Goal: Task Accomplishment & Management: Complete application form

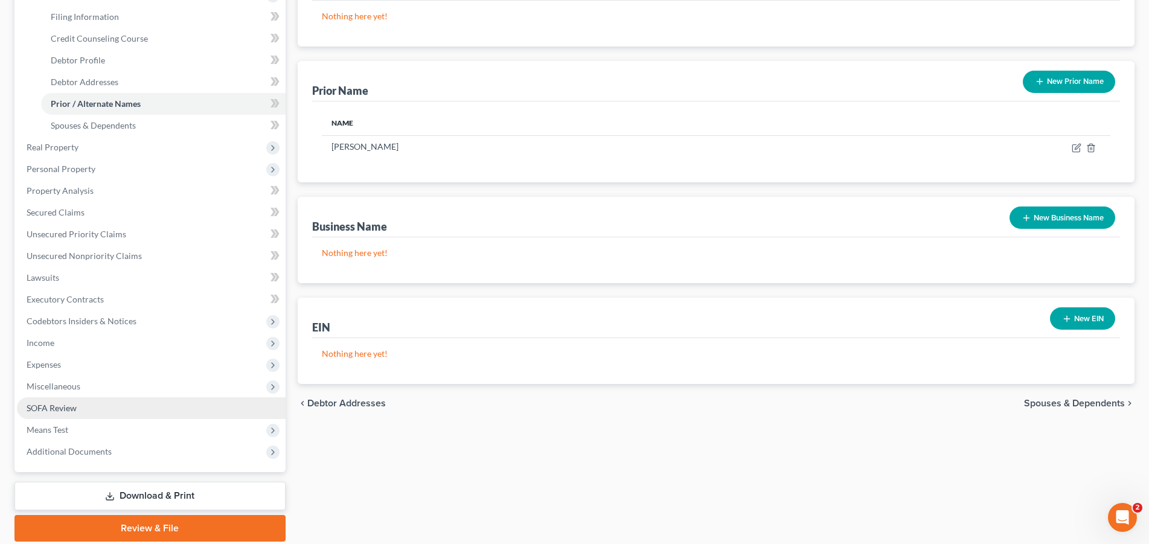
click at [74, 415] on link "SOFA Review" at bounding box center [151, 408] width 269 height 22
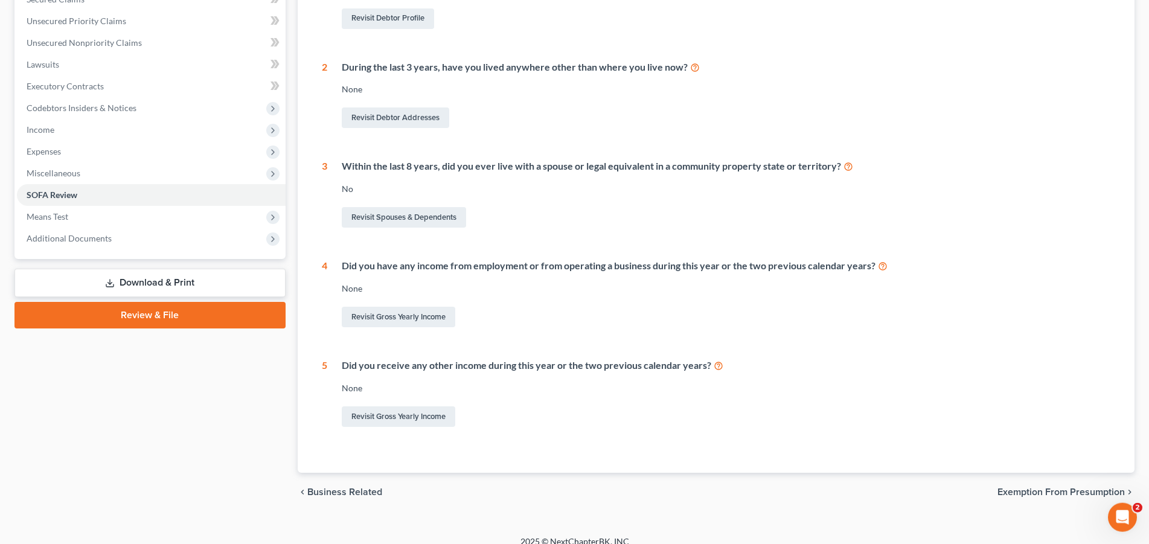
scroll to position [280, 0]
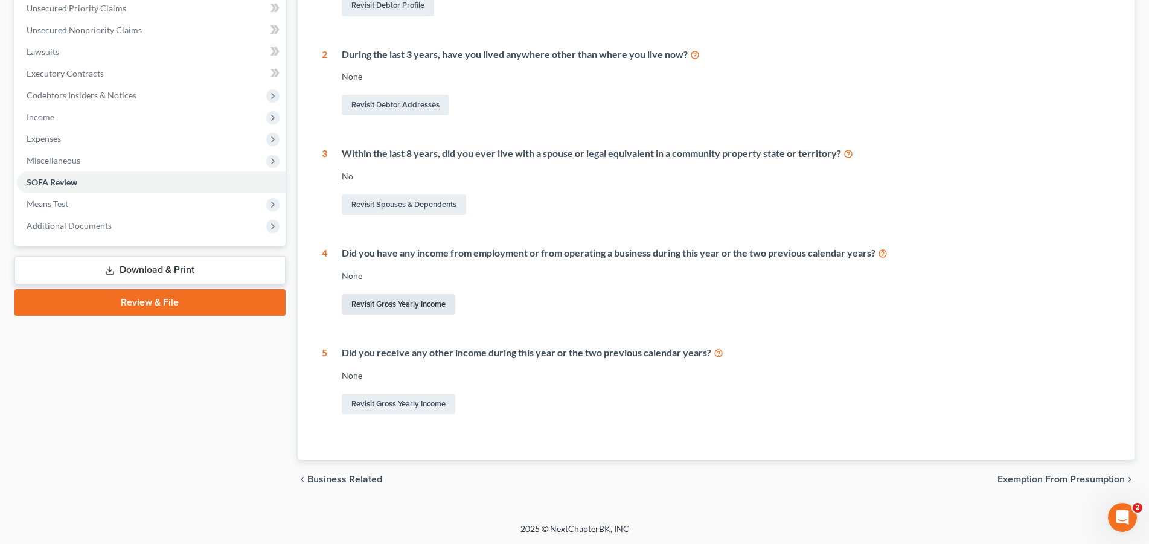
click at [410, 303] on link "Revisit Gross Yearly Income" at bounding box center [398, 304] width 113 height 21
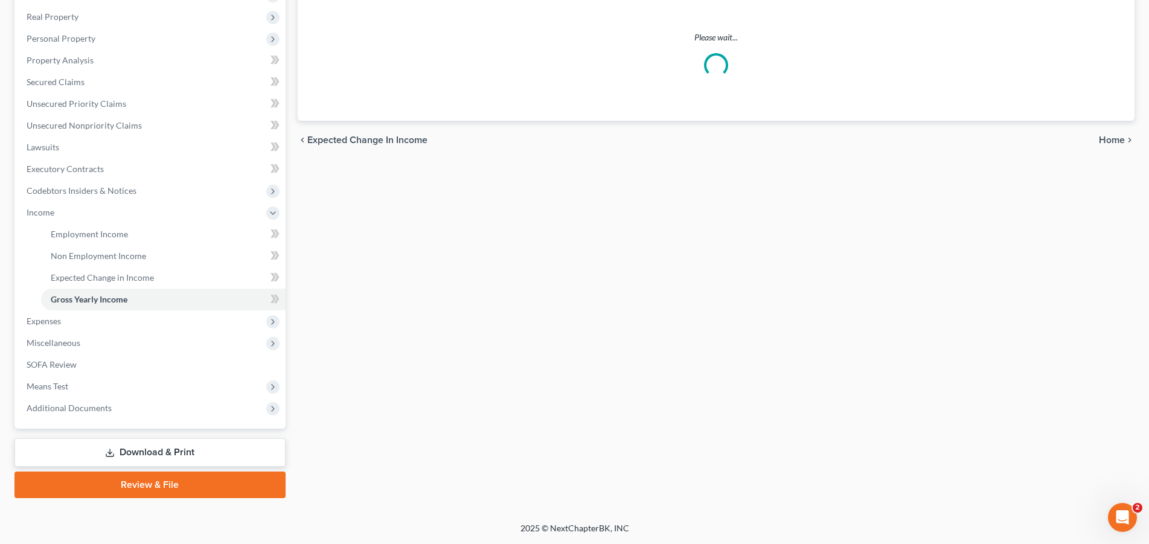
scroll to position [97, 0]
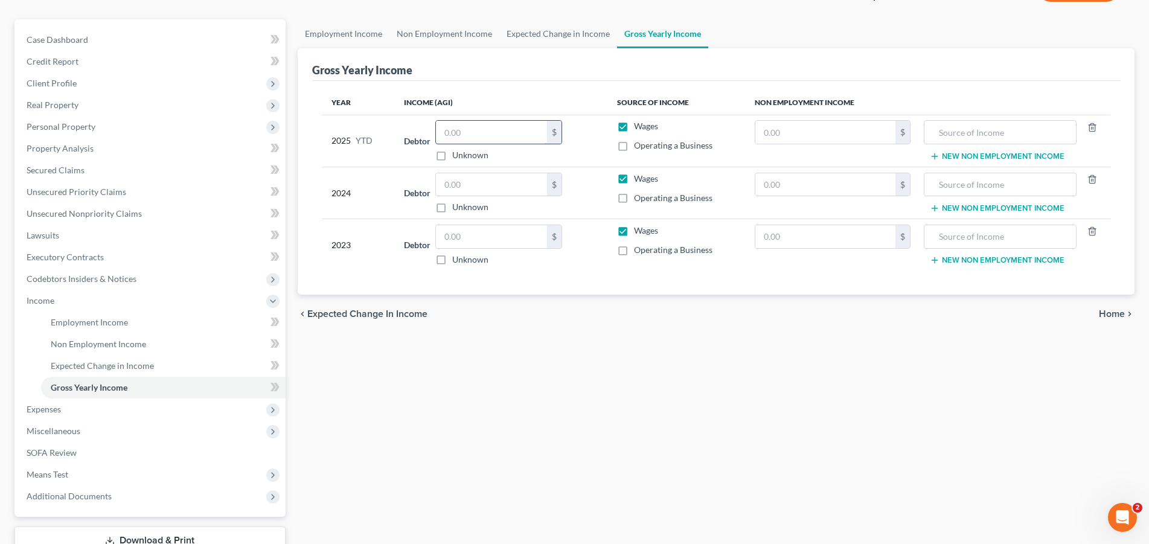
click at [491, 133] on input "text" at bounding box center [491, 132] width 111 height 23
type input "49,000.00"
click at [517, 188] on input "text" at bounding box center [491, 184] width 111 height 23
type input "56,285.00"
click at [510, 243] on input "text" at bounding box center [491, 236] width 111 height 23
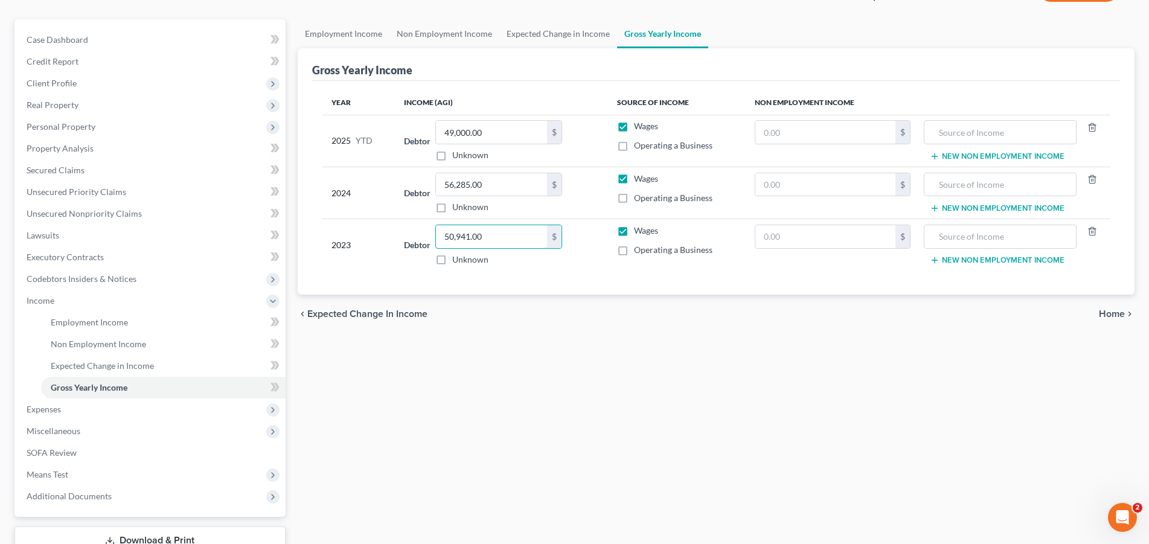
type input "50,941.00"
click at [618, 269] on td "Wages Operating a Business" at bounding box center [676, 245] width 138 height 52
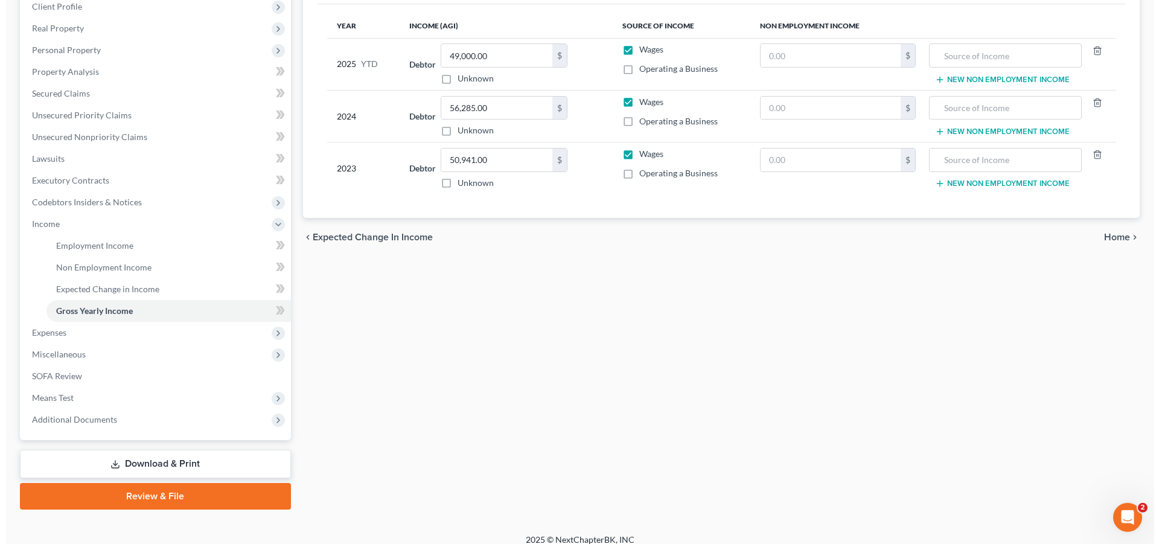
scroll to position [184, 0]
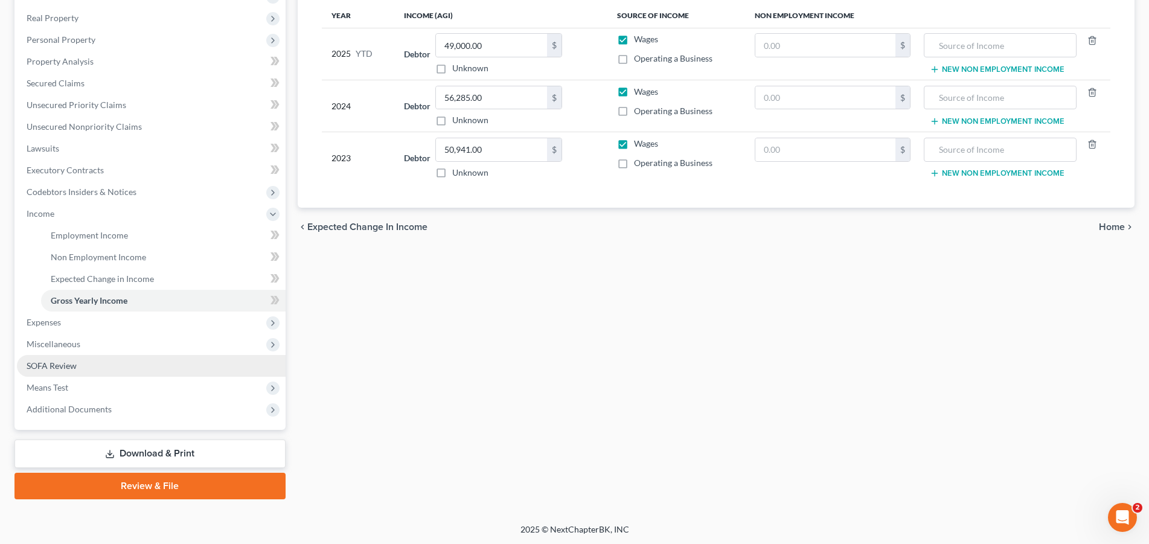
click at [41, 372] on link "SOFA Review" at bounding box center [151, 366] width 269 height 22
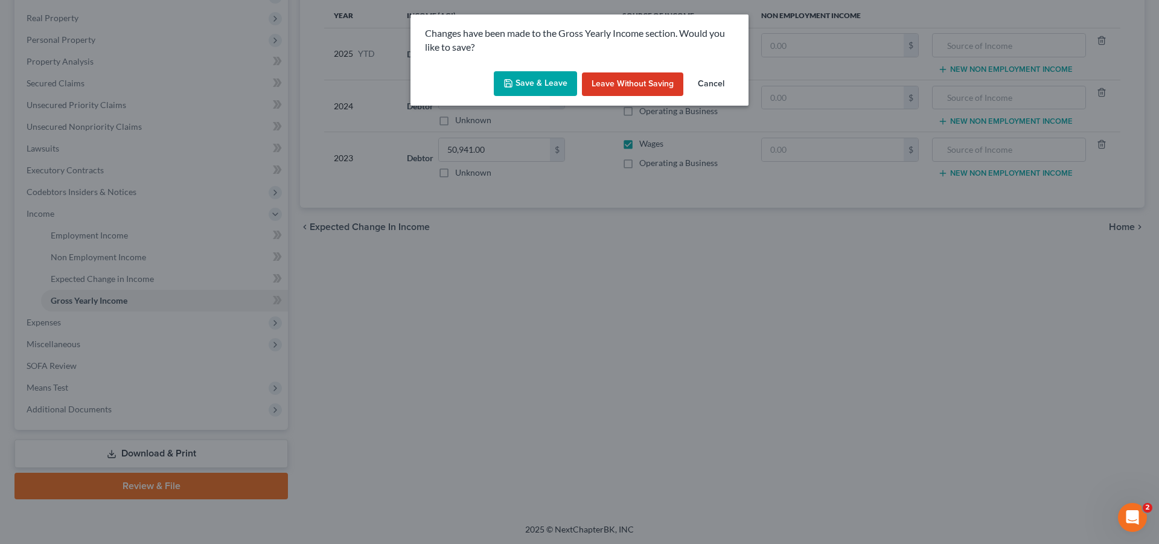
click at [546, 86] on button "Save & Leave" at bounding box center [535, 83] width 83 height 25
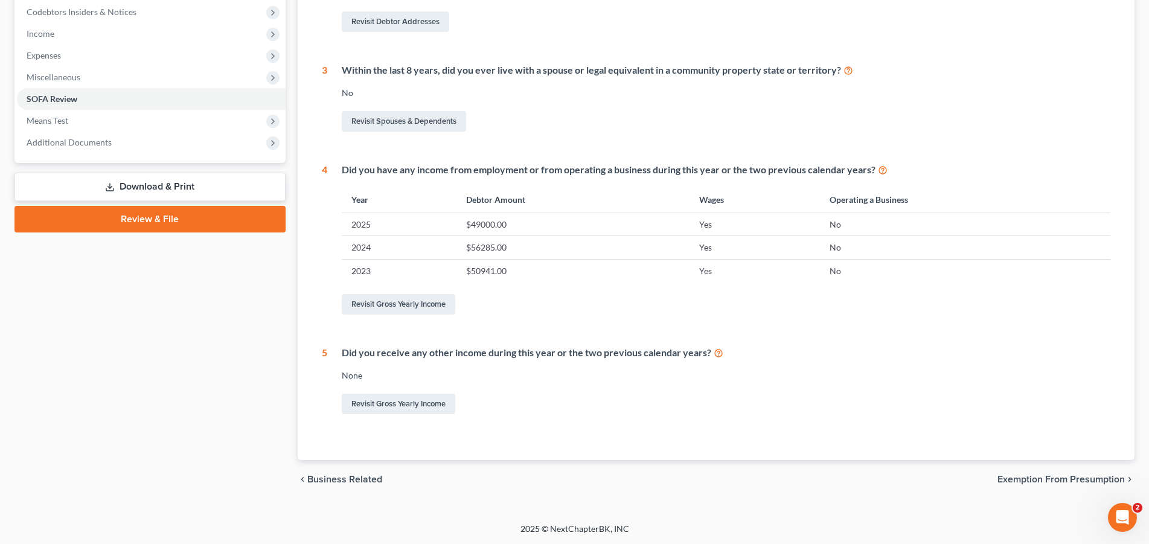
scroll to position [56, 0]
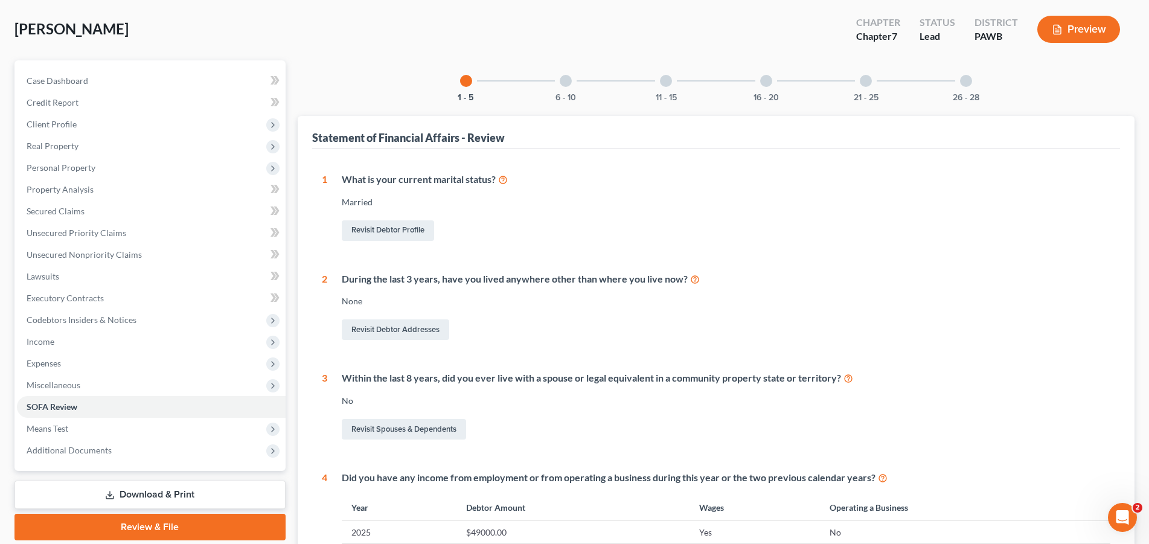
click at [561, 79] on div at bounding box center [566, 81] width 12 height 12
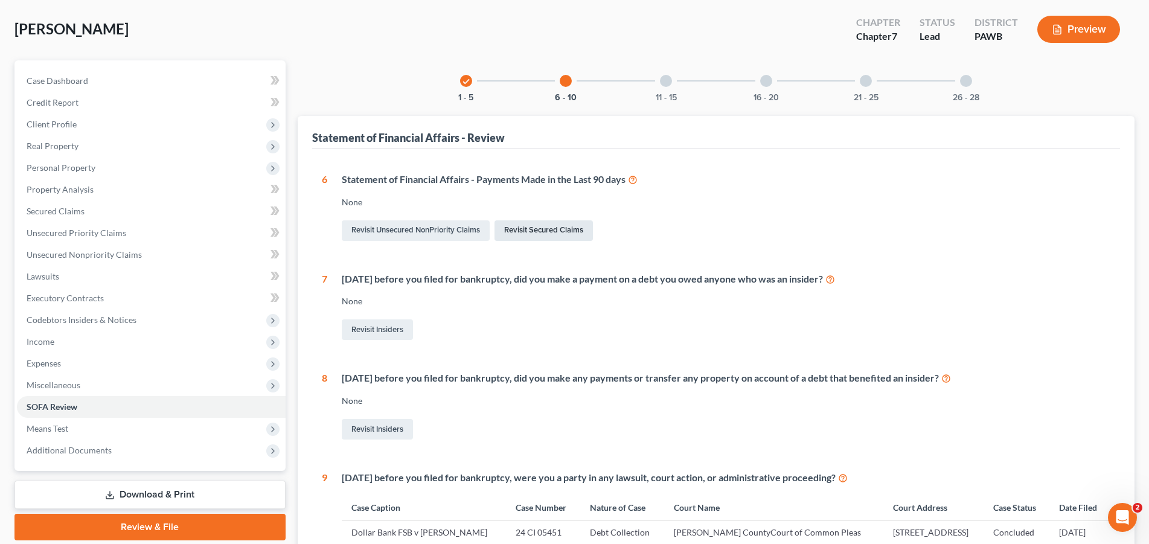
click at [550, 227] on link "Revisit Secured Claims" at bounding box center [543, 230] width 98 height 21
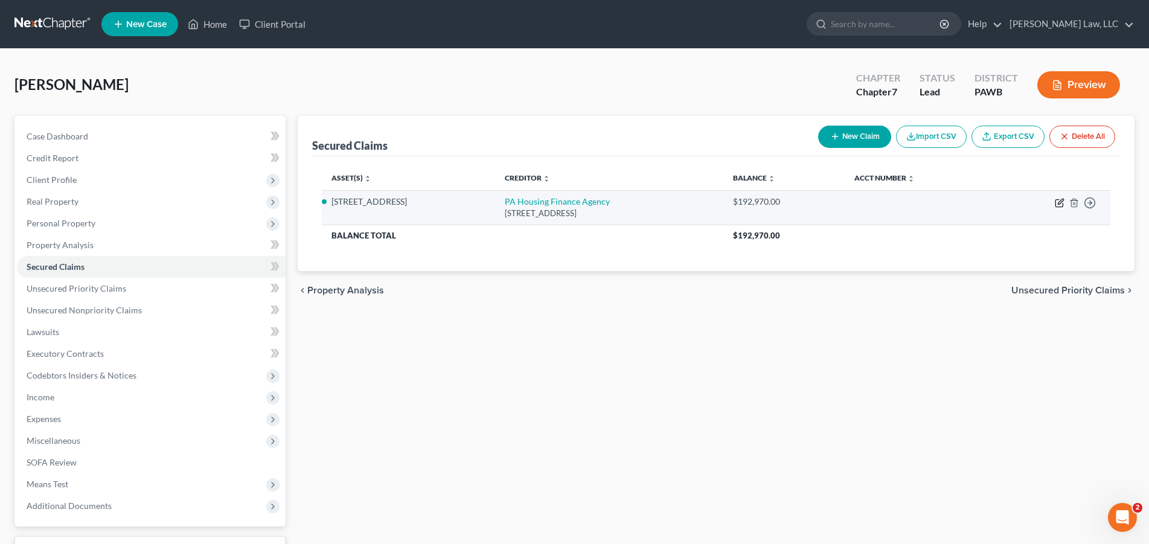
click at [1058, 203] on icon "button" at bounding box center [1060, 201] width 5 height 5
select select "39"
select select "4"
select select "3"
select select "0"
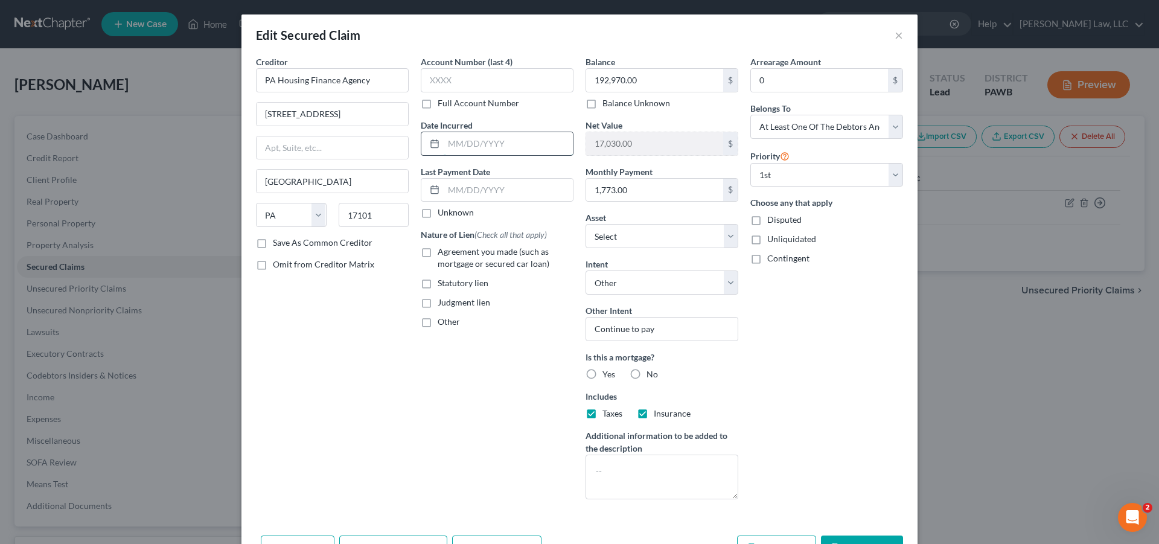
click at [541, 150] on input "text" at bounding box center [508, 143] width 129 height 23
click at [438, 251] on label "Agreement you made (such as mortgage or secured car loan)" at bounding box center [506, 258] width 136 height 24
click at [442, 251] on input "Agreement you made (such as mortgage or secured car loan)" at bounding box center [446, 250] width 8 height 8
checkbox input "true"
click at [525, 145] on input "text" at bounding box center [508, 143] width 129 height 23
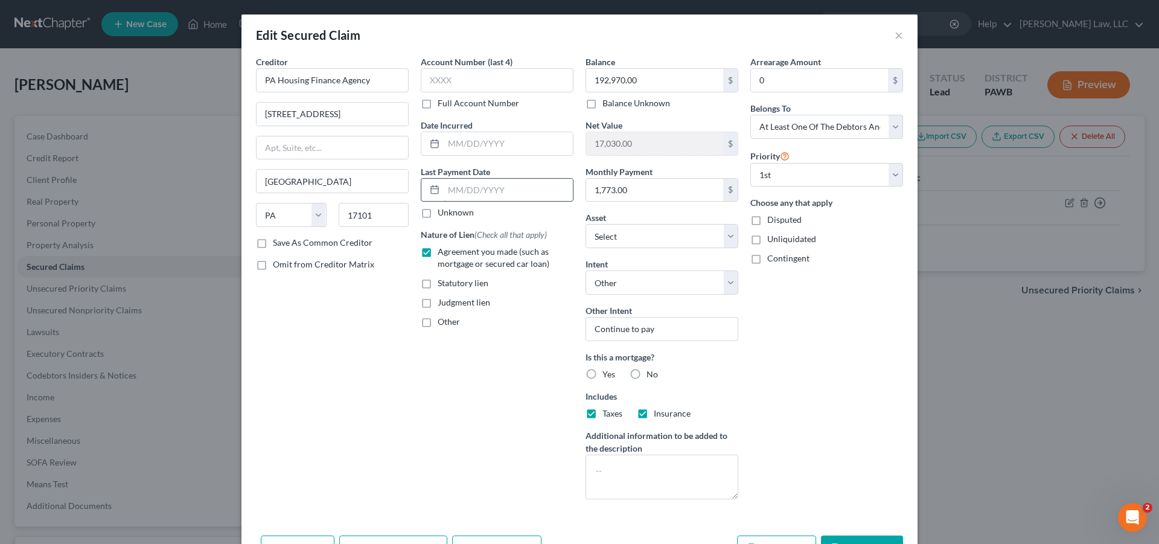
click at [517, 182] on input "text" at bounding box center [508, 190] width 129 height 23
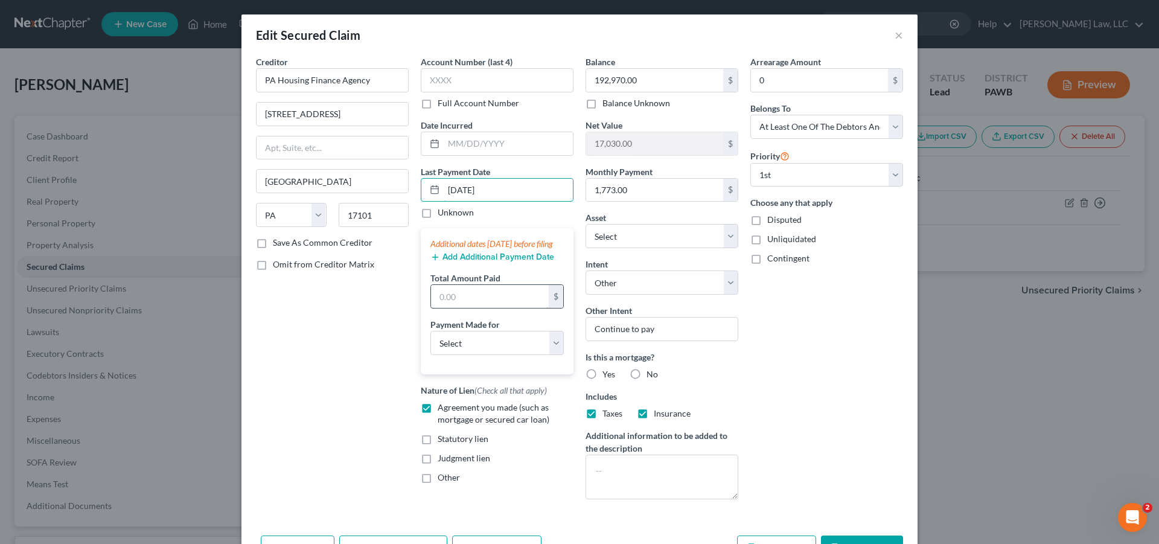
type input "[DATE]"
click at [500, 308] on input "text" at bounding box center [490, 296] width 118 height 23
click at [430, 331] on select "Select Car Credit Card Loan Repayment Mortgage Other Suppliers Or Vendors" at bounding box center [496, 343] width 133 height 24
select select "3"
click option "Mortgage" at bounding box center [0, 0] width 0 height 0
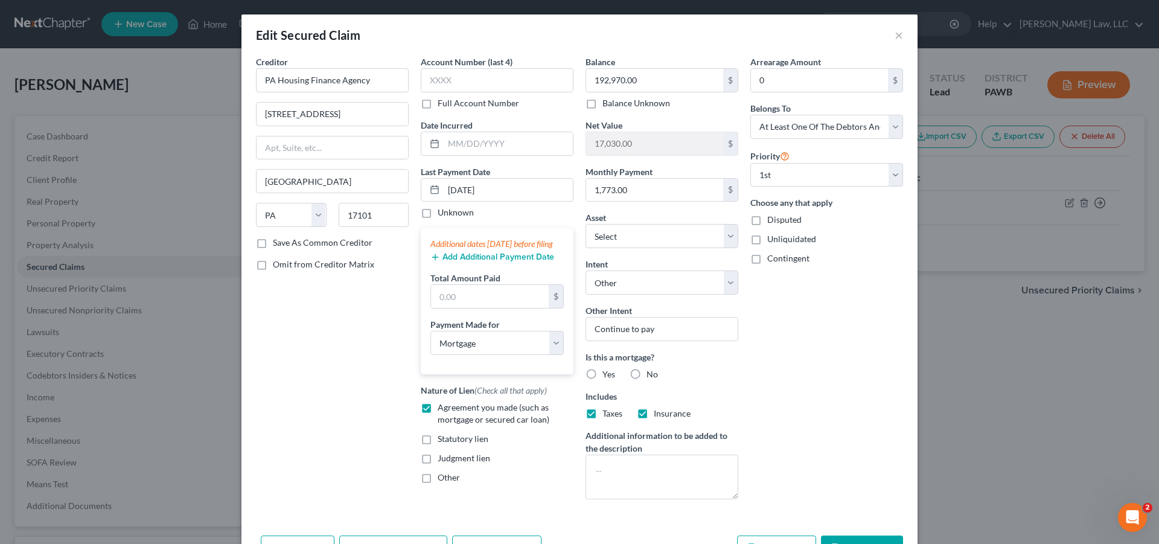
click at [491, 262] on button "Add Additional Payment Date" at bounding box center [492, 257] width 124 height 10
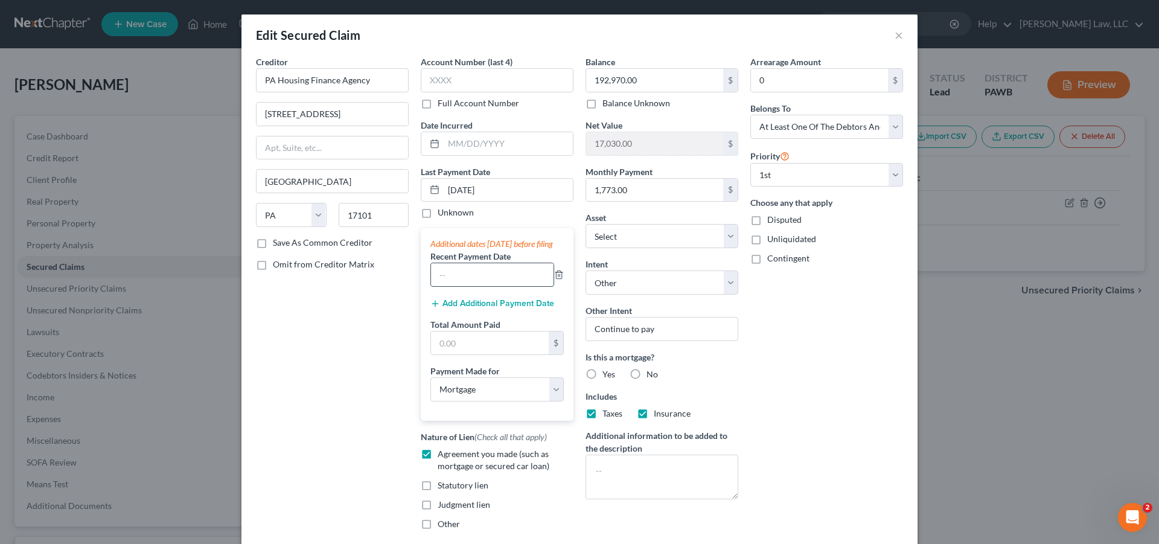
click at [474, 286] on input "text" at bounding box center [492, 274] width 123 height 23
type input "[DATE]"
click at [462, 308] on button "Add Additional Payment Date" at bounding box center [492, 304] width 124 height 10
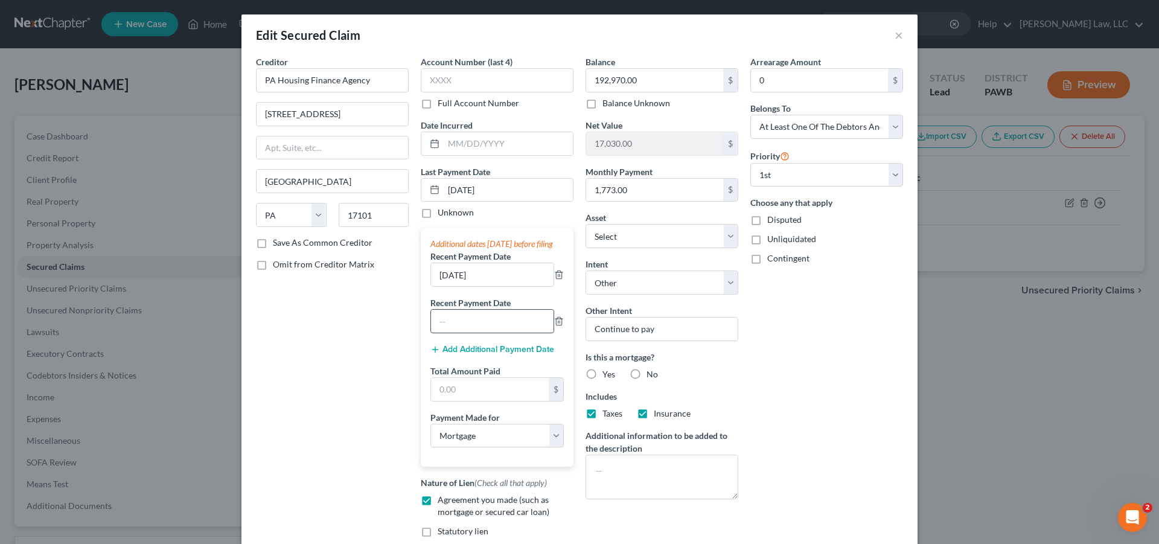
click at [457, 332] on input "text" at bounding box center [492, 321] width 123 height 23
type input "[DATE]"
click at [467, 401] on input "text" at bounding box center [490, 389] width 118 height 23
type input "5,343.00"
click at [794, 351] on div "Arrearage Amount 0 $ Belongs To * Select Debtor 1 Only Debtor 2 Only Debtor 1 A…" at bounding box center [826, 321] width 165 height 530
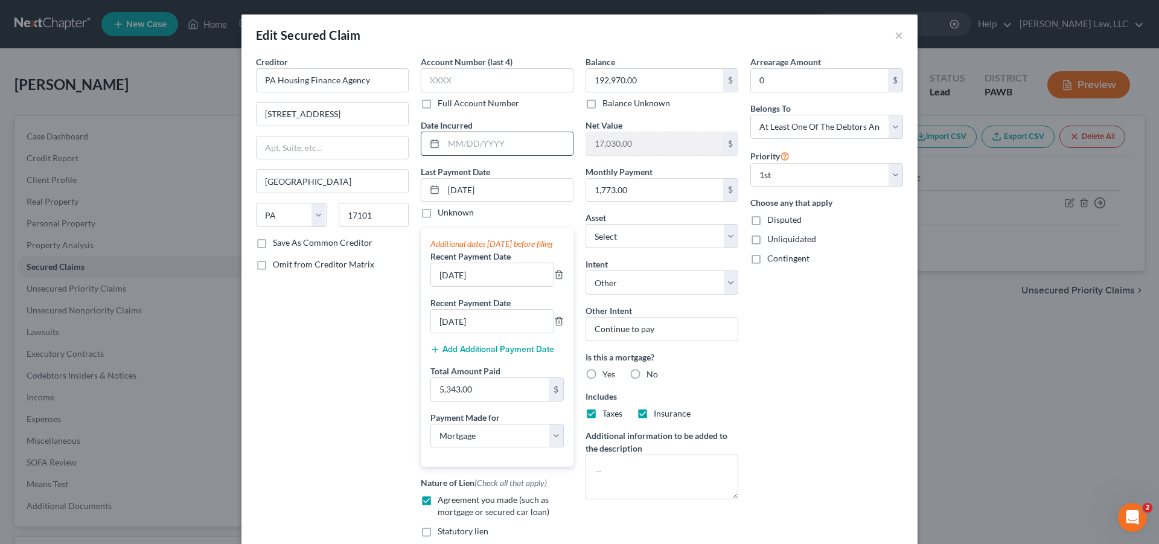
click at [556, 147] on input "text" at bounding box center [508, 143] width 129 height 23
type input "[DATE]"
click at [500, 73] on input "text" at bounding box center [497, 80] width 153 height 24
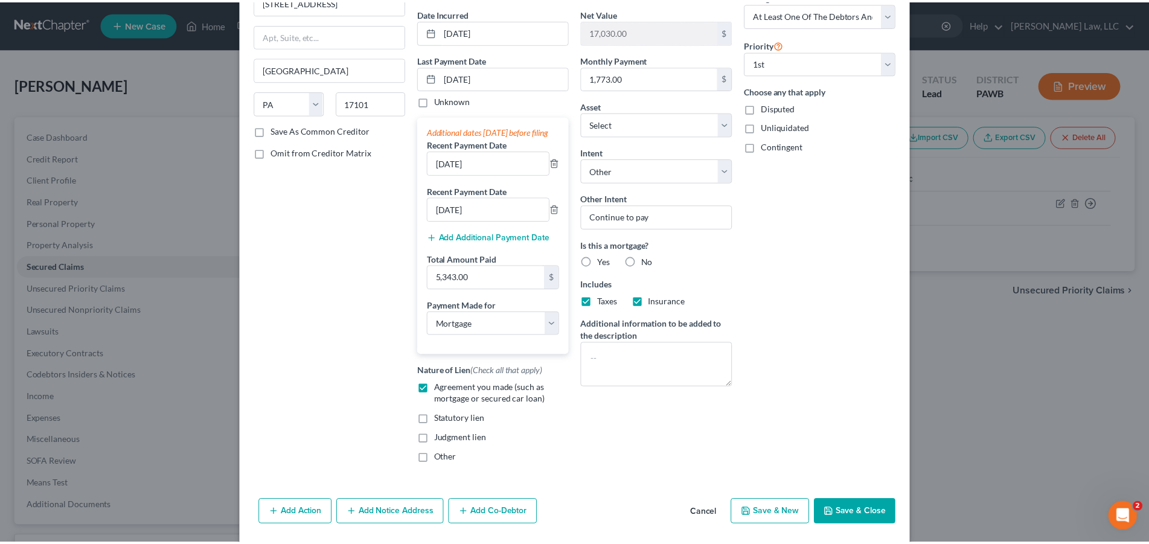
scroll to position [139, 0]
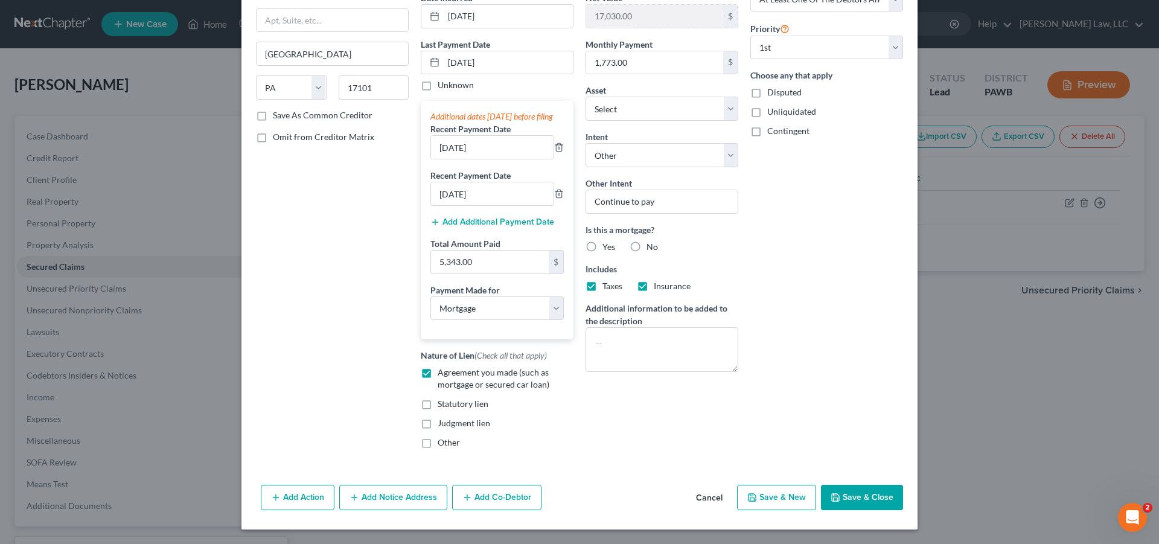
type input "0386"
click at [843, 497] on button "Save & Close" at bounding box center [862, 497] width 82 height 25
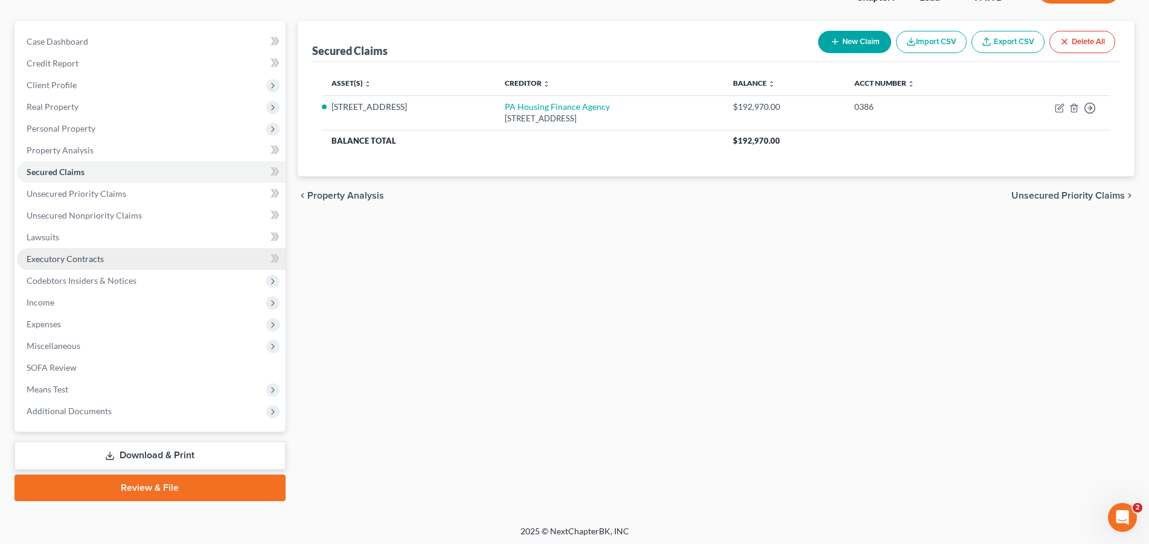
scroll to position [97, 0]
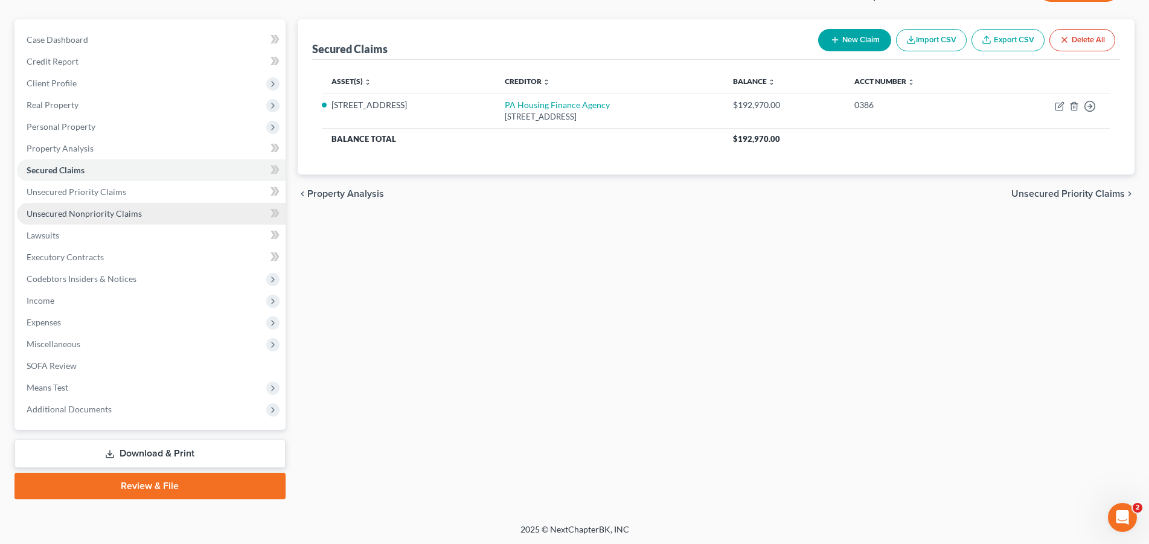
click at [100, 210] on span "Unsecured Nonpriority Claims" at bounding box center [84, 213] width 115 height 10
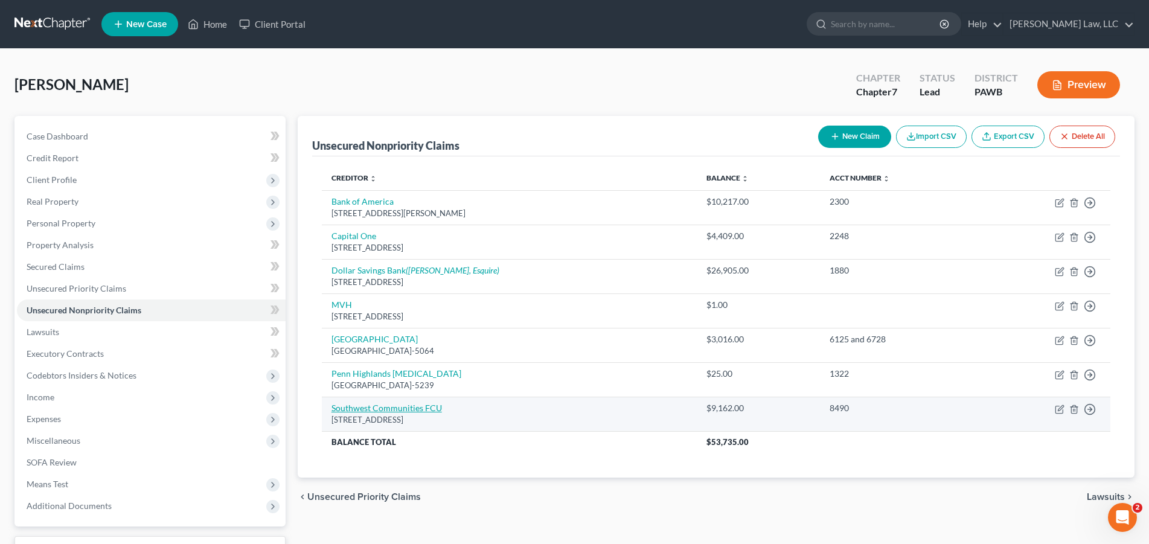
click at [388, 409] on link "Southwest Communities FCU" at bounding box center [386, 408] width 110 height 10
select select "14"
select select "2"
select select "0"
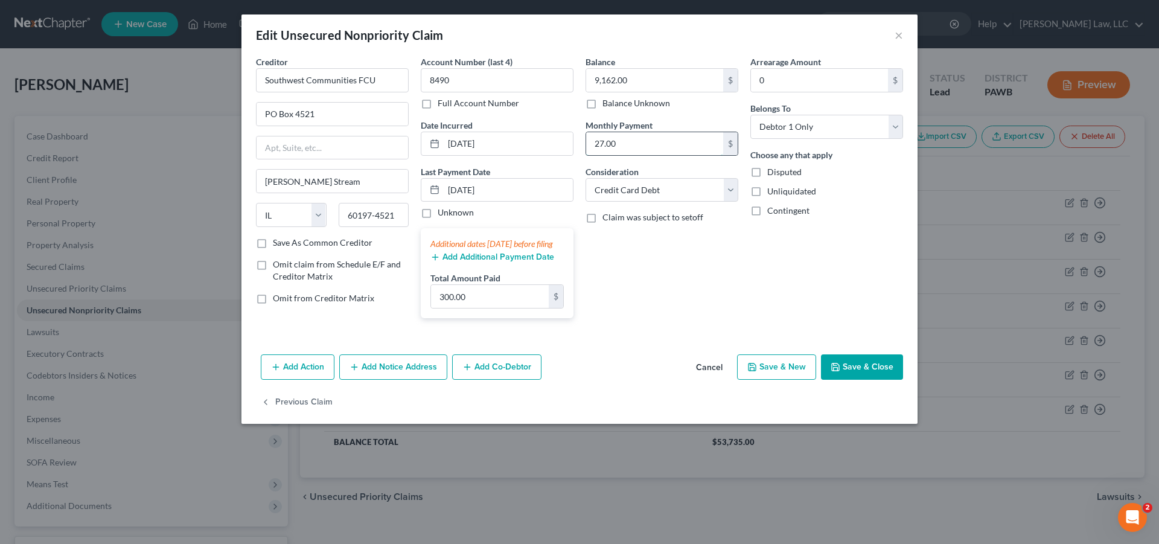
click at [642, 143] on input "27.00" at bounding box center [654, 143] width 137 height 23
click at [642, 144] on input "27.00" at bounding box center [654, 143] width 137 height 23
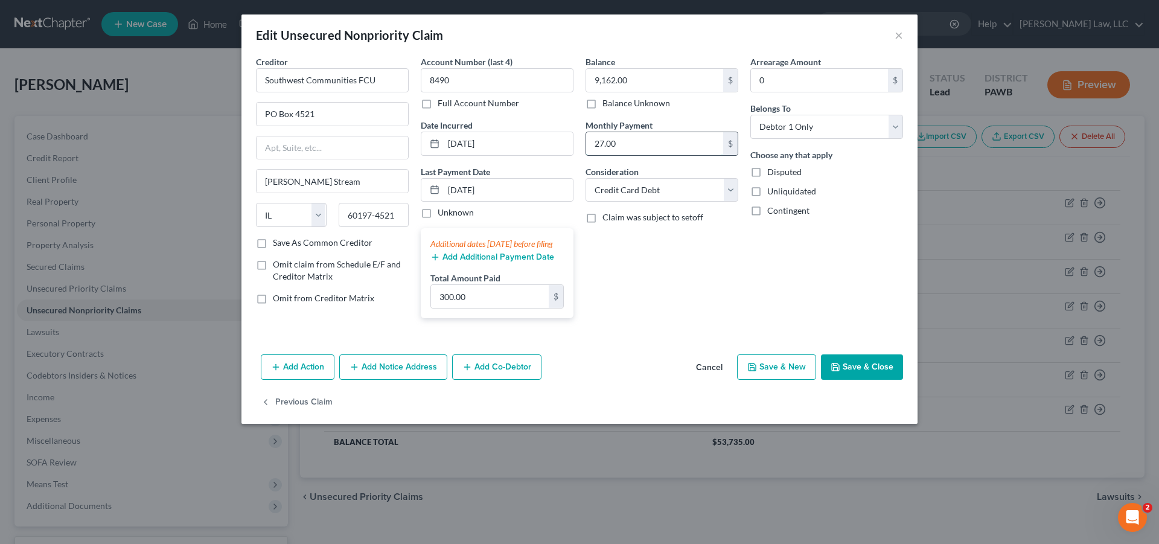
click at [642, 144] on input "27.00" at bounding box center [654, 143] width 137 height 23
type input "275.00"
click at [669, 286] on div "Balance 9,162.00 $ Balance Unknown Balance Undetermined 9,162.00 $ Balance Unkn…" at bounding box center [662, 192] width 165 height 272
drag, startPoint x: 517, startPoint y: 191, endPoint x: 414, endPoint y: 190, distance: 103.2
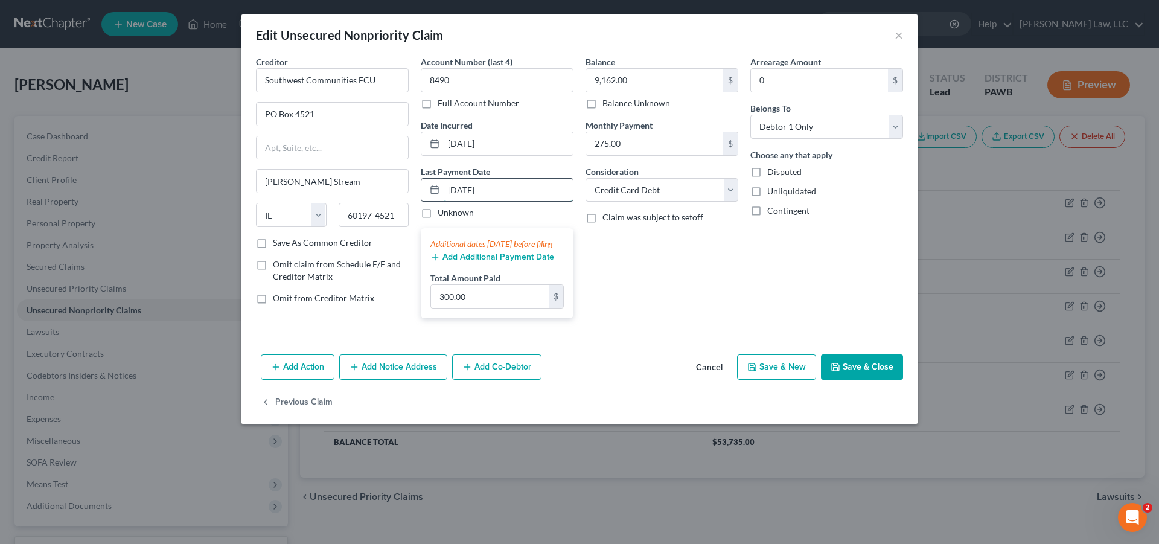
click at [444, 190] on input "[DATE]" at bounding box center [508, 190] width 129 height 23
type input "[DATE]"
click at [496, 262] on button "Add Additional Payment Date" at bounding box center [492, 257] width 124 height 10
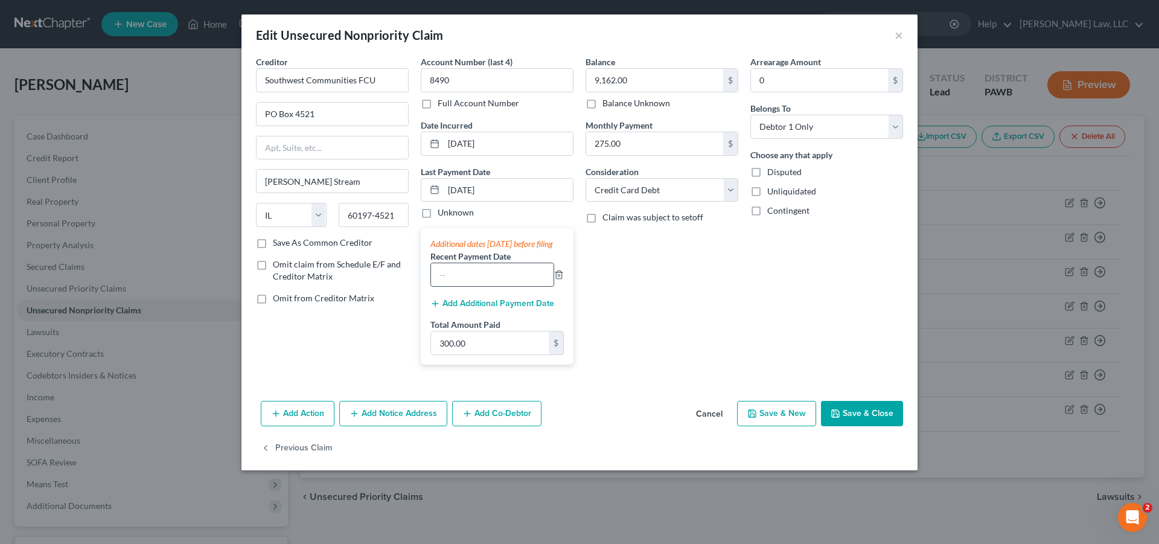
click at [488, 286] on input "text" at bounding box center [492, 274] width 123 height 23
type input "[DATE]"
click at [493, 308] on button "Add Additional Payment Date" at bounding box center [492, 304] width 124 height 10
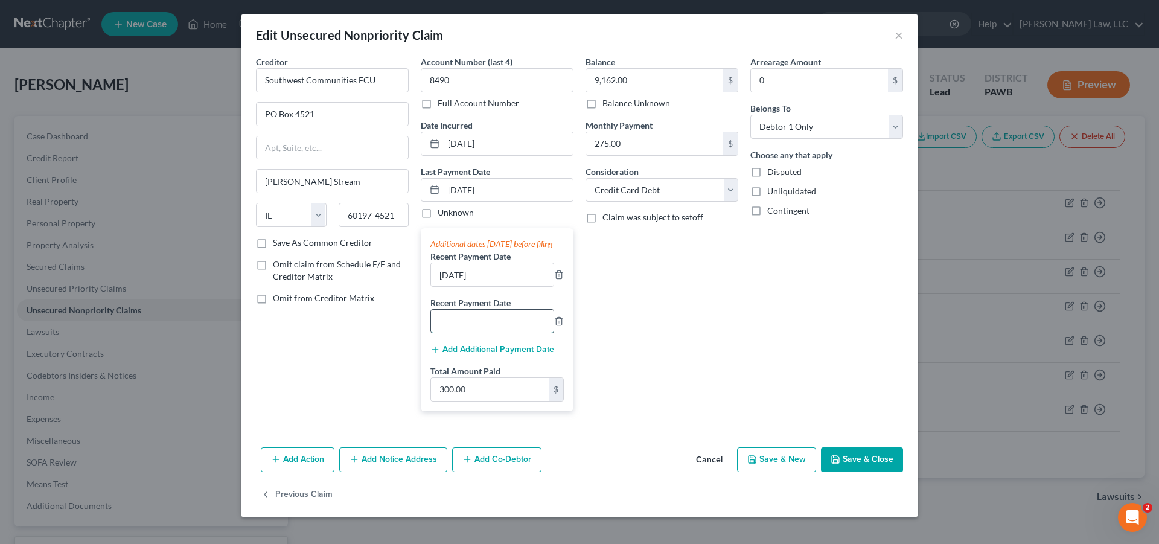
click at [479, 333] on input "text" at bounding box center [492, 321] width 123 height 23
type input "[DATE]"
click at [478, 401] on input "300.00" at bounding box center [490, 389] width 118 height 23
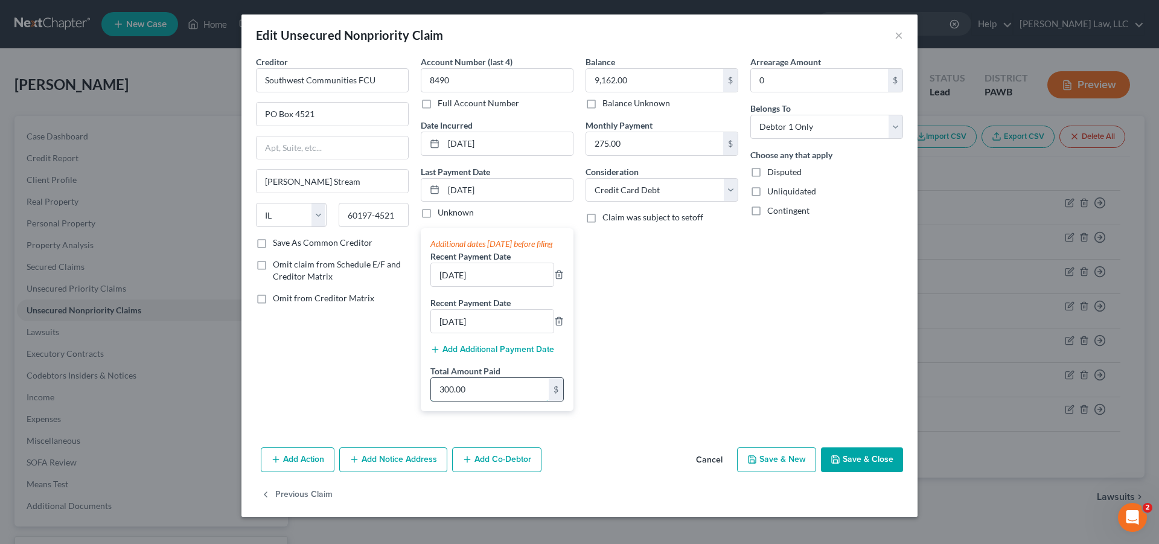
click at [478, 401] on input "300.00" at bounding box center [490, 389] width 118 height 23
type input "900.00"
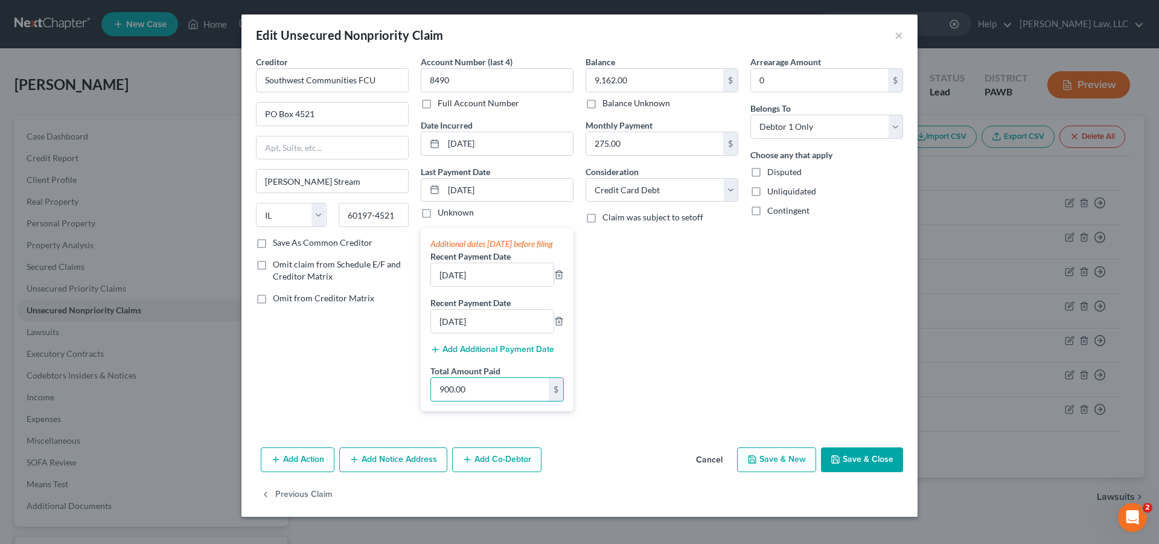
click at [657, 333] on div "Balance 9,162.00 $ Balance Unknown Balance Undetermined 9,162.00 $ Balance Unkn…" at bounding box center [662, 238] width 165 height 365
click at [852, 470] on button "Save & Close" at bounding box center [862, 459] width 82 height 25
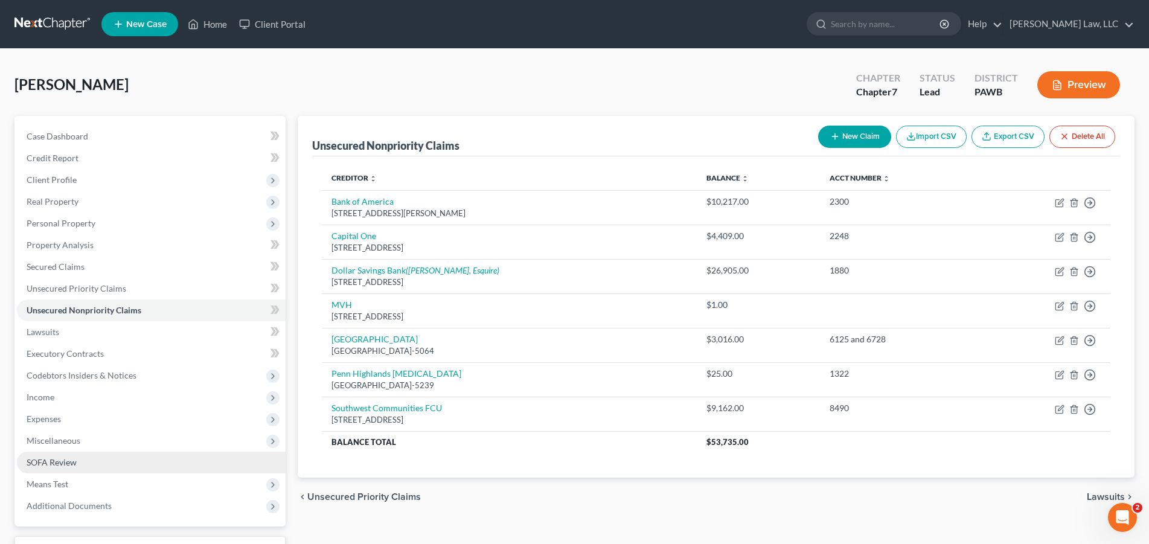
click at [63, 464] on span "SOFA Review" at bounding box center [52, 462] width 50 height 10
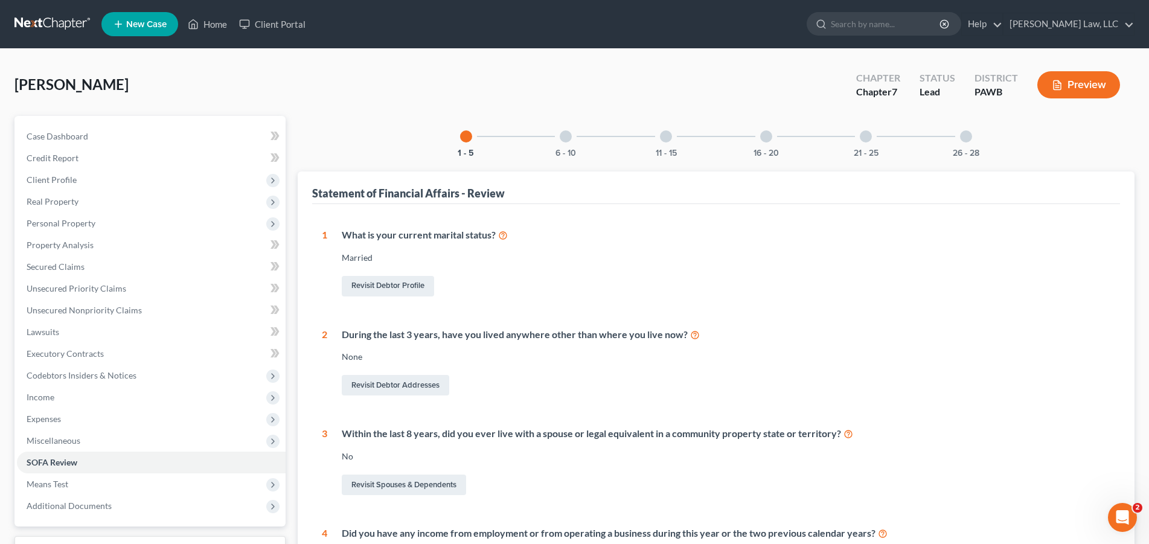
click at [767, 139] on div at bounding box center [766, 136] width 12 height 12
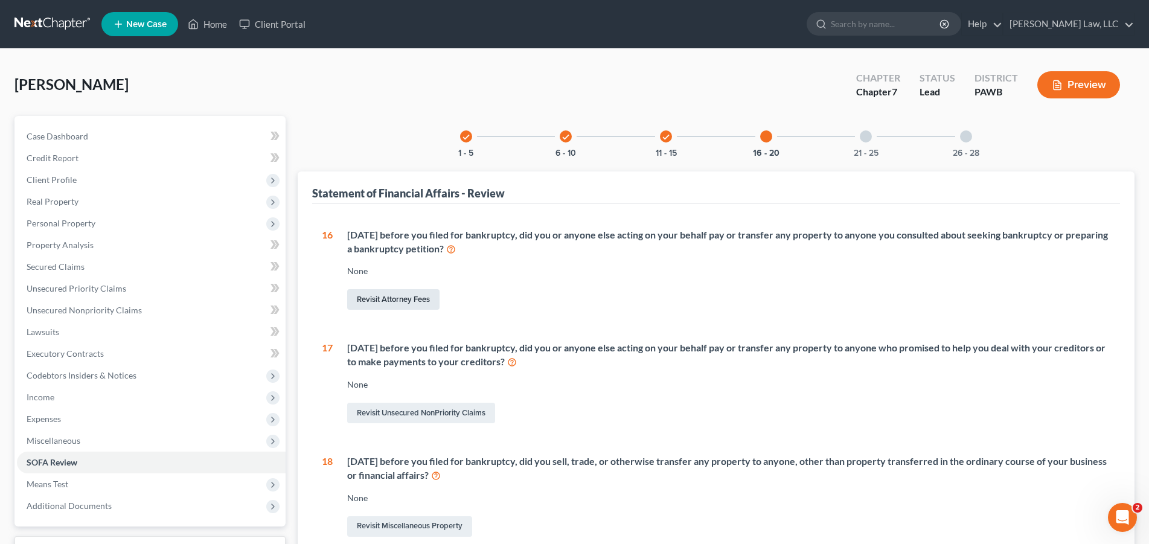
click at [411, 302] on link "Revisit Attorney Fees" at bounding box center [393, 299] width 92 height 21
select select "0"
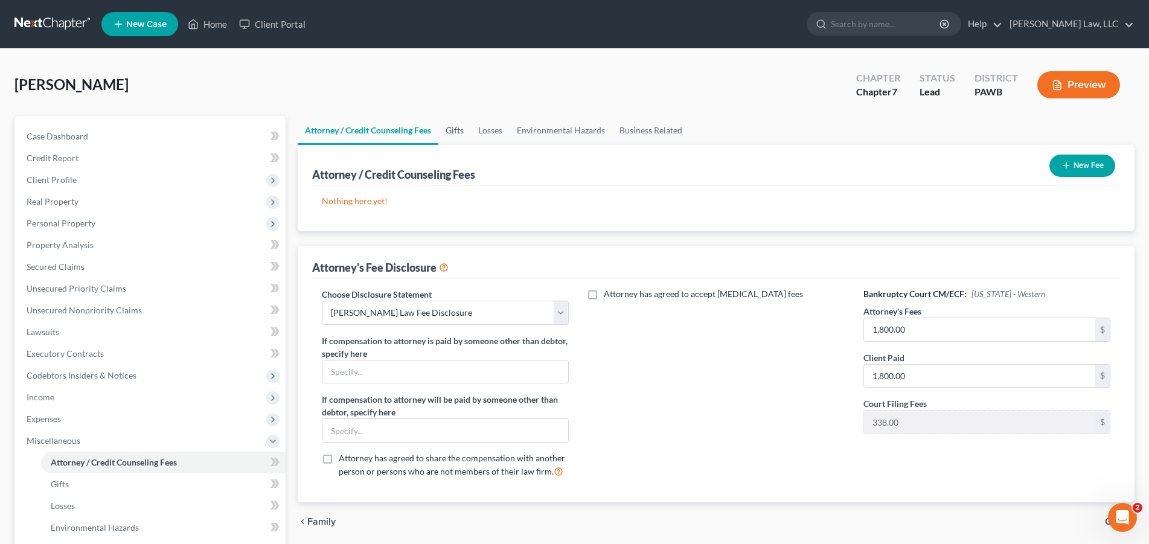
click at [445, 130] on link "Gifts" at bounding box center [454, 130] width 33 height 29
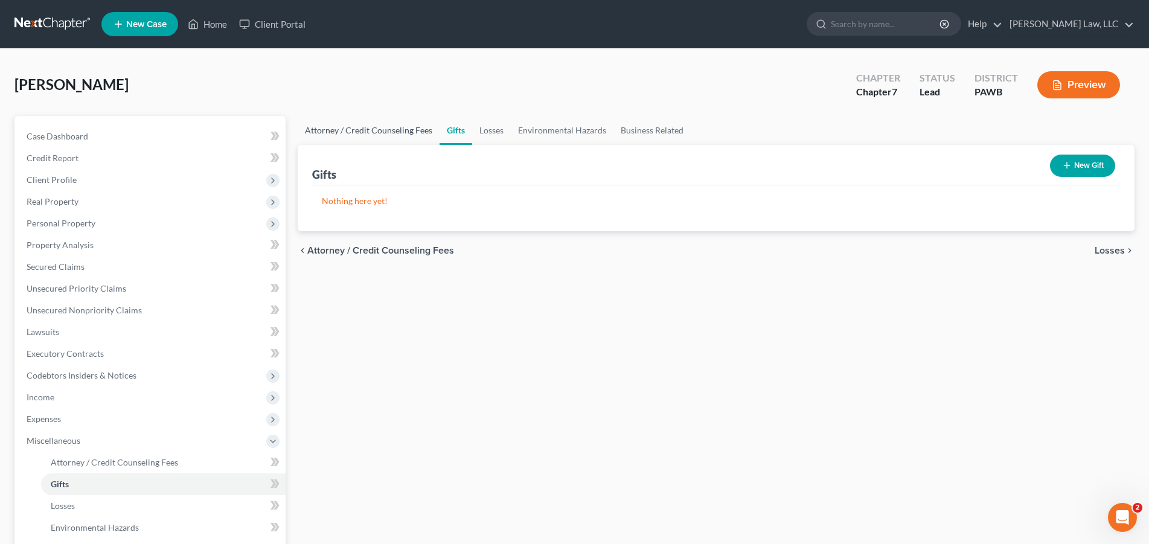
click at [396, 134] on link "Attorney / Credit Counseling Fees" at bounding box center [369, 130] width 142 height 29
select select "0"
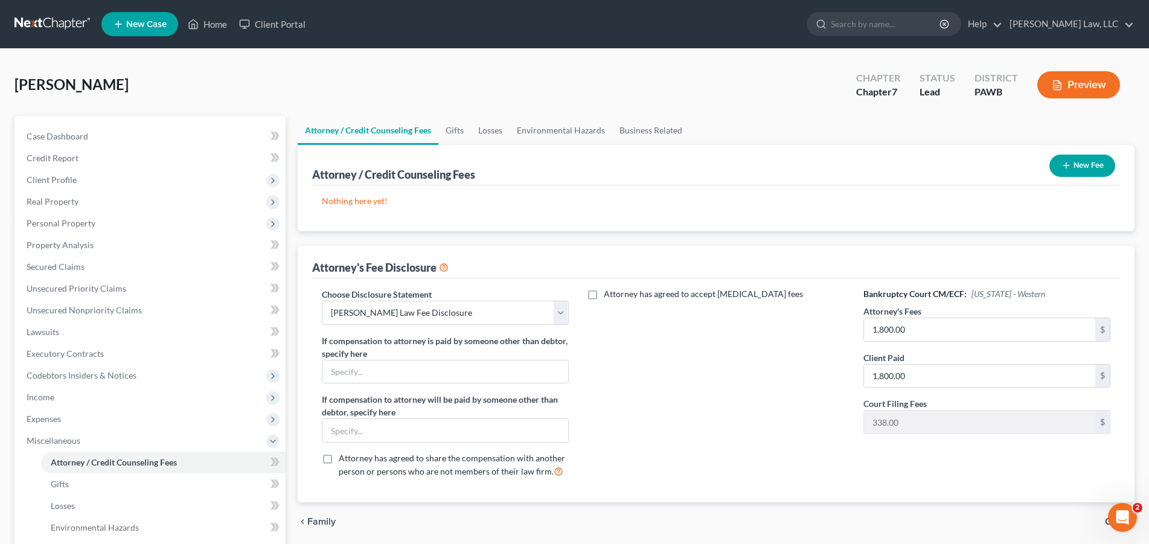
click at [1104, 166] on button "New Fee" at bounding box center [1082, 166] width 66 height 22
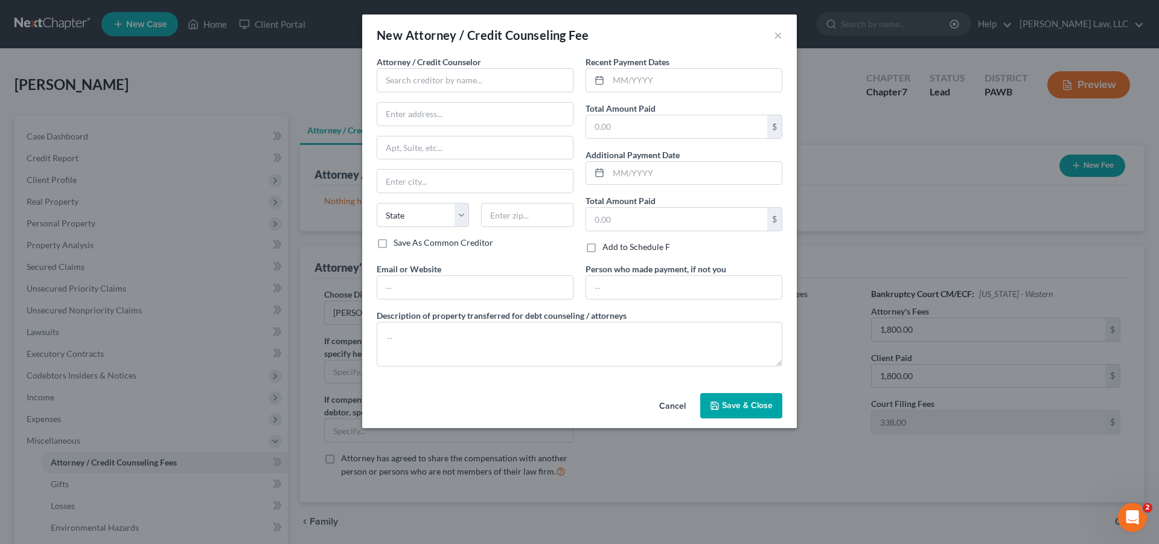
click at [672, 409] on button "Cancel" at bounding box center [673, 406] width 46 height 24
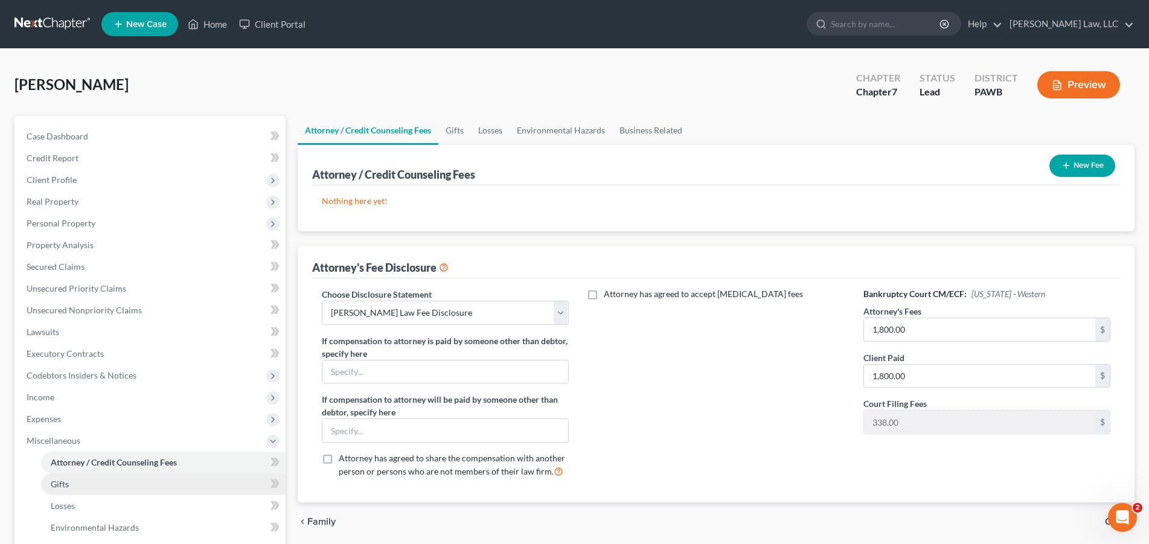
scroll to position [205, 0]
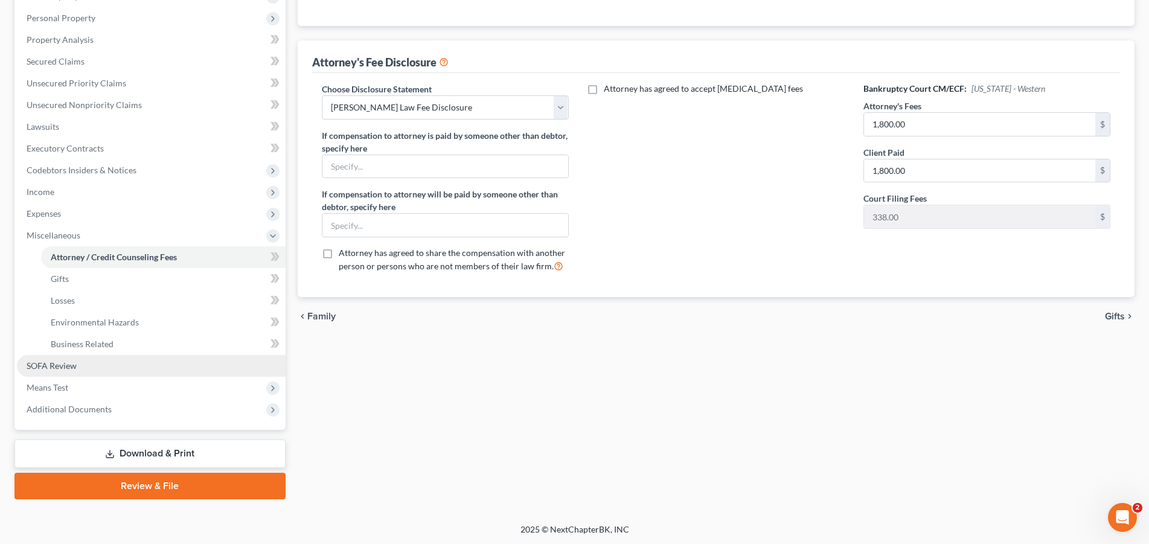
click at [63, 370] on span "SOFA Review" at bounding box center [52, 365] width 50 height 10
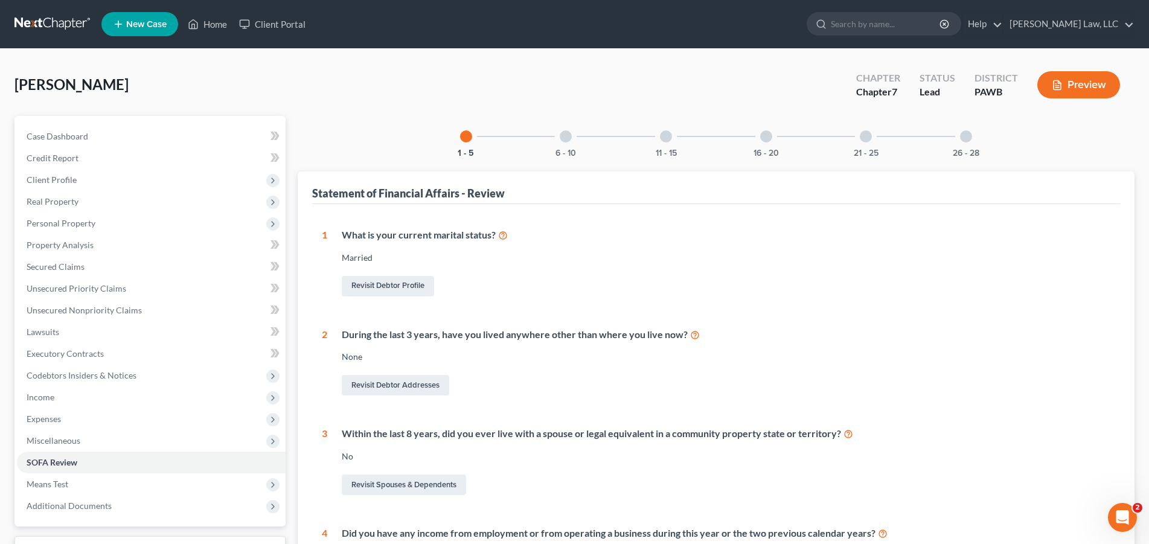
click at [763, 138] on div at bounding box center [766, 136] width 12 height 12
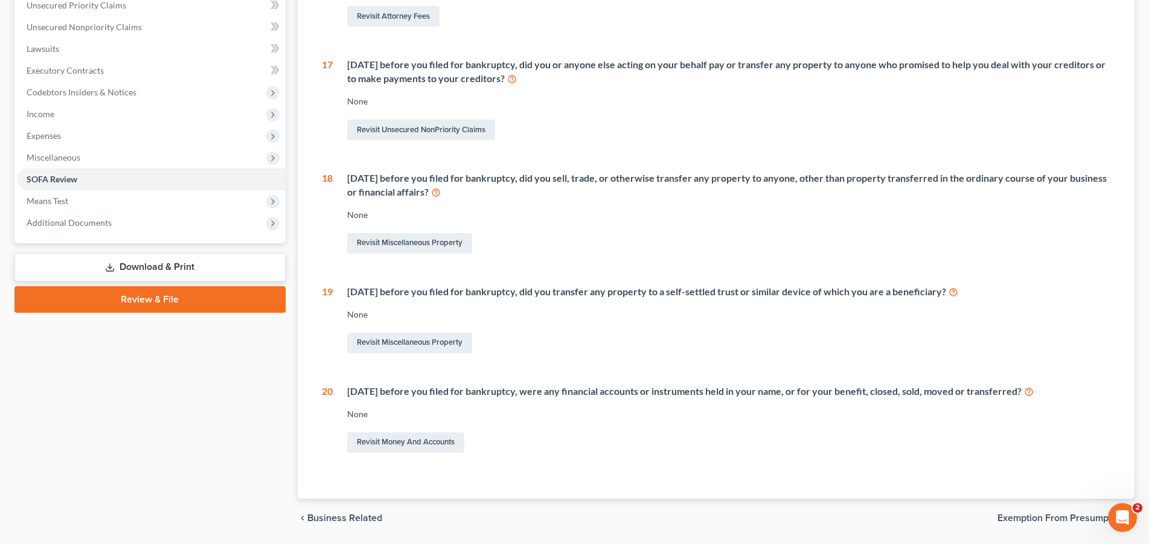
scroll to position [308, 0]
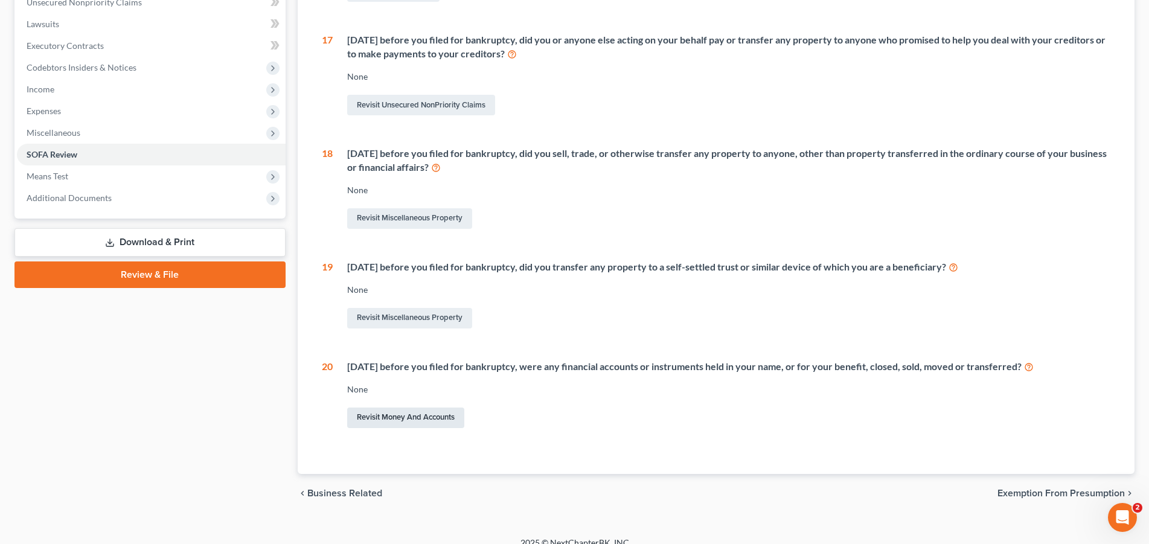
click at [392, 418] on link "Revisit Money and Accounts" at bounding box center [405, 417] width 117 height 21
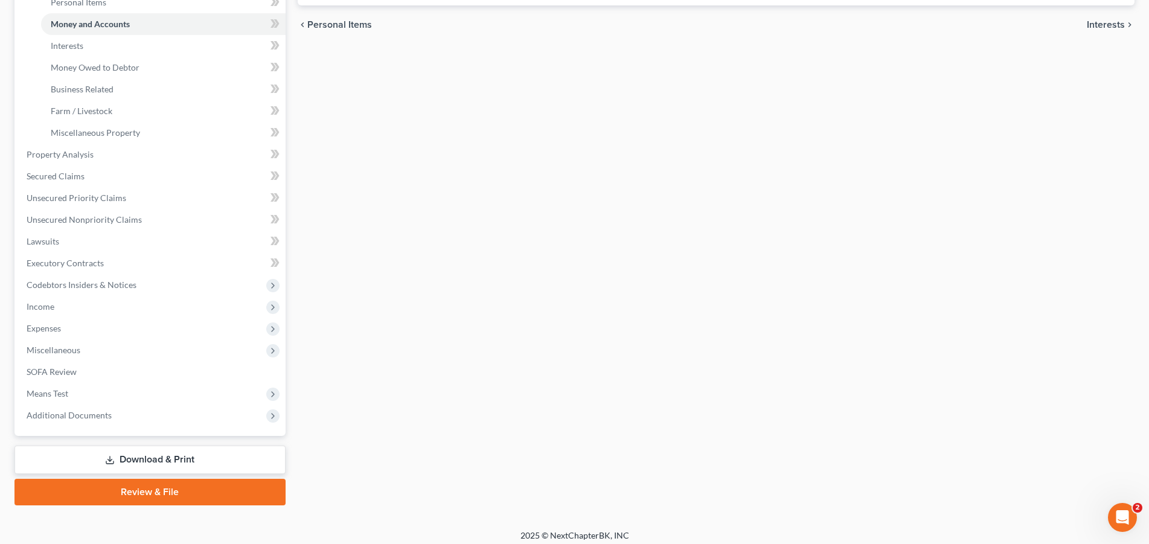
scroll to position [97, 0]
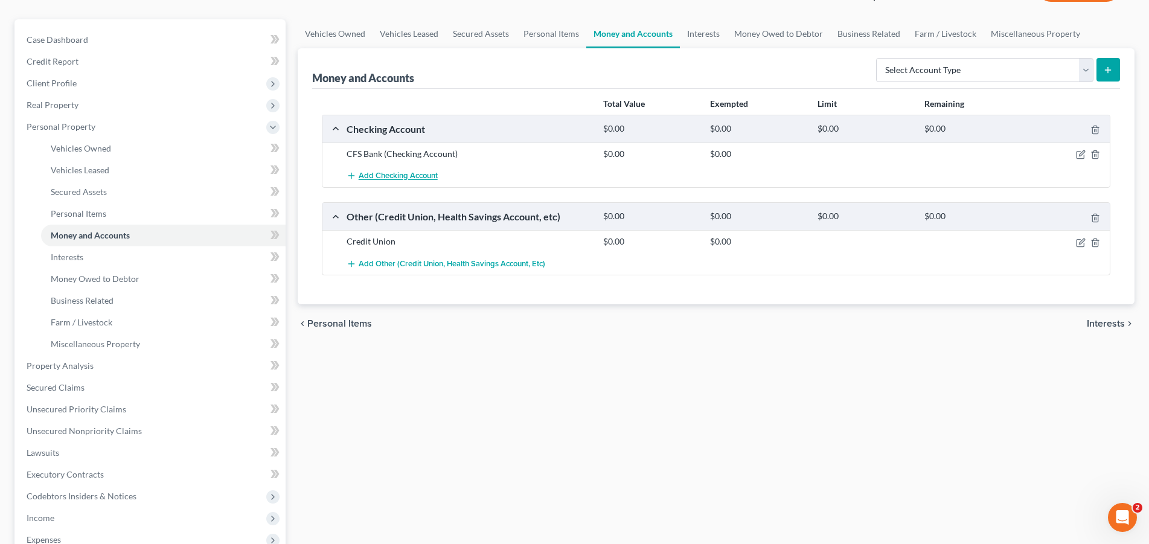
click at [404, 177] on span "Add Checking Account" at bounding box center [398, 176] width 79 height 10
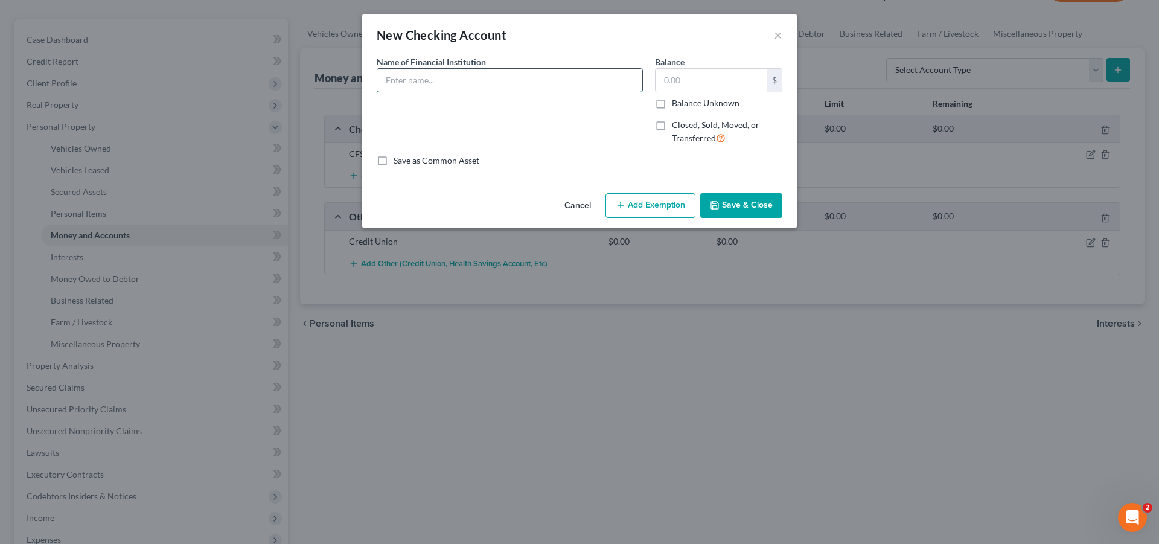
click at [430, 77] on input "text" at bounding box center [509, 80] width 265 height 23
type input "Dollar Bank"
click at [672, 126] on label "Closed, Sold, Moved, or Transferred" at bounding box center [727, 132] width 110 height 26
click at [677, 126] on input "Closed, Sold, Moved, or Transferred" at bounding box center [681, 123] width 8 height 8
checkbox input "true"
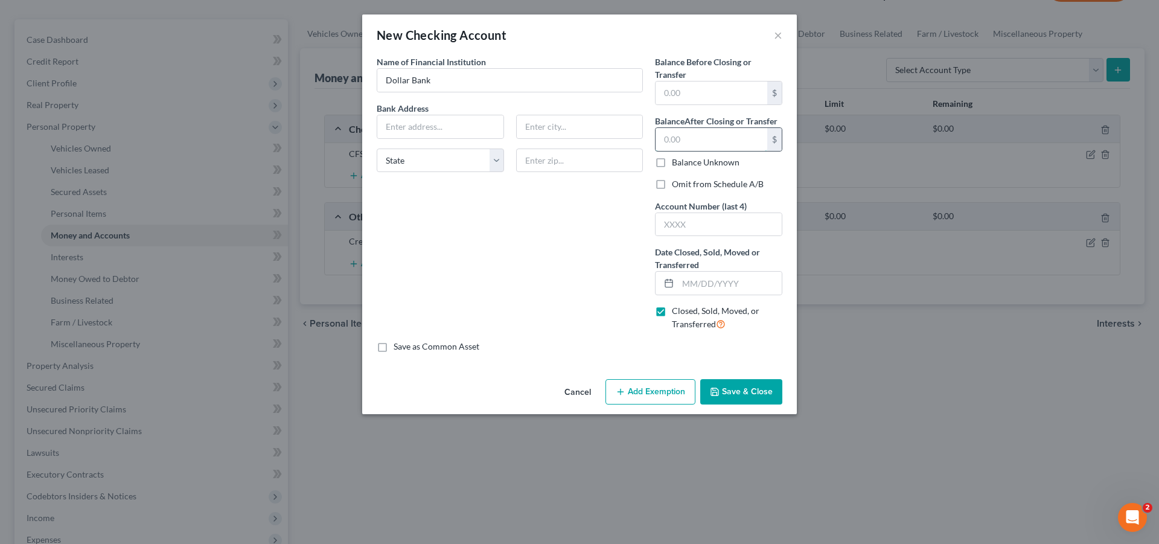
click at [723, 142] on input "text" at bounding box center [712, 139] width 112 height 23
type input "0.00"
click at [672, 187] on label "Omit from Schedule A/B" at bounding box center [718, 184] width 92 height 12
click at [677, 186] on input "Omit from Schedule A/B" at bounding box center [681, 182] width 8 height 8
checkbox input "true"
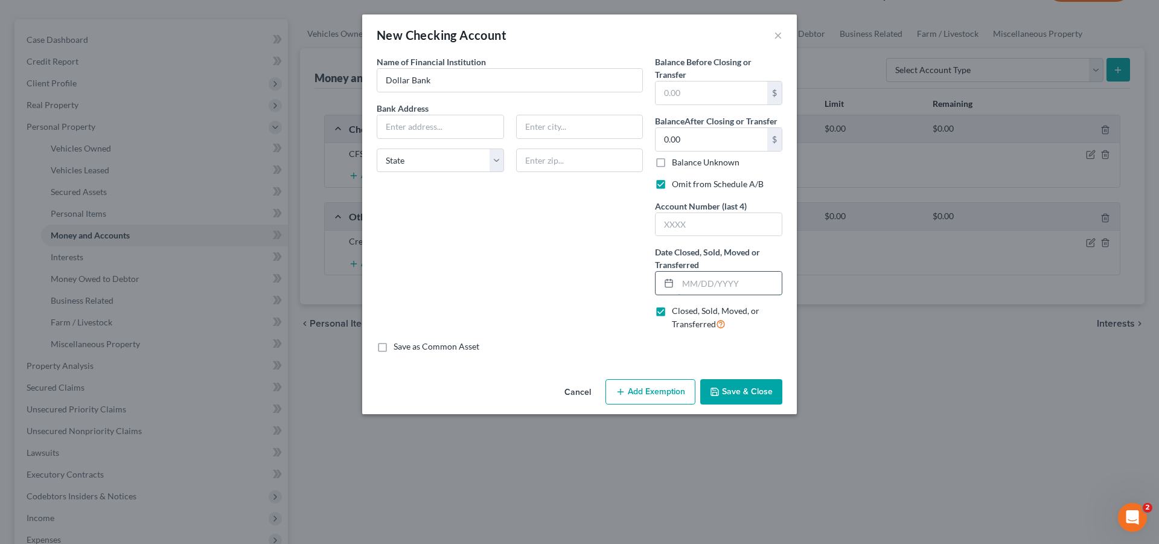
click at [756, 284] on input "text" at bounding box center [730, 283] width 104 height 23
click at [736, 237] on div "Balance Before Closing or Transfer $ Balance After Closing or Transfer 0.00 $ B…" at bounding box center [718, 198] width 139 height 285
click at [736, 230] on input "text" at bounding box center [719, 224] width 126 height 23
type input "9212"
click at [734, 289] on input "text" at bounding box center [730, 283] width 104 height 23
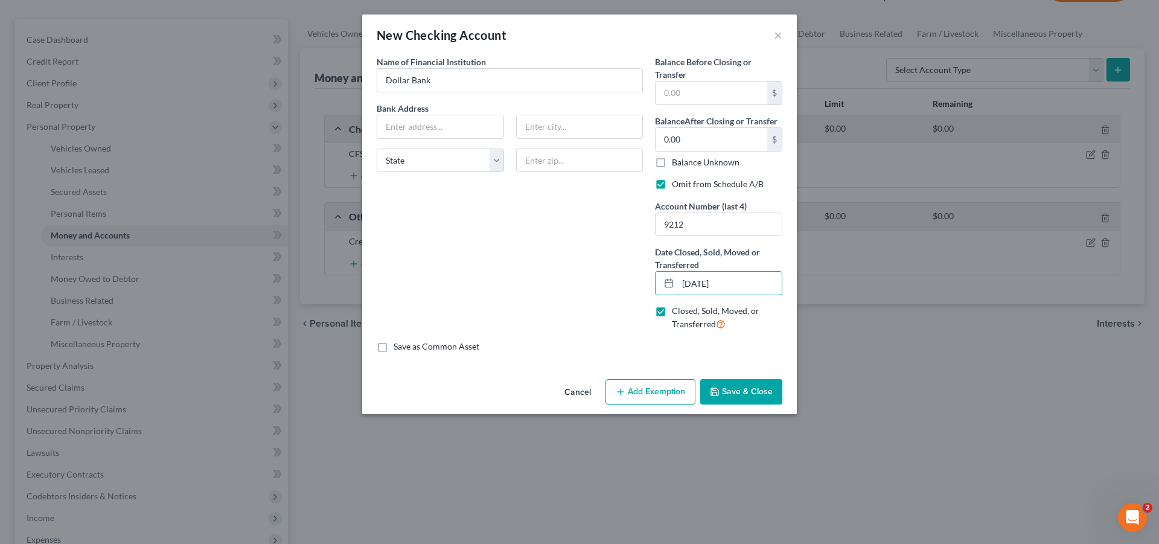
type input "[DATE]"
click at [741, 391] on button "Save & Close" at bounding box center [741, 391] width 82 height 25
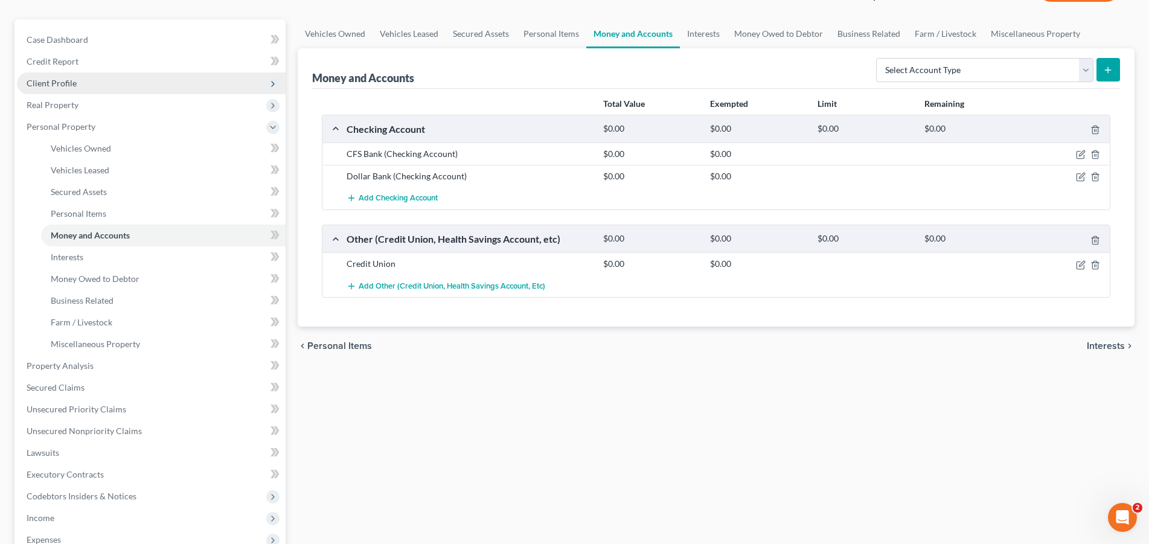
click at [60, 79] on span "Client Profile" at bounding box center [52, 83] width 50 height 10
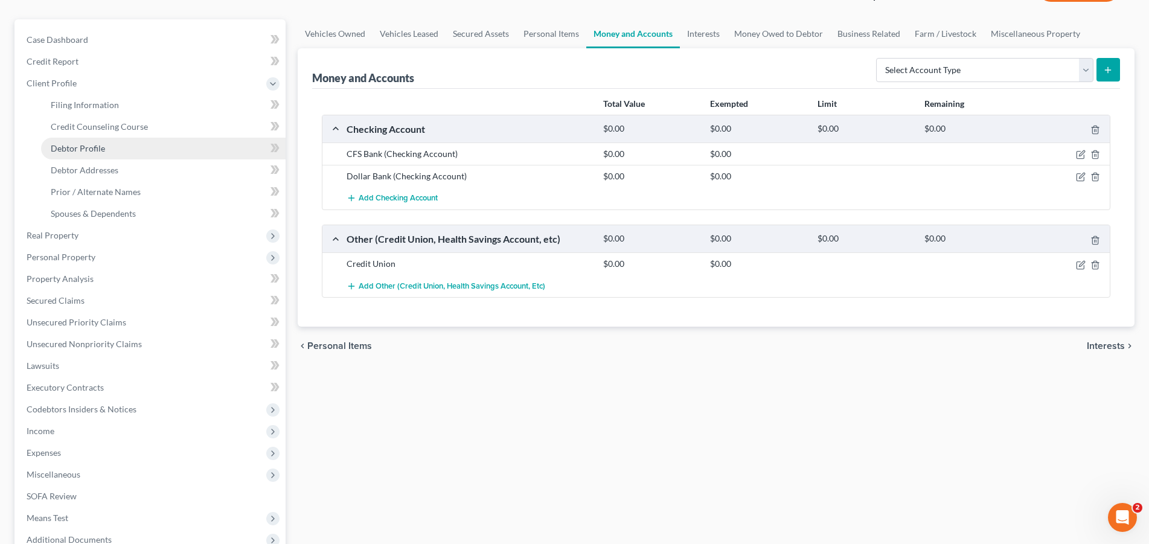
click at [100, 151] on span "Debtor Profile" at bounding box center [78, 148] width 54 height 10
select select "1"
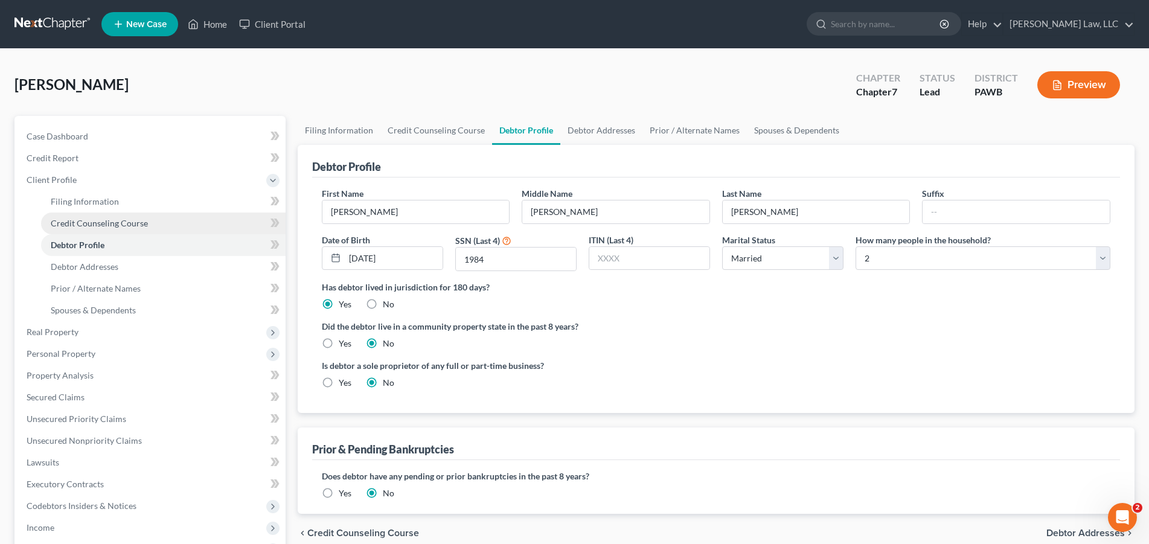
click at [102, 226] on span "Credit Counseling Course" at bounding box center [99, 223] width 97 height 10
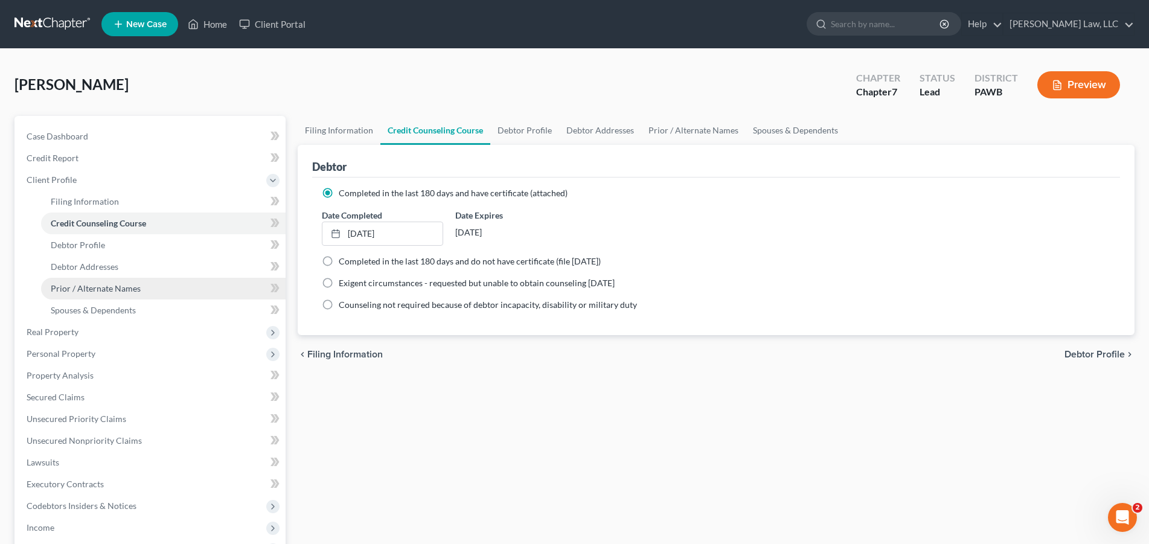
click at [79, 293] on span "Prior / Alternate Names" at bounding box center [96, 288] width 90 height 10
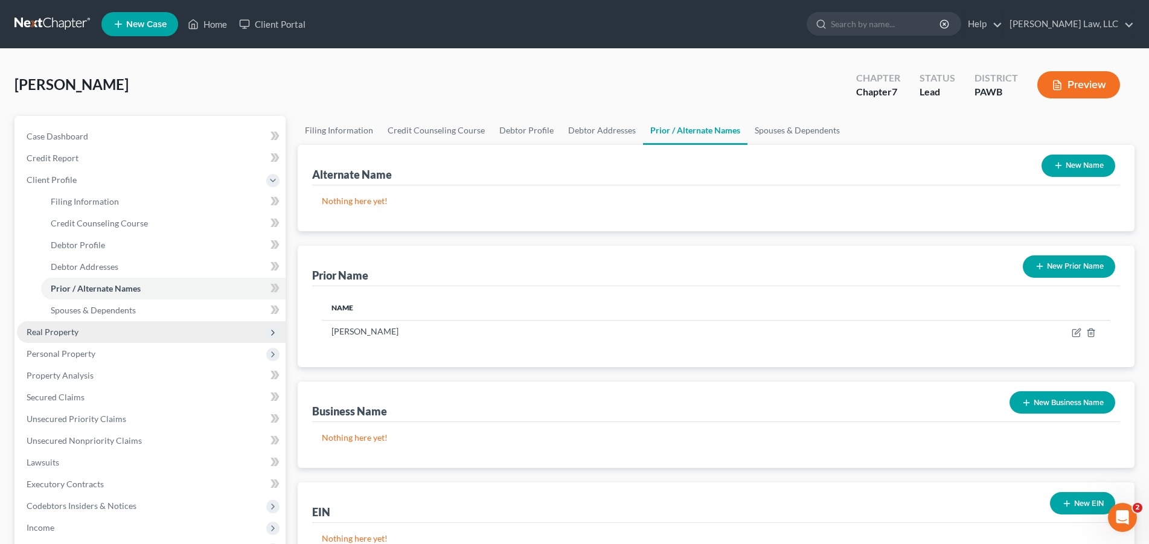
click at [80, 332] on span "Real Property" at bounding box center [151, 332] width 269 height 22
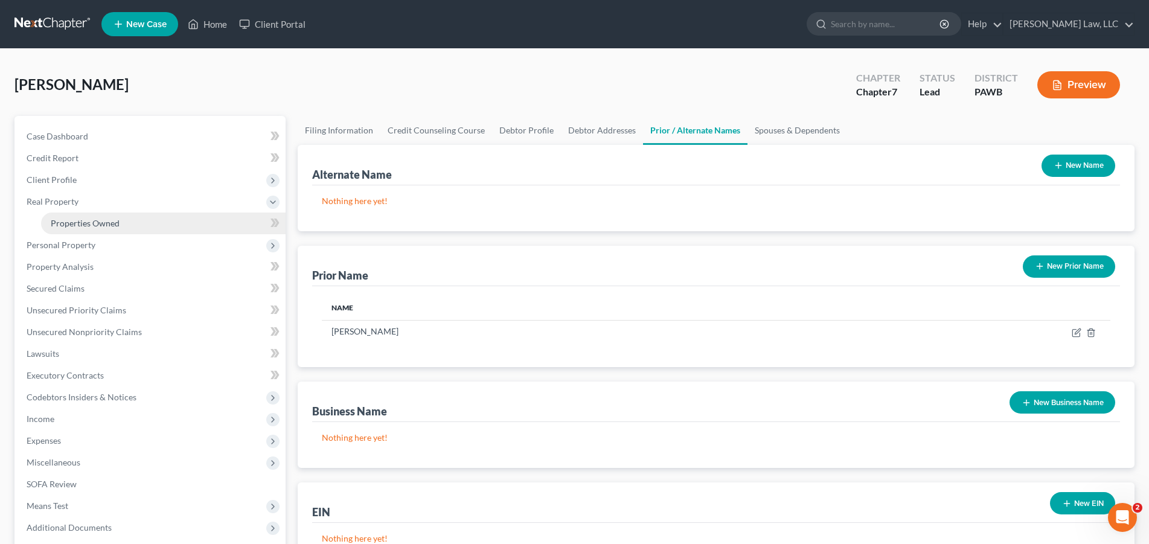
click at [103, 225] on span "Properties Owned" at bounding box center [85, 223] width 69 height 10
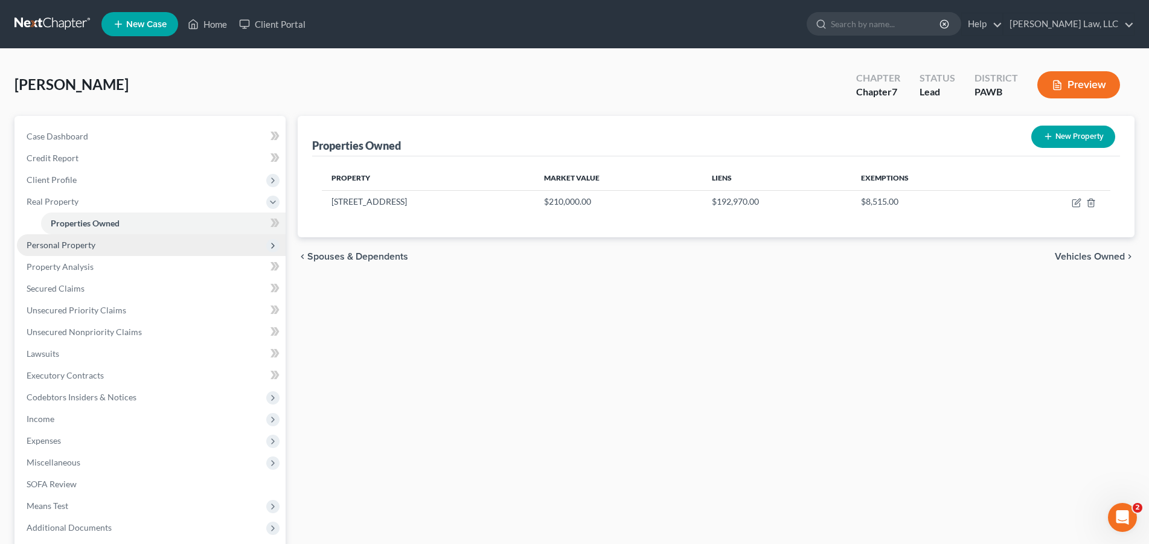
click at [127, 240] on span "Personal Property" at bounding box center [151, 245] width 269 height 22
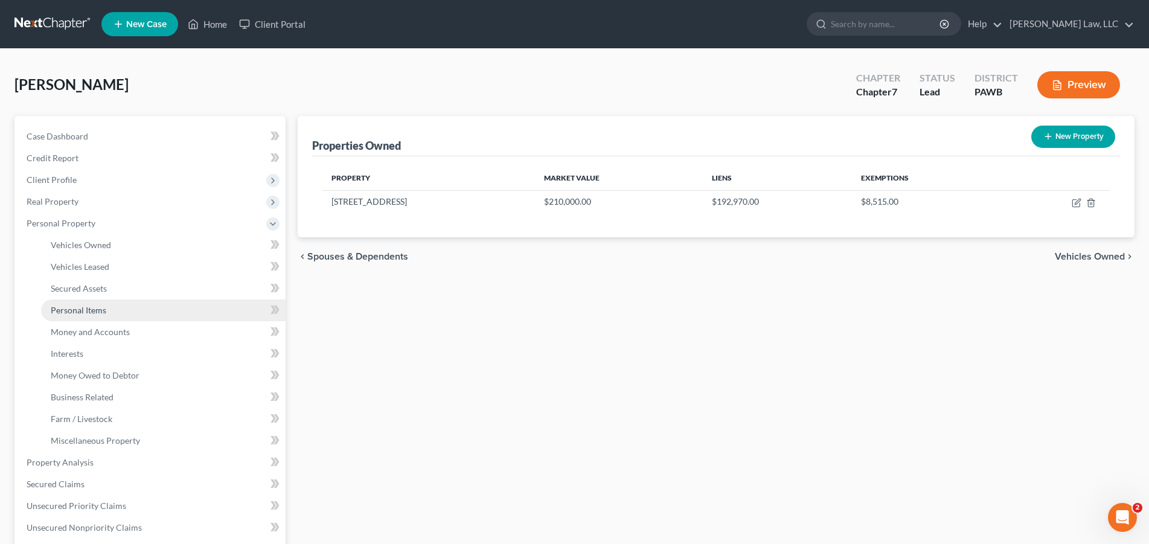
click at [91, 309] on span "Personal Items" at bounding box center [79, 310] width 56 height 10
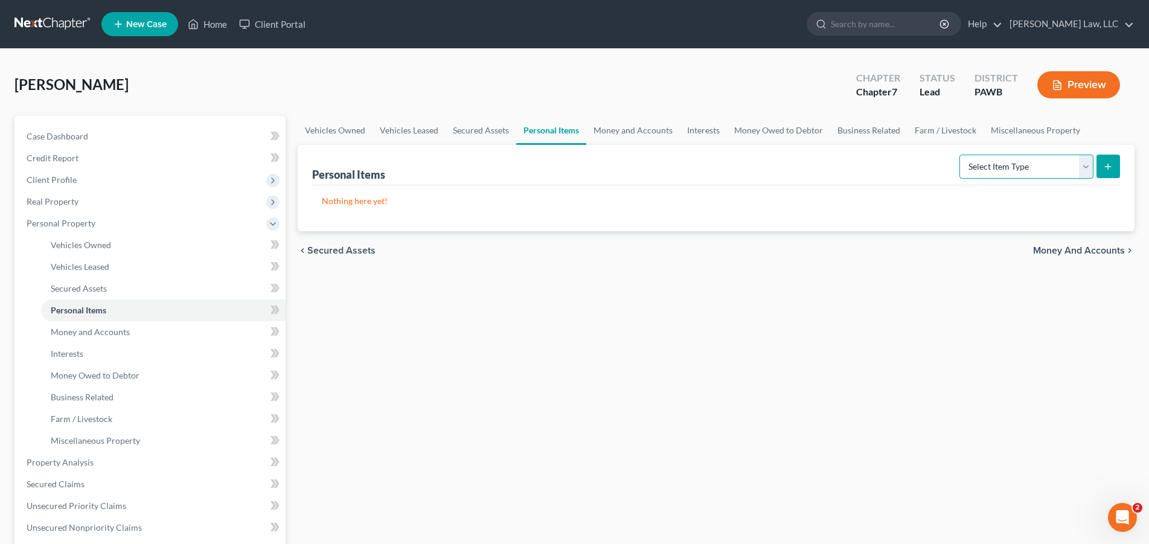
click at [959, 155] on select "Select Item Type Clothing Collectibles Of Value Electronics Firearms Household …" at bounding box center [1026, 167] width 134 height 24
select select "household_goods"
click option "Household Goods" at bounding box center [0, 0] width 0 height 0
click at [1110, 168] on icon "submit" at bounding box center [1108, 167] width 10 height 10
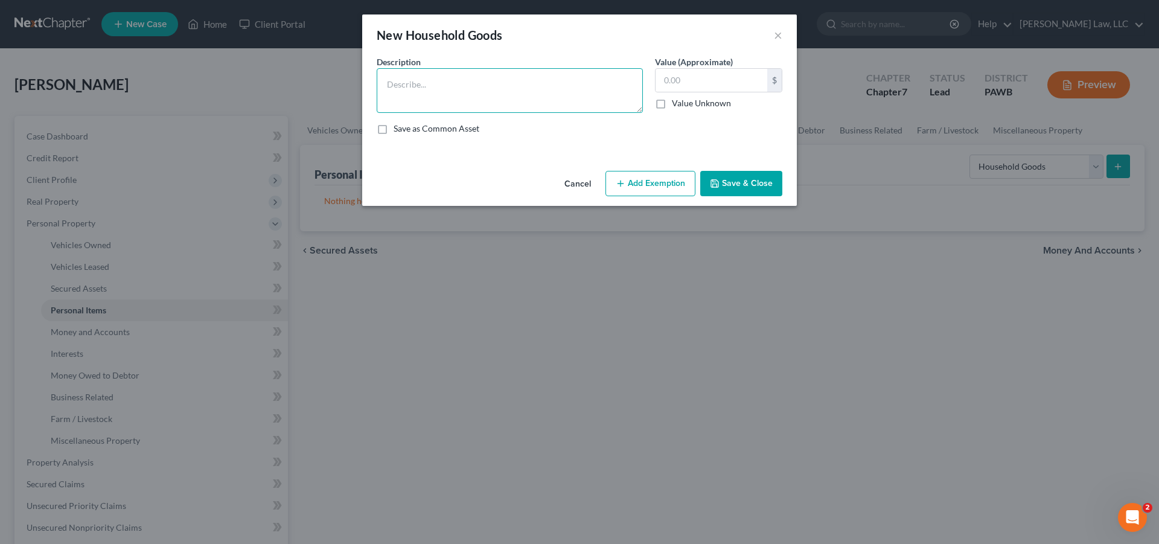
click at [407, 80] on textarea at bounding box center [510, 90] width 266 height 45
type textarea "Major appliances, furniture and furnishings"
click at [707, 88] on input "text" at bounding box center [712, 80] width 112 height 23
click at [654, 184] on button "Add Exemption" at bounding box center [650, 183] width 90 height 25
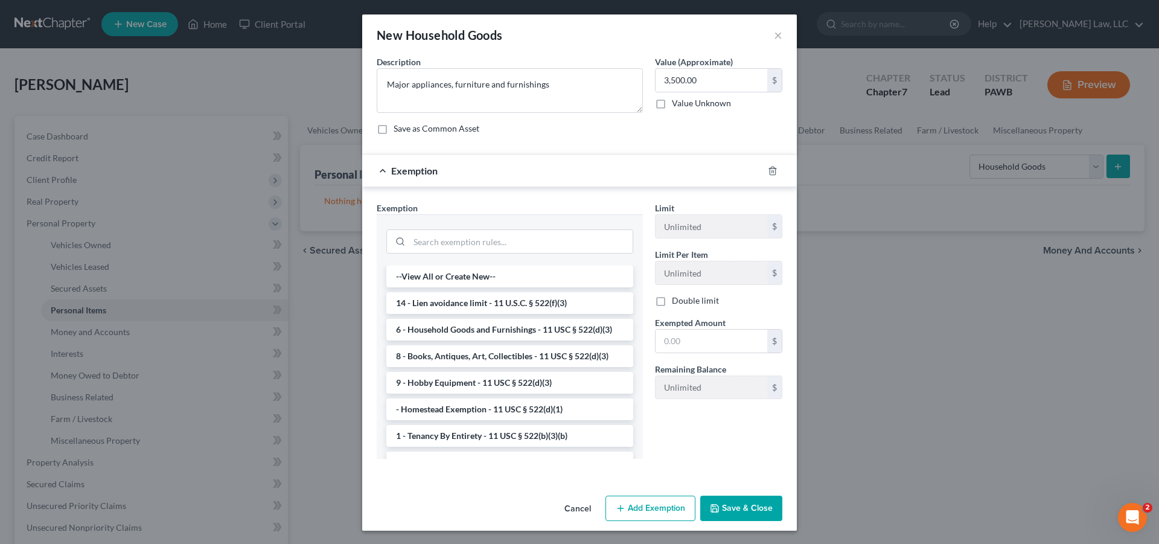
scroll to position [1, 0]
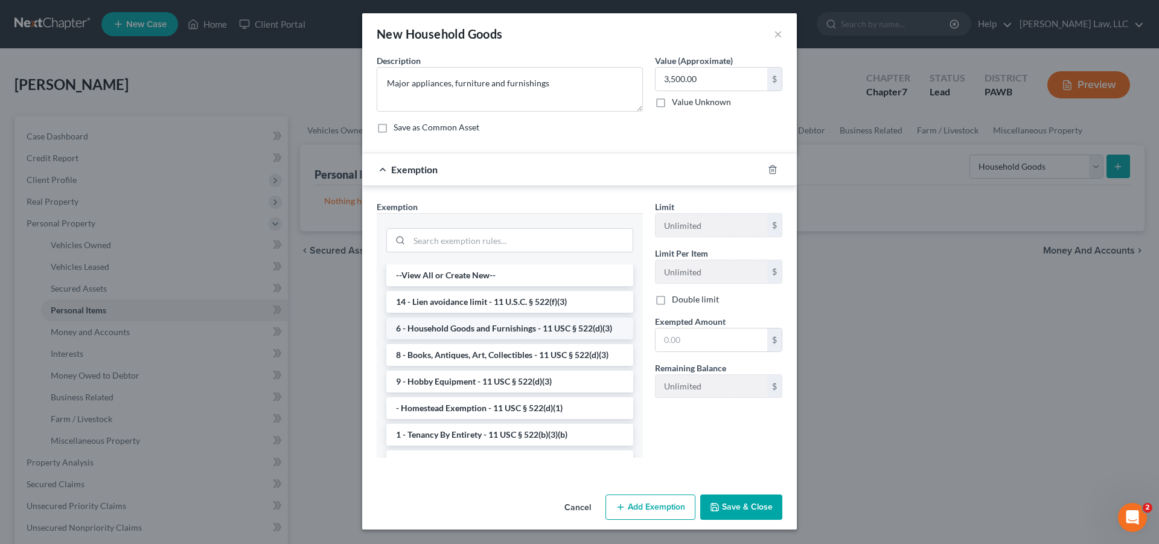
click at [563, 335] on li "6 - Household Goods and Furnishings - 11 USC § 522(d)(3)" at bounding box center [509, 329] width 247 height 22
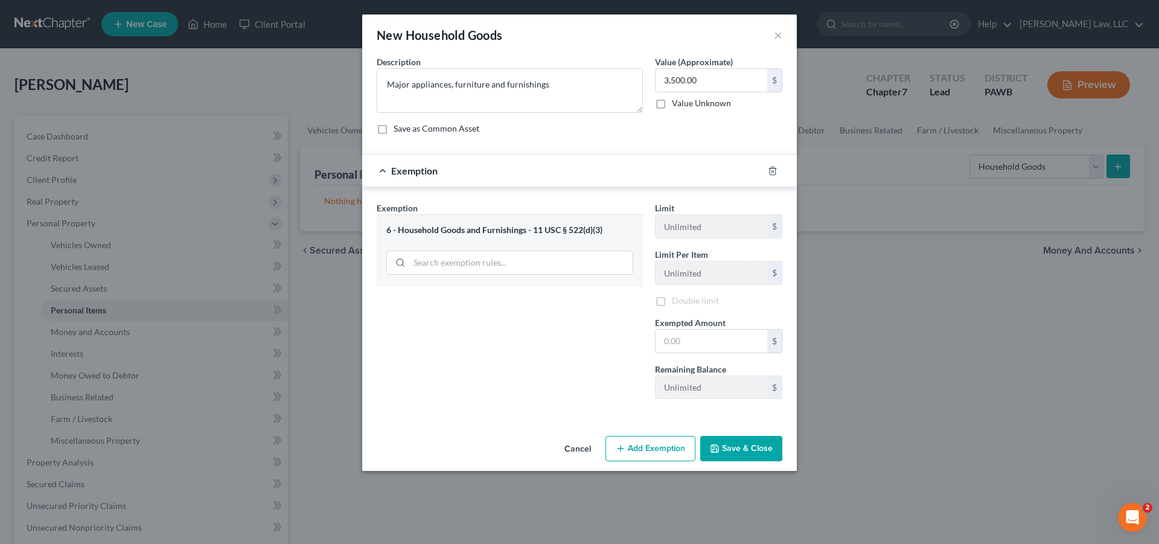
scroll to position [0, 0]
click at [719, 342] on input "text" at bounding box center [712, 341] width 112 height 23
drag, startPoint x: 718, startPoint y: 80, endPoint x: 730, endPoint y: 88, distance: 14.1
click at [730, 88] on input "3,500.00" at bounding box center [712, 80] width 112 height 23
type input "2,500.00"
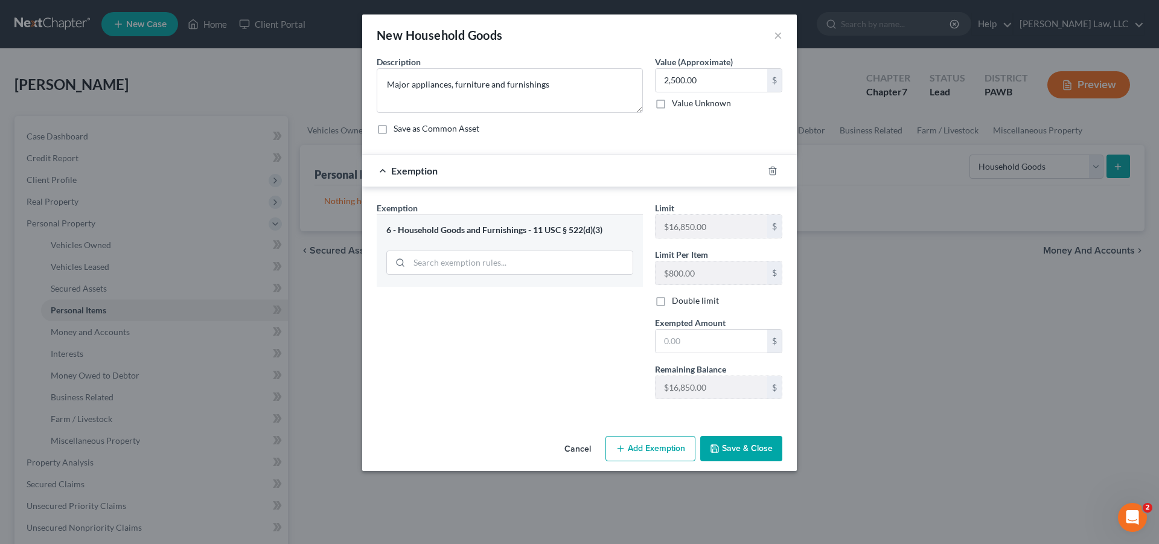
click at [619, 324] on div "Exemption Set must be selected for CA. Exemption * 6 - Household Goods and Furn…" at bounding box center [510, 305] width 278 height 207
click at [697, 350] on input "text" at bounding box center [712, 341] width 112 height 23
type input "2,500.00"
click at [730, 444] on button "Save & Close" at bounding box center [741, 448] width 82 height 25
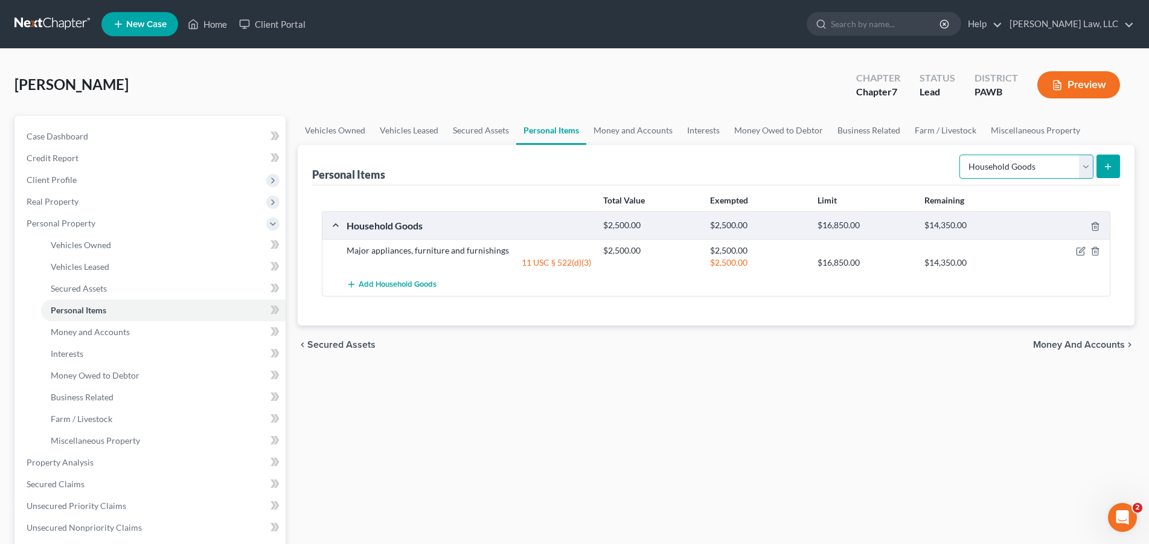
click at [959, 155] on select "Select Item Type Clothing Collectibles Of Value Electronics Firearms Household …" at bounding box center [1026, 167] width 134 height 24
select select "electronics"
click option "Electronics" at bounding box center [0, 0] width 0 height 0
click at [1111, 171] on button "submit" at bounding box center [1108, 167] width 24 height 24
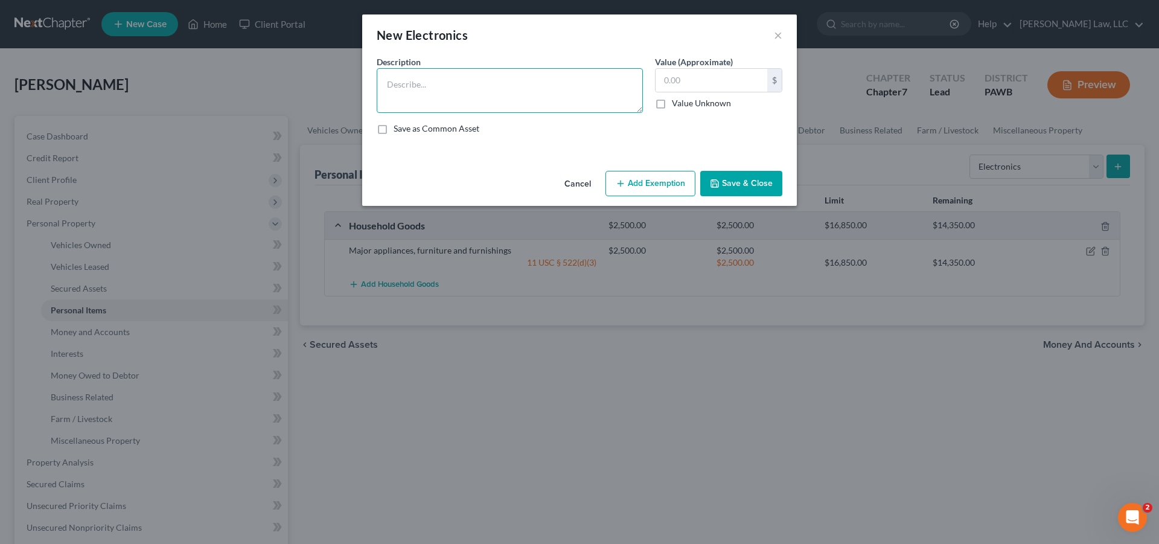
click at [433, 86] on textarea at bounding box center [510, 90] width 266 height 45
click at [447, 86] on textarea "Computers, digetal equipment," at bounding box center [510, 90] width 266 height 45
click at [520, 85] on textarea "Computers, digital equipment," at bounding box center [510, 90] width 266 height 45
click at [686, 82] on input "text" at bounding box center [712, 80] width 112 height 23
click at [579, 84] on textarea "Computers, digital equipment, 2 cell phones," at bounding box center [510, 90] width 266 height 45
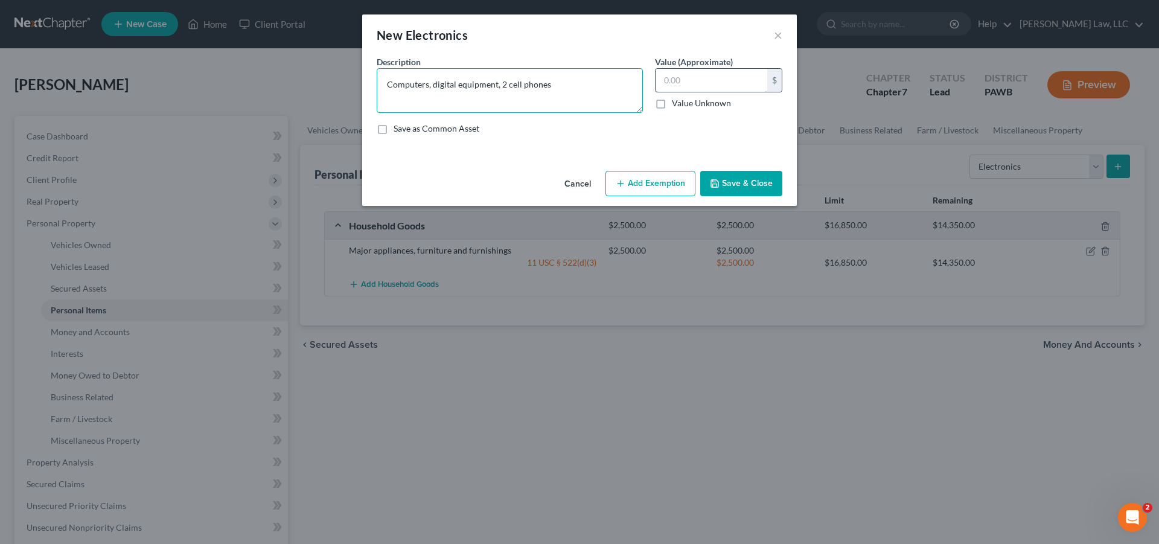
type textarea "Computers, digital equipment, 2 cell phones"
click at [715, 80] on input "text" at bounding box center [712, 80] width 112 height 23
type input "1,500.00"
click at [667, 184] on button "Add Exemption" at bounding box center [650, 183] width 90 height 25
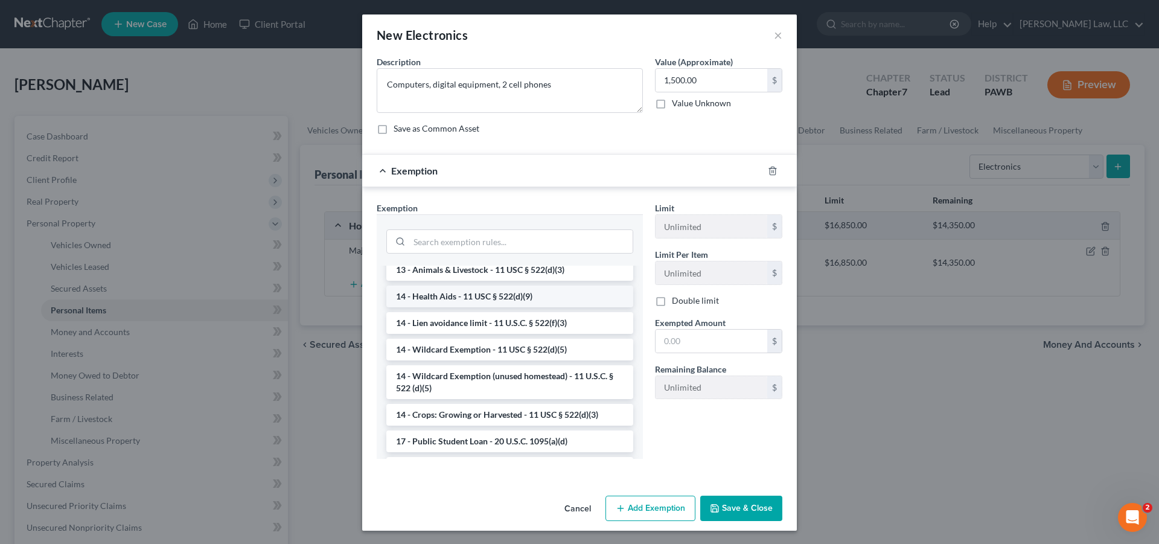
scroll to position [185, 0]
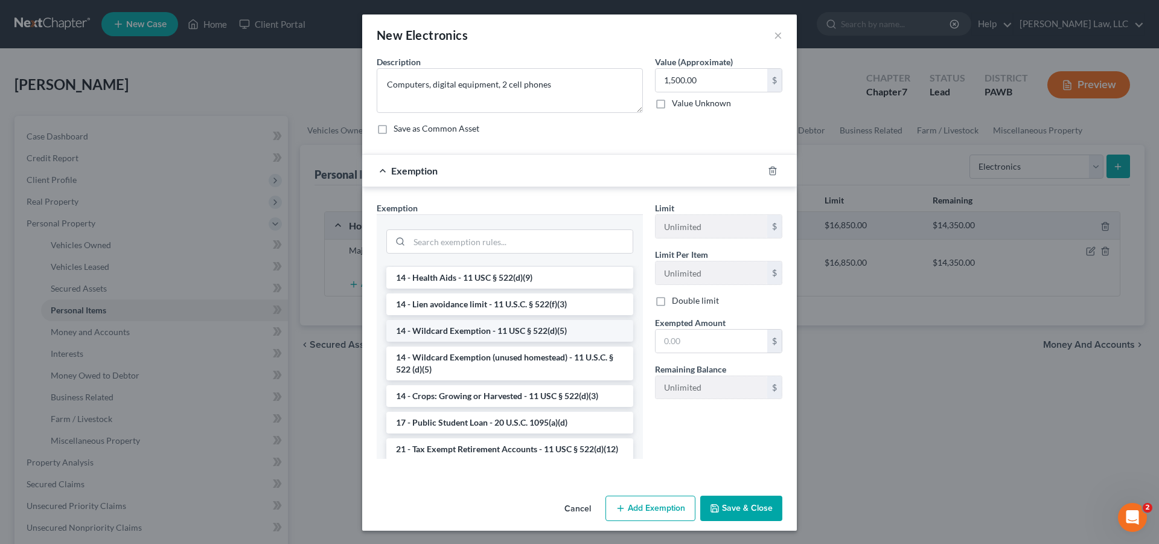
click at [493, 336] on li "14 - Wildcard Exemption - 11 USC § 522(d)(5)" at bounding box center [509, 331] width 247 height 22
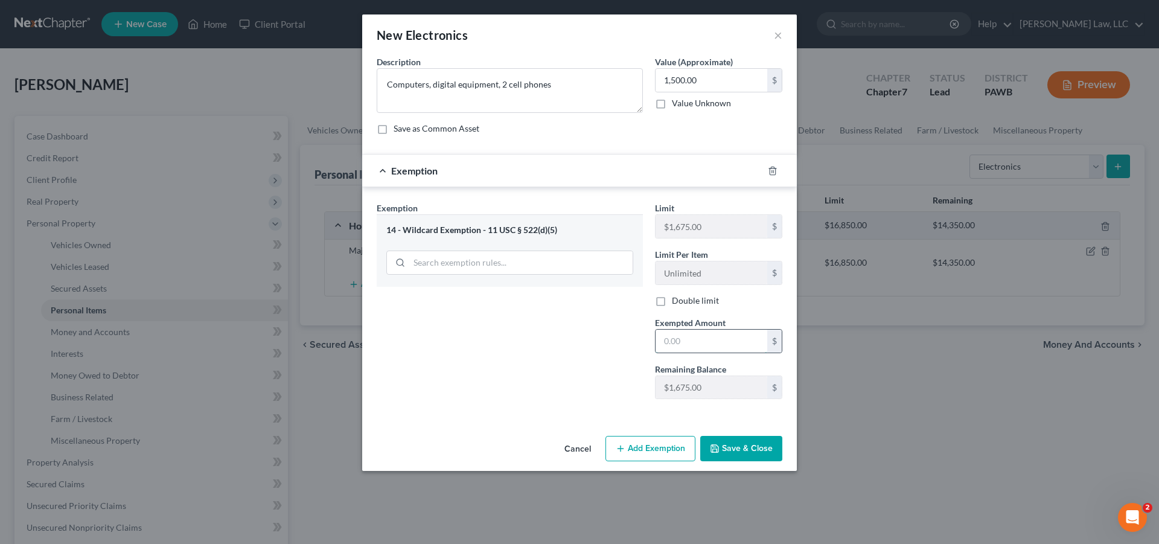
click at [689, 337] on input "text" at bounding box center [712, 341] width 112 height 23
type input "1,500.00"
click at [726, 447] on button "Save & Close" at bounding box center [741, 448] width 82 height 25
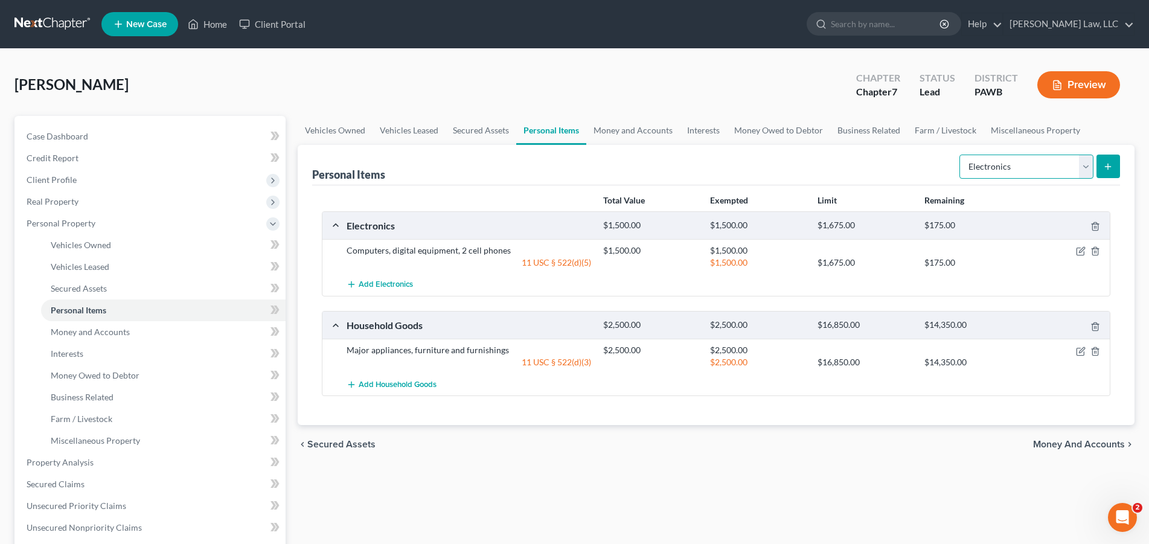
click at [959, 155] on select "Select Item Type Clothing Collectibles Of Value Electronics Firearms Household …" at bounding box center [1026, 167] width 134 height 24
select select "clothing"
click option "Clothing" at bounding box center [0, 0] width 0 height 0
click at [1111, 162] on icon "submit" at bounding box center [1108, 167] width 10 height 10
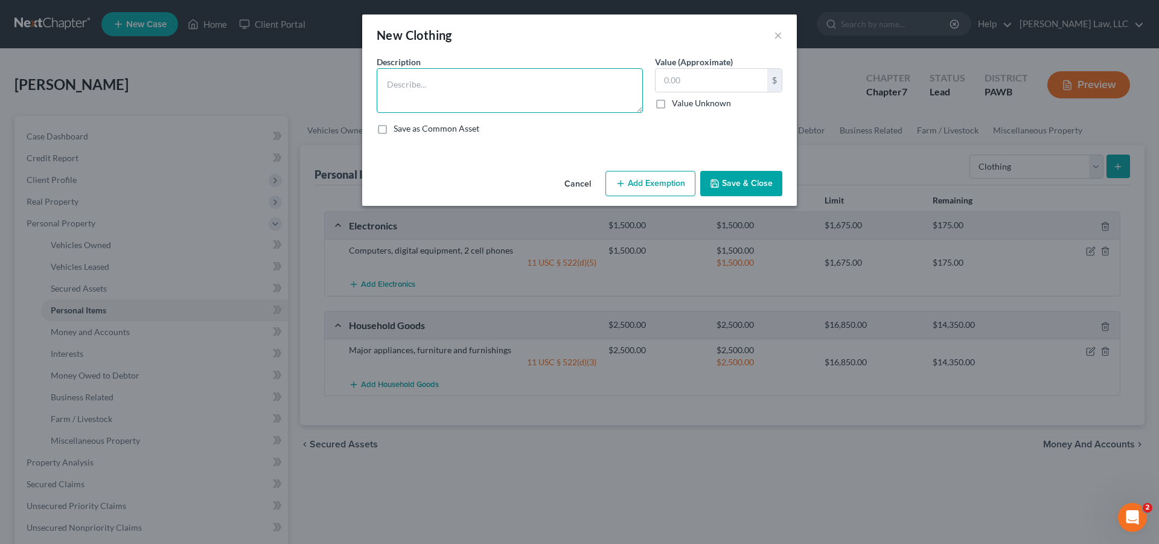
click at [503, 94] on textarea at bounding box center [510, 90] width 266 height 45
type textarea "Personal clothing"
click at [707, 78] on input "text" at bounding box center [712, 80] width 112 height 23
type input "500.00"
click at [657, 177] on button "Add Exemption" at bounding box center [650, 183] width 90 height 25
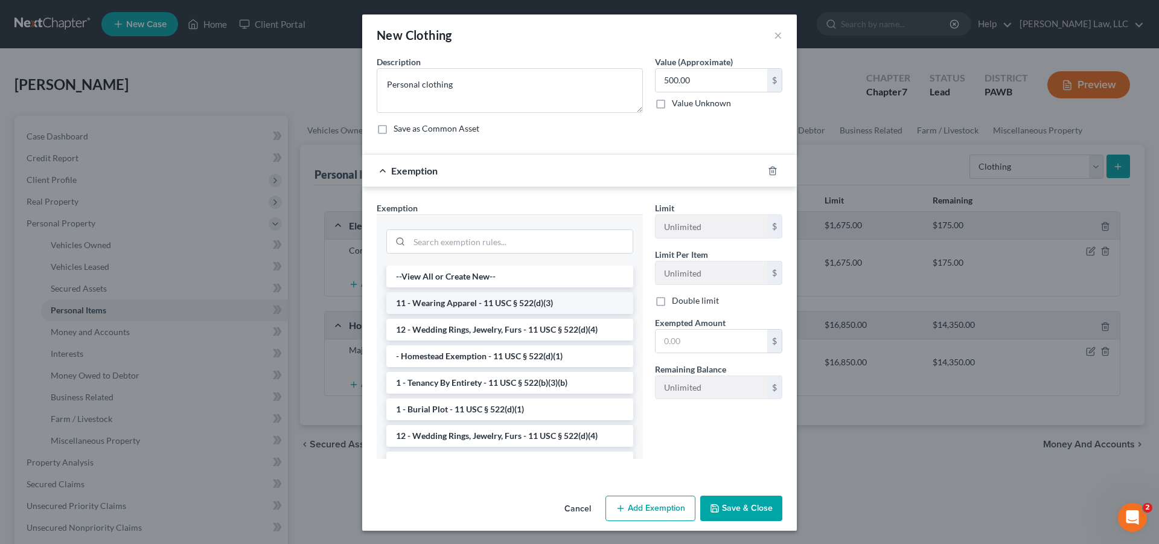
click at [558, 304] on li "11 - Wearing Apparel - 11 USC § 522(d)(3)" at bounding box center [509, 303] width 247 height 22
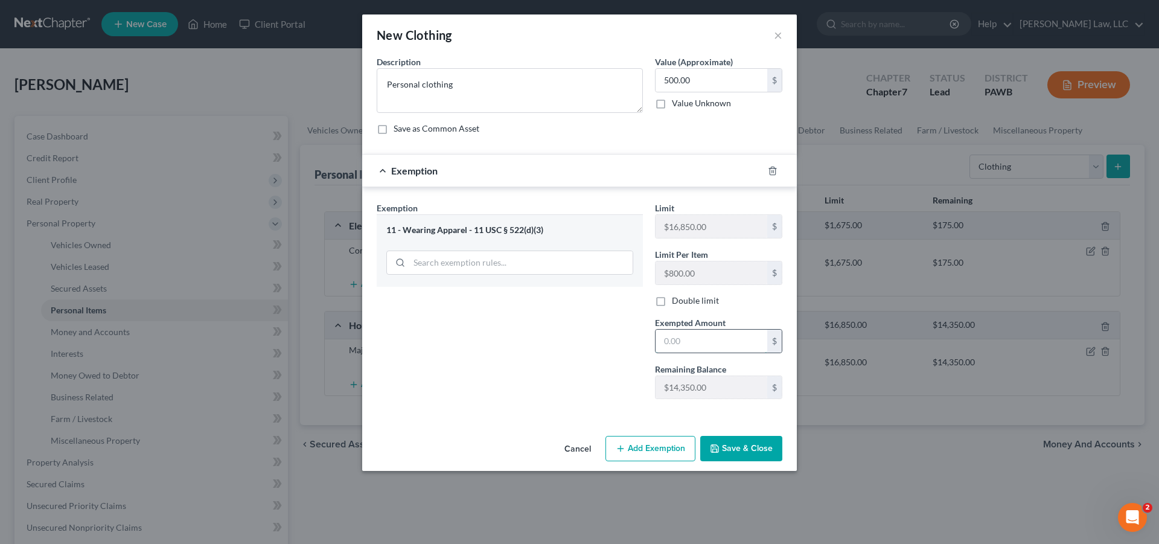
click at [701, 348] on input "text" at bounding box center [712, 341] width 112 height 23
type input "500.00"
click at [756, 448] on button "Save & Close" at bounding box center [741, 448] width 82 height 25
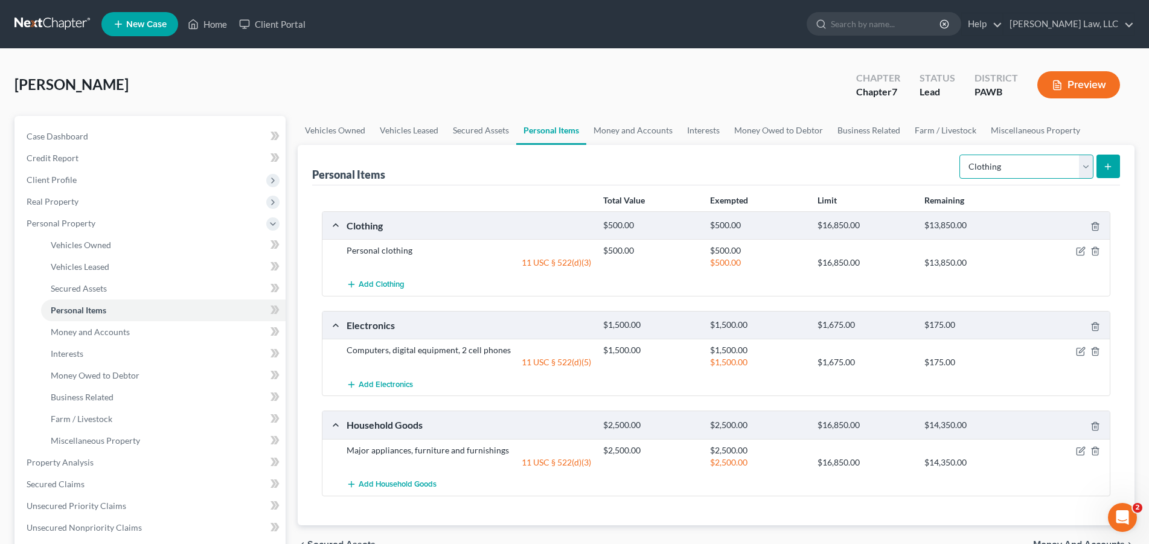
click at [959, 155] on select "Select Item Type Clothing Collectibles Of Value Electronics Firearms Household …" at bounding box center [1026, 167] width 134 height 24
select select "jewelry"
click option "Jewelry" at bounding box center [0, 0] width 0 height 0
click at [1114, 164] on button "submit" at bounding box center [1108, 167] width 24 height 24
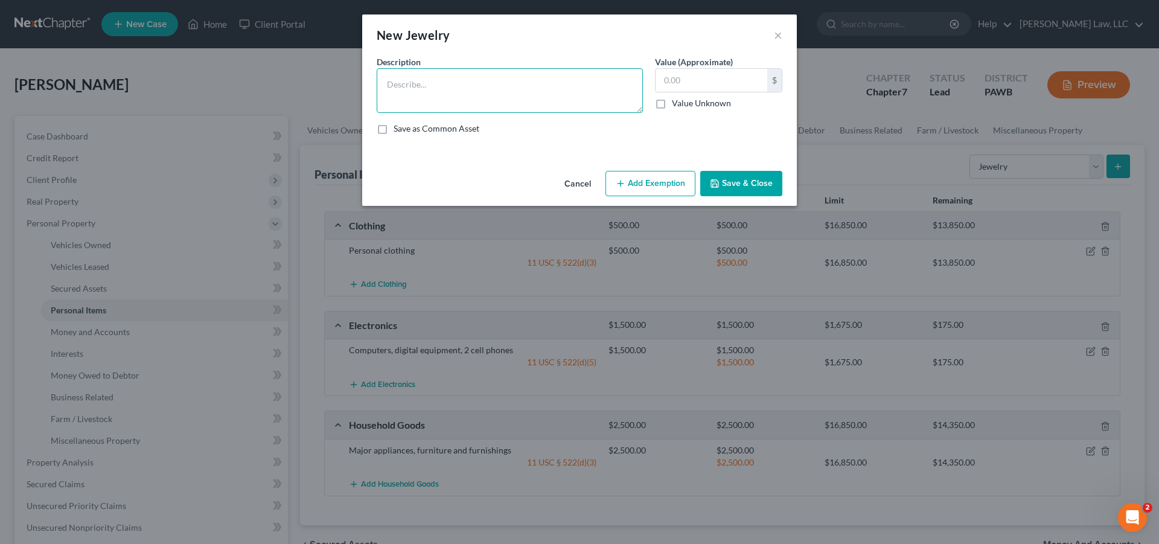
click at [466, 84] on textarea at bounding box center [510, 90] width 266 height 45
type textarea "E"
type textarea "Wedding and engagement rings"
click at [694, 77] on input "text" at bounding box center [712, 80] width 112 height 23
type input "150.00"
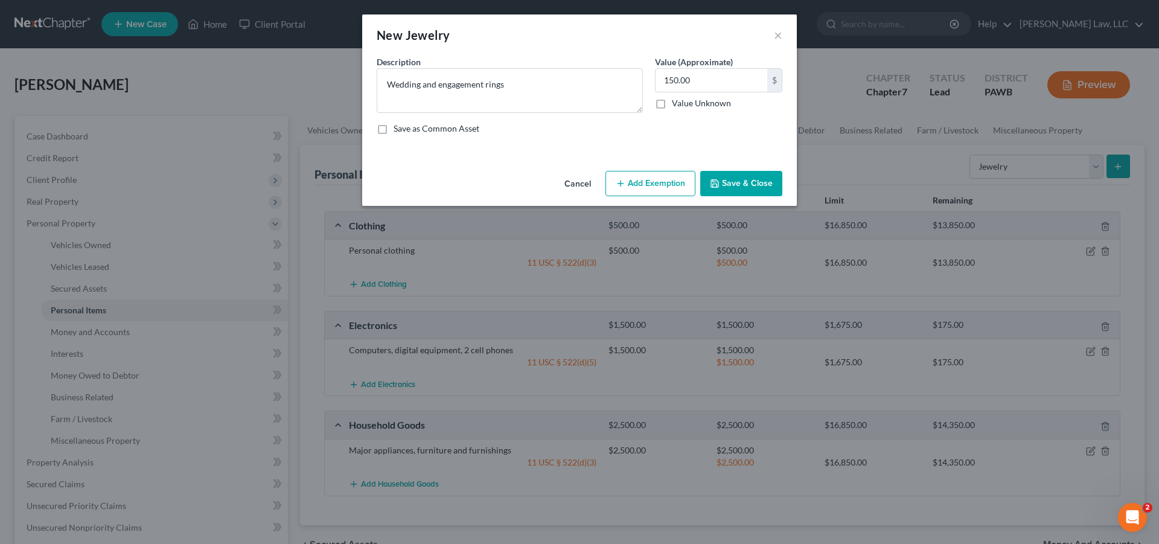
click at [670, 182] on button "Add Exemption" at bounding box center [650, 183] width 90 height 25
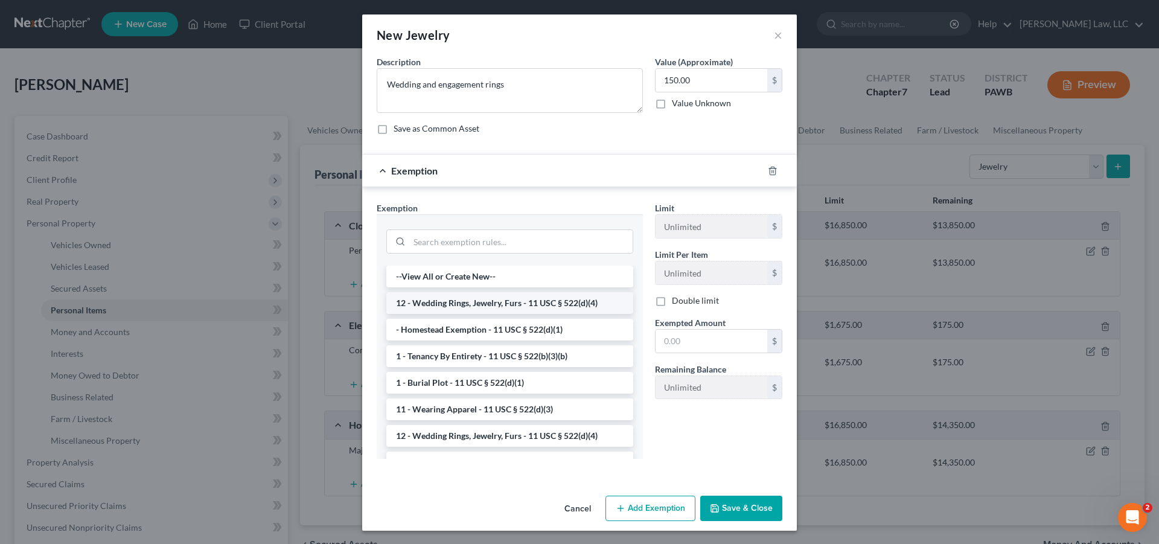
click at [548, 302] on li "12 - Wedding Rings, Jewelry, Furs - 11 USC § 522(d)(4)" at bounding box center [509, 303] width 247 height 22
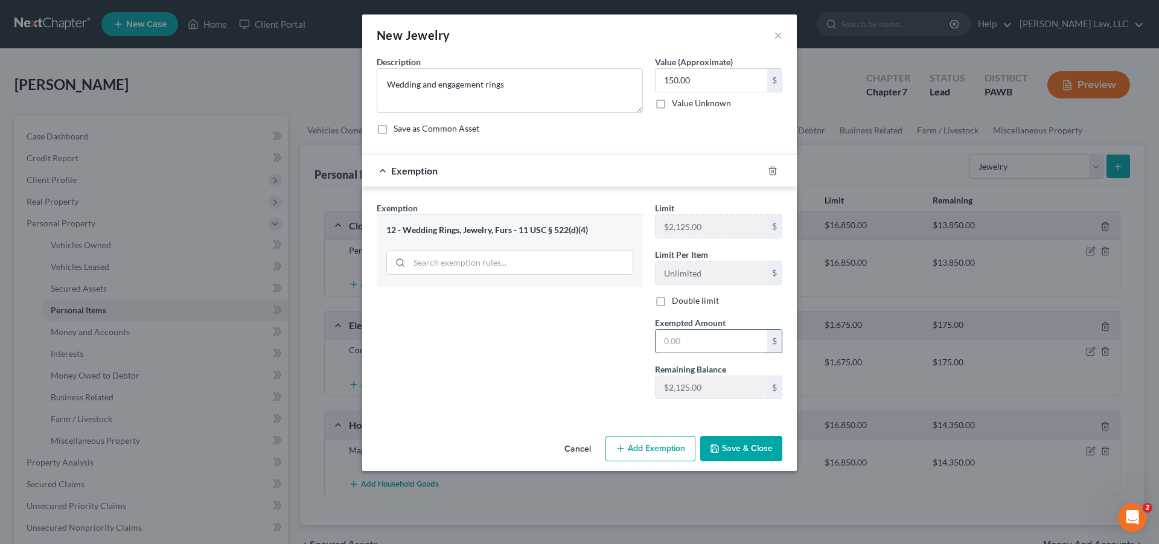
click at [704, 346] on input "text" at bounding box center [712, 341] width 112 height 23
type input "150.00"
click at [753, 444] on button "Save & Close" at bounding box center [741, 448] width 82 height 25
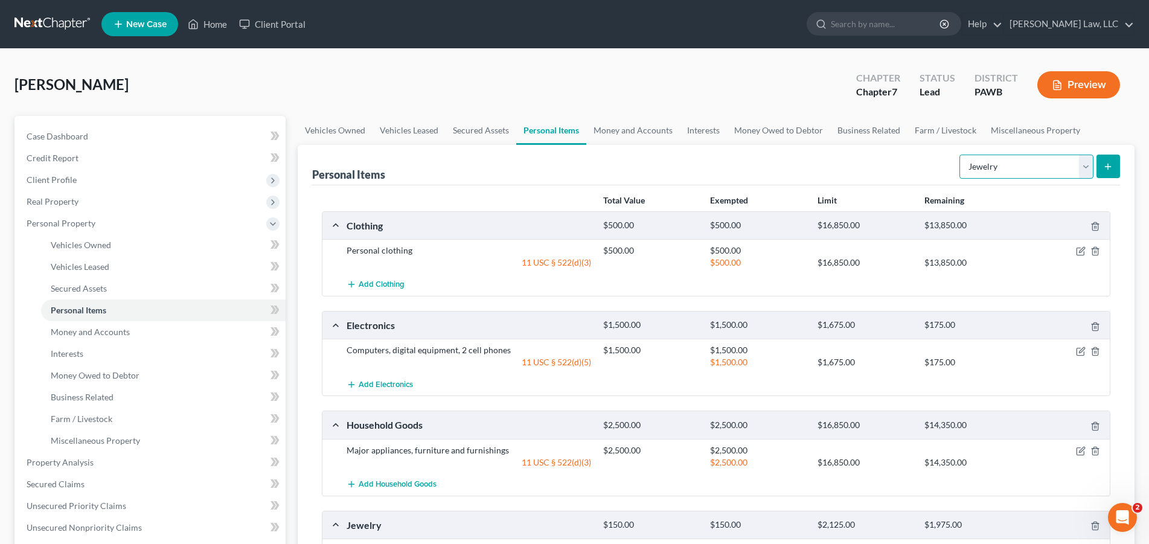
click at [959, 155] on select "Select Item Type Clothing Collectibles Of Value Electronics Firearms Household …" at bounding box center [1026, 167] width 134 height 24
select select "pets"
click option "Pet(s)" at bounding box center [0, 0] width 0 height 0
click at [1119, 168] on button "submit" at bounding box center [1108, 167] width 24 height 24
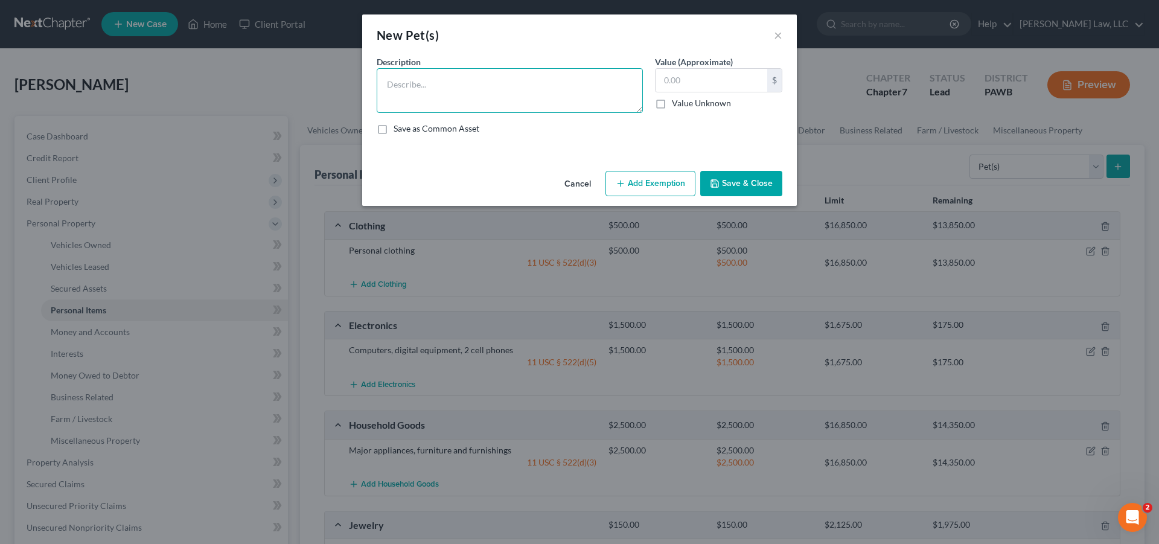
click at [522, 89] on textarea at bounding box center [510, 90] width 266 height 45
type textarea "2 dogs"
click at [728, 85] on input "text" at bounding box center [712, 80] width 112 height 23
type input "2,500.00"
click at [660, 182] on button "Add Exemption" at bounding box center [650, 183] width 90 height 25
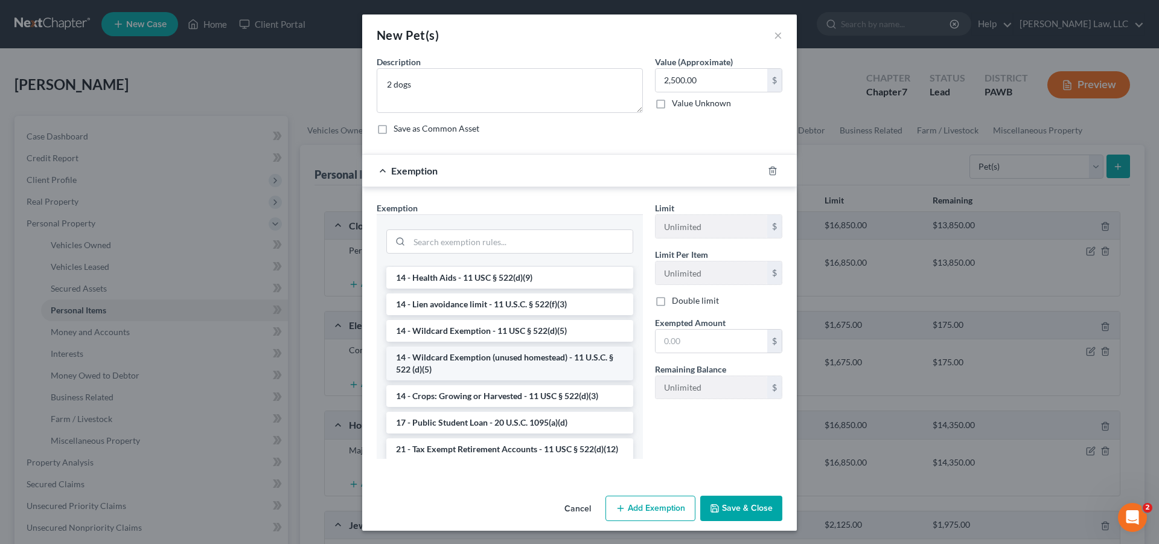
click at [513, 369] on li "14 - Wildcard Exemption (unused homestead) - 11 U.S.C. § 522 (d)(5)" at bounding box center [509, 364] width 247 height 34
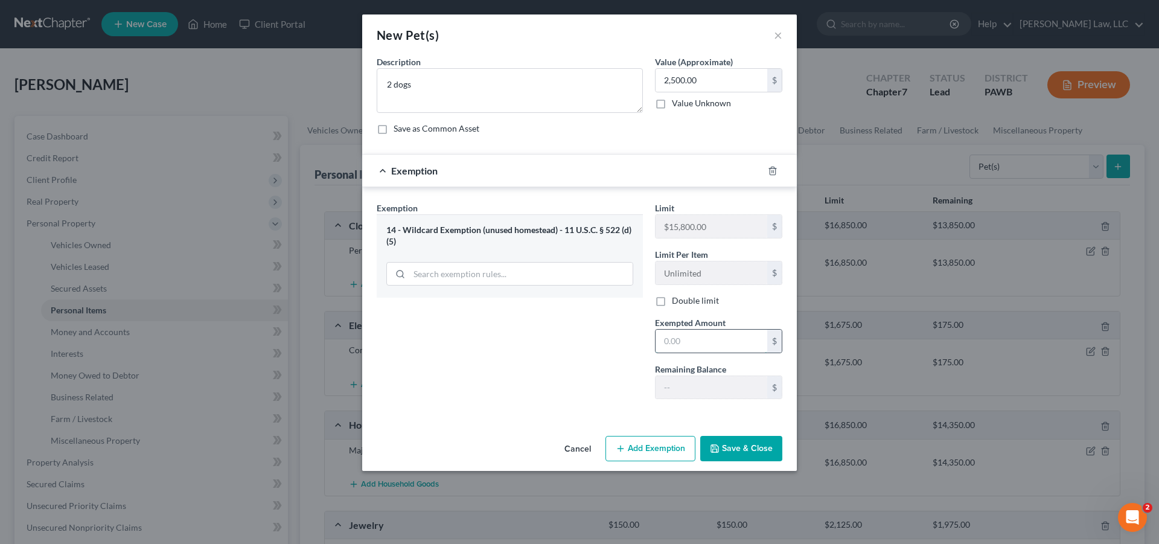
click at [698, 341] on input "text" at bounding box center [712, 341] width 112 height 23
type input "2,500.00"
click at [724, 447] on button "Save & Close" at bounding box center [741, 448] width 82 height 25
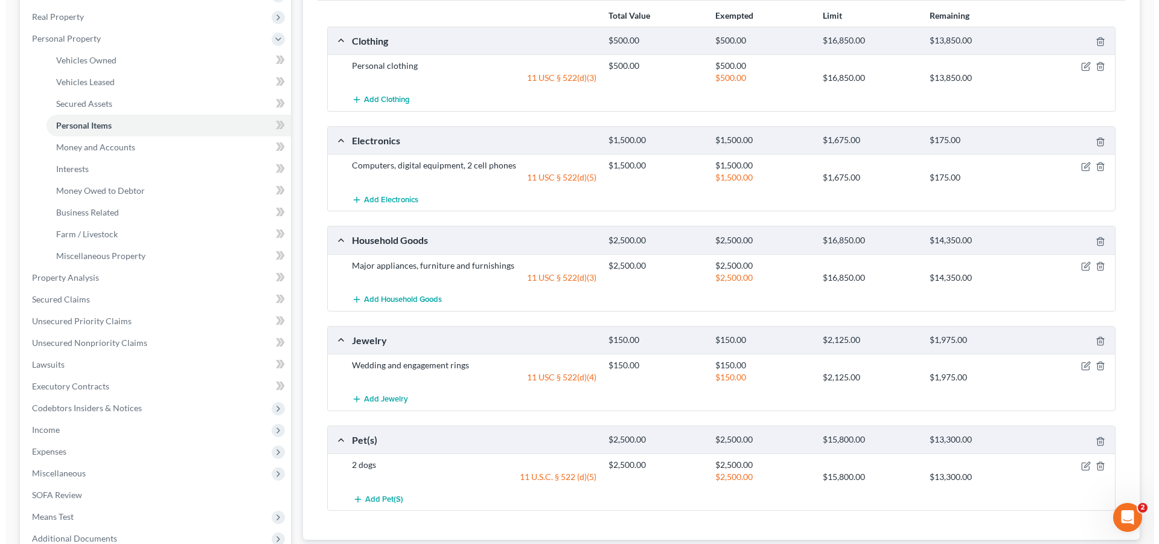
scroll to position [0, 0]
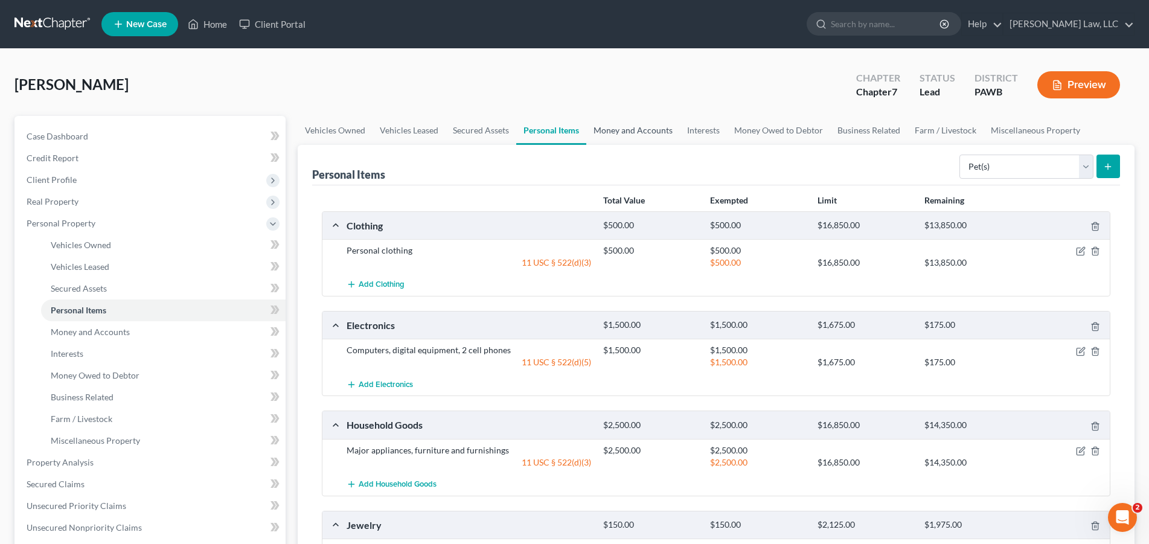
click at [647, 127] on link "Money and Accounts" at bounding box center [633, 130] width 94 height 29
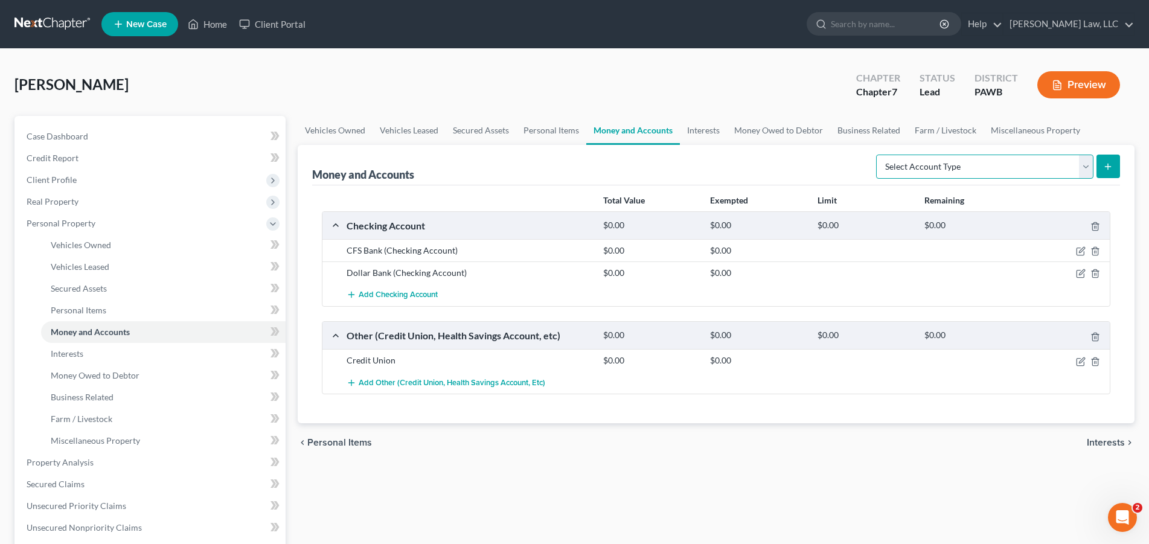
click at [876, 155] on select "Select Account Type Brokerage Cash on Hand Certificates of Deposit Checking Acc…" at bounding box center [984, 167] width 217 height 24
select select "cash_on_hand"
click option "Cash on Hand" at bounding box center [0, 0] width 0 height 0
click at [1103, 167] on icon "submit" at bounding box center [1108, 167] width 10 height 10
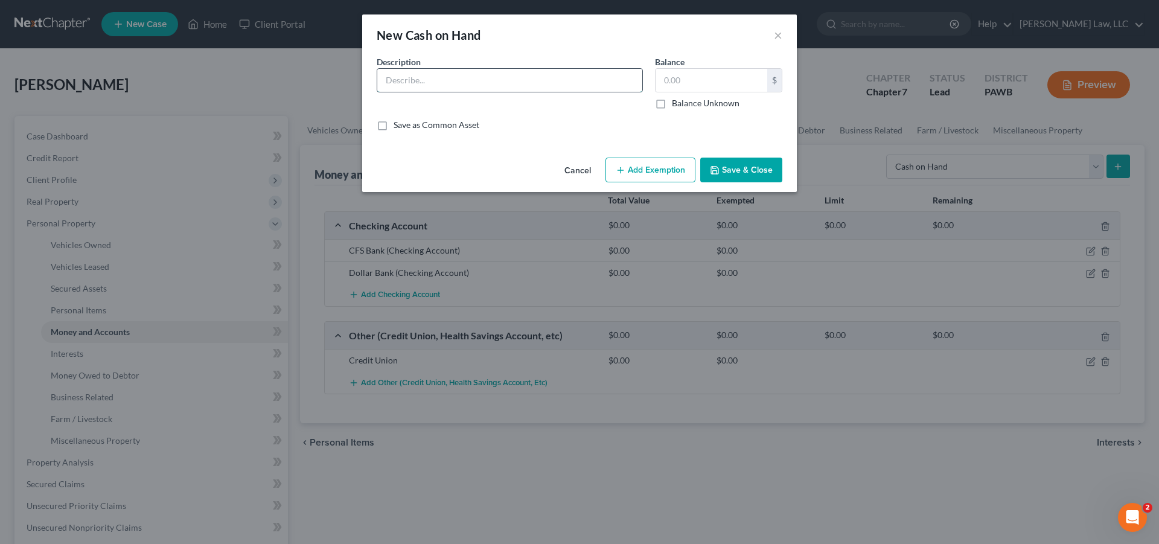
click at [467, 76] on input "text" at bounding box center [509, 80] width 265 height 23
type input "100.00"
click at [625, 174] on icon "button" at bounding box center [621, 170] width 10 height 10
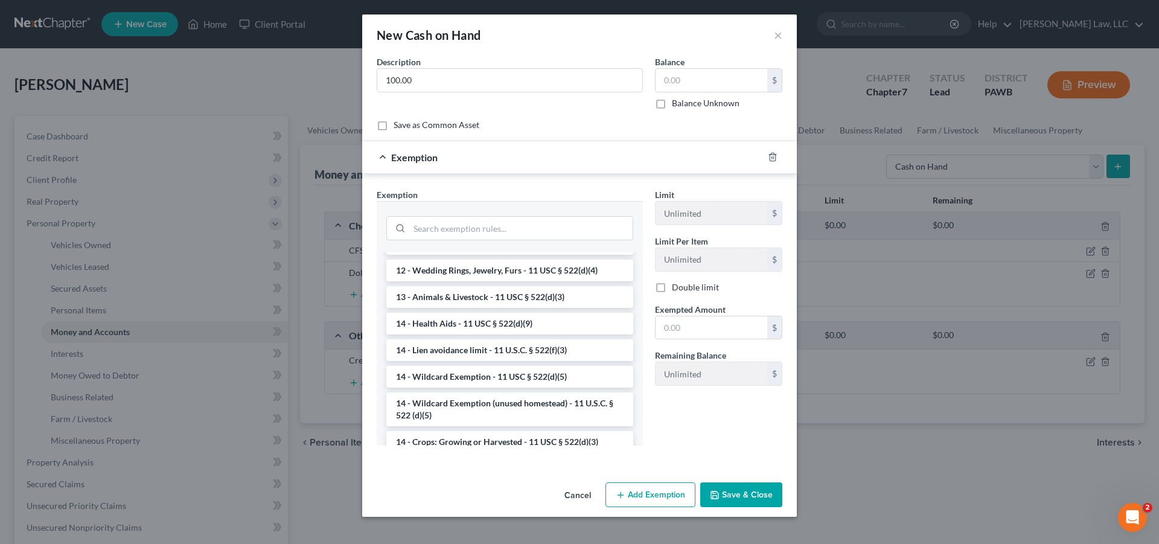
scroll to position [185, 0]
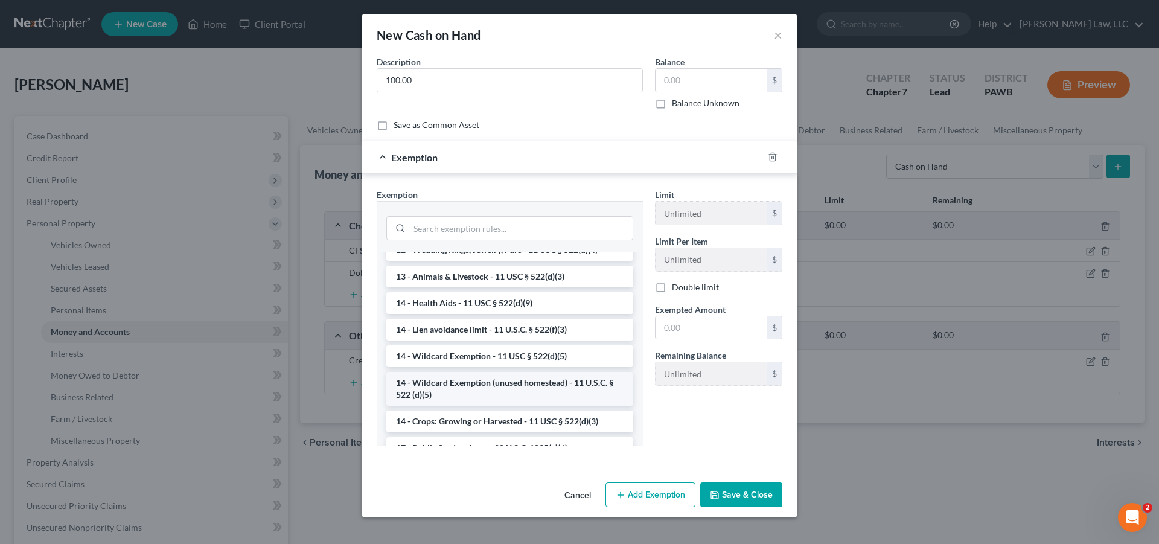
click at [538, 384] on li "14 - Wildcard Exemption (unused homestead) - 11 U.S.C. § 522 (d)(5)" at bounding box center [509, 389] width 247 height 34
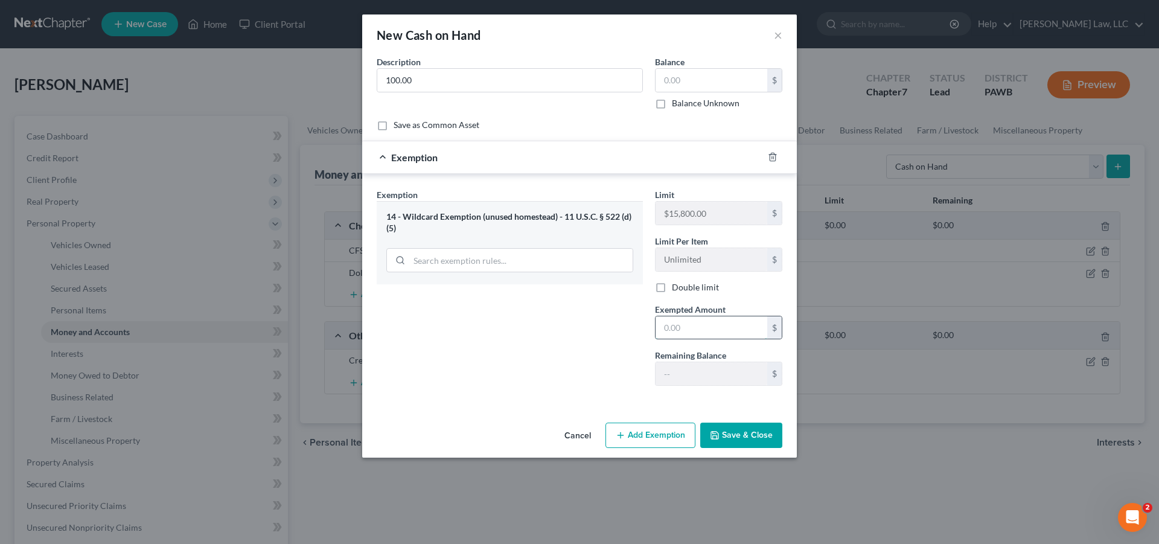
click at [718, 327] on input "text" at bounding box center [712, 327] width 112 height 23
type input "100.00"
click at [746, 439] on button "Save & Close" at bounding box center [741, 435] width 82 height 25
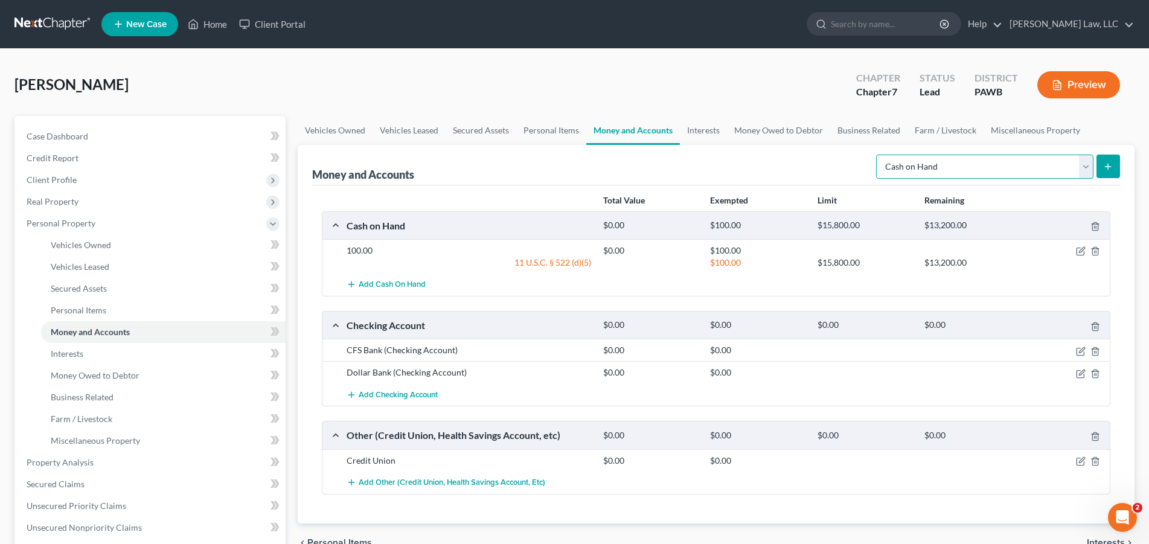
click at [876, 155] on select "Select Account Type Brokerage Cash on Hand Certificates of Deposit Checking Acc…" at bounding box center [984, 167] width 217 height 24
click at [560, 148] on div "Money and Accounts Select Account Type Brokerage Cash on Hand Certificates of D…" at bounding box center [716, 165] width 808 height 40
click at [401, 362] on div "Dollar Bank (Checking Account) $0.00 $0.00" at bounding box center [715, 372] width 787 height 22
click at [1081, 352] on icon "button" at bounding box center [1081, 352] width 10 height 10
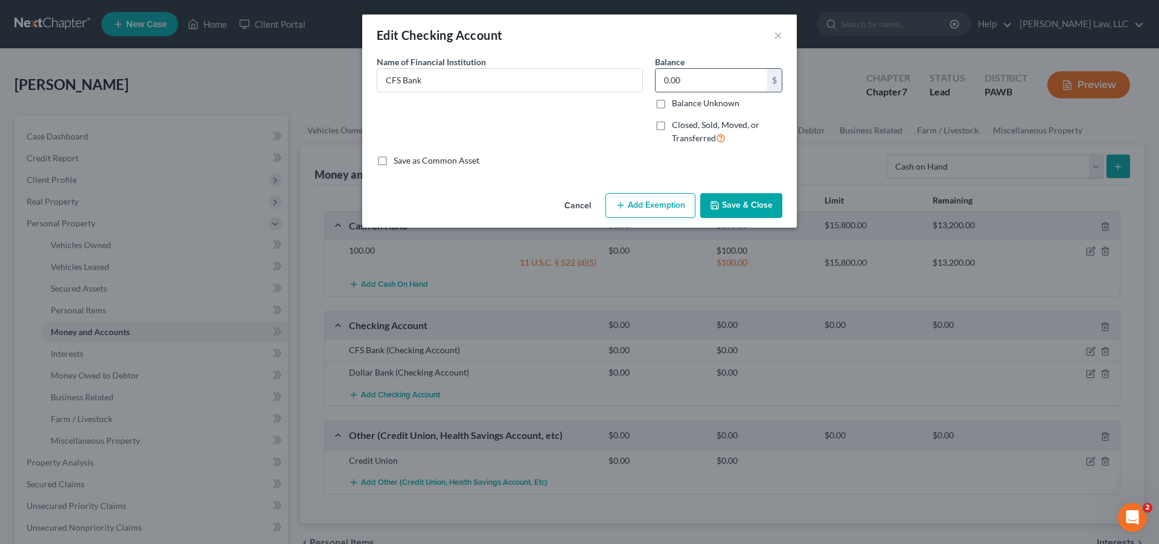
click at [706, 85] on input "0.00" at bounding box center [712, 80] width 112 height 23
type input "147.00"
click at [654, 205] on button "Add Exemption" at bounding box center [650, 205] width 90 height 25
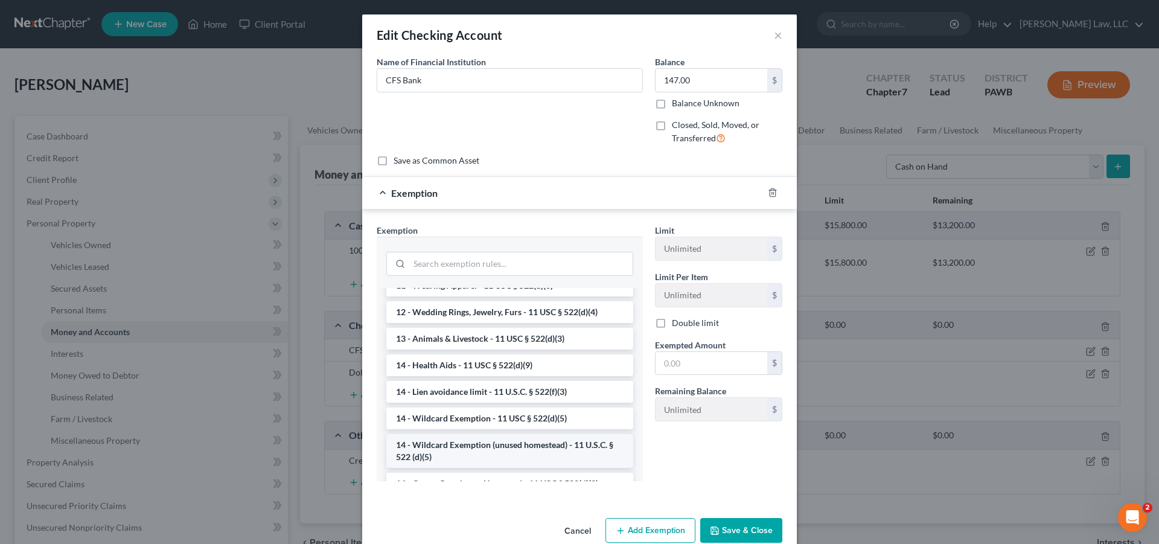
click at [547, 455] on li "14 - Wildcard Exemption (unused homestead) - 11 U.S.C. § 522 (d)(5)" at bounding box center [509, 451] width 247 height 34
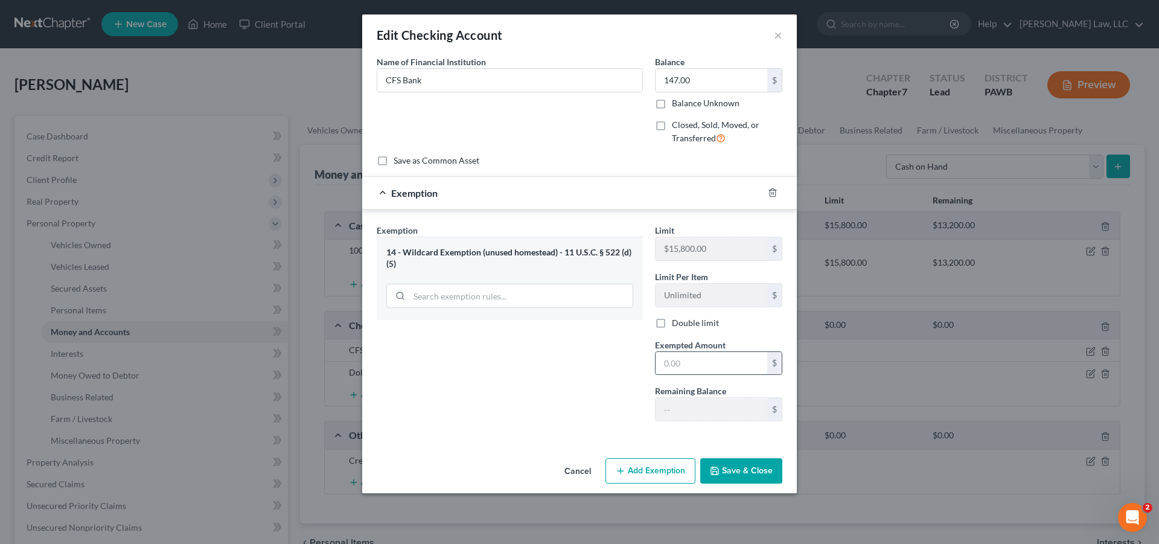
click at [696, 367] on input "text" at bounding box center [712, 363] width 112 height 23
type input "147.00"
click at [569, 370] on div "Exemption Set must be selected for CA. Exemption * 14 - Wildcard Exemption (unu…" at bounding box center [510, 327] width 278 height 207
click at [729, 465] on button "Save & Close" at bounding box center [741, 470] width 82 height 25
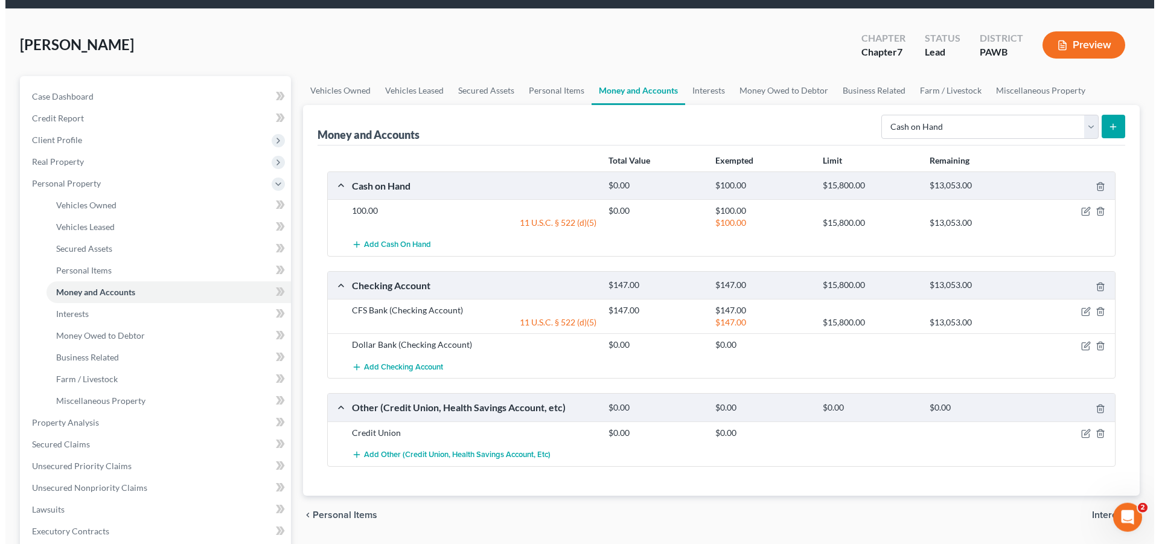
scroll to position [62, 0]
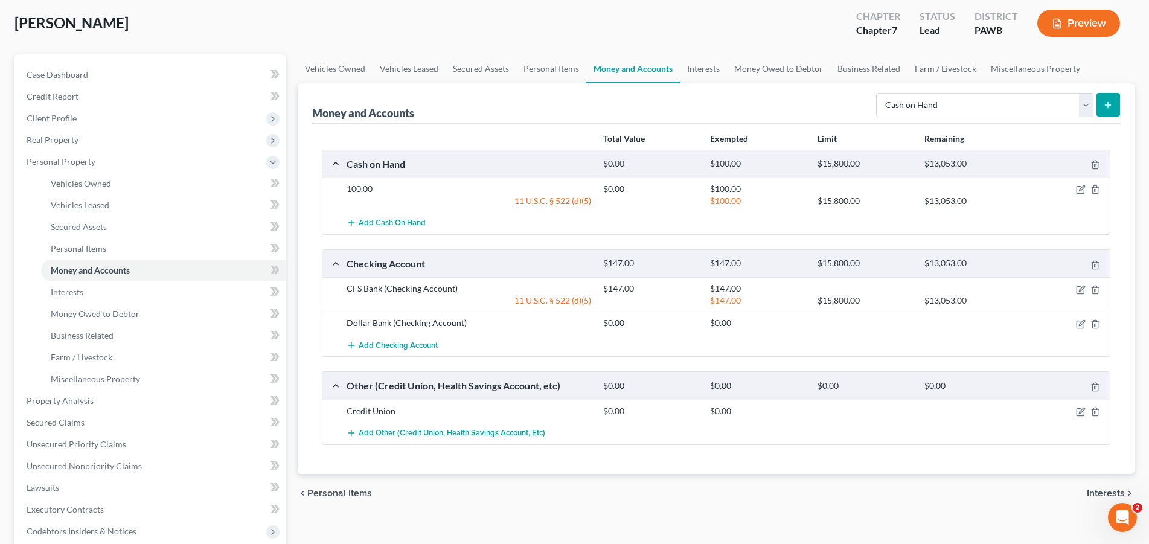
click at [382, 415] on div "Credit Union" at bounding box center [468, 411] width 257 height 12
click at [1081, 412] on icon "button" at bounding box center [1081, 412] width 10 height 10
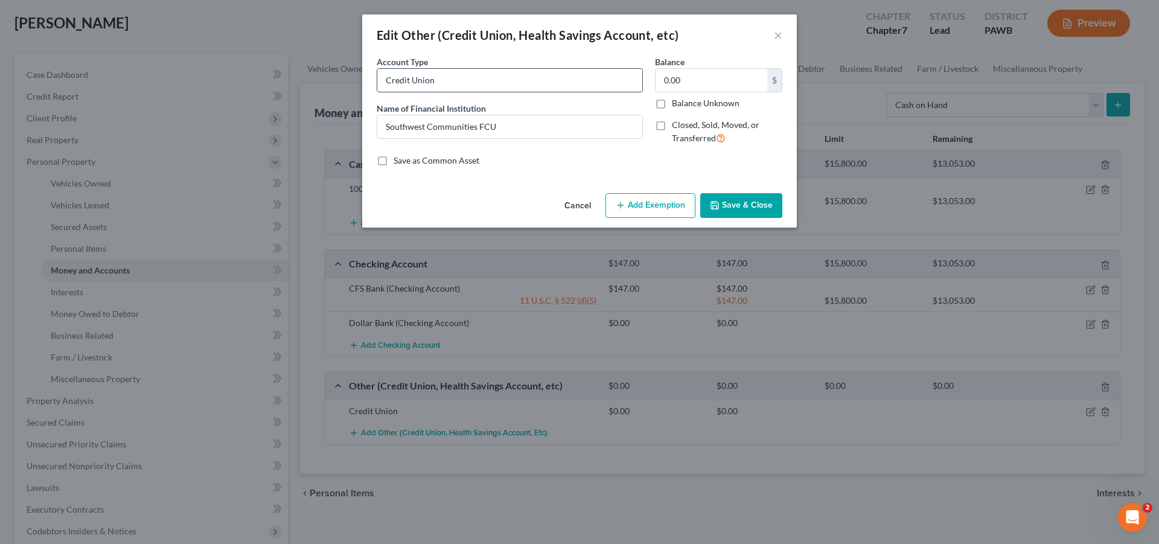
click at [501, 88] on input "Credit Union" at bounding box center [509, 80] width 265 height 23
click at [698, 83] on input "0.00" at bounding box center [712, 80] width 112 height 23
type input "28.00"
click at [650, 201] on button "Add Exemption" at bounding box center [650, 205] width 90 height 25
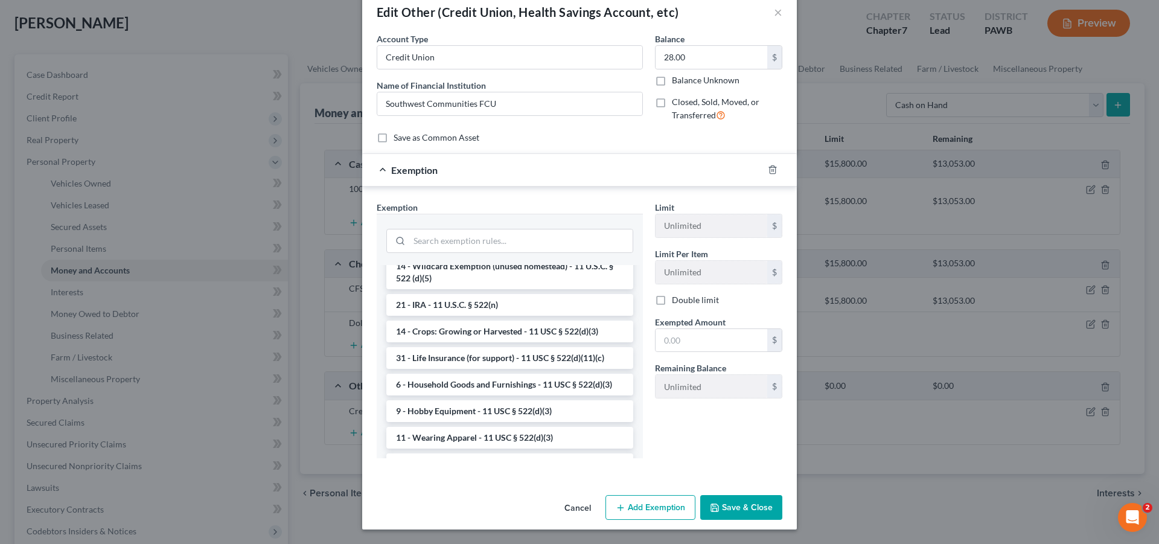
scroll to position [739, 0]
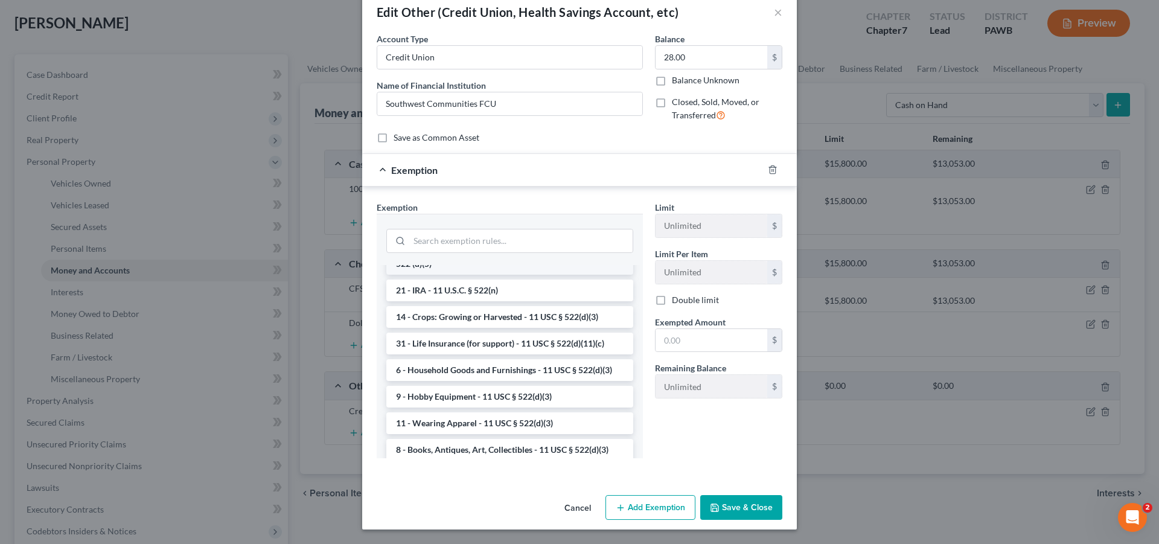
click at [494, 275] on li "14 - Wildcard Exemption (unused homestead) - 11 U.S.C. § 522 (d)(5)" at bounding box center [509, 258] width 247 height 34
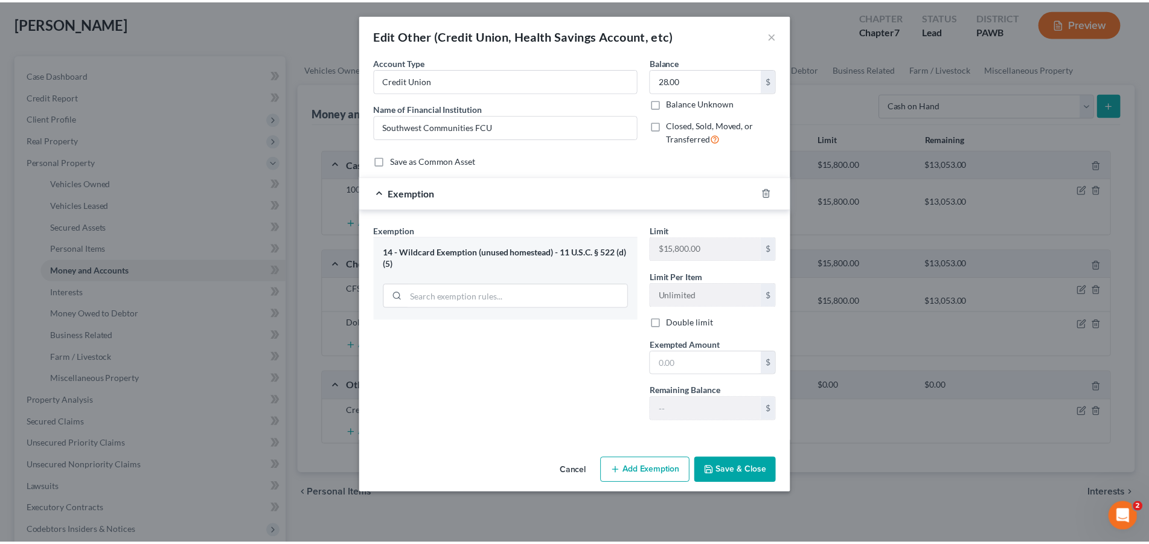
scroll to position [0, 0]
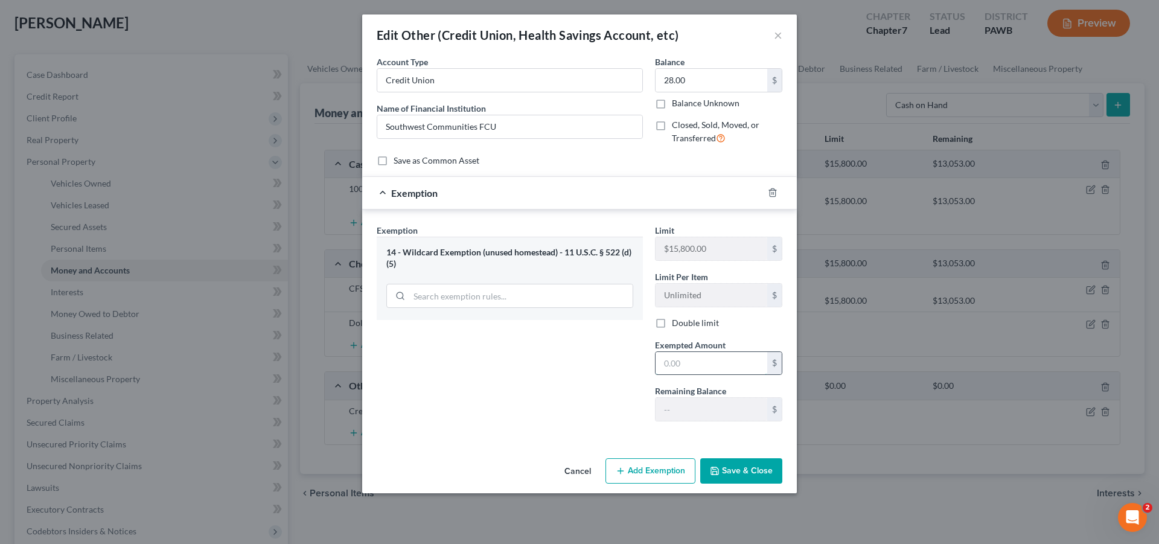
click at [684, 366] on input "text" at bounding box center [712, 363] width 112 height 23
type input "28.00"
click at [594, 399] on div "Exemption Set must be selected for CA. Exemption * 14 - Wildcard Exemption (unu…" at bounding box center [510, 327] width 278 height 207
click at [732, 432] on div "Exemption Set must be selected for CA. Exemption * 14 - Wildcard Exemption (unu…" at bounding box center [579, 325] width 435 height 232
click at [737, 469] on button "Save & Close" at bounding box center [741, 470] width 82 height 25
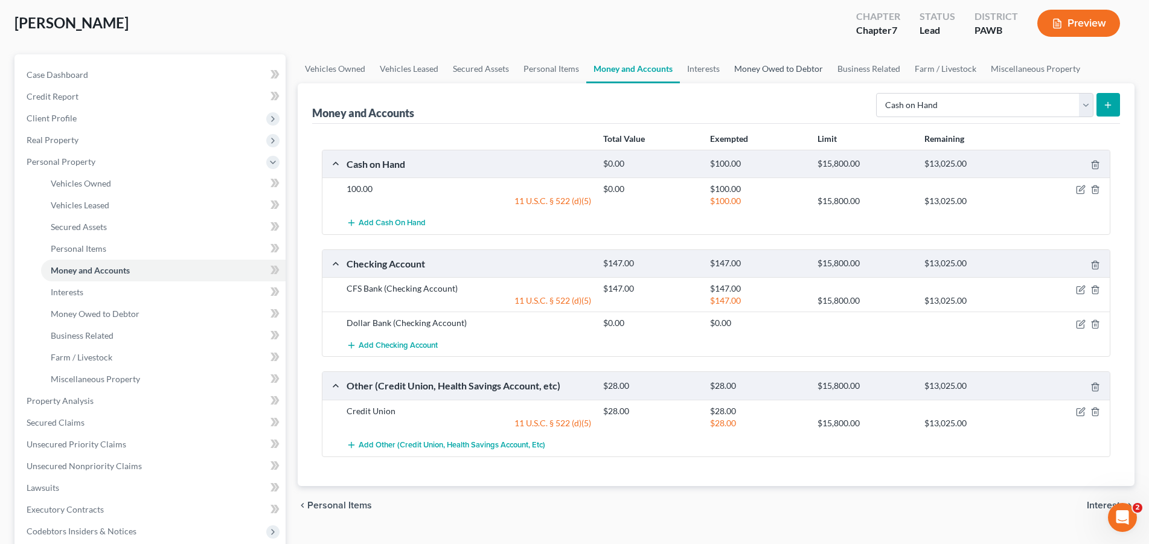
click at [767, 68] on link "Money Owed to Debtor" at bounding box center [778, 68] width 103 height 29
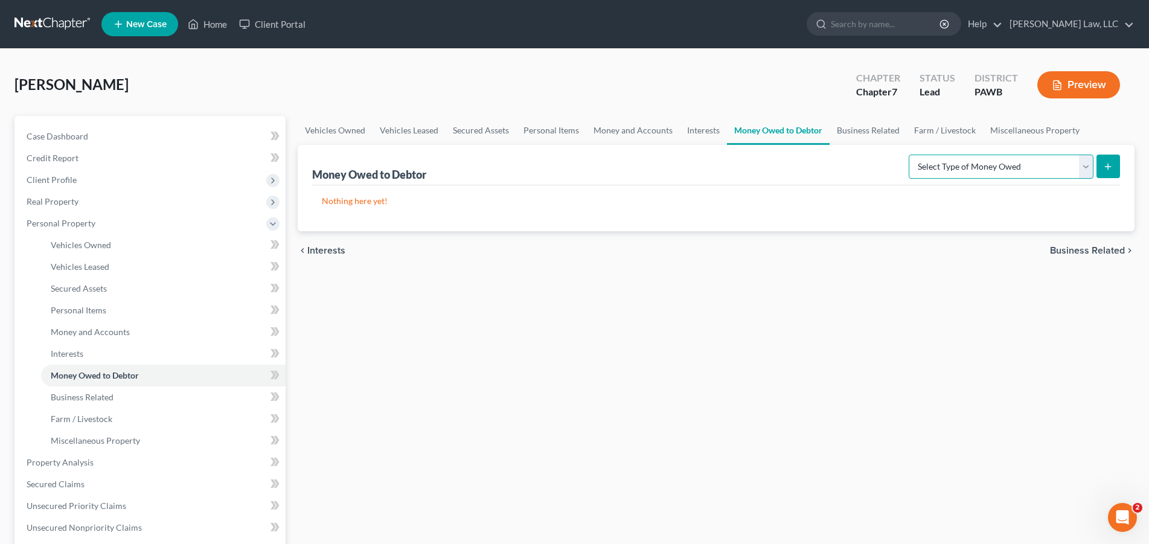
click at [909, 155] on select "Select Type of Money Owed Accounts Receivable Alimony Child Support Claims Agai…" at bounding box center [1001, 167] width 185 height 24
select select "expected_tax_refund"
click option "Expected Tax Refund and Unused NOLs" at bounding box center [0, 0] width 0 height 0
click at [1105, 164] on icon "submit" at bounding box center [1108, 167] width 10 height 10
select select "0"
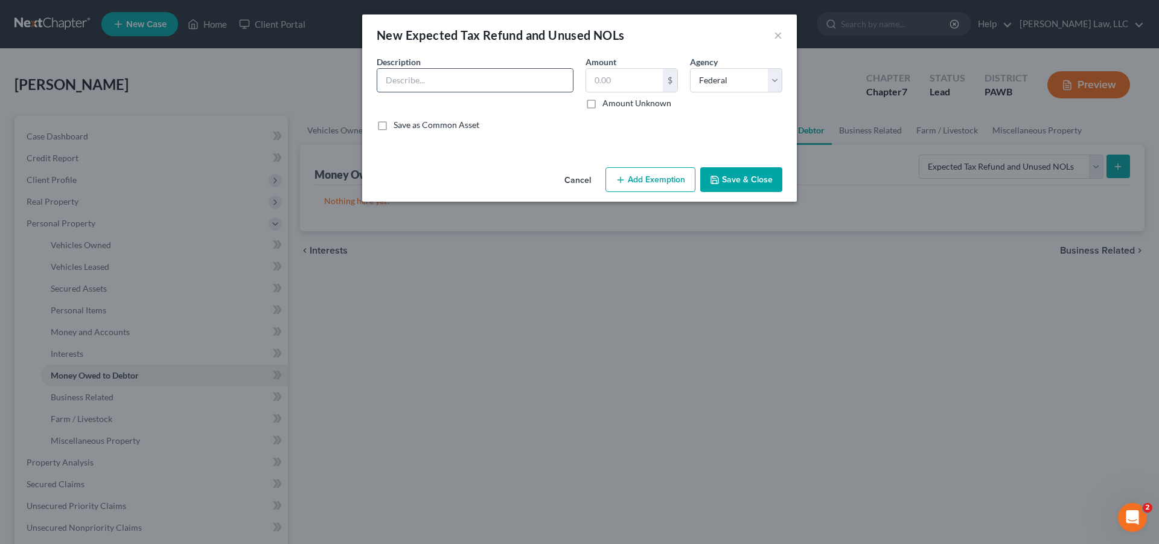
click at [429, 80] on input "text" at bounding box center [475, 80] width 196 height 23
type input "2024 Fedeeral Tax Refund"
click at [626, 80] on input "text" at bounding box center [624, 80] width 77 height 23
type input "400.00"
drag, startPoint x: 654, startPoint y: 165, endPoint x: 654, endPoint y: 173, distance: 7.8
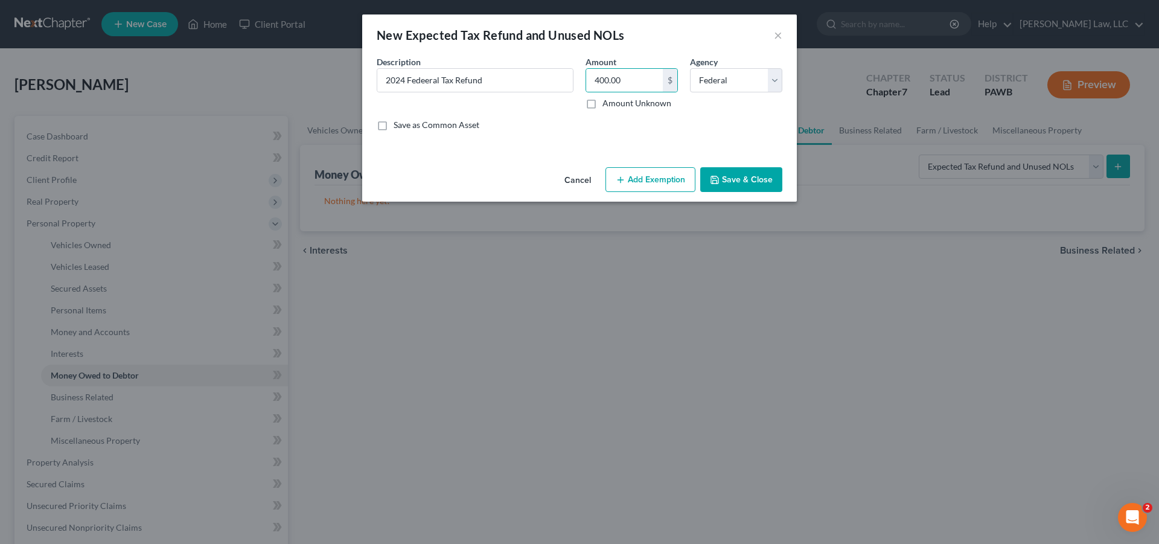
click at [654, 170] on div "Cancel Add Exemption Save & Close" at bounding box center [579, 182] width 435 height 40
click at [654, 173] on button "Add Exemption" at bounding box center [650, 179] width 90 height 25
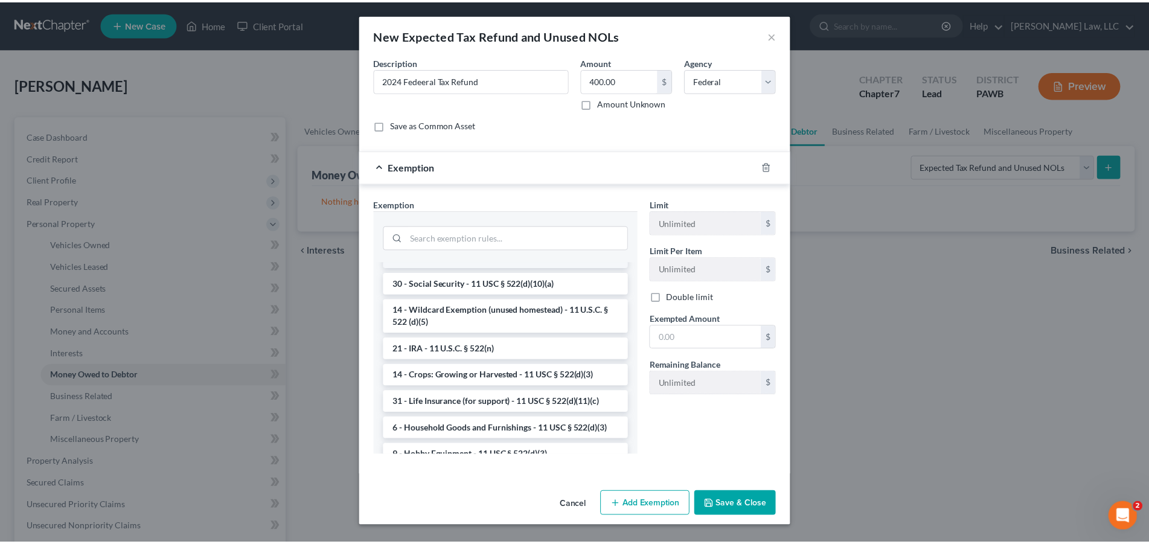
scroll to position [739, 0]
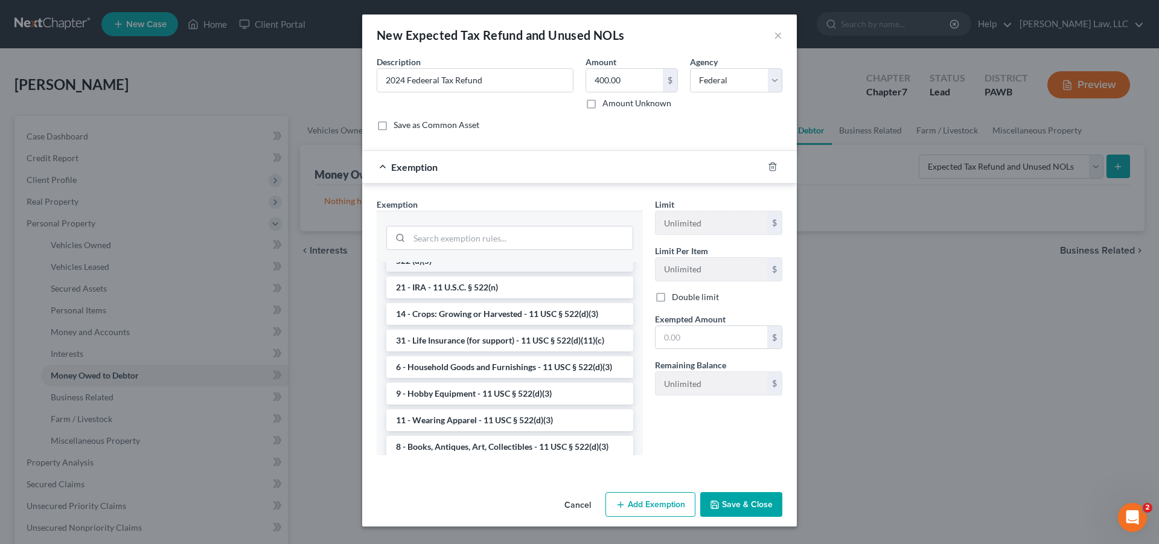
click at [518, 272] on li "14 - Wildcard Exemption (unused homestead) - 11 U.S.C. § 522 (d)(5)" at bounding box center [509, 255] width 247 height 34
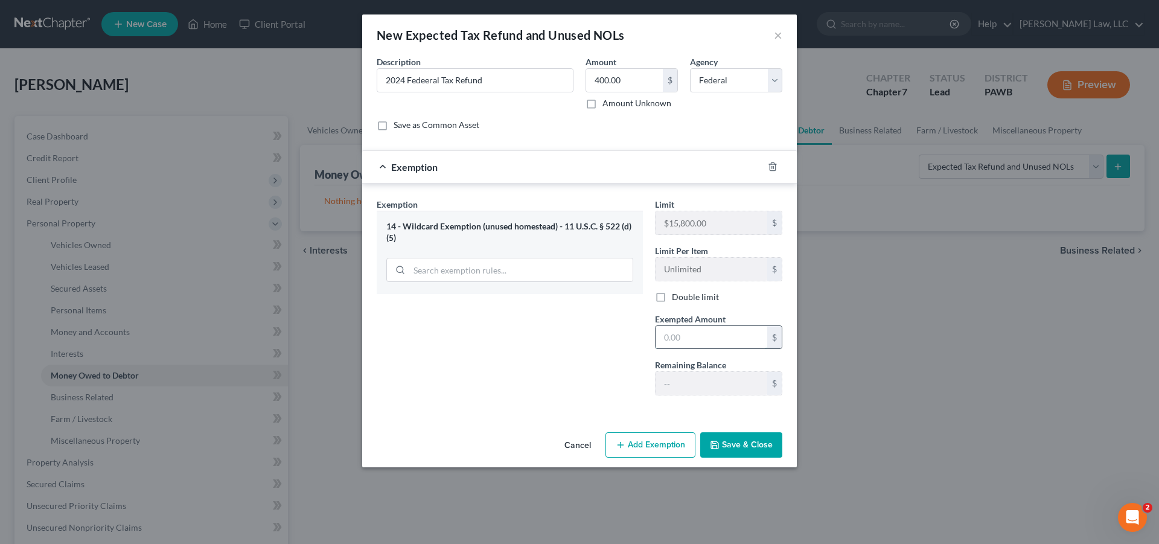
click at [700, 339] on input "text" at bounding box center [712, 337] width 112 height 23
type input "400.00"
click at [540, 350] on div "Exemption Set must be selected for CA. Exemption * 14 - Wildcard Exemption (unu…" at bounding box center [510, 301] width 278 height 207
click at [750, 446] on button "Save & Close" at bounding box center [741, 444] width 82 height 25
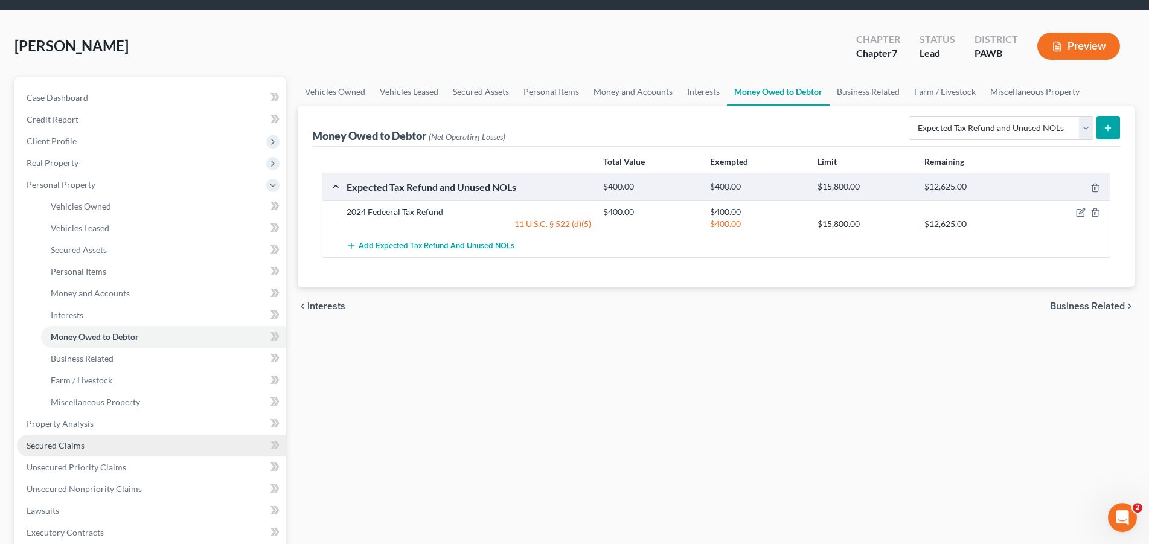
scroll to position [246, 0]
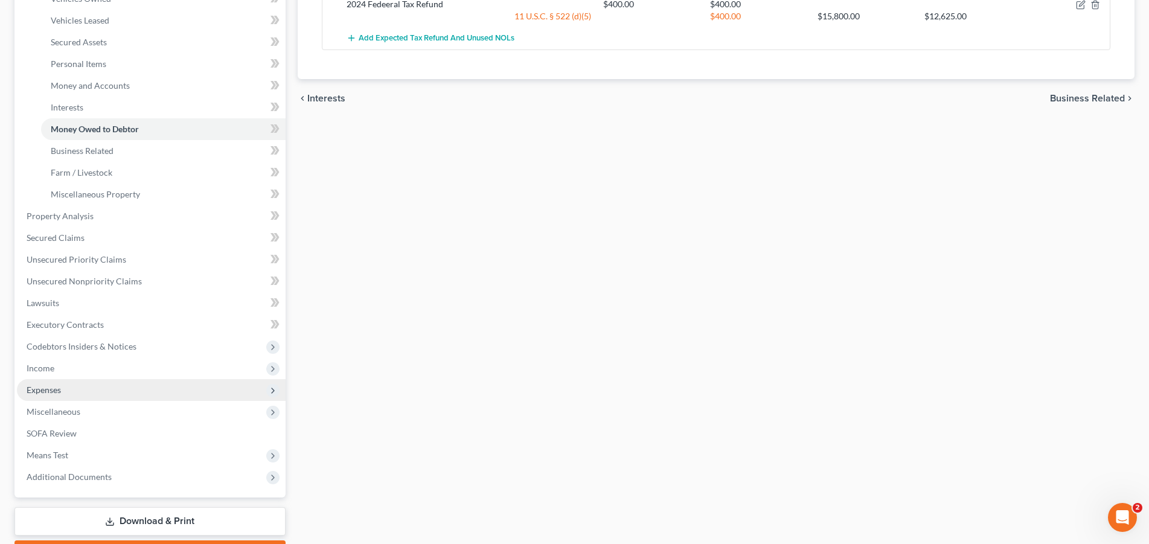
click at [53, 388] on span "Expenses" at bounding box center [44, 390] width 34 height 10
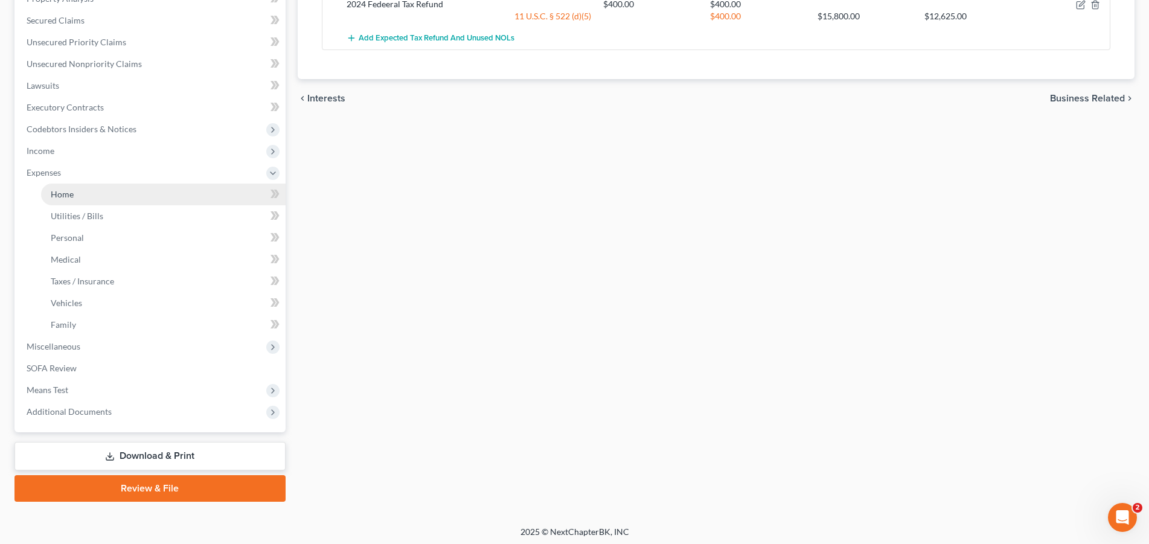
click at [60, 194] on span "Home" at bounding box center [62, 194] width 23 height 10
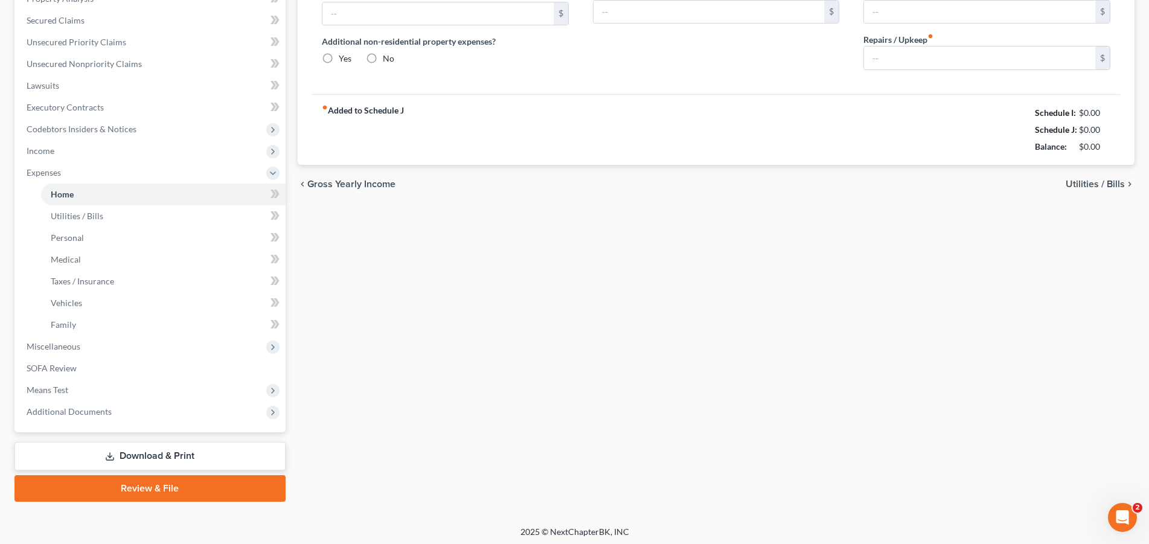
type input "1,785.00"
type input "0.00"
radio input "true"
type input "0.00"
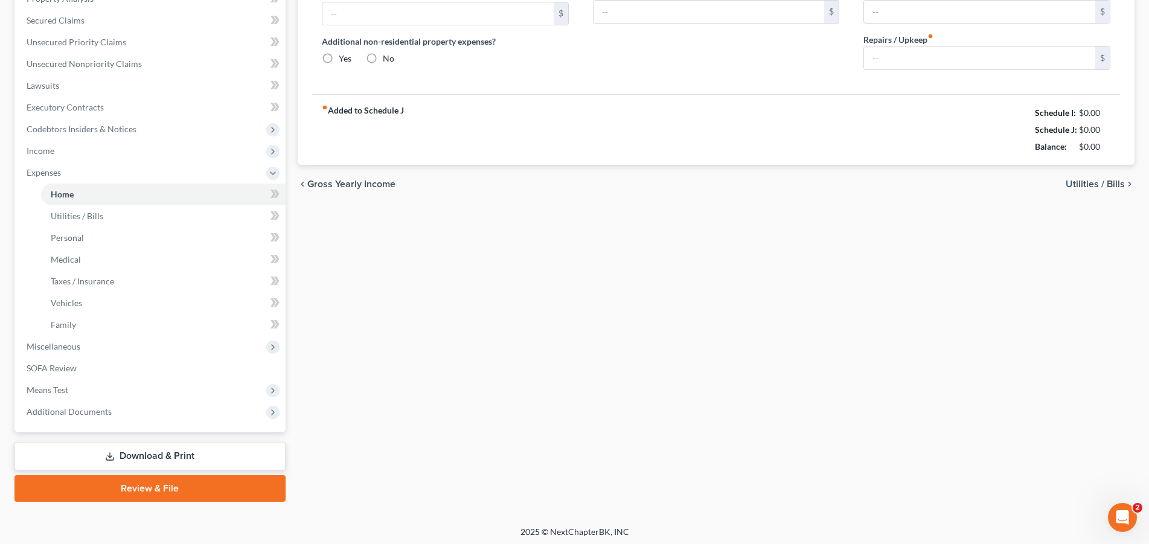
type input "0.00"
type input "104.00"
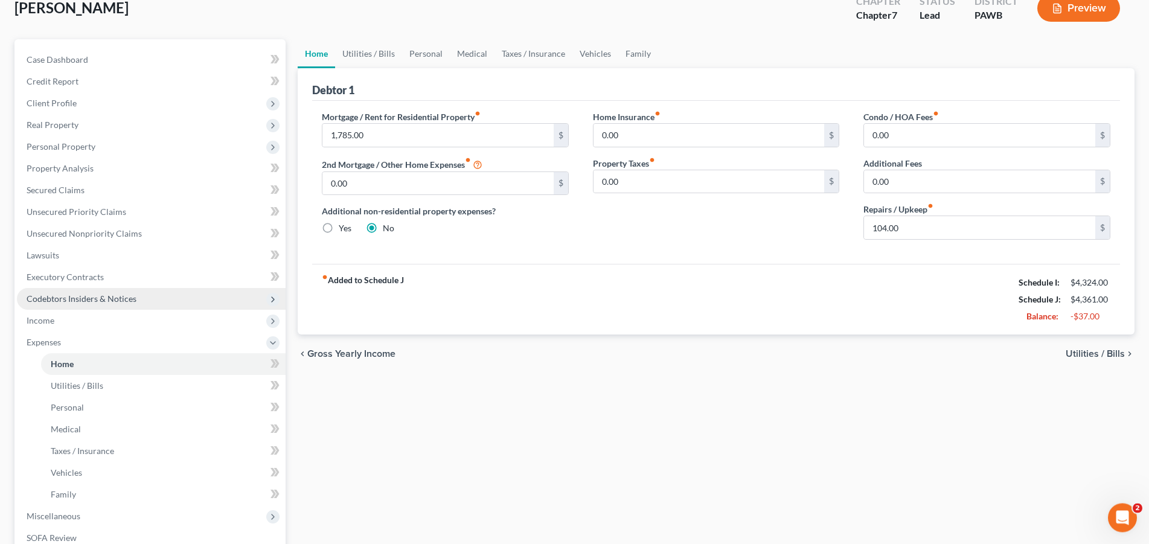
scroll to position [185, 0]
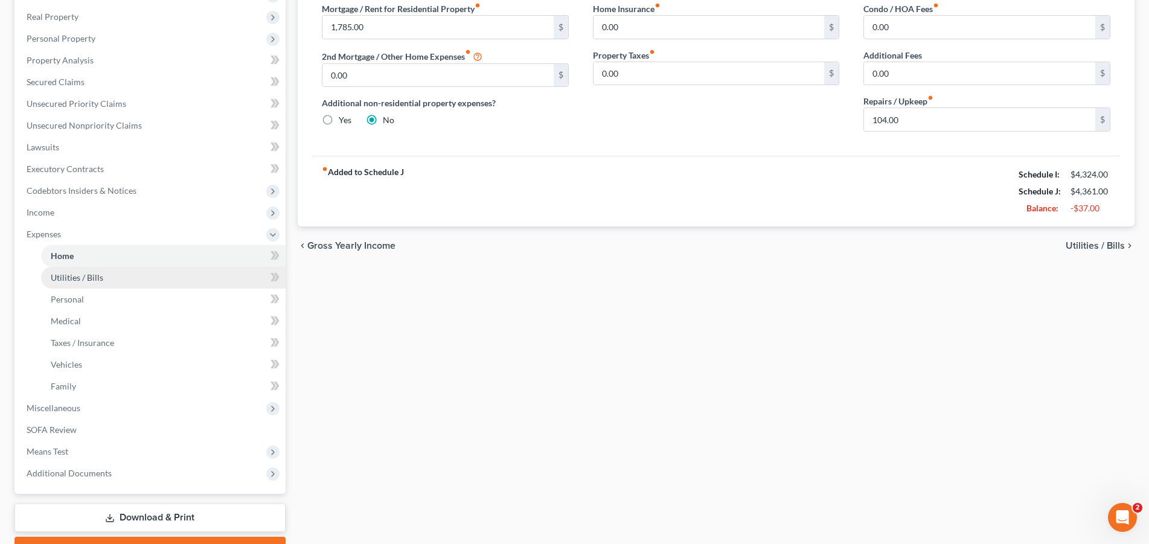
click at [94, 278] on span "Utilities / Bills" at bounding box center [77, 277] width 53 height 10
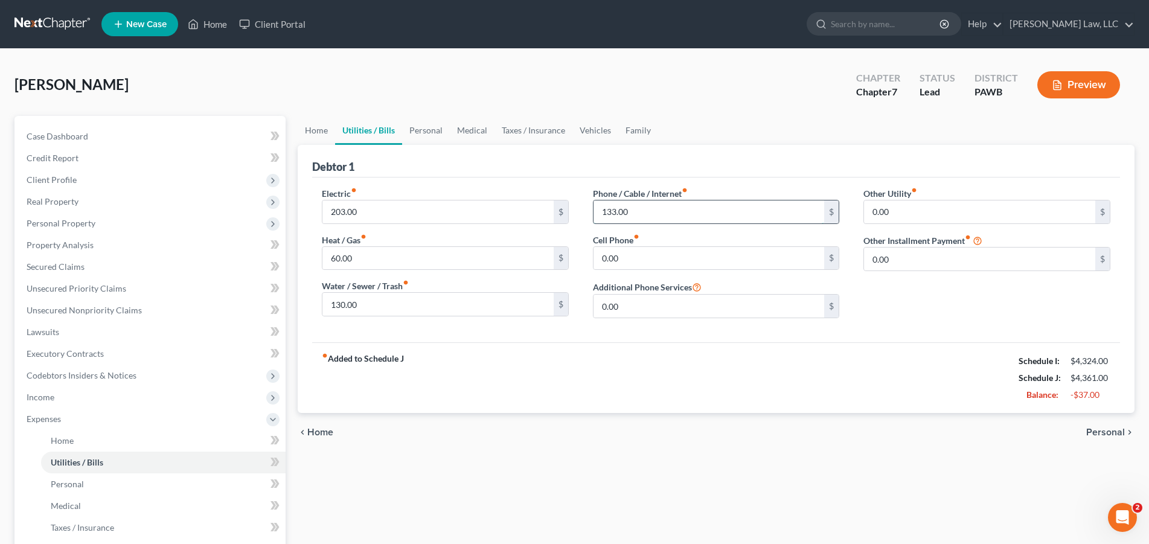
click at [674, 219] on input "133.00" at bounding box center [708, 211] width 231 height 23
click at [674, 218] on input "133.00" at bounding box center [708, 211] width 231 height 23
type input "189.00"
click at [726, 121] on ul "Home Utilities / Bills Personal Medical Taxes / Insurance Vehicles Family" at bounding box center [716, 130] width 837 height 29
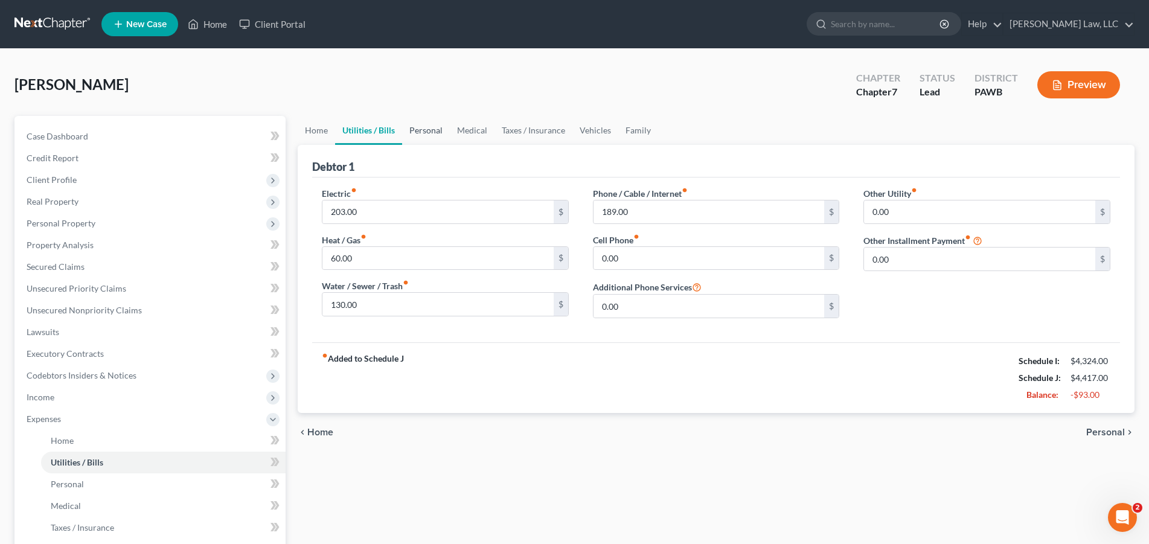
click at [429, 131] on link "Personal" at bounding box center [426, 130] width 48 height 29
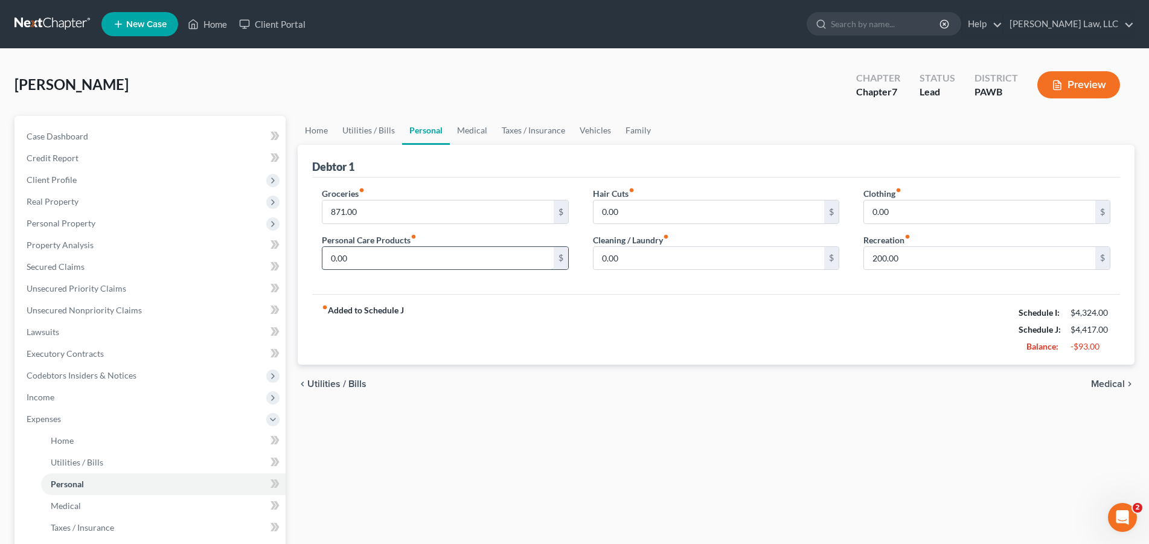
click at [391, 263] on input "0.00" at bounding box center [437, 258] width 231 height 23
type input "110.00"
click at [647, 264] on input "0.00" at bounding box center [708, 258] width 231 height 23
click at [922, 201] on input "0.00" at bounding box center [979, 211] width 231 height 23
type input "100.00"
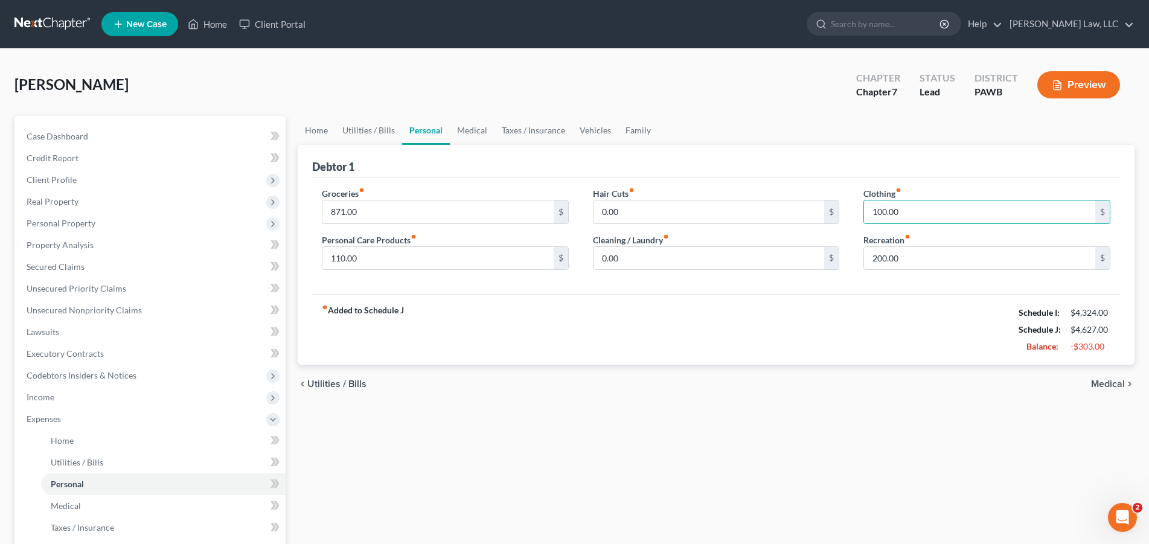
click at [862, 313] on div "fiber_manual_record Added to Schedule J Schedule I: $4,324.00 Schedule J: $4,62…" at bounding box center [716, 329] width 808 height 71
click at [901, 264] on input "200.00" at bounding box center [979, 258] width 231 height 23
type input "100.00"
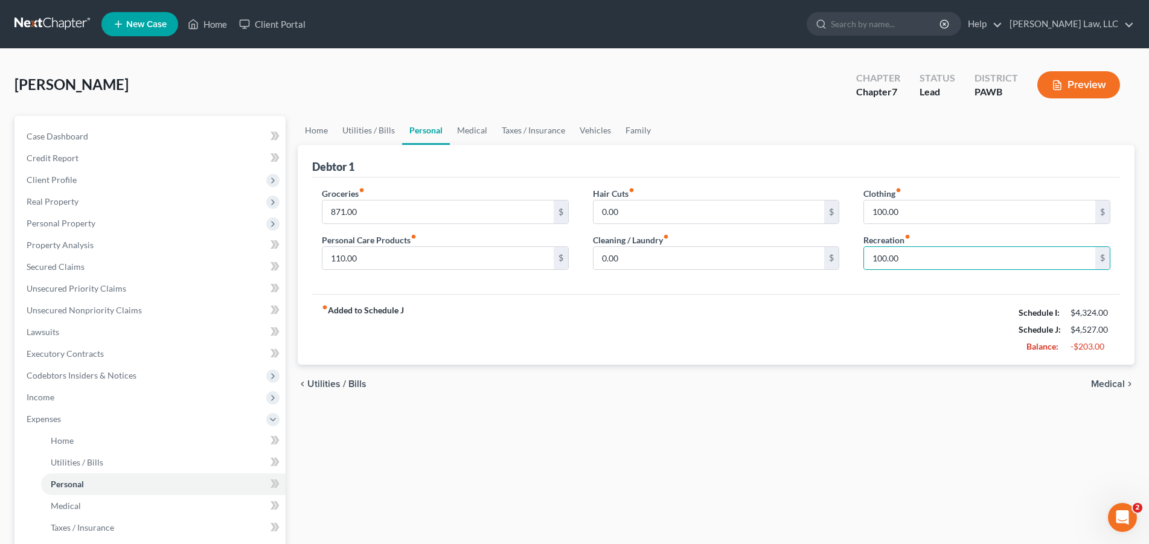
click at [915, 327] on div "fiber_manual_record Added to Schedule J Schedule I: $4,324.00 Schedule J: $4,52…" at bounding box center [716, 329] width 808 height 71
click at [627, 130] on link "Family" at bounding box center [638, 130] width 40 height 29
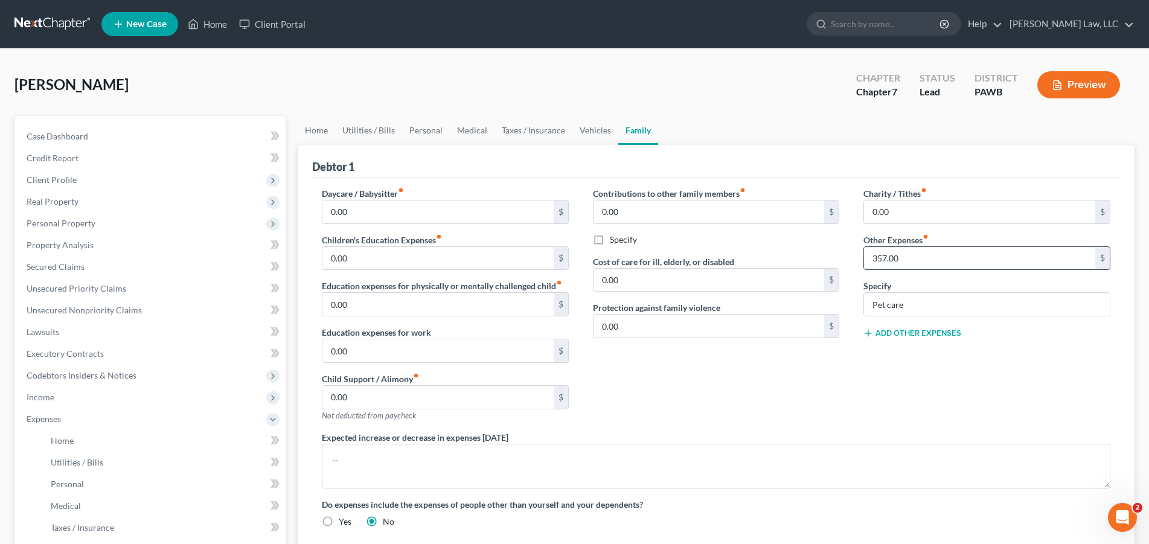
click at [924, 254] on input "357.00" at bounding box center [979, 258] width 231 height 23
type input "200.00"
click at [920, 382] on div "Charity / Tithes fiber_manual_record 0.00 $ Other Expenses fiber_manual_record …" at bounding box center [986, 309] width 271 height 244
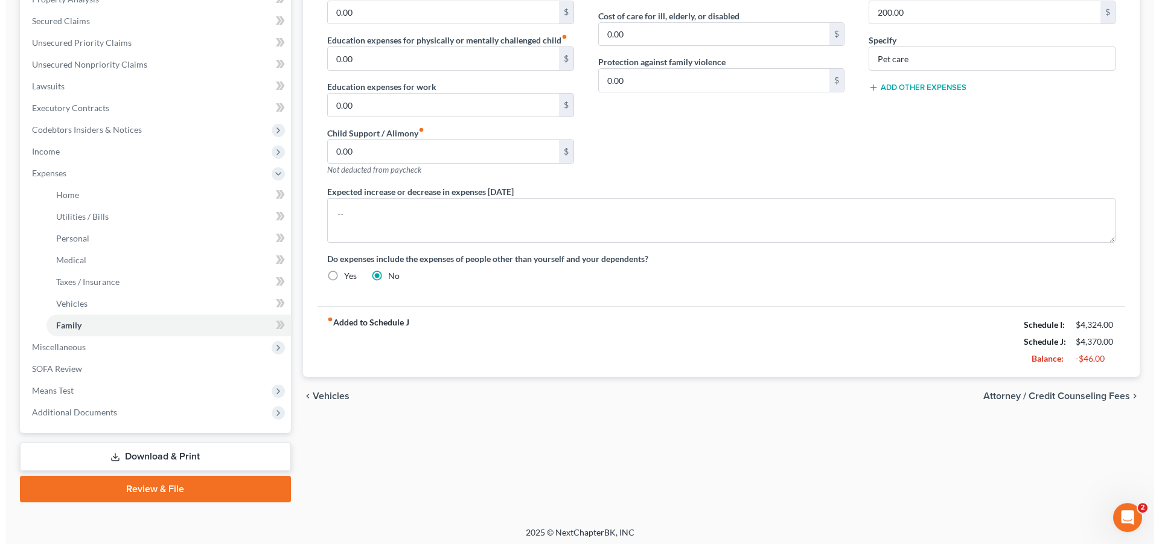
scroll to position [249, 0]
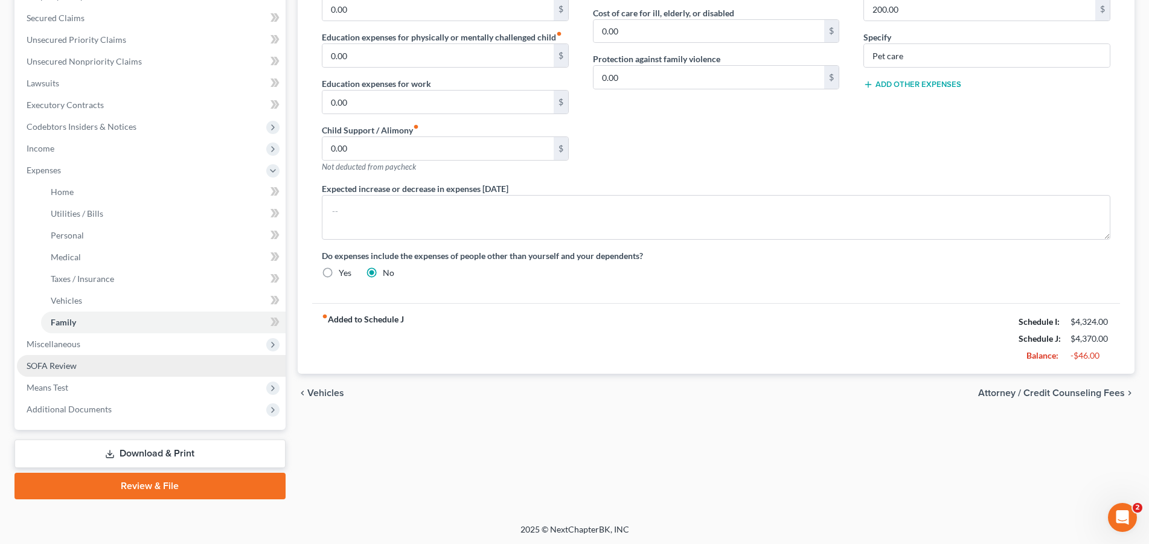
click at [46, 372] on link "SOFA Review" at bounding box center [151, 366] width 269 height 22
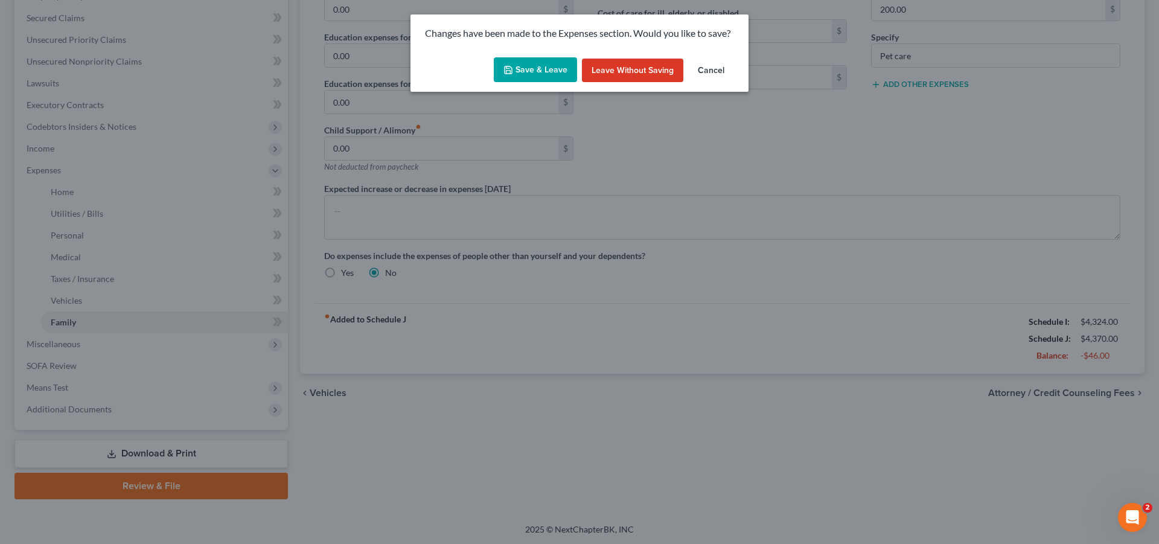
click at [543, 74] on button "Save & Leave" at bounding box center [535, 69] width 83 height 25
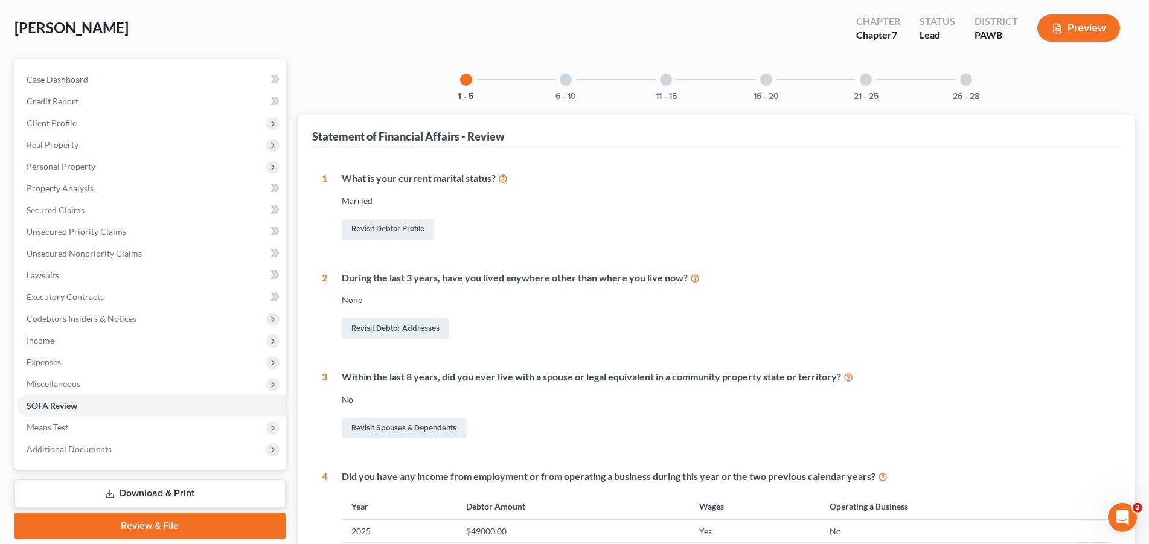
scroll to position [56, 0]
click at [559, 82] on div "6 - 10" at bounding box center [565, 80] width 41 height 41
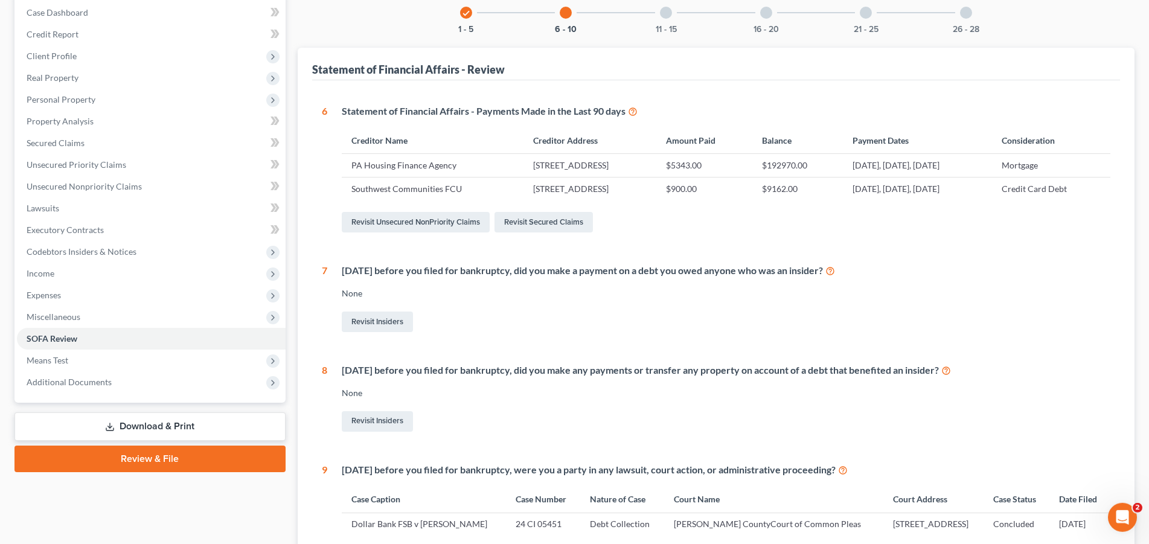
scroll to position [0, 0]
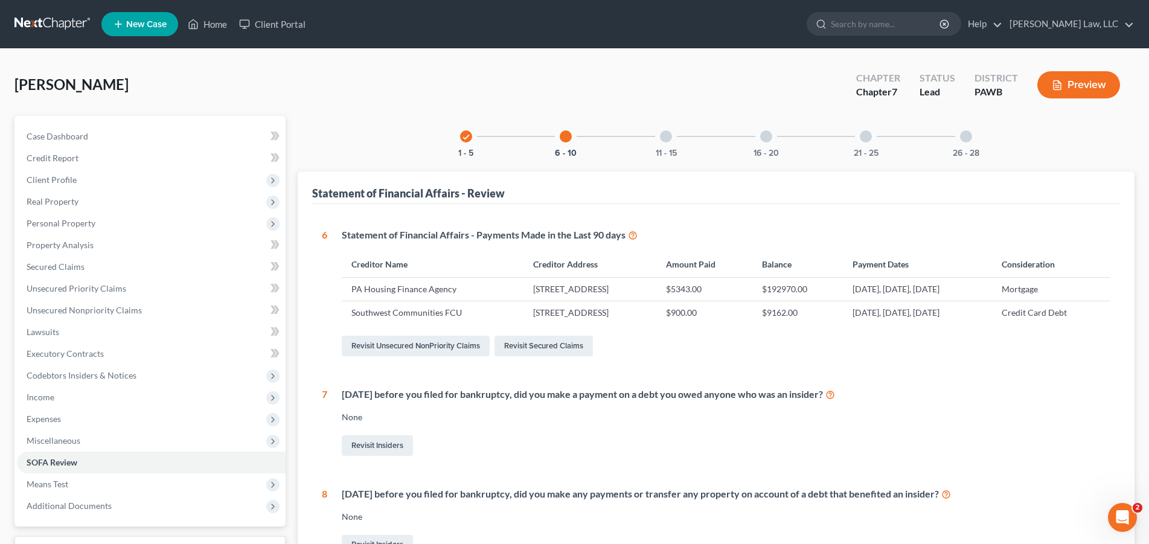
click at [665, 136] on div at bounding box center [666, 136] width 12 height 12
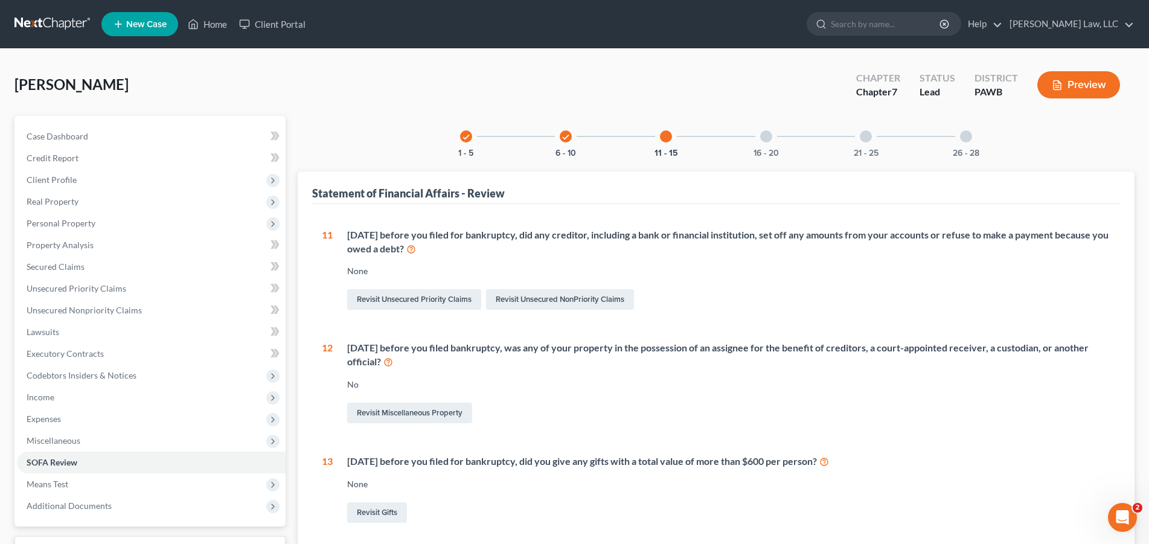
click at [770, 139] on div at bounding box center [766, 136] width 12 height 12
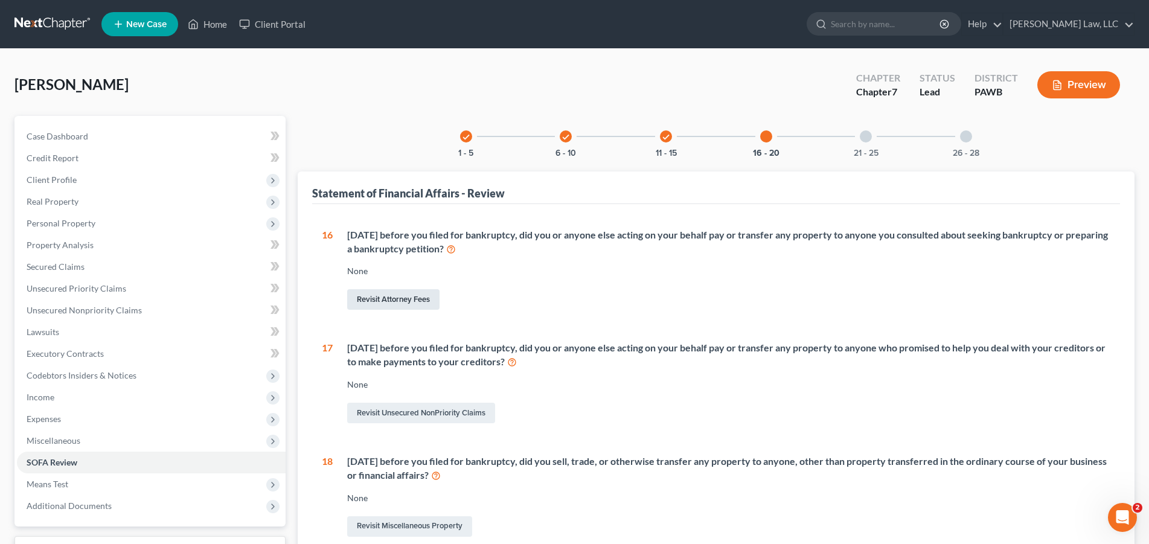
click at [396, 290] on link "Revisit Attorney Fees" at bounding box center [393, 299] width 92 height 21
select select "0"
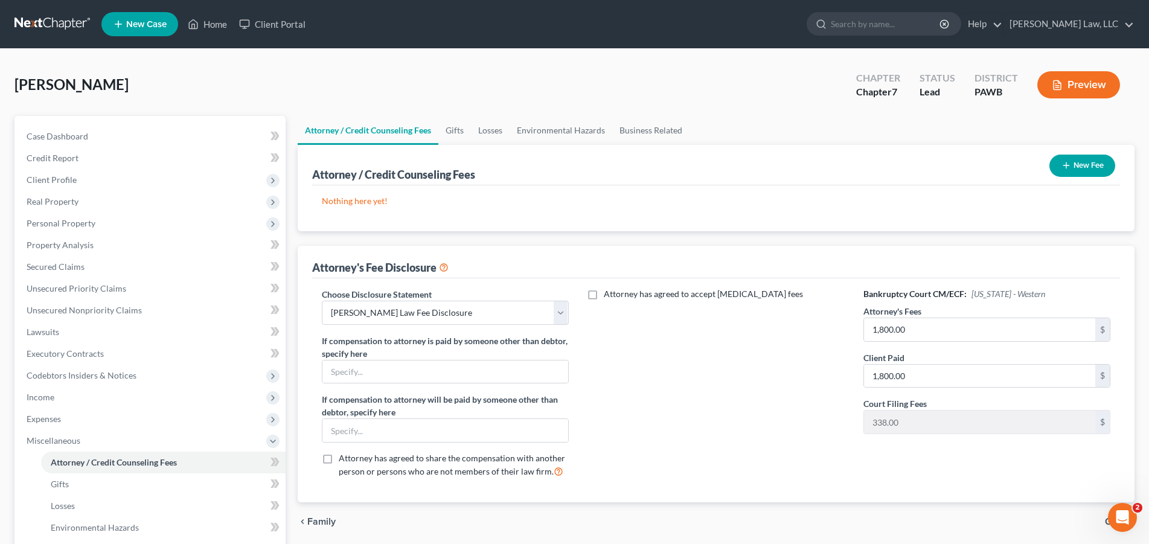
click at [446, 269] on icon at bounding box center [444, 266] width 10 height 11
click at [1067, 167] on icon "button" at bounding box center [1066, 166] width 10 height 10
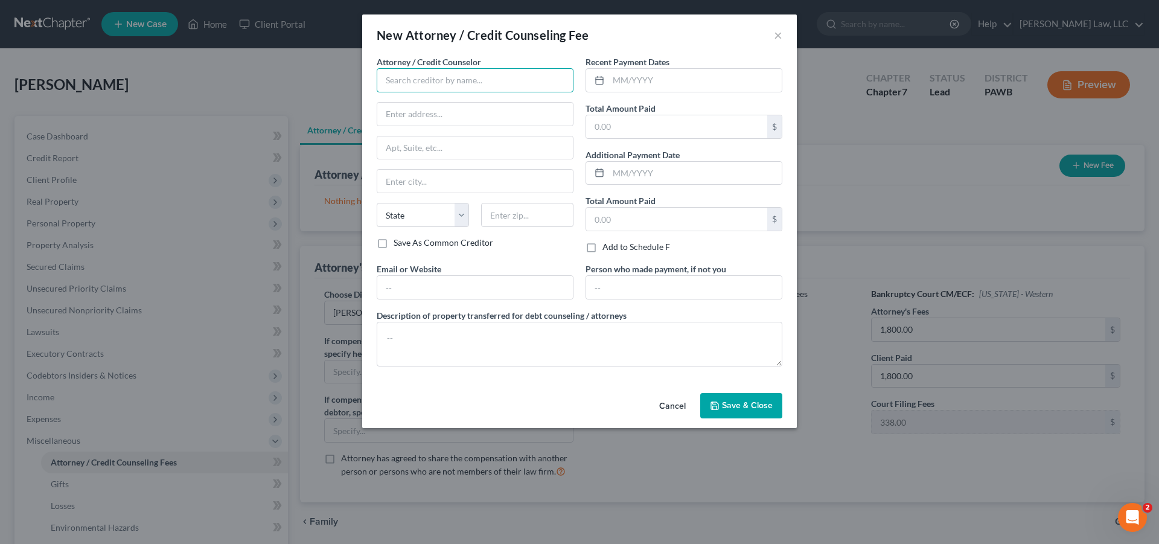
click at [441, 81] on input "text" at bounding box center [475, 80] width 197 height 24
type input "[PERSON_NAME] Law LLC"
click at [647, 130] on input "text" at bounding box center [676, 126] width 181 height 23
type input "1,800.00"
click at [644, 225] on input "text" at bounding box center [676, 219] width 181 height 23
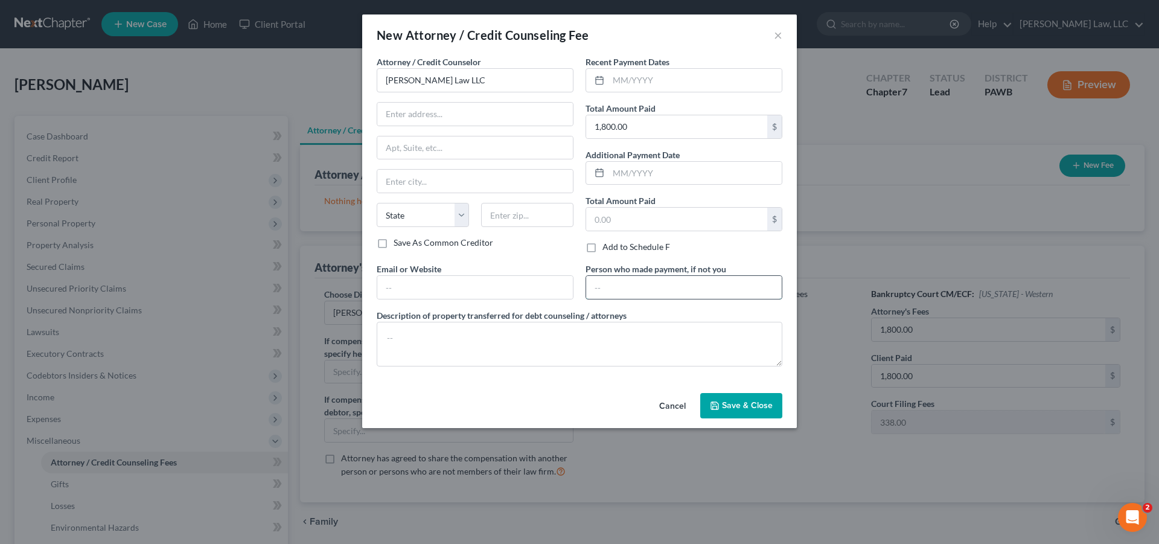
click at [637, 283] on input "text" at bounding box center [684, 287] width 196 height 23
type input "Debtor"
click at [628, 79] on input "text" at bounding box center [694, 80] width 173 height 23
type input "09/2025"
click at [740, 415] on button "Save & Close" at bounding box center [741, 405] width 82 height 25
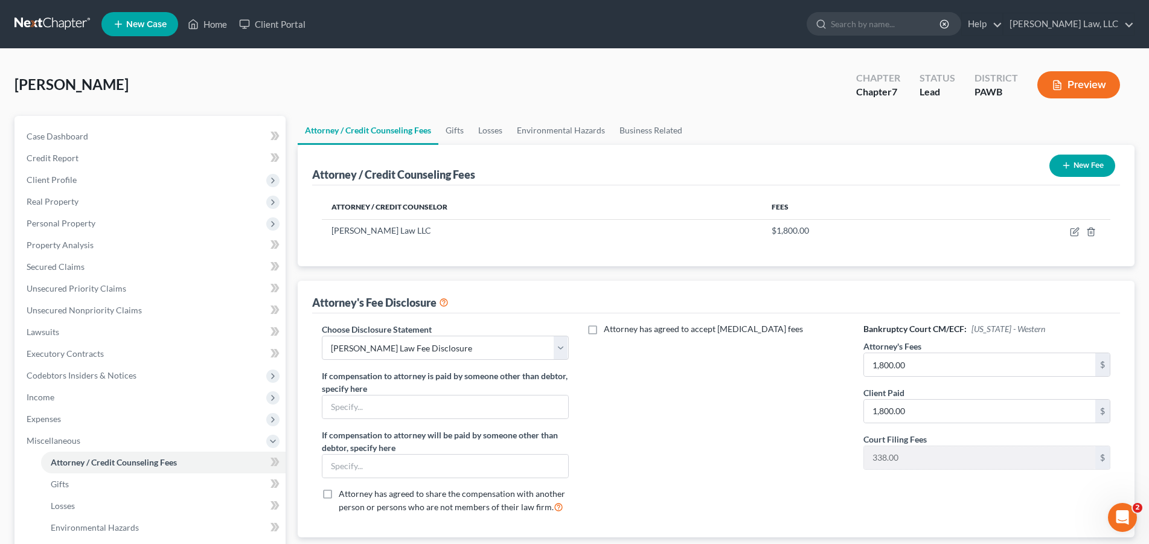
click at [1082, 161] on button "New Fee" at bounding box center [1082, 166] width 66 height 22
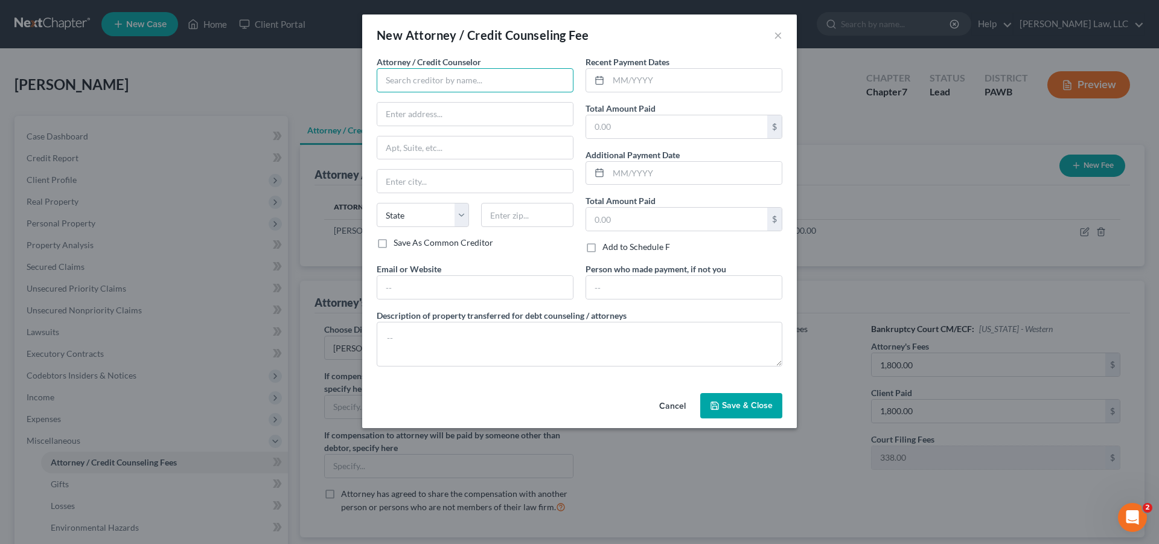
click at [490, 85] on input "text" at bounding box center [475, 80] width 197 height 24
click at [680, 404] on button "Cancel" at bounding box center [673, 406] width 46 height 24
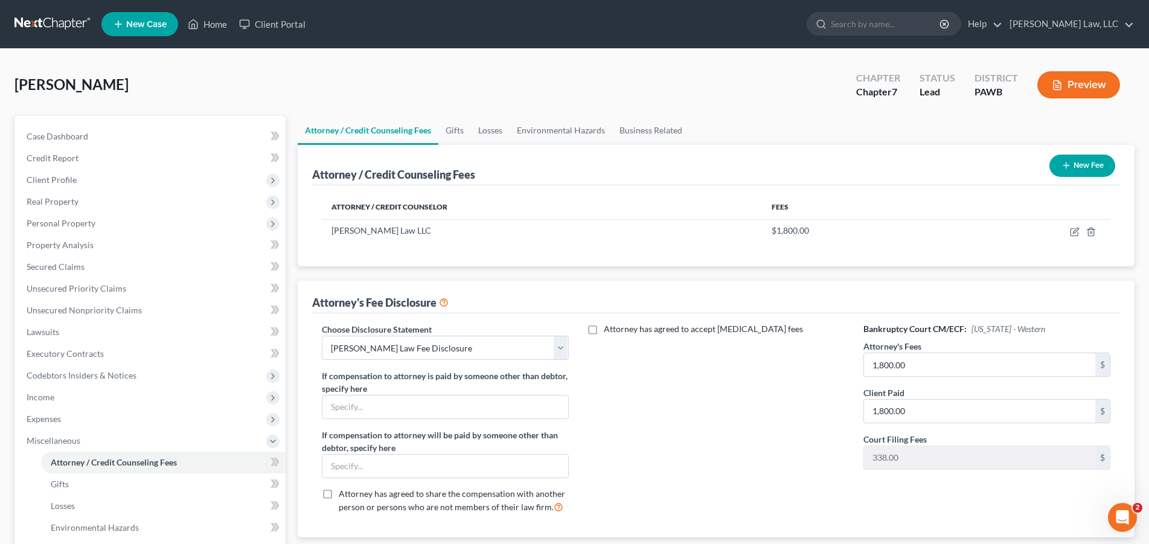
click at [1069, 162] on icon "button" at bounding box center [1066, 166] width 10 height 10
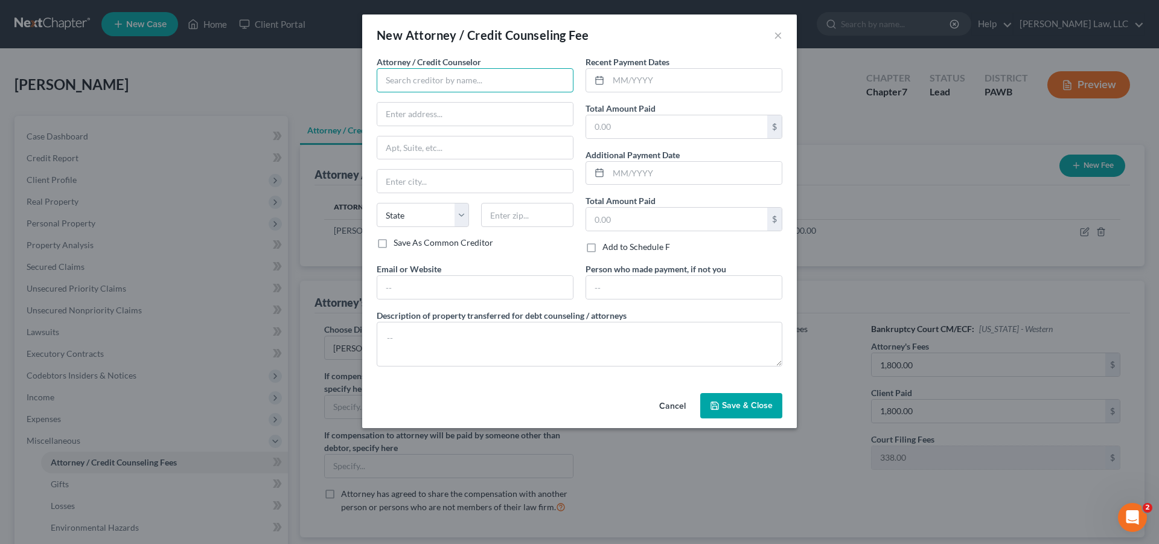
click at [462, 79] on input "text" at bounding box center [475, 80] width 197 height 24
type input "Beyond Finance"
click at [641, 130] on input "text" at bounding box center [676, 126] width 181 height 23
click at [639, 222] on input "text" at bounding box center [676, 219] width 181 height 23
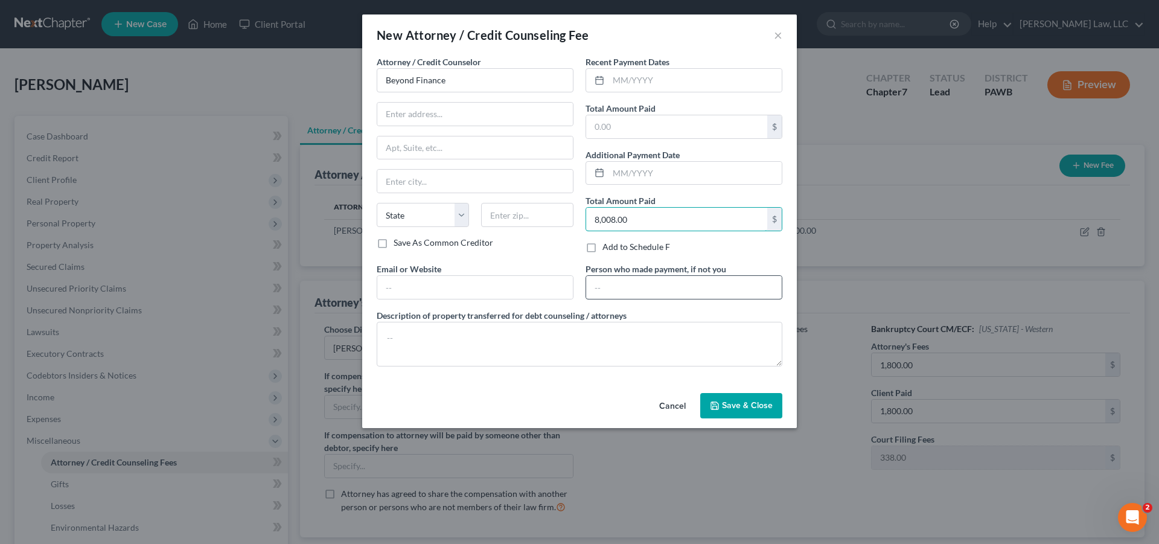
type input "8,008.00"
click at [623, 287] on input "text" at bounding box center [684, 287] width 196 height 23
type input "Debtor"
click at [756, 406] on span "Save & Close" at bounding box center [747, 405] width 51 height 10
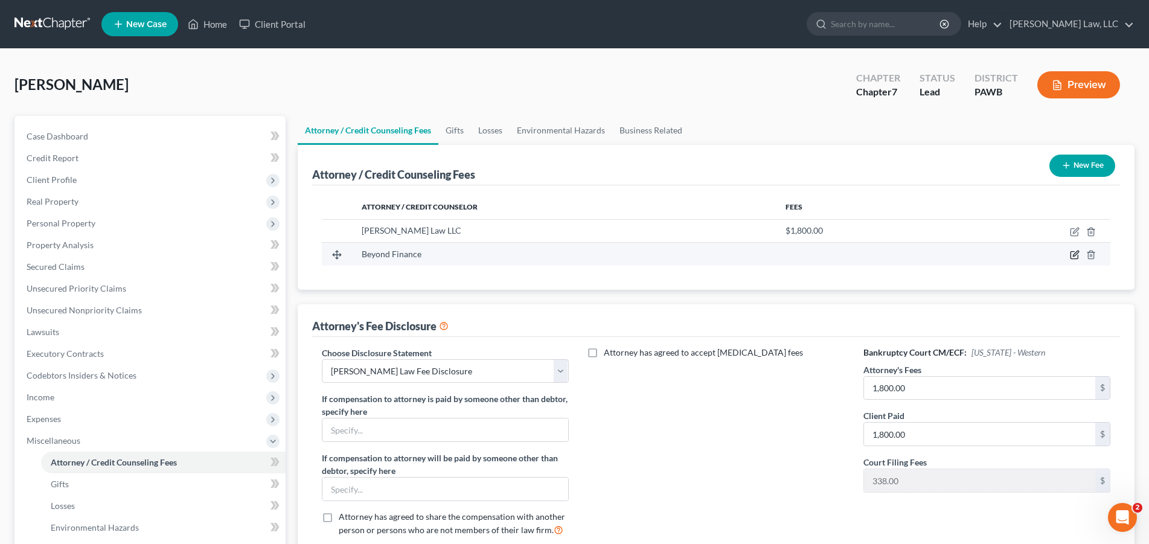
click at [1075, 255] on icon "button" at bounding box center [1075, 255] width 10 height 10
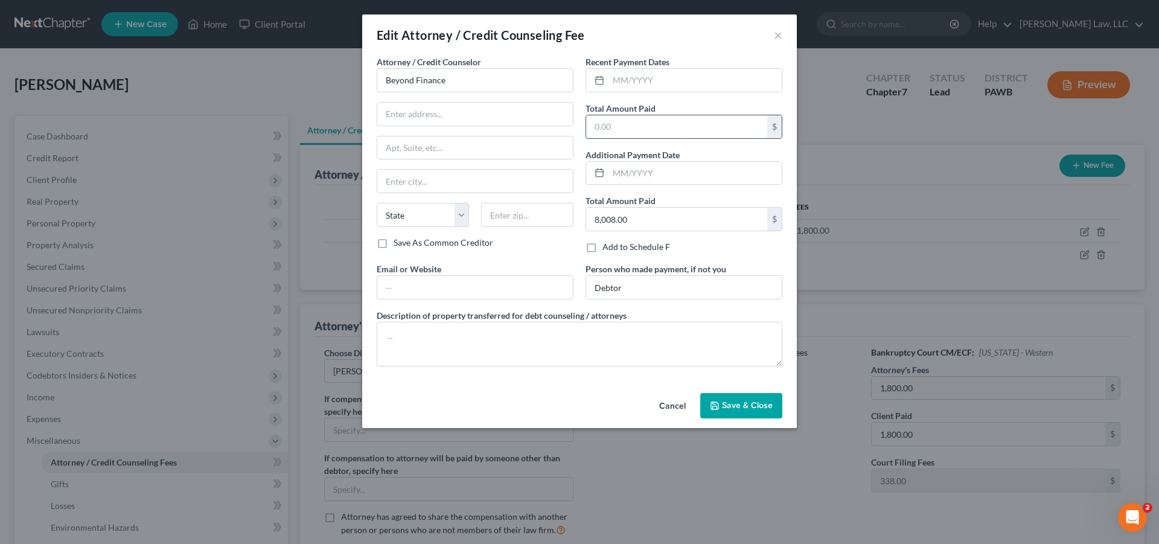
click at [606, 131] on input "text" at bounding box center [676, 126] width 181 height 23
type input "8,008.00"
click at [701, 105] on div "Total Amount Paid 8,008.00 $" at bounding box center [684, 120] width 197 height 37
click at [760, 403] on span "Save & Close" at bounding box center [747, 405] width 51 height 10
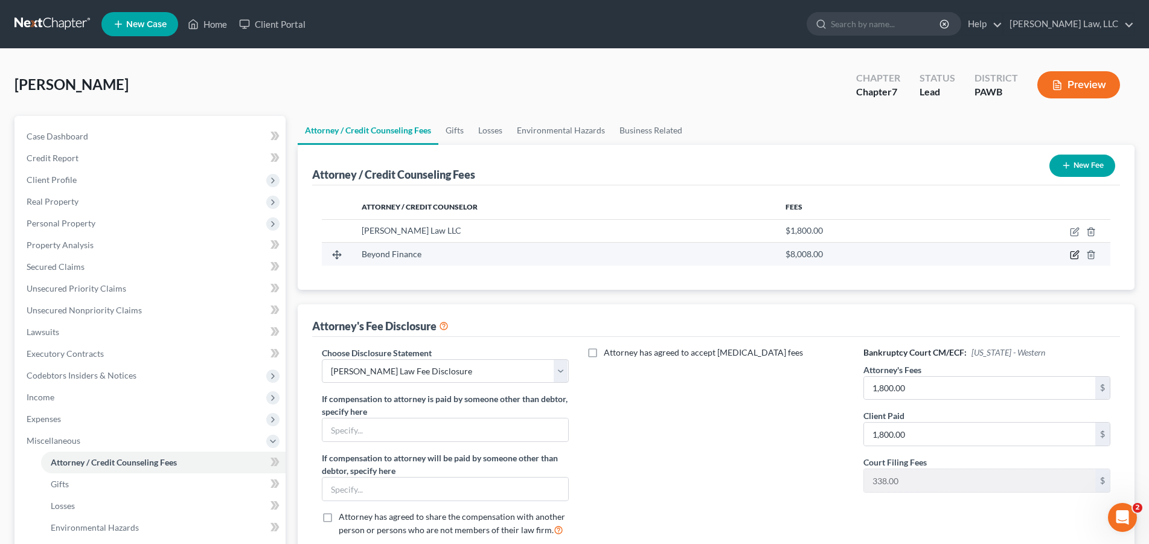
click at [1074, 255] on icon "button" at bounding box center [1075, 255] width 10 height 10
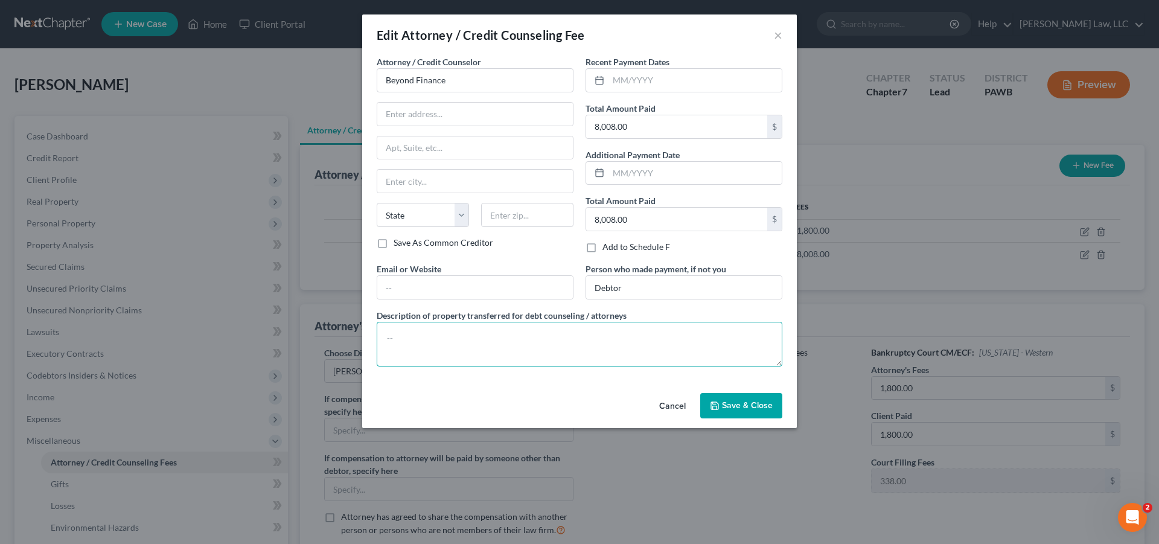
click at [399, 333] on textarea at bounding box center [580, 344] width 406 height 45
type textarea "Debtor paid 572.00 monthly for [DATE] through [DATE]."
click at [743, 409] on span "Save & Close" at bounding box center [747, 405] width 51 height 10
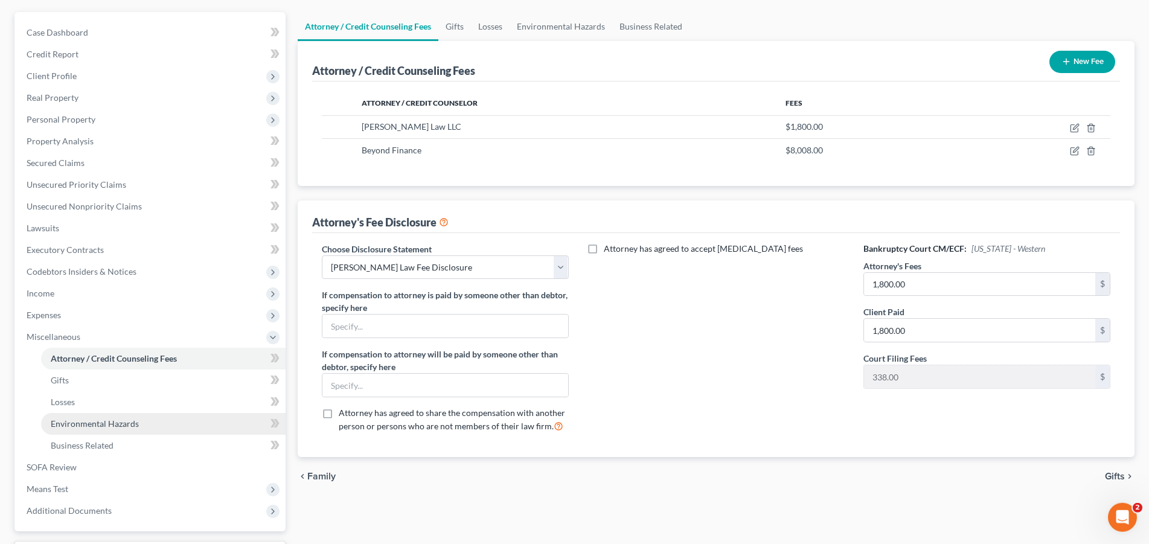
scroll to position [205, 0]
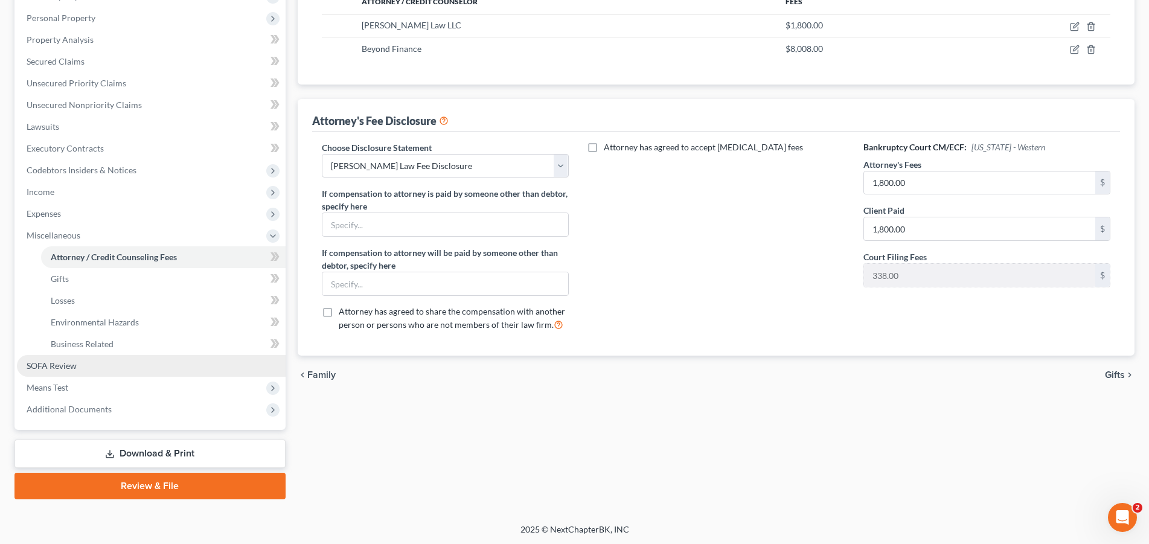
click at [115, 365] on link "SOFA Review" at bounding box center [151, 366] width 269 height 22
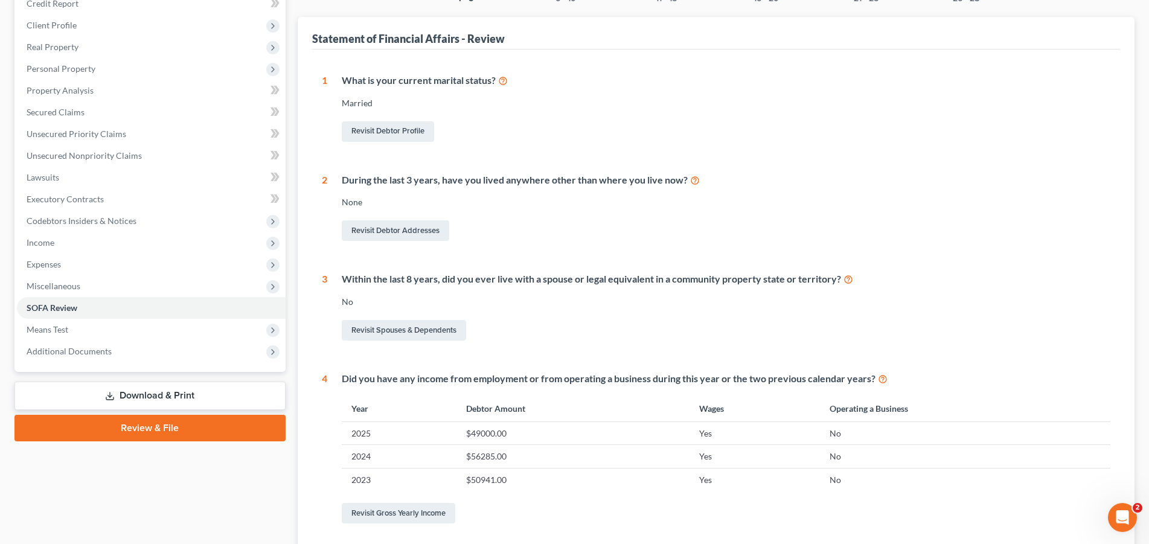
scroll to position [308, 0]
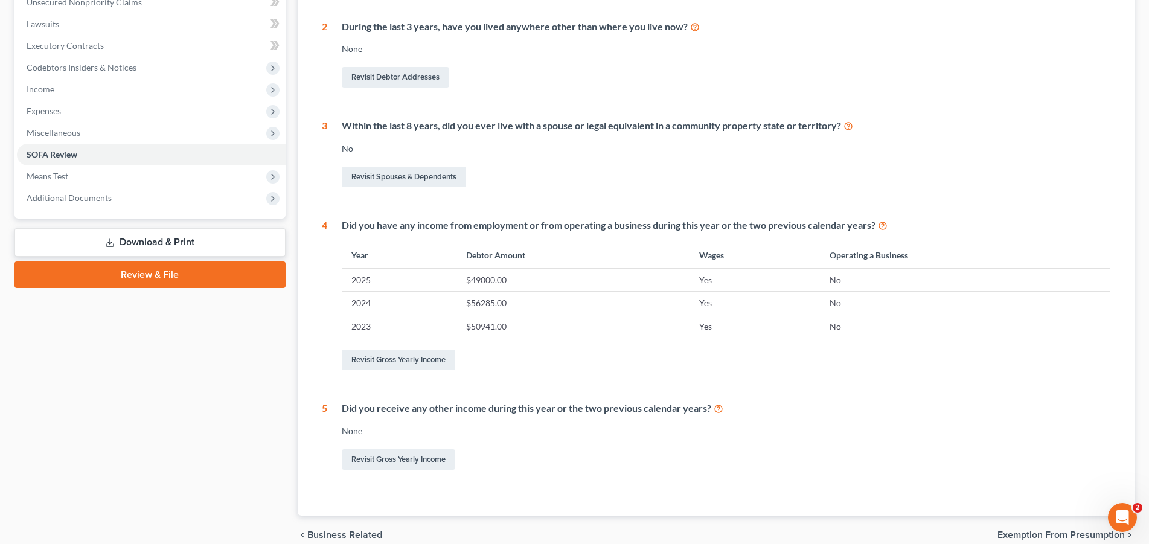
click at [148, 241] on link "Download & Print" at bounding box center [149, 242] width 271 height 28
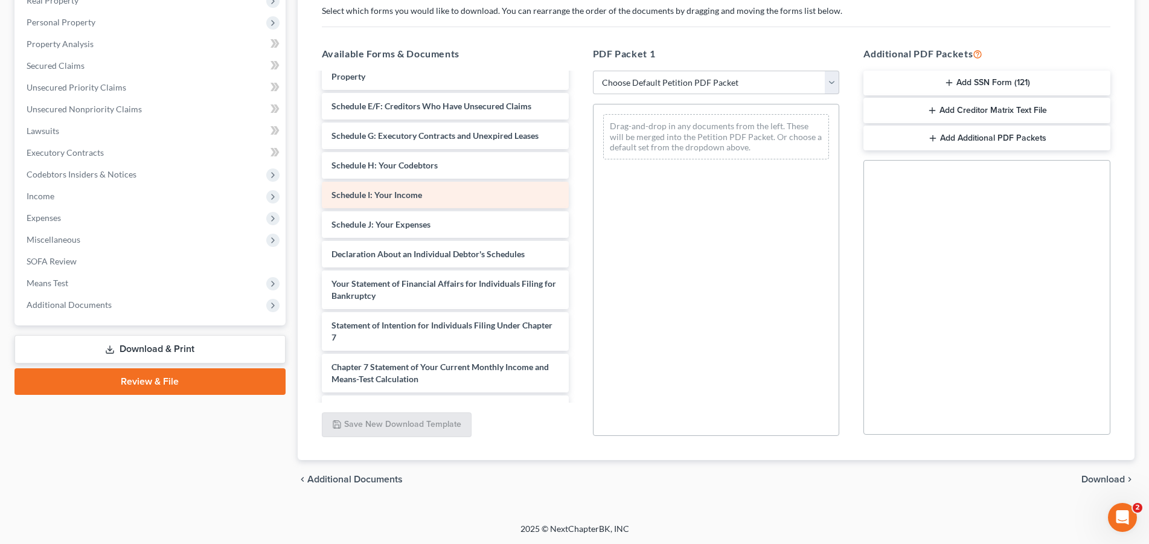
scroll to position [202, 0]
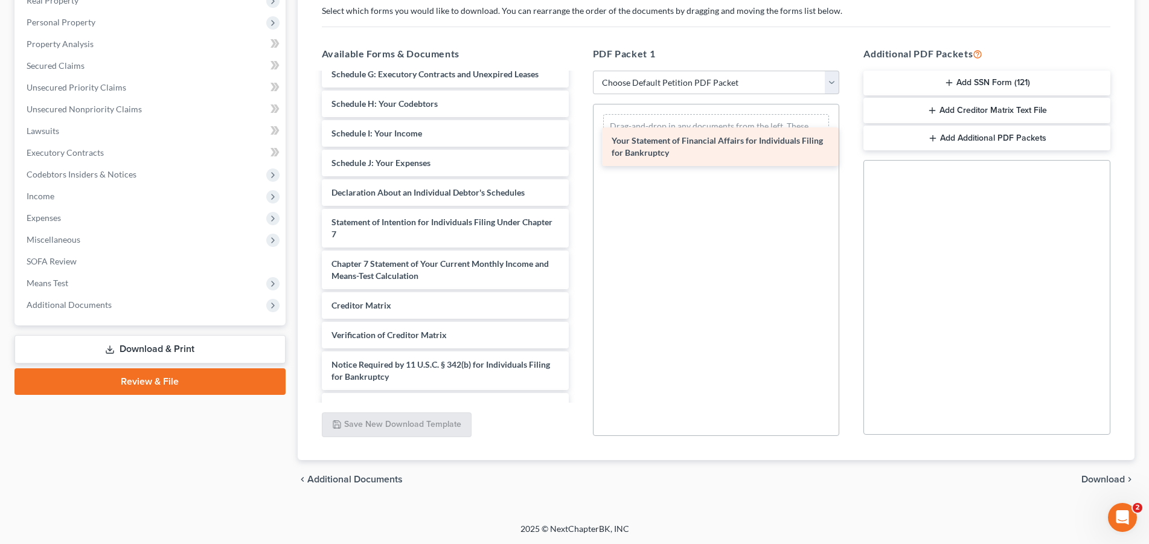
drag, startPoint x: 421, startPoint y: 227, endPoint x: 700, endPoint y: 149, distance: 290.1
click at [578, 147] on div "Your Statement of Financial Affairs for Individuals Filing for Bankruptcy Volun…" at bounding box center [445, 145] width 266 height 548
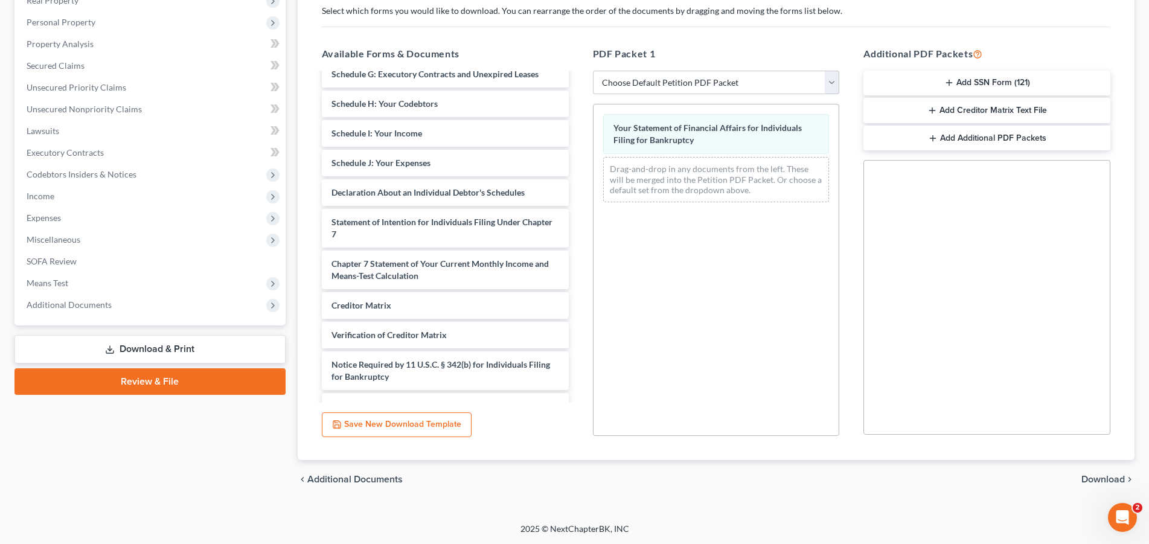
click at [1103, 472] on div "chevron_left Additional Documents Download chevron_right" at bounding box center [716, 479] width 837 height 39
click at [1104, 477] on span "Download" at bounding box center [1102, 479] width 43 height 10
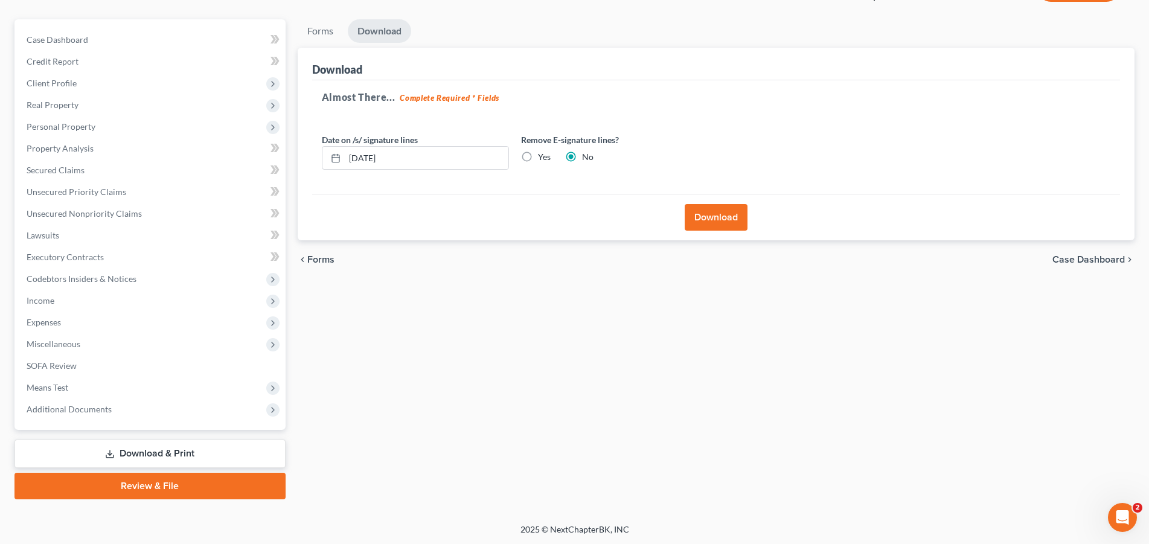
click at [710, 220] on button "Download" at bounding box center [716, 217] width 63 height 27
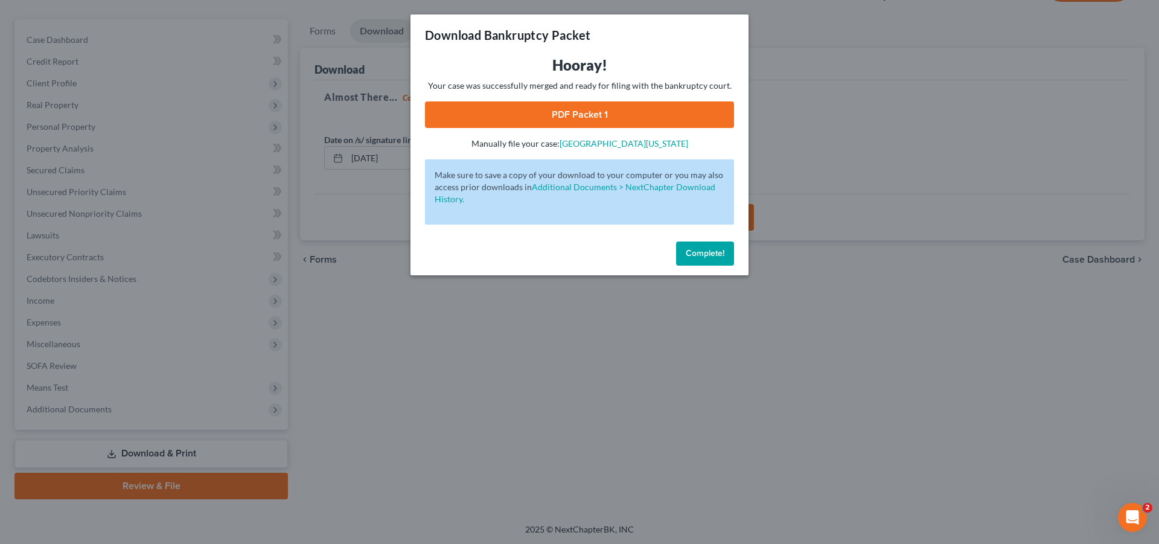
click at [615, 119] on link "PDF Packet 1" at bounding box center [579, 114] width 309 height 27
drag, startPoint x: 709, startPoint y: 256, endPoint x: 698, endPoint y: 266, distance: 14.1
click at [707, 258] on span "Complete!" at bounding box center [705, 253] width 39 height 10
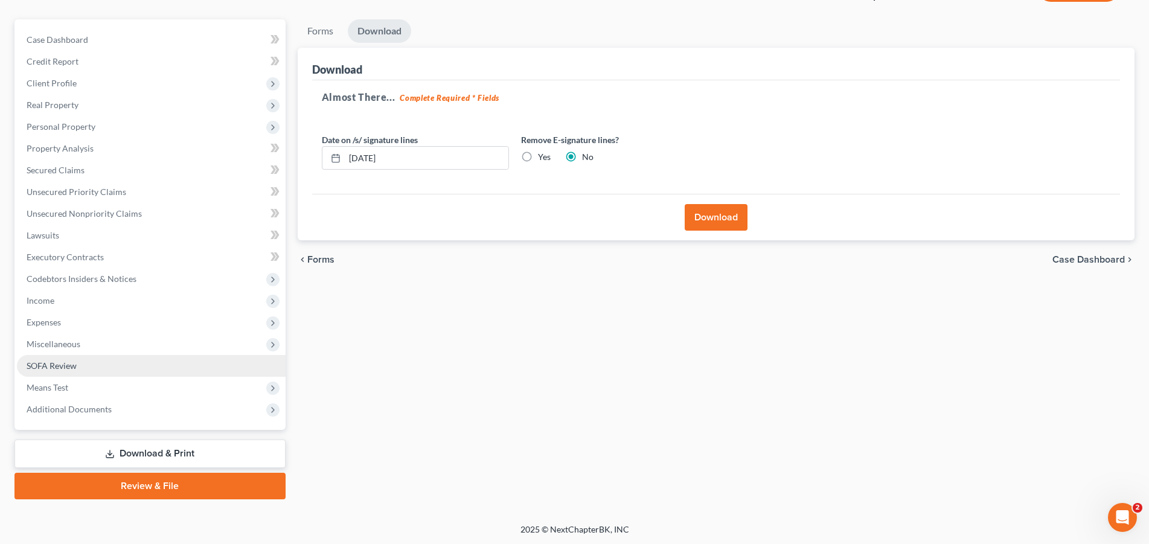
click at [65, 366] on span "SOFA Review" at bounding box center [52, 365] width 50 height 10
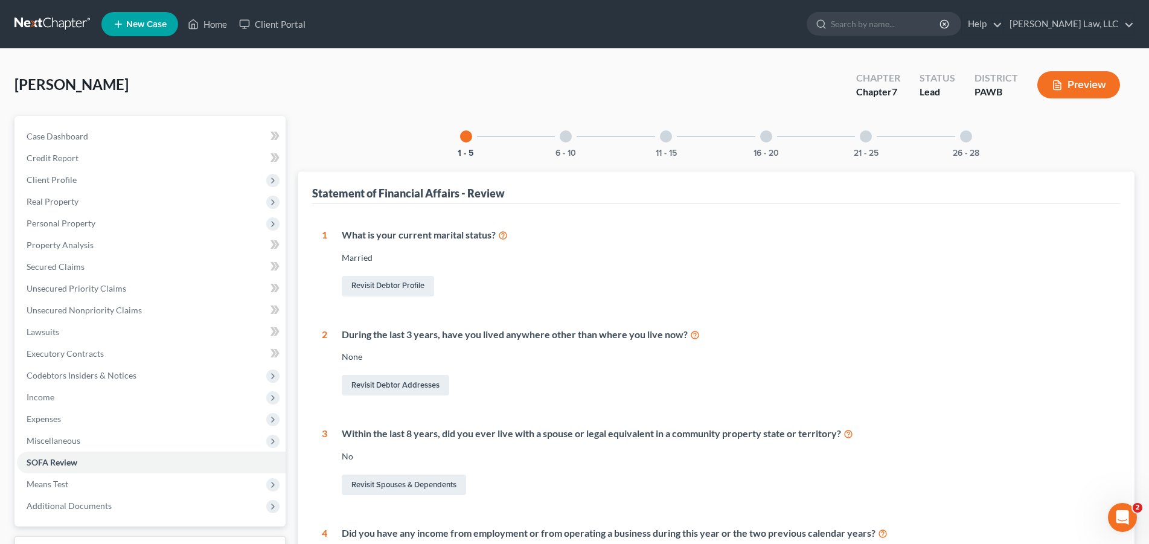
click at [764, 139] on div at bounding box center [766, 136] width 12 height 12
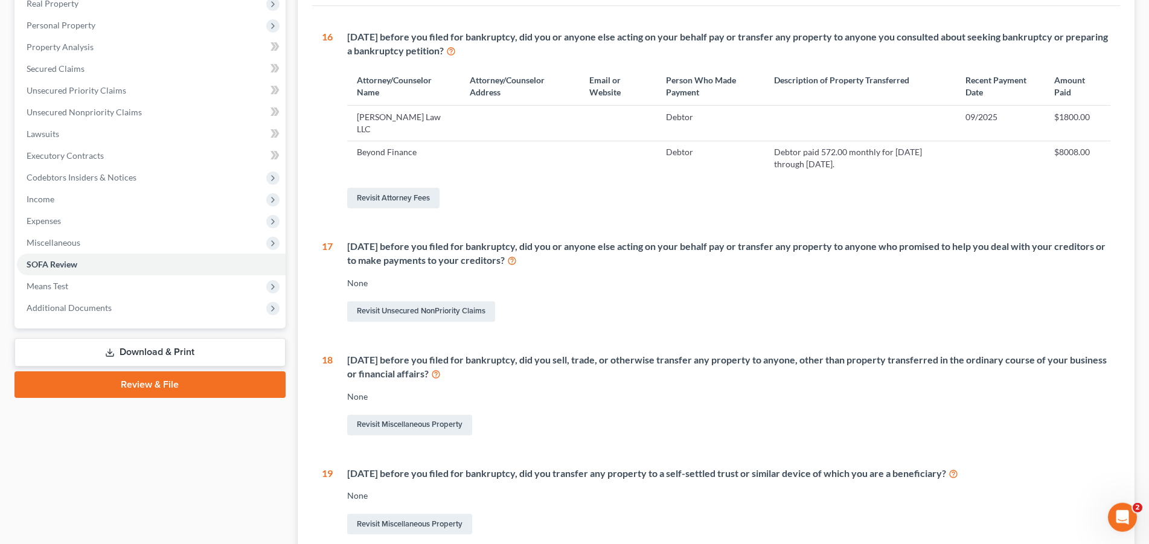
scroll to position [246, 0]
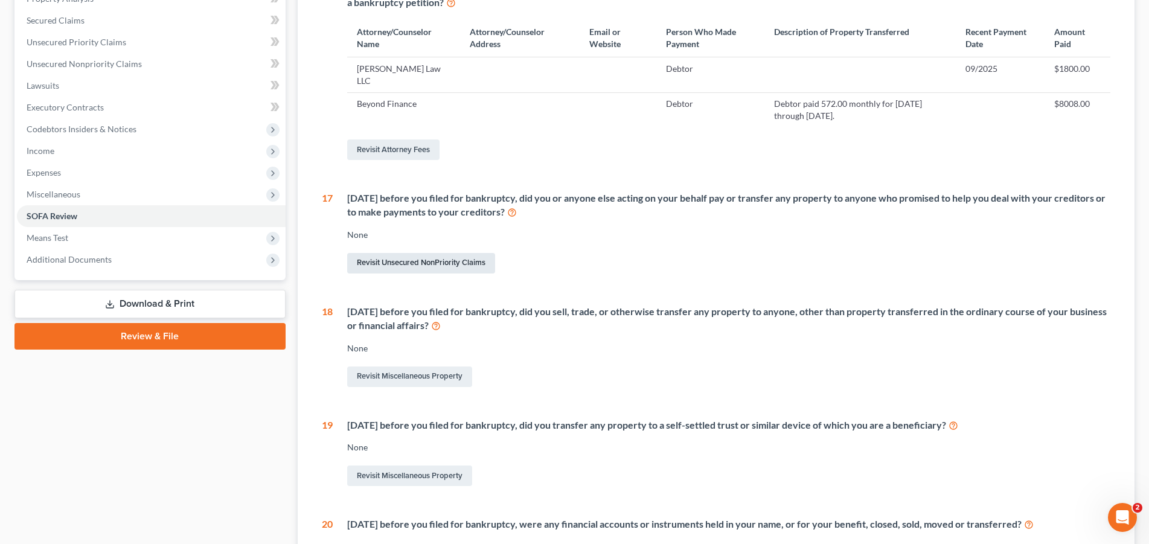
click at [399, 253] on link "Revisit Unsecured NonPriority Claims" at bounding box center [421, 263] width 148 height 21
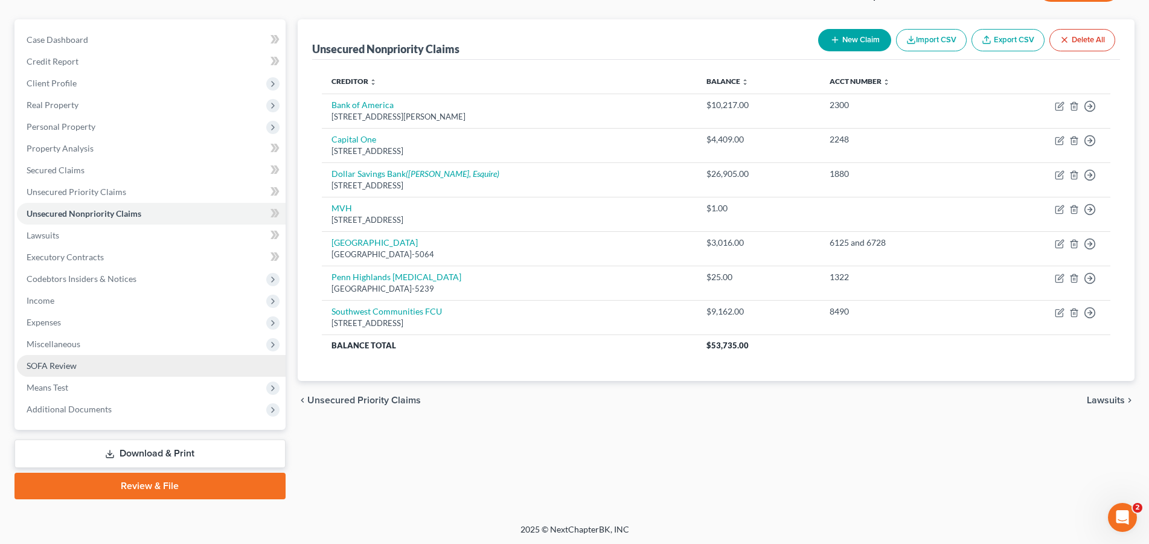
click at [61, 365] on span "SOFA Review" at bounding box center [52, 365] width 50 height 10
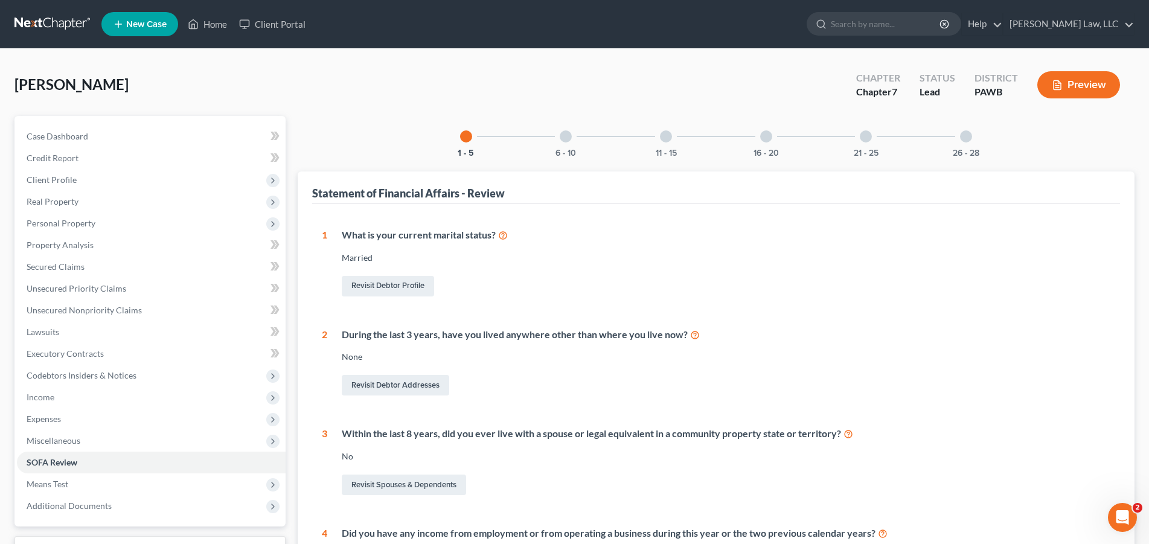
click at [766, 142] on div "16 - 20" at bounding box center [766, 136] width 41 height 41
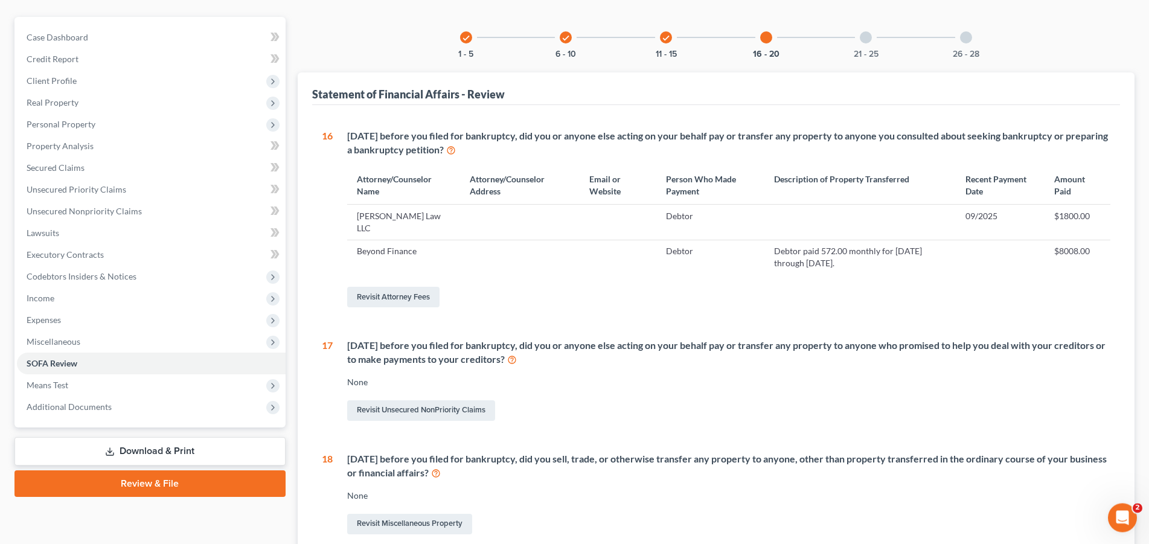
scroll to position [123, 0]
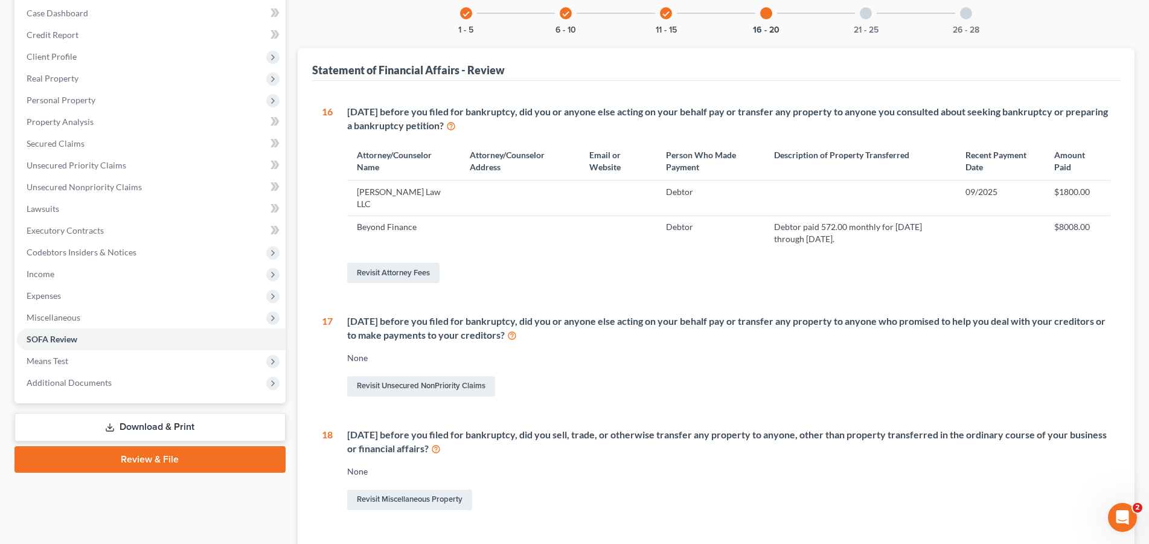
click at [404, 216] on td "Beyond Finance" at bounding box center [403, 233] width 113 height 35
click at [408, 263] on link "Revisit Attorney Fees" at bounding box center [393, 273] width 92 height 21
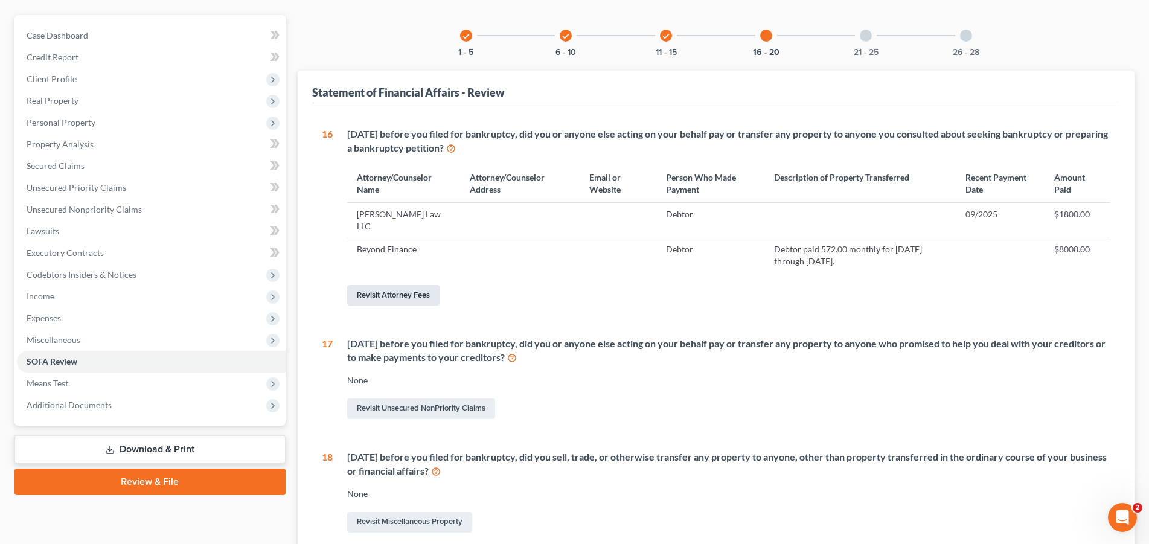
select select "0"
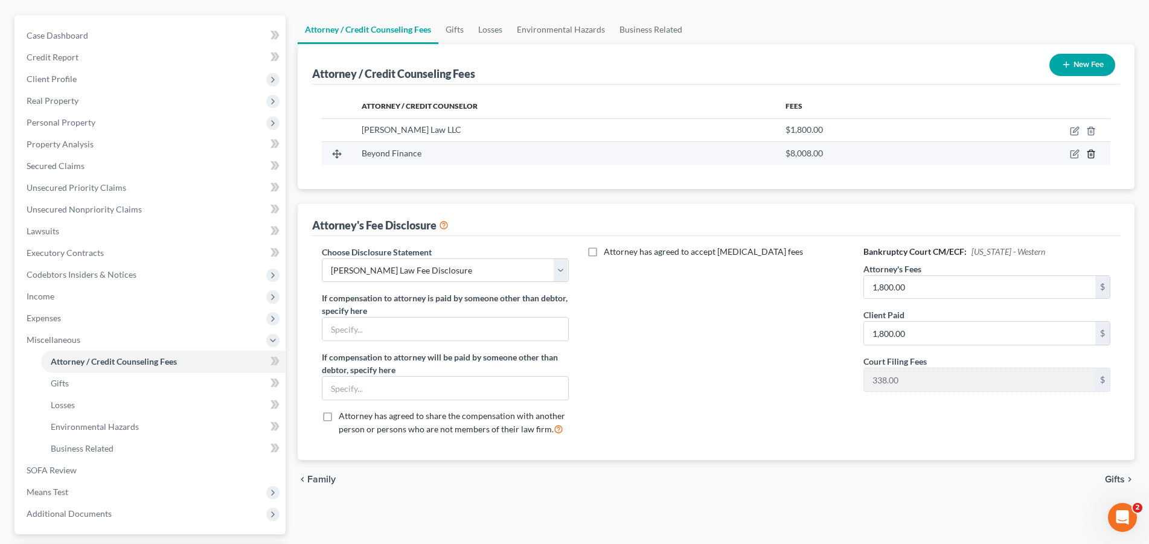
click at [1090, 155] on line "button" at bounding box center [1090, 155] width 0 height 2
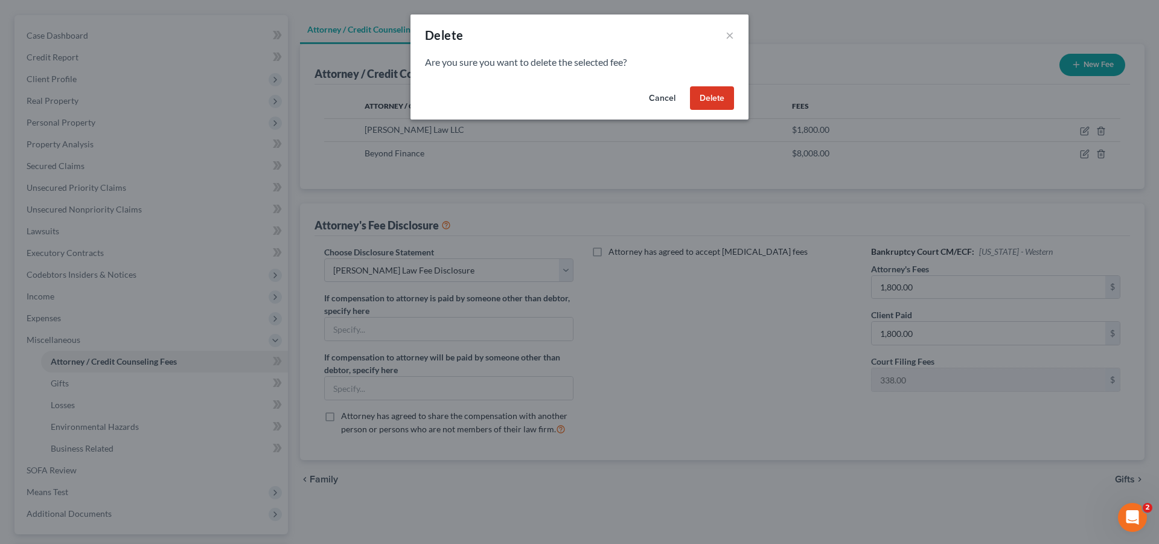
click at [714, 98] on button "Delete" at bounding box center [712, 98] width 44 height 24
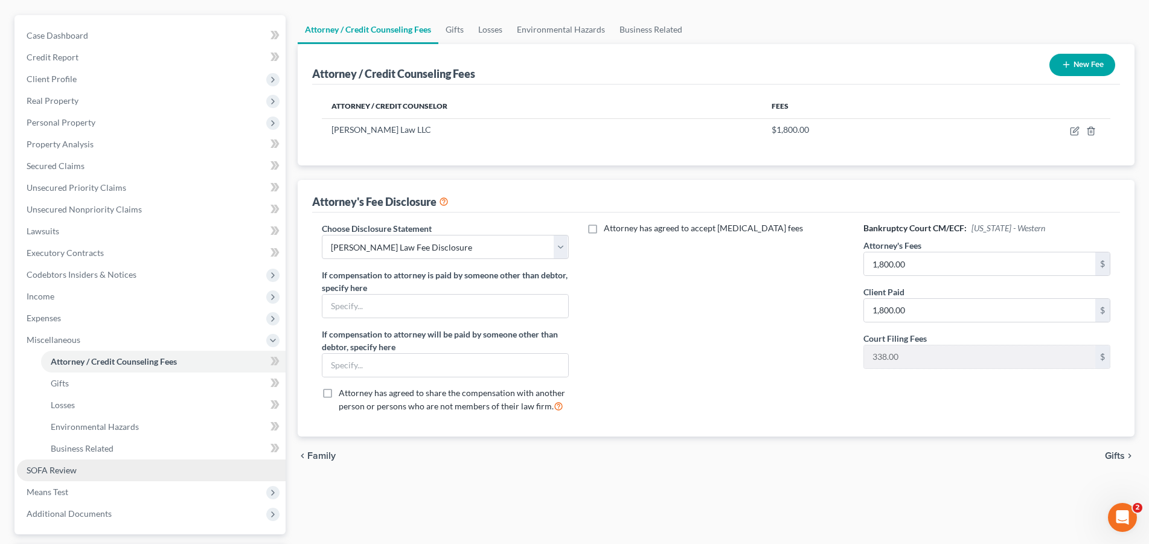
click at [101, 480] on link "SOFA Review" at bounding box center [151, 470] width 269 height 22
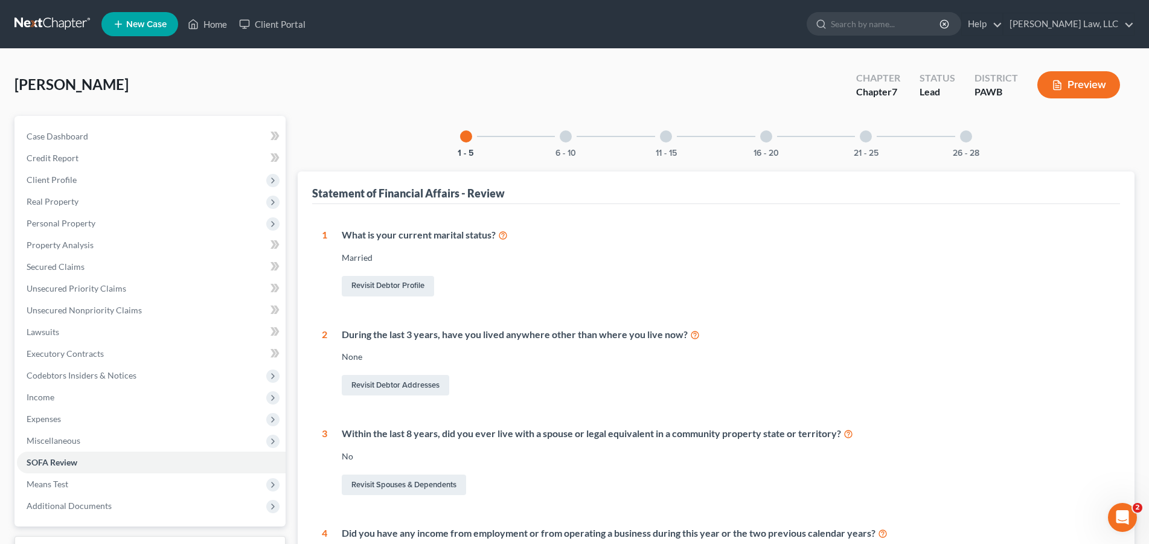
click at [767, 138] on div at bounding box center [766, 136] width 12 height 12
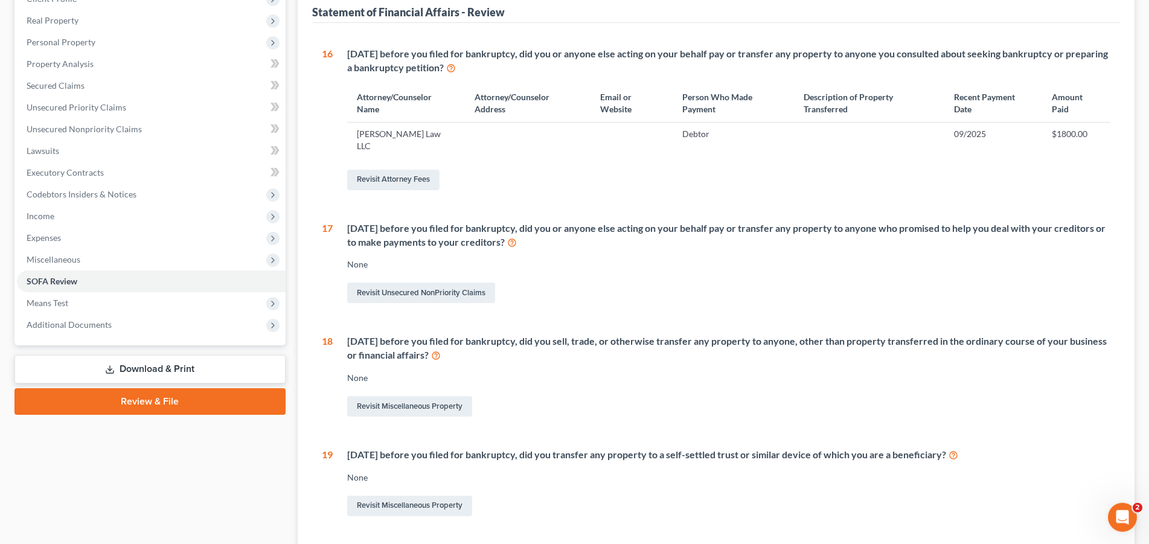
scroll to position [185, 0]
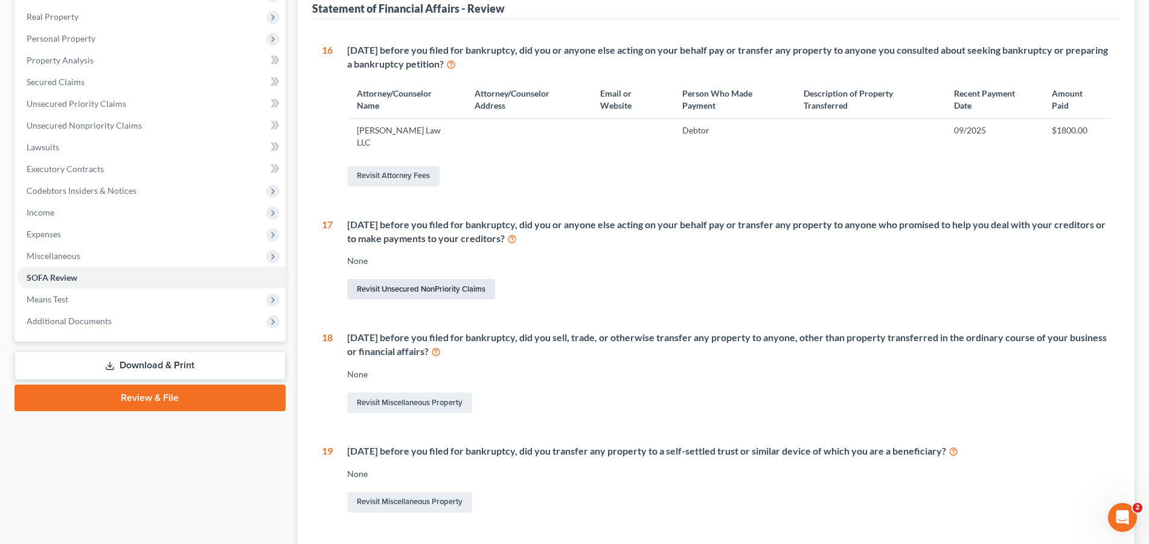
click at [406, 279] on link "Revisit Unsecured NonPriority Claims" at bounding box center [421, 289] width 148 height 21
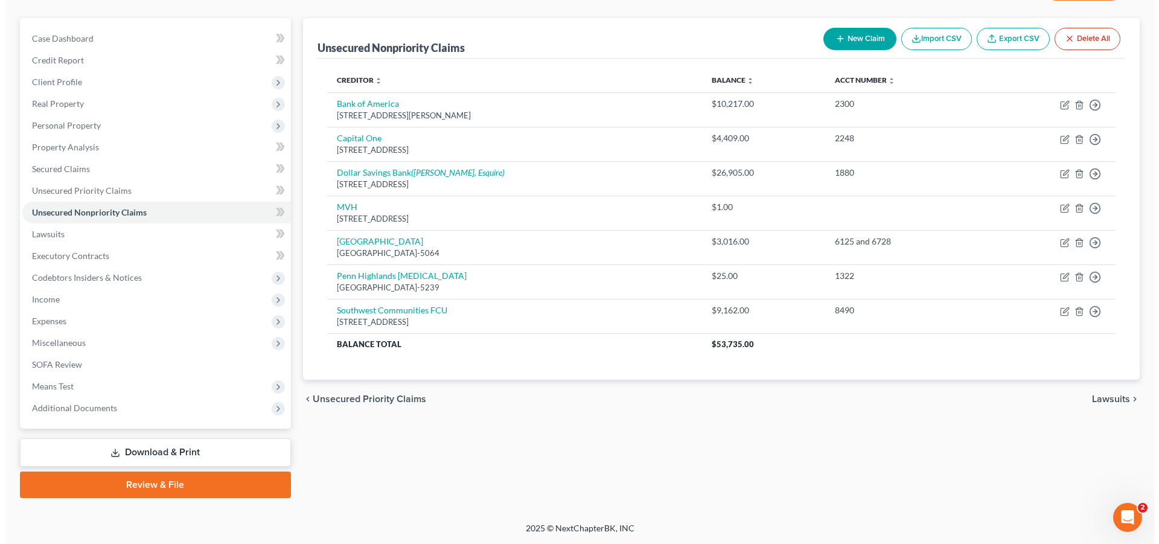
scroll to position [97, 0]
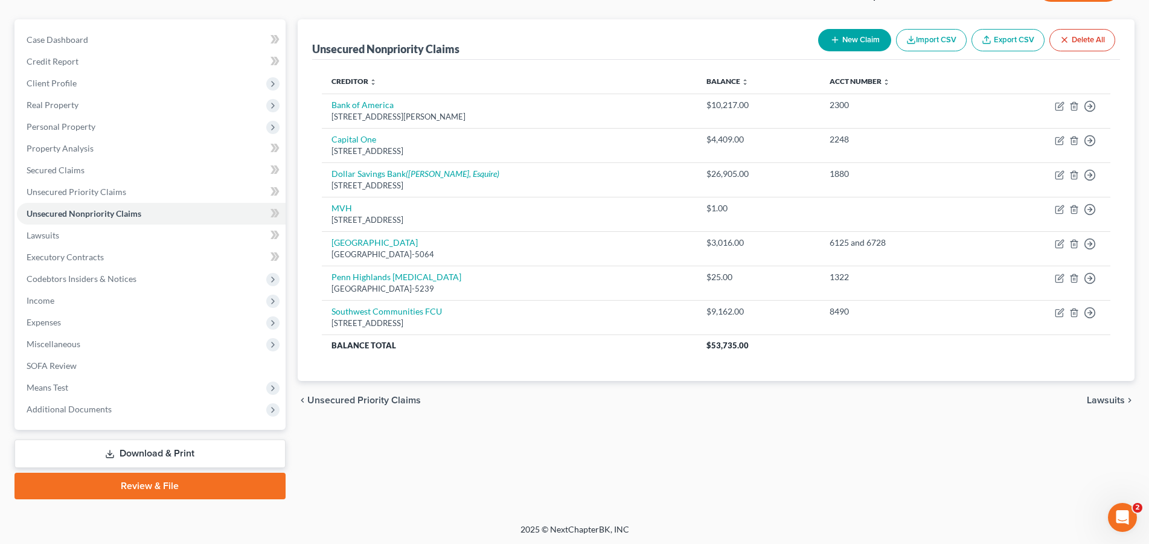
click at [860, 36] on button "New Claim" at bounding box center [854, 40] width 73 height 22
select select "0"
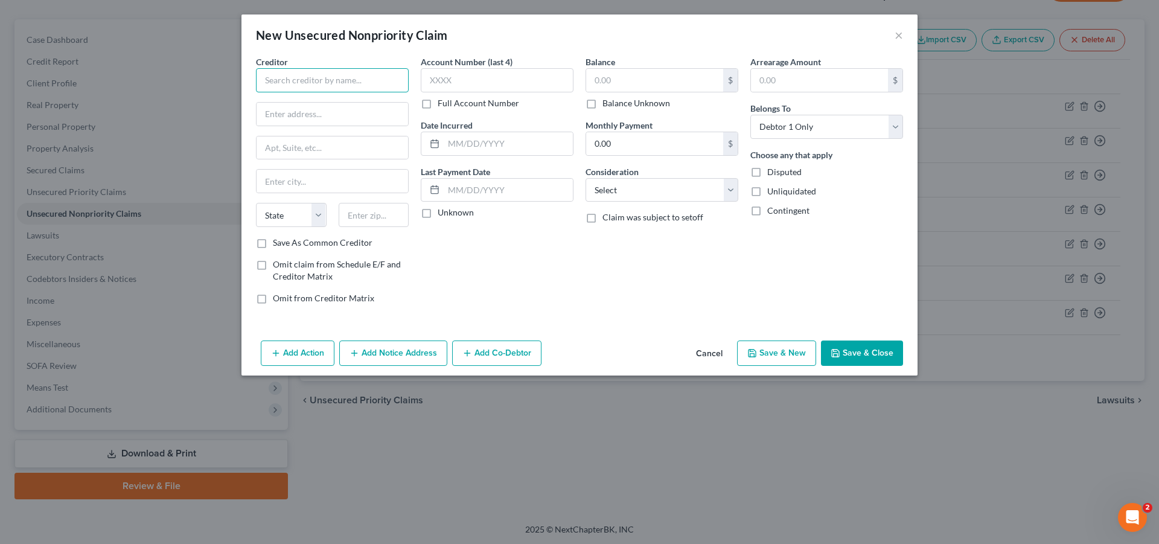
click at [368, 82] on input "text" at bounding box center [332, 80] width 153 height 24
click at [586, 178] on select "Select Cable / Satellite Services Collection Agency Credit Card Debt Debt Couns…" at bounding box center [662, 190] width 153 height 24
select select "16"
click option "Promised To Help Pay Creditors" at bounding box center [0, 0] width 0 height 0
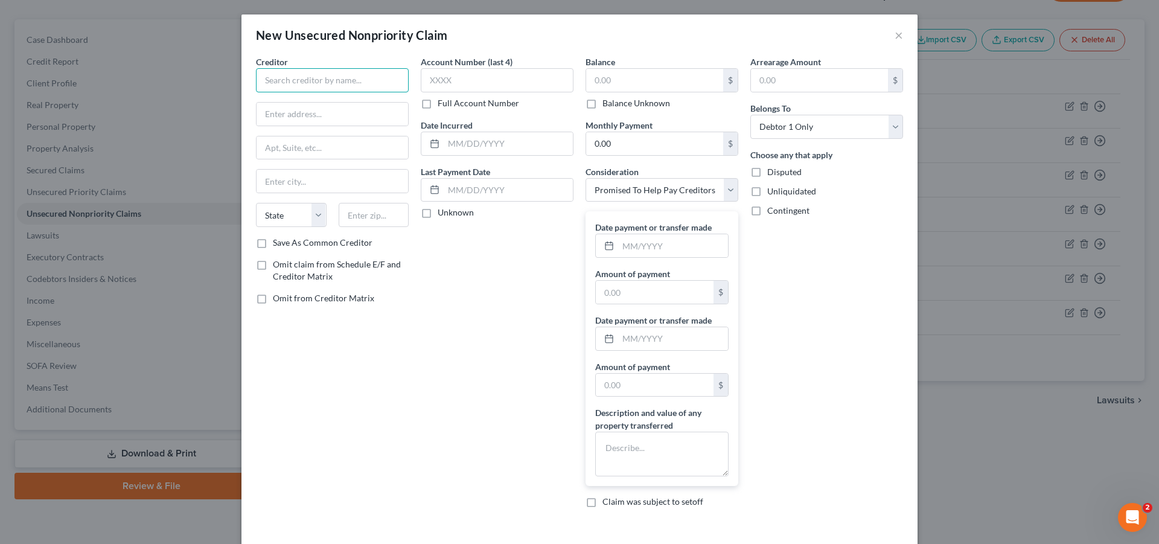
click at [268, 85] on input "text" at bounding box center [332, 80] width 153 height 24
type input "Beyond Finance"
click at [639, 146] on input "0.00" at bounding box center [654, 143] width 137 height 23
type input "572.00"
click at [647, 298] on input "text" at bounding box center [655, 292] width 118 height 23
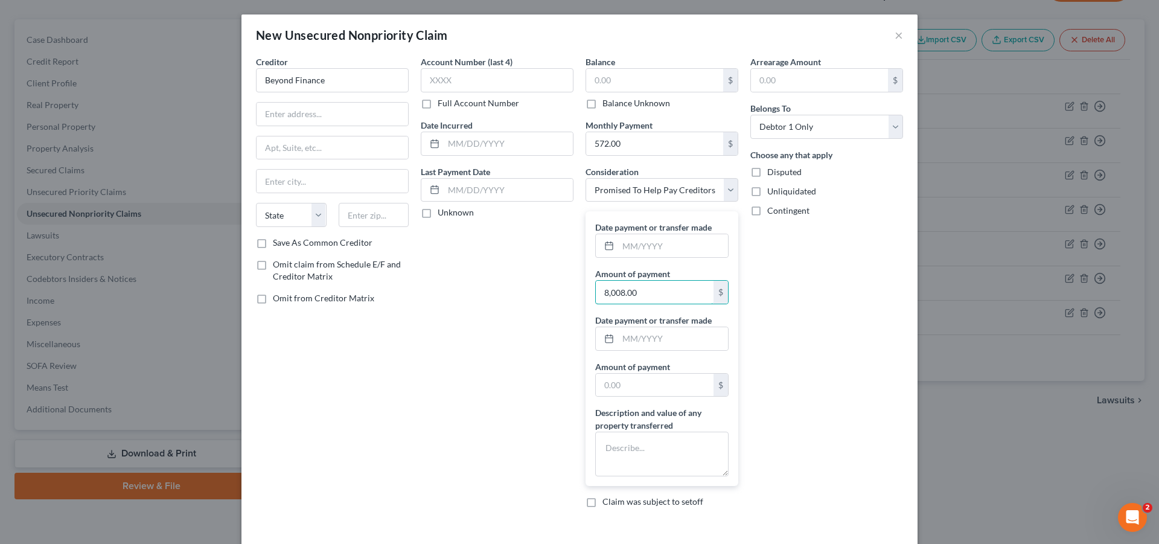
type input "8,008.00"
click at [551, 331] on div "Account Number (last 4) Full Account Number Date Incurred Last Payment Date Unk…" at bounding box center [497, 287] width 165 height 462
drag, startPoint x: 641, startPoint y: 284, endPoint x: 724, endPoint y: 302, distance: 84.7
click at [714, 302] on input "8,008.00" at bounding box center [655, 292] width 118 height 23
click at [631, 245] on input "text" at bounding box center [673, 245] width 110 height 23
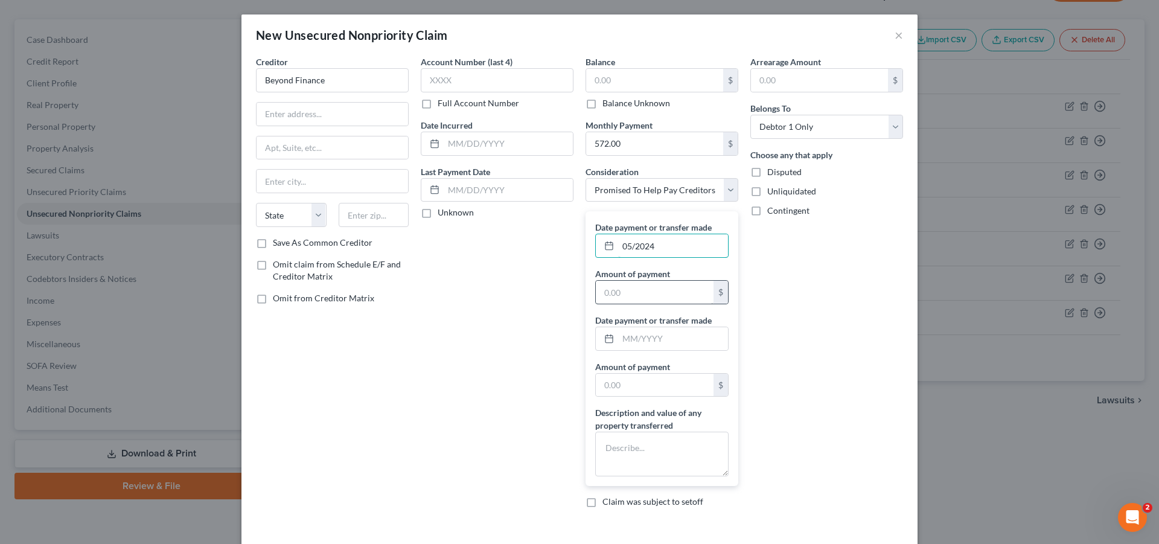
type input "05/2024"
click at [661, 299] on input "text" at bounding box center [655, 292] width 118 height 23
type input "572.00"
click at [572, 350] on div "Account Number (last 4) Full Account Number Date Incurred Last Payment Date Unk…" at bounding box center [497, 287] width 165 height 462
click at [606, 342] on rect at bounding box center [608, 338] width 7 height 7
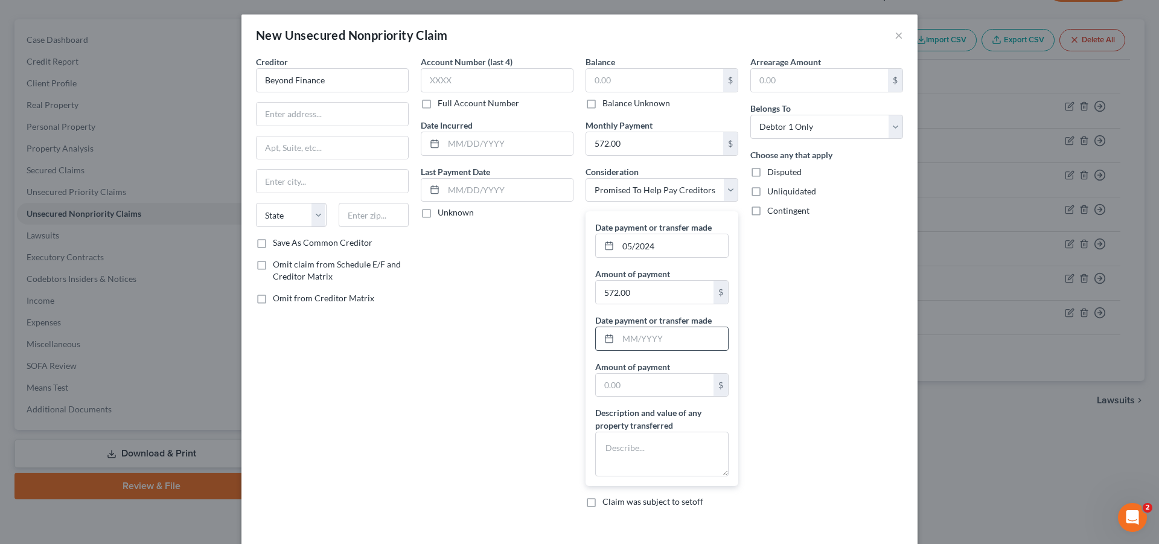
click at [605, 340] on icon at bounding box center [609, 339] width 10 height 10
click at [631, 342] on input "text" at bounding box center [673, 338] width 110 height 23
click at [652, 248] on input "05/2024" at bounding box center [673, 245] width 110 height 23
type input "05/2025"
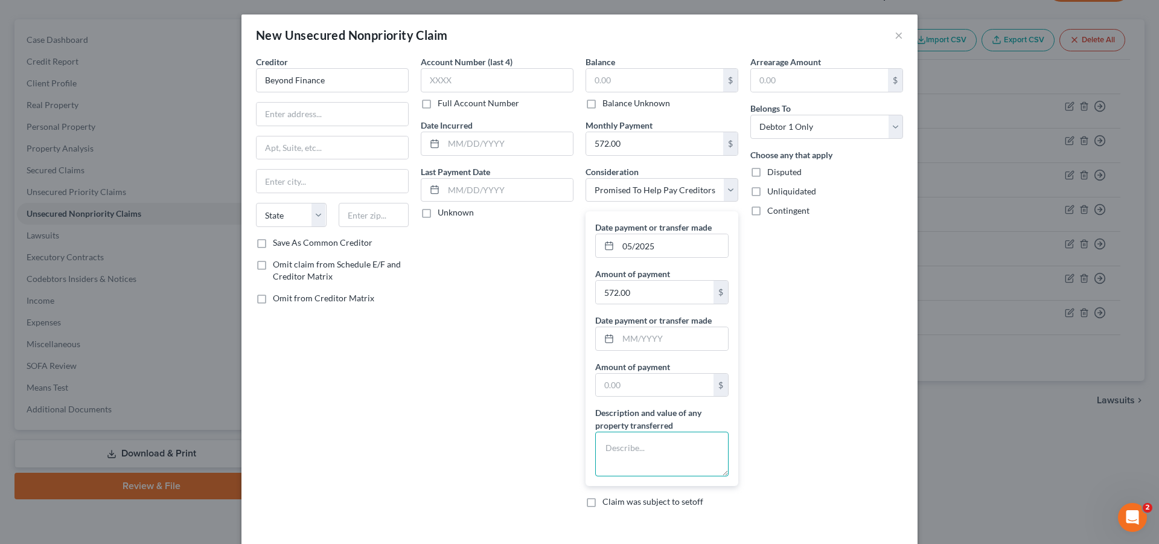
click at [627, 449] on textarea at bounding box center [661, 454] width 133 height 45
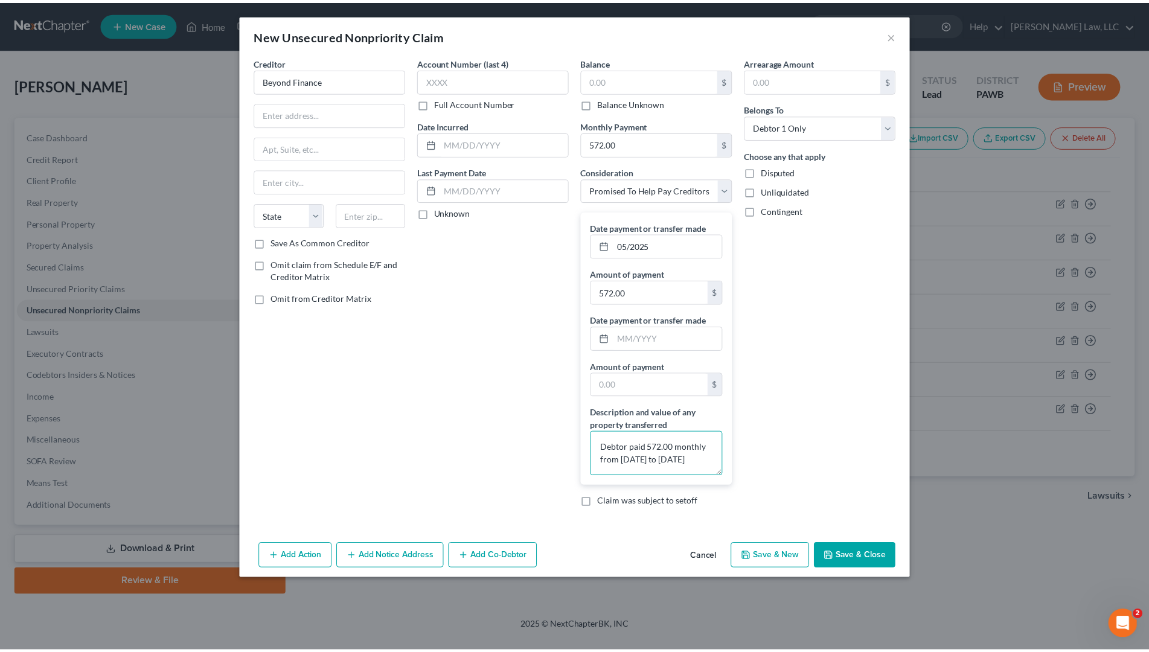
scroll to position [2, 0]
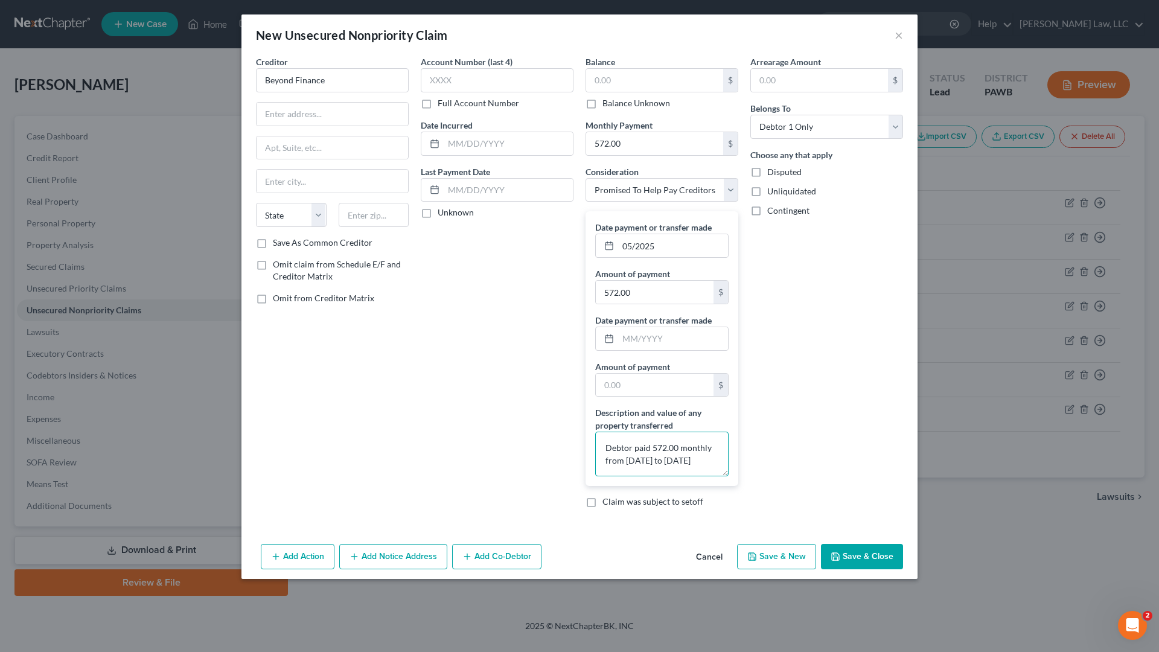
type textarea "Debtor paid 572.00 monthly from [DATE] to [DATE]"
click at [860, 543] on button "Save & Close" at bounding box center [862, 556] width 82 height 25
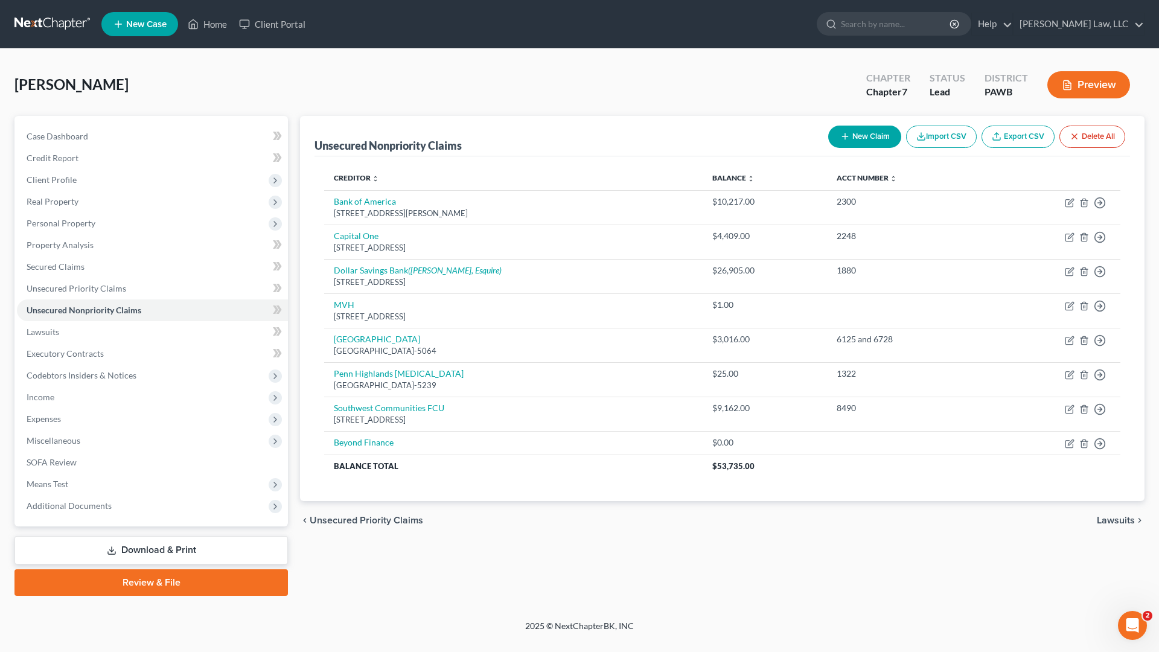
click at [180, 543] on link "Download & Print" at bounding box center [150, 550] width 273 height 28
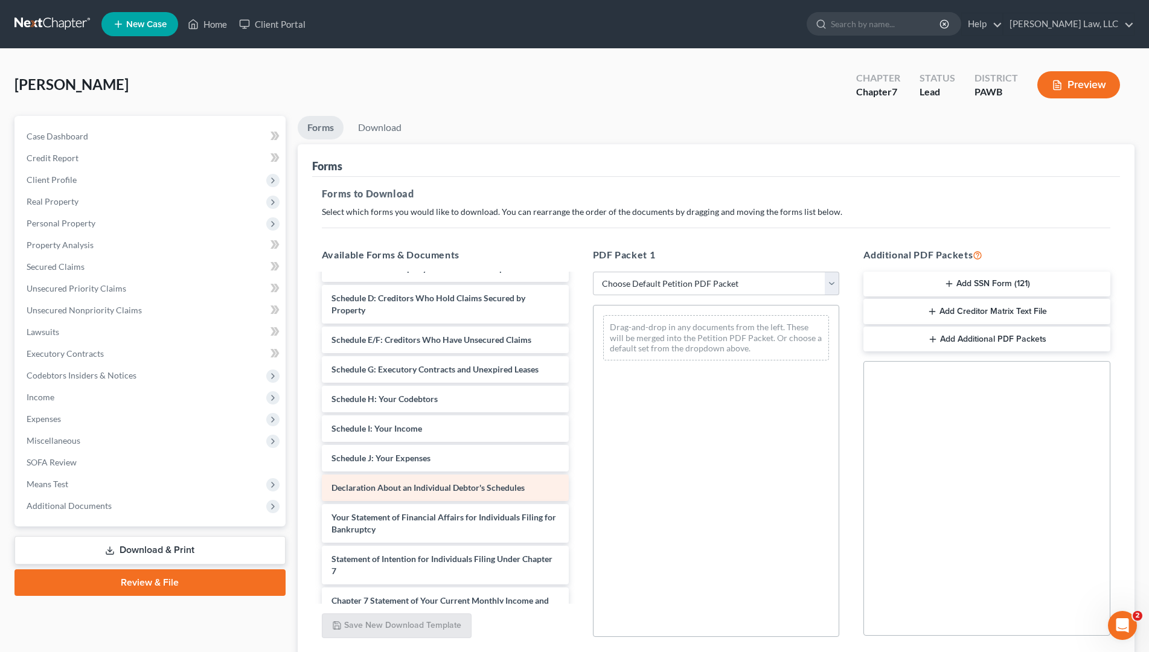
scroll to position [123, 0]
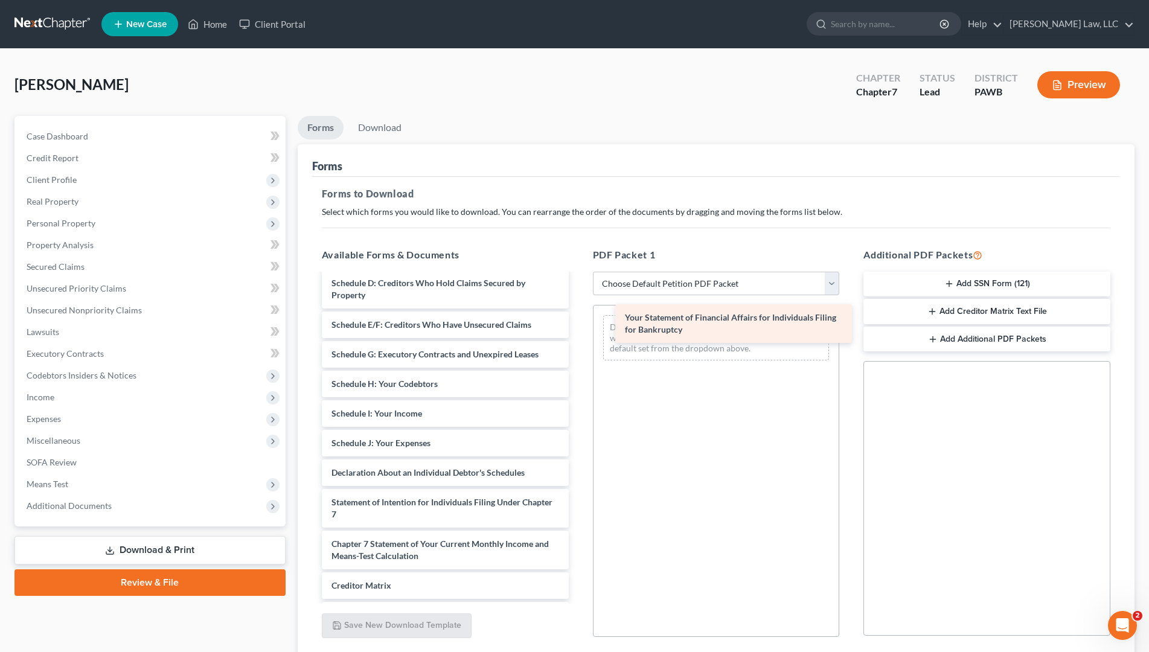
drag, startPoint x: 436, startPoint y: 513, endPoint x: 729, endPoint y: 329, distance: 345.3
click at [578, 329] on div "Your Statement of Financial Affairs for Individuals Filing for Bankruptcy Volun…" at bounding box center [445, 426] width 266 height 548
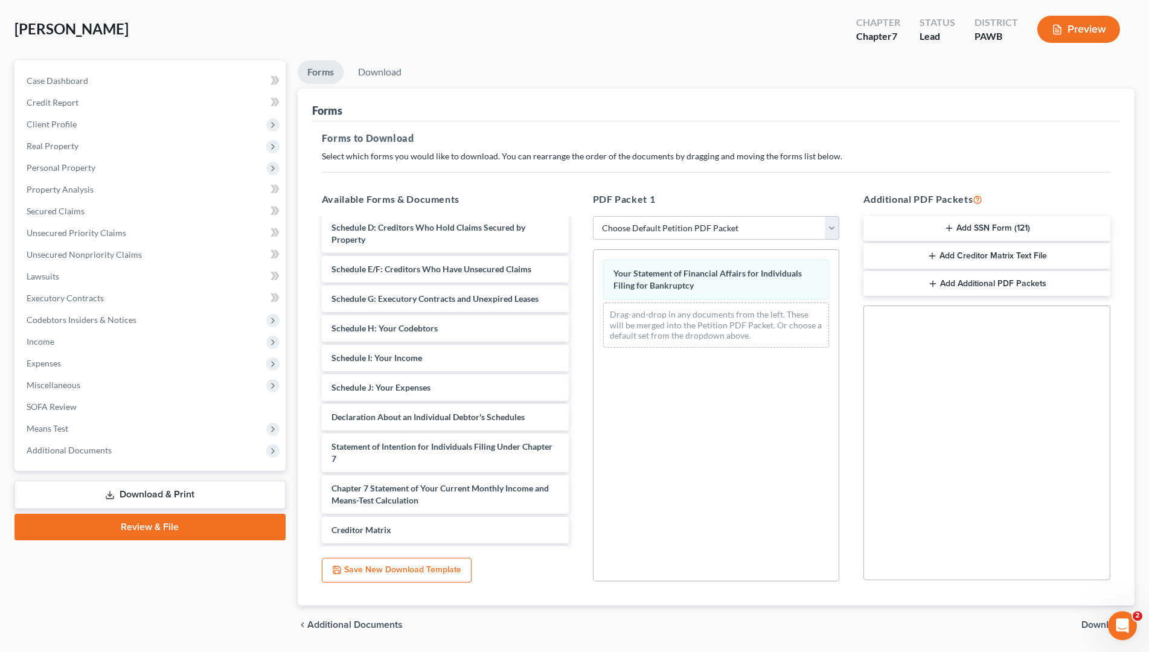
scroll to position [93, 0]
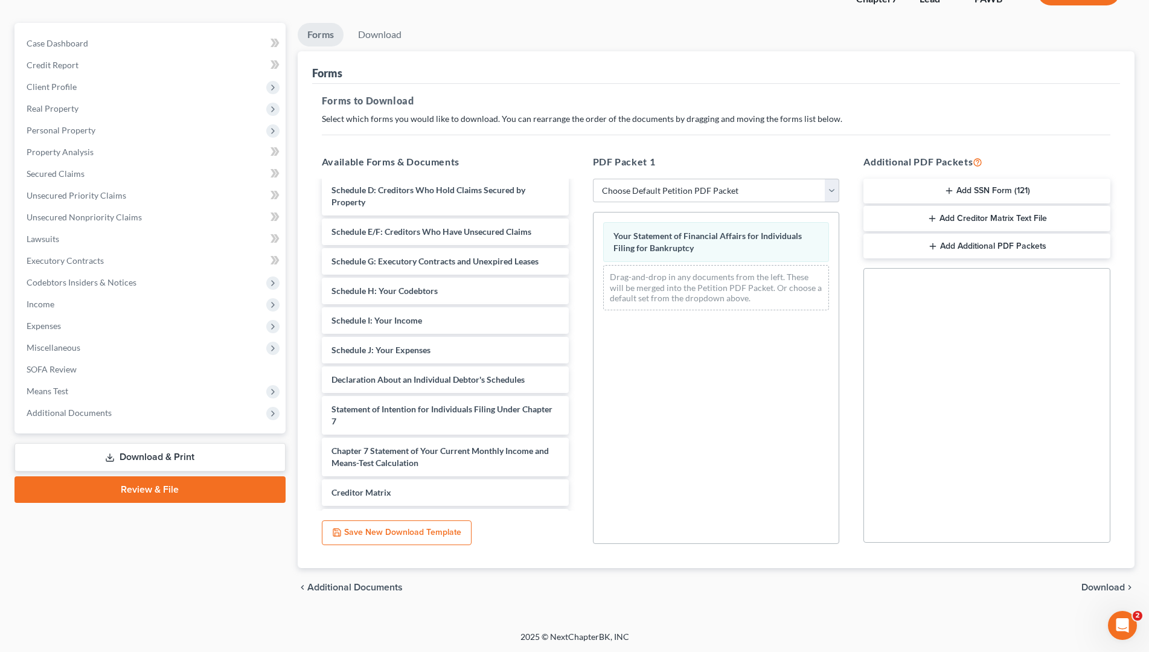
click at [1107, 543] on span "Download" at bounding box center [1102, 588] width 43 height 10
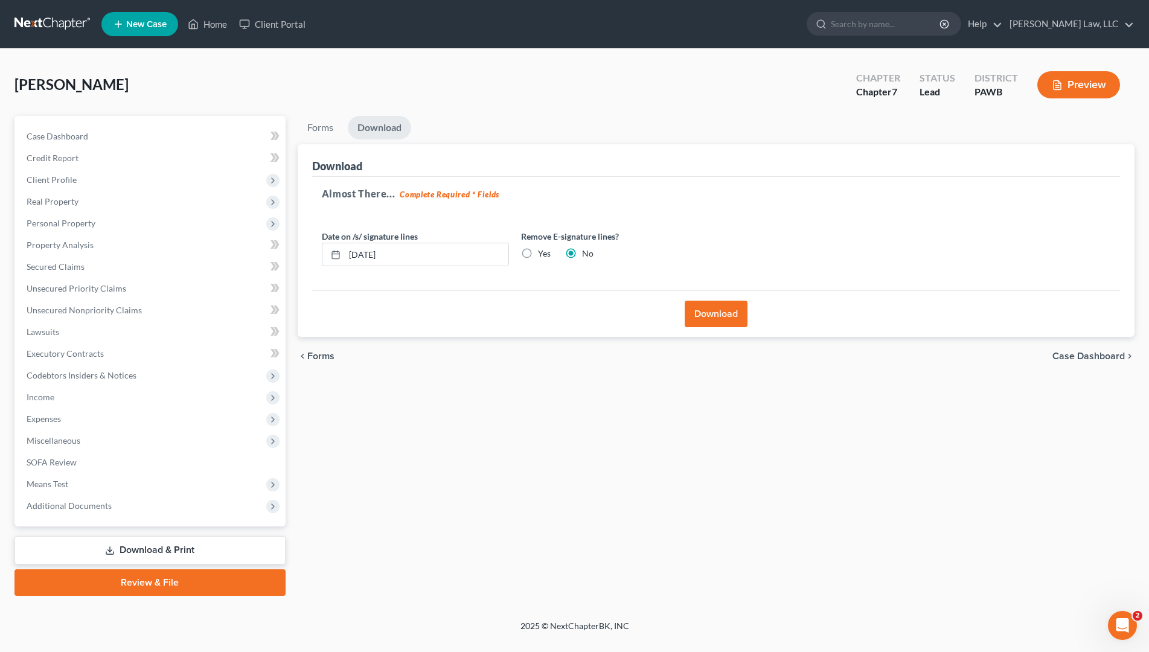
scroll to position [0, 0]
click at [720, 308] on button "Download" at bounding box center [722, 314] width 63 height 27
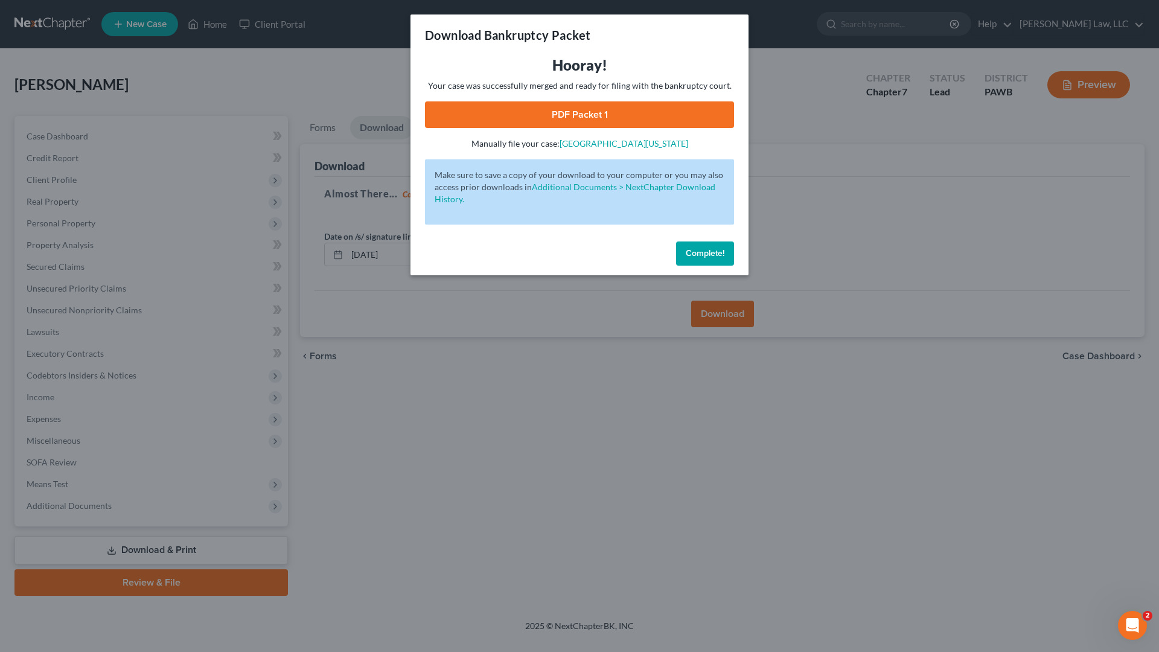
click at [598, 118] on link "PDF Packet 1" at bounding box center [579, 114] width 309 height 27
click at [715, 258] on span "Complete!" at bounding box center [705, 253] width 39 height 10
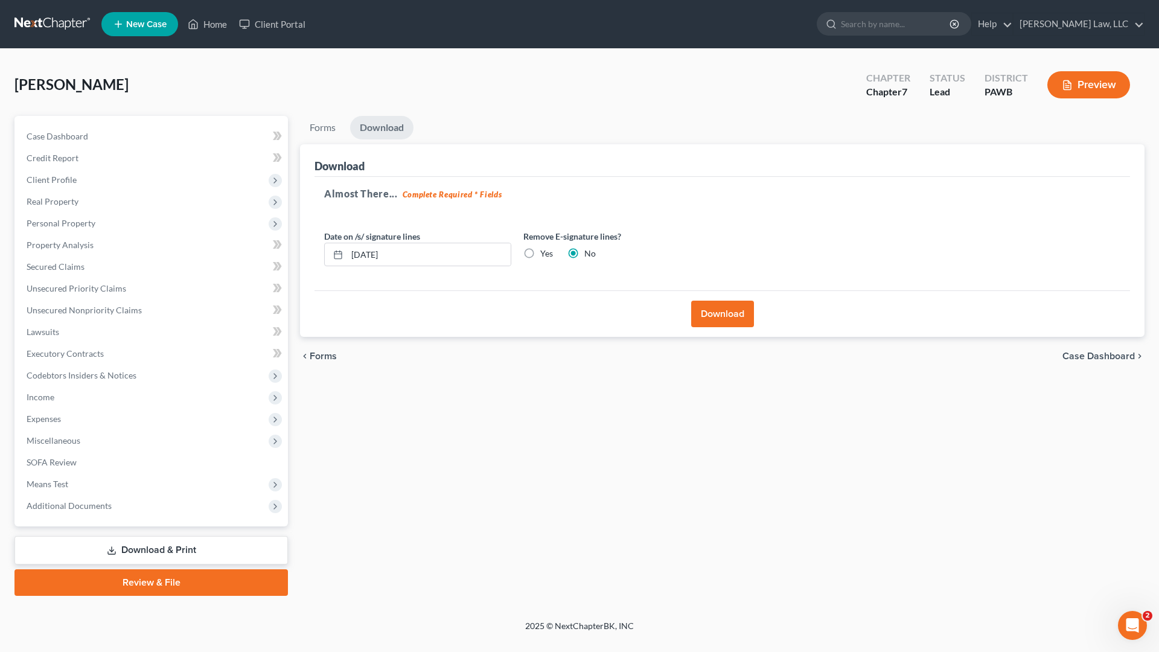
click at [156, 543] on link "Download & Print" at bounding box center [150, 550] width 273 height 28
click at [171, 543] on link "Download & Print" at bounding box center [150, 550] width 273 height 28
click at [132, 543] on link "Download & Print" at bounding box center [150, 550] width 273 height 28
click at [145, 543] on link "Download & Print" at bounding box center [150, 550] width 273 height 28
click at [322, 126] on link "Forms" at bounding box center [322, 128] width 45 height 24
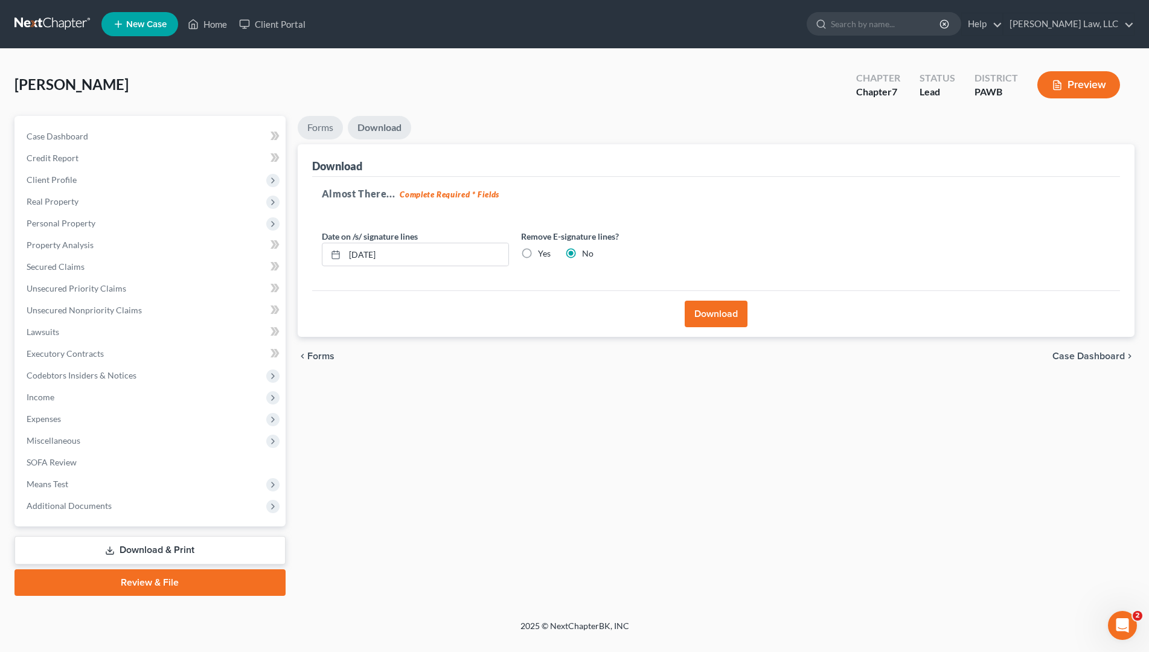
scroll to position [123, 0]
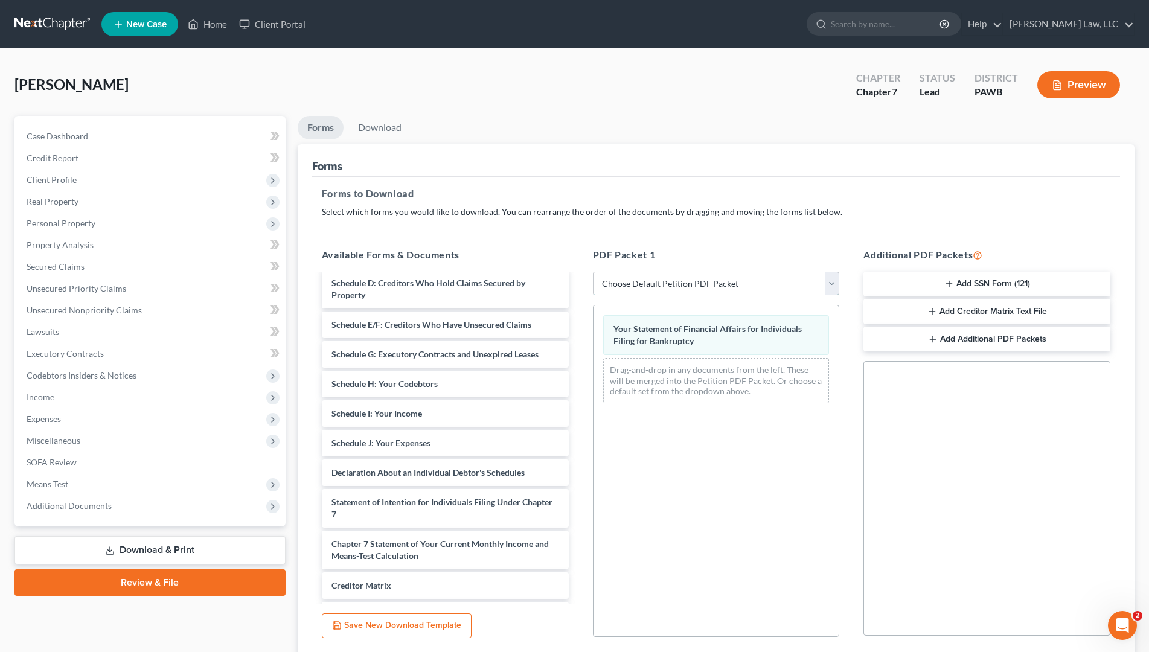
click at [593, 272] on select "Choose Default Petition PDF Packet Complete Bankruptcy Petition (all forms and …" at bounding box center [716, 284] width 247 height 24
select select "0"
click option "Complete Bankruptcy Petition (all forms and schedules)" at bounding box center [0, 0] width 0 height 0
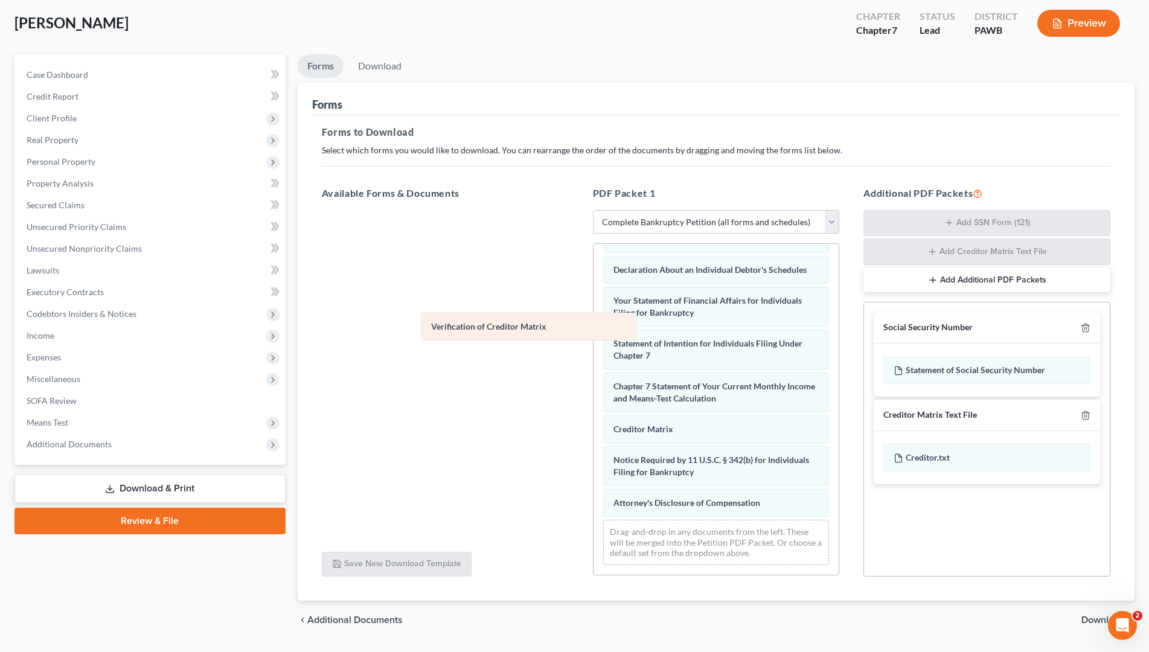
scroll to position [354, 0]
drag, startPoint x: 636, startPoint y: 433, endPoint x: 334, endPoint y: 251, distance: 352.6
click at [593, 244] on div "Verification of Creditor Matrix Voluntary Petition for Individuals Filing for B…" at bounding box center [716, 238] width 246 height 672
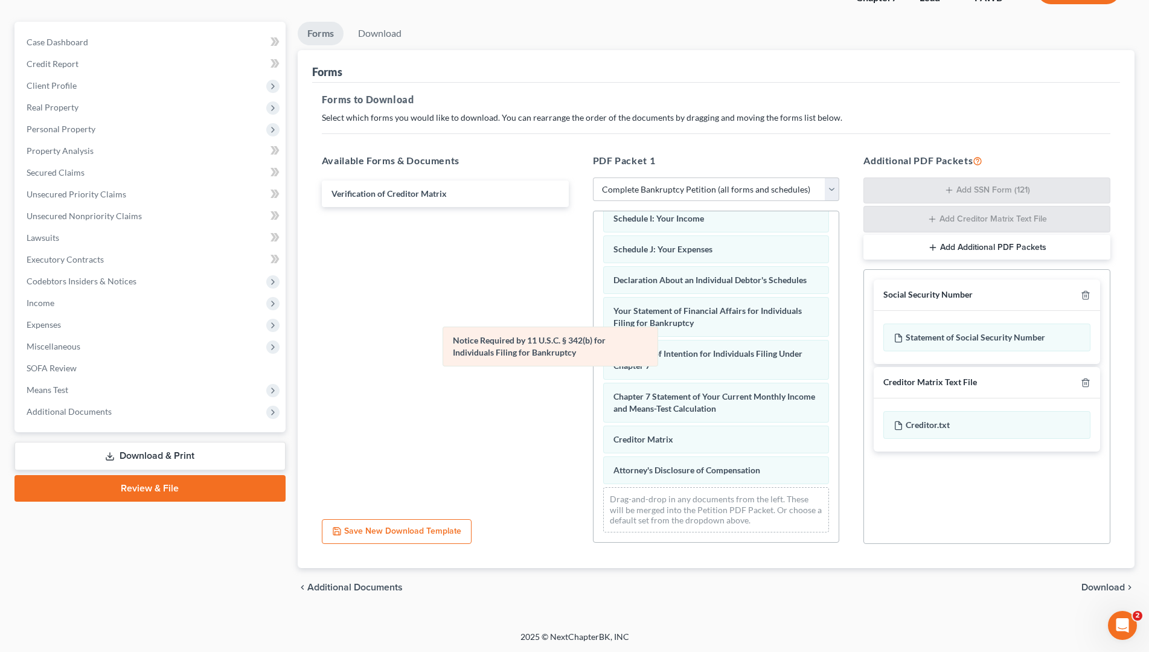
scroll to position [311, 0]
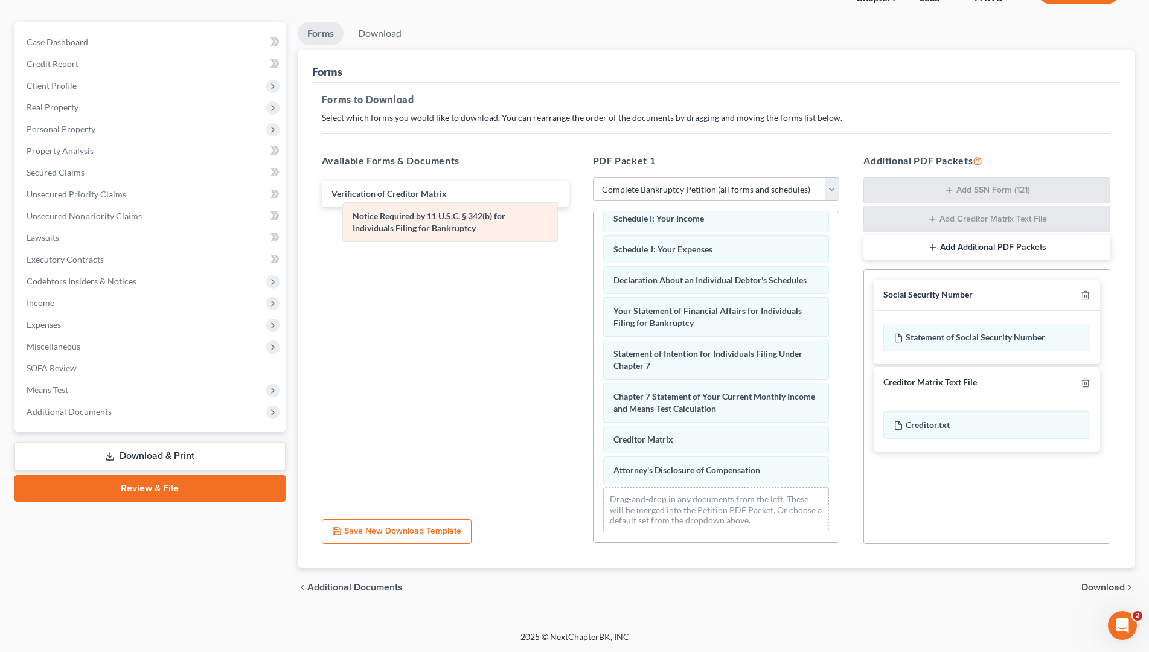
drag, startPoint x: 665, startPoint y: 438, endPoint x: 400, endPoint y: 228, distance: 338.2
click at [593, 228] on div "Notice Required by 11 U.S.C. § 342(b) for Individuals Filing for Bankruptcy Vol…" at bounding box center [716, 227] width 246 height 630
click at [1111, 543] on span "Download" at bounding box center [1102, 588] width 43 height 10
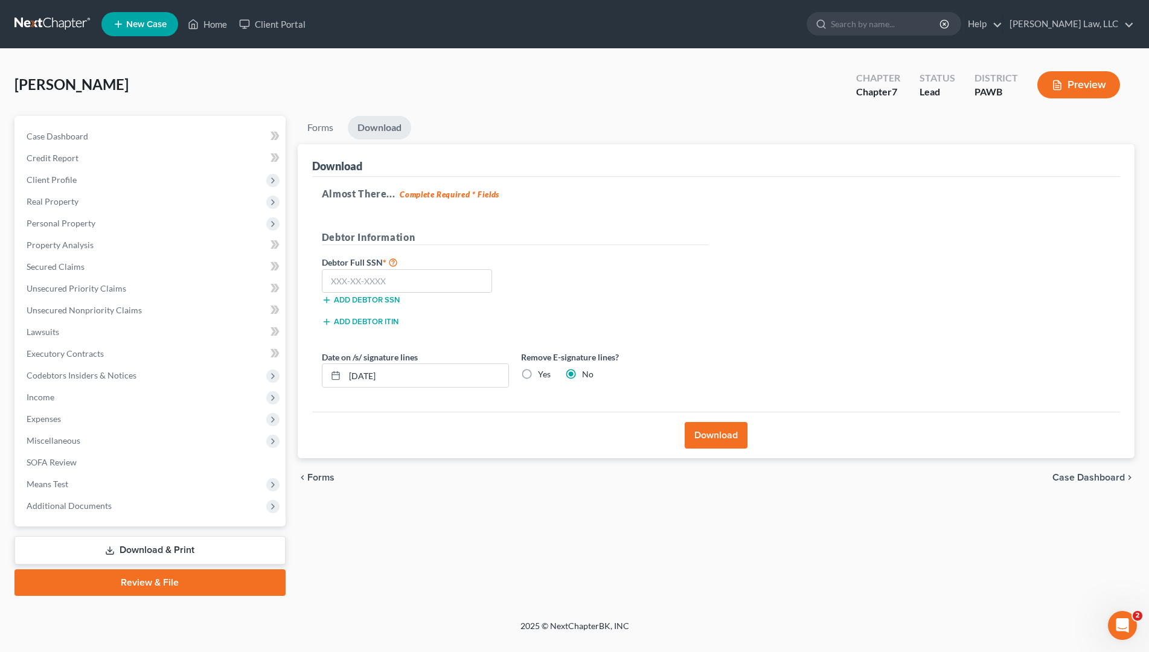
scroll to position [0, 0]
click at [720, 438] on button "Download" at bounding box center [722, 435] width 63 height 27
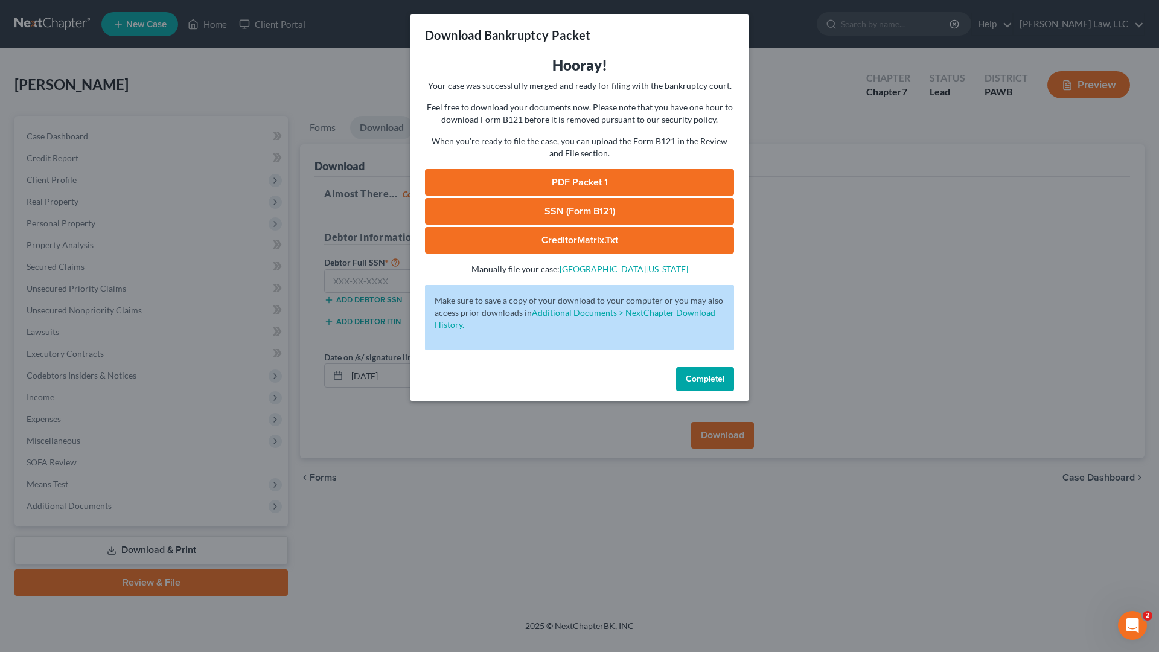
click at [603, 187] on link "PDF Packet 1" at bounding box center [579, 182] width 309 height 27
click at [590, 235] on link "CreditorMatrix.txt" at bounding box center [579, 240] width 309 height 27
click at [874, 543] on div "Download Bankruptcy Packet Hooray! Your case was successfully merged and ready …" at bounding box center [579, 326] width 1159 height 652
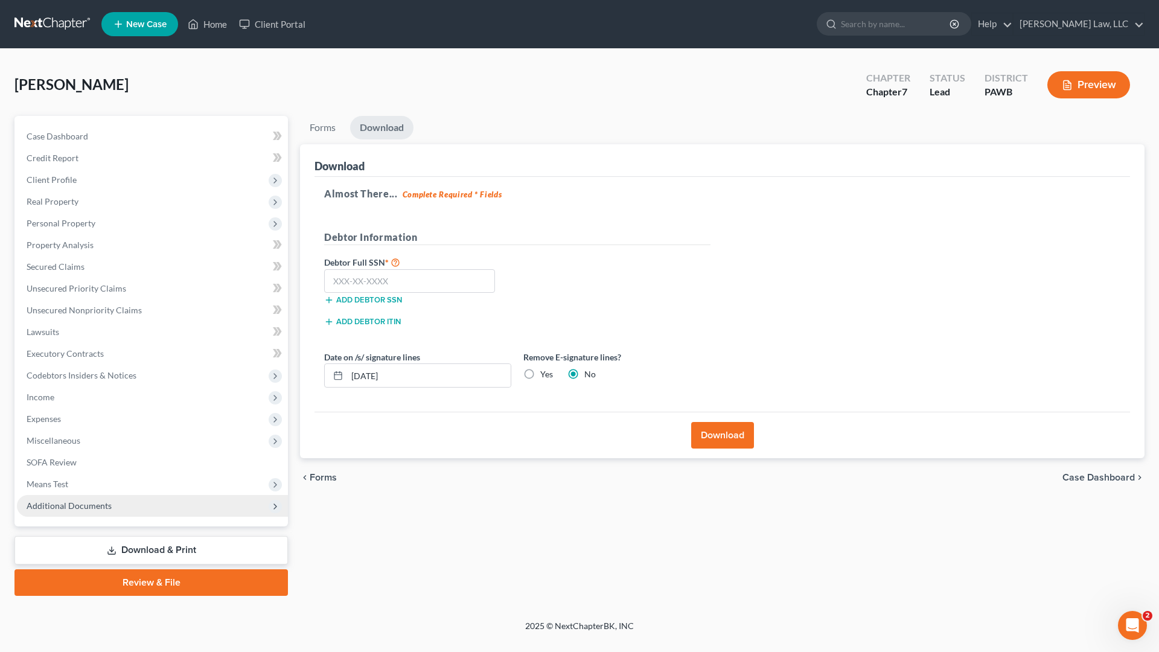
click at [80, 511] on span "Additional Documents" at bounding box center [152, 506] width 271 height 22
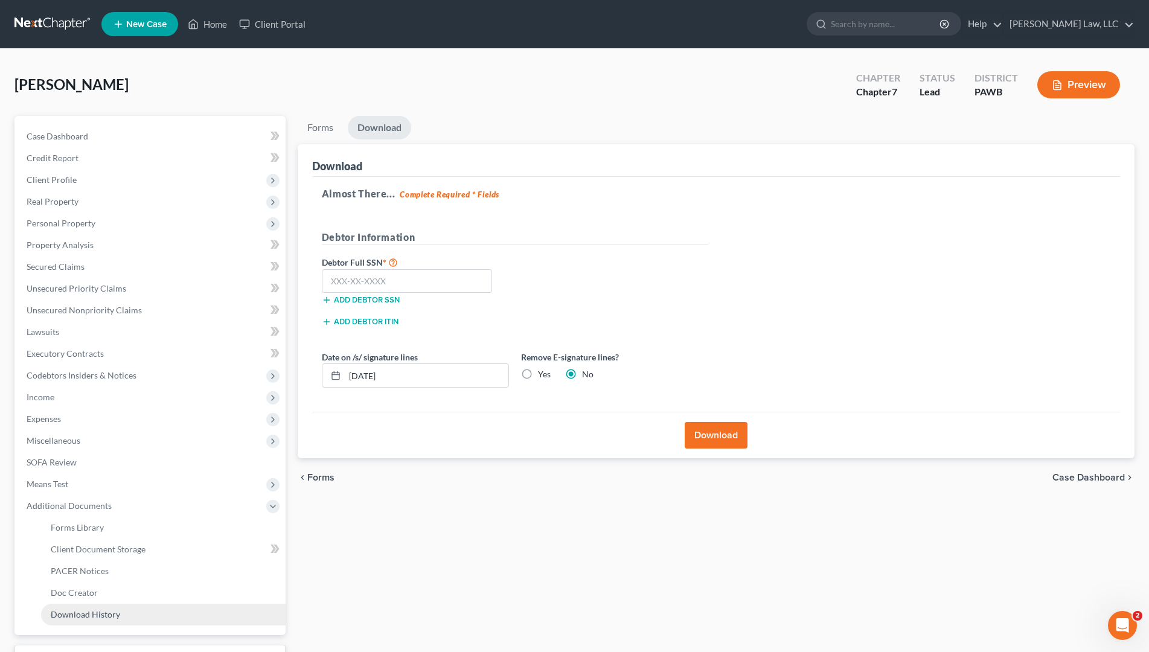
click at [85, 543] on span "Download History" at bounding box center [85, 614] width 69 height 10
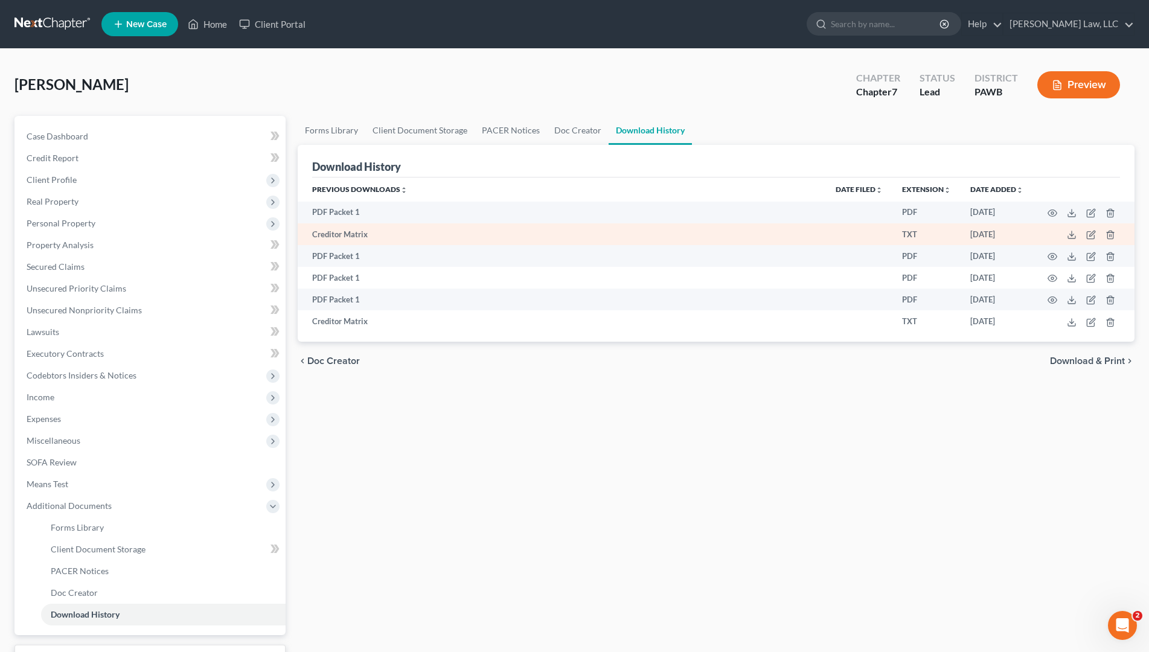
click at [909, 232] on td "TXT" at bounding box center [926, 234] width 68 height 22
click at [360, 235] on td "Creditor Matrix" at bounding box center [562, 234] width 528 height 22
click at [1070, 235] on polyline at bounding box center [1072, 235] width 4 height 2
click at [1075, 233] on icon at bounding box center [1072, 235] width 10 height 10
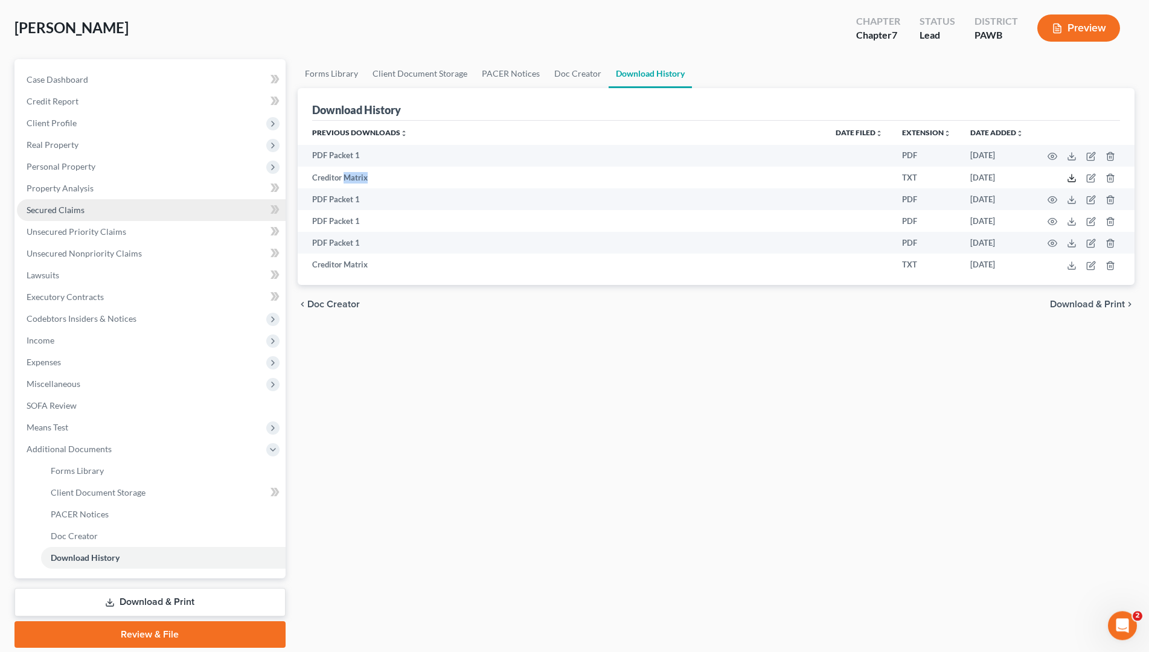
scroll to position [97, 0]
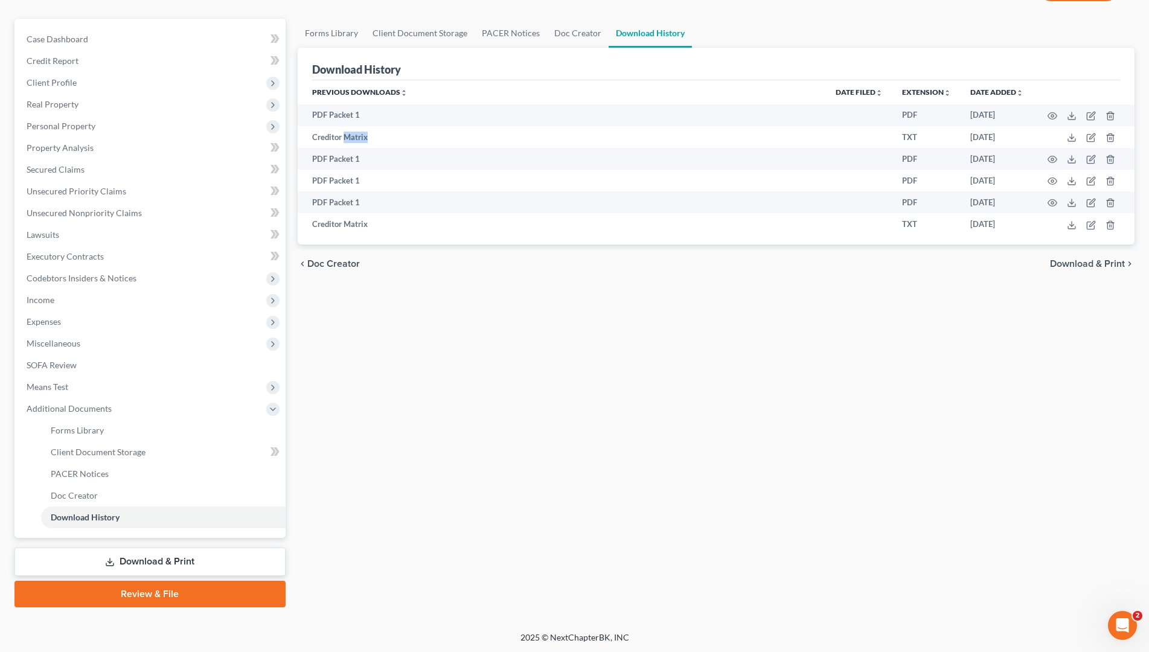
click at [158, 543] on link "Download & Print" at bounding box center [149, 562] width 271 height 28
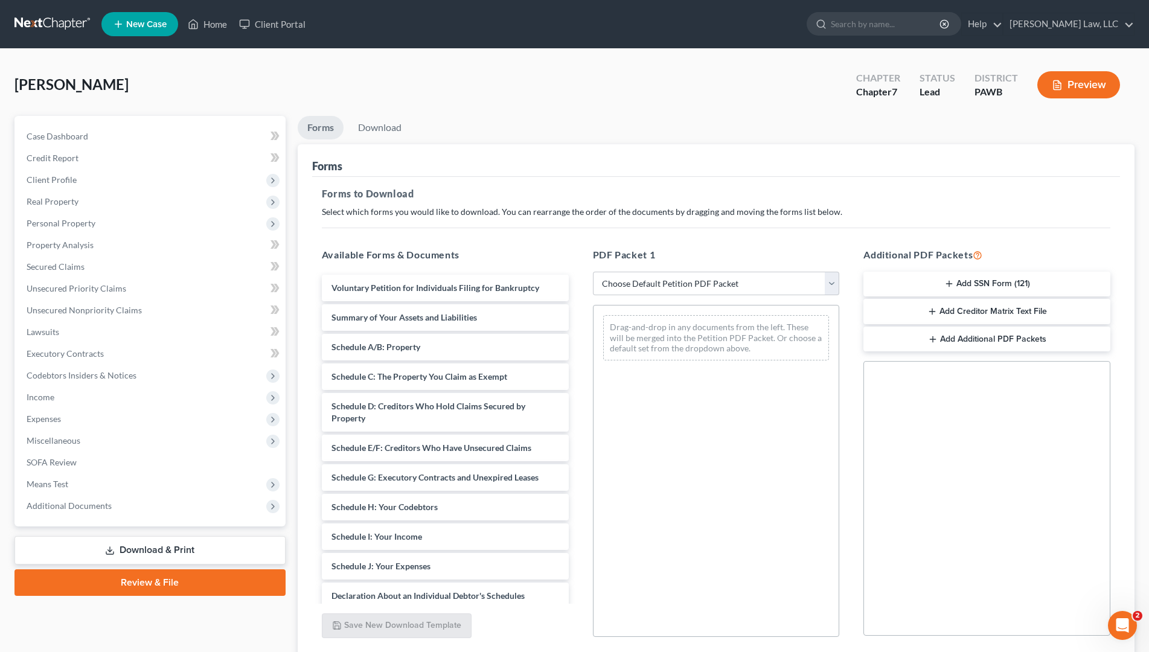
drag, startPoint x: 930, startPoint y: 313, endPoint x: 675, endPoint y: 336, distance: 255.7
click at [675, 336] on div "Available Forms & Documents Voluntary Petition for Individuals Filing for Bankr…" at bounding box center [716, 442] width 813 height 409
drag, startPoint x: 943, startPoint y: 311, endPoint x: 937, endPoint y: 404, distance: 93.2
click at [937, 404] on div "Additional PDF Packets Add SSN Form (121) Add Creditor Matrix Text File Add Add…" at bounding box center [986, 442] width 271 height 409
drag, startPoint x: 941, startPoint y: 308, endPoint x: 627, endPoint y: 357, distance: 317.7
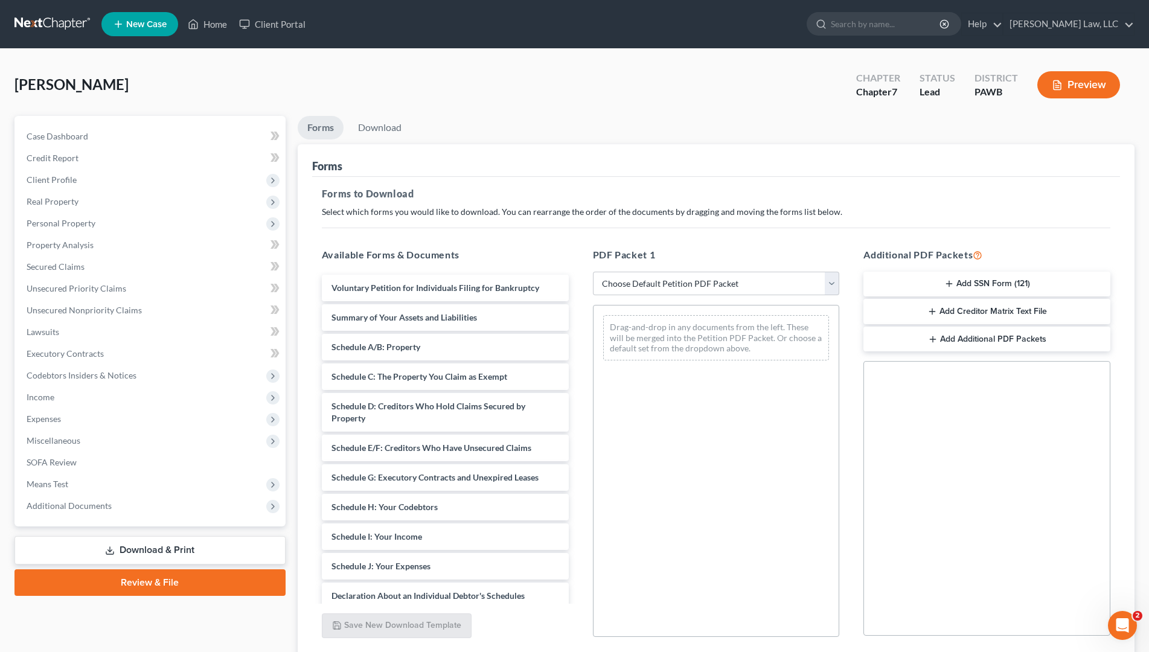
click at [625, 360] on div "Available Forms & Documents Voluntary Petition for Individuals Filing for Bankr…" at bounding box center [716, 442] width 813 height 409
click at [937, 305] on button "Add Creditor Matrix Text File" at bounding box center [986, 311] width 247 height 25
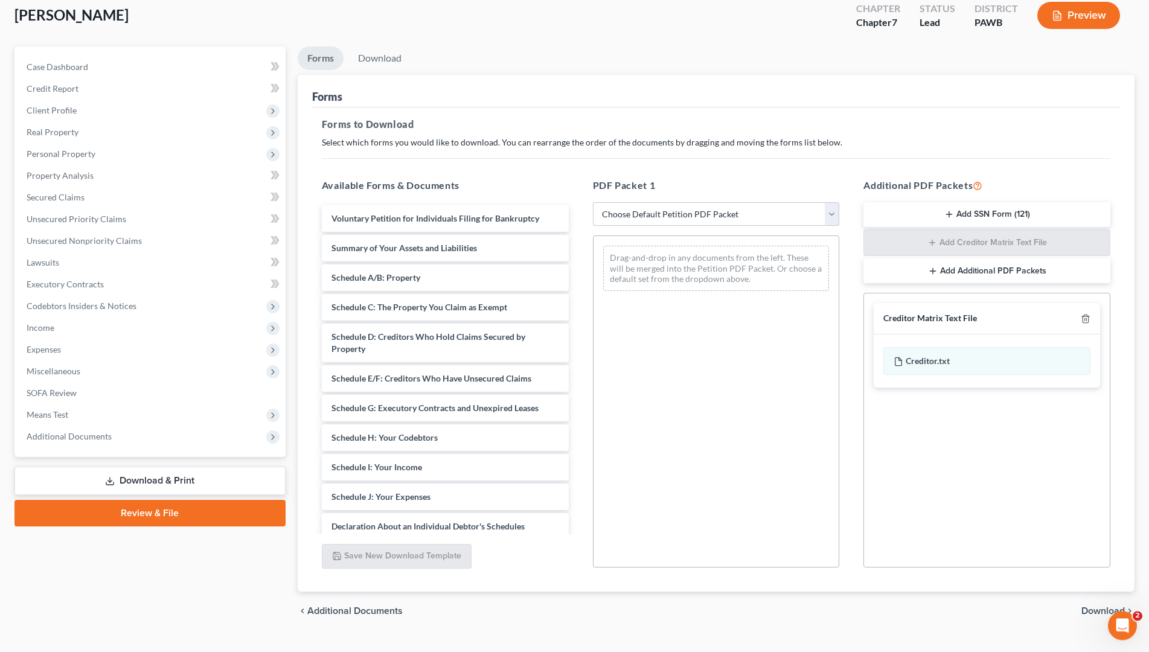
scroll to position [93, 0]
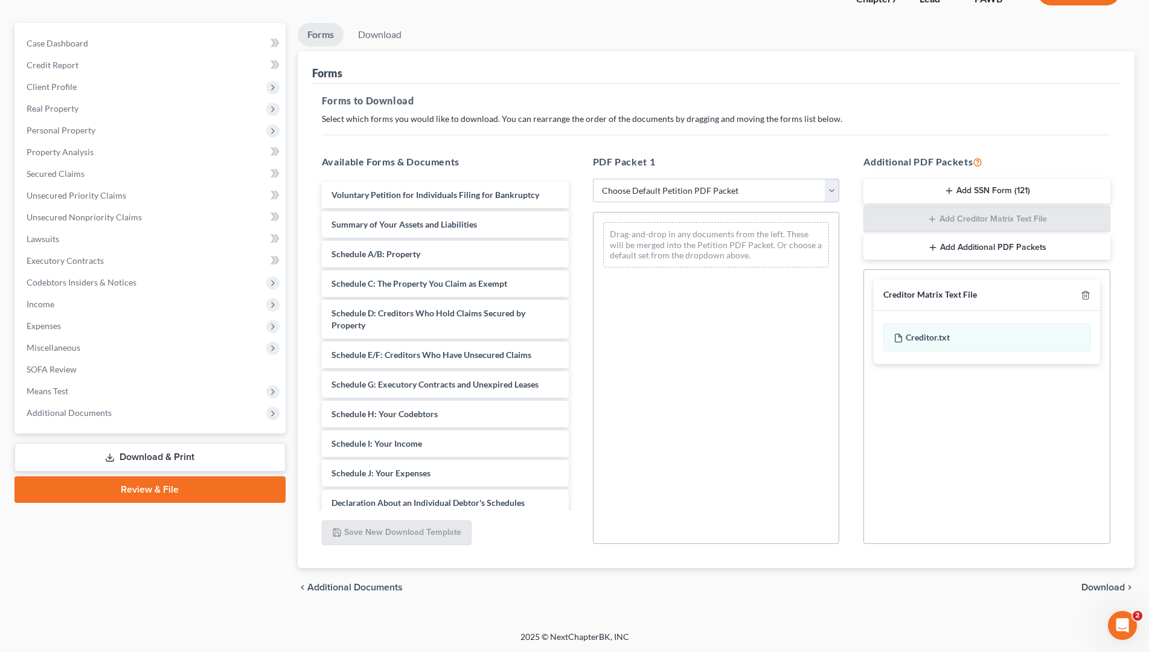
click at [1094, 543] on span "Download" at bounding box center [1102, 588] width 43 height 10
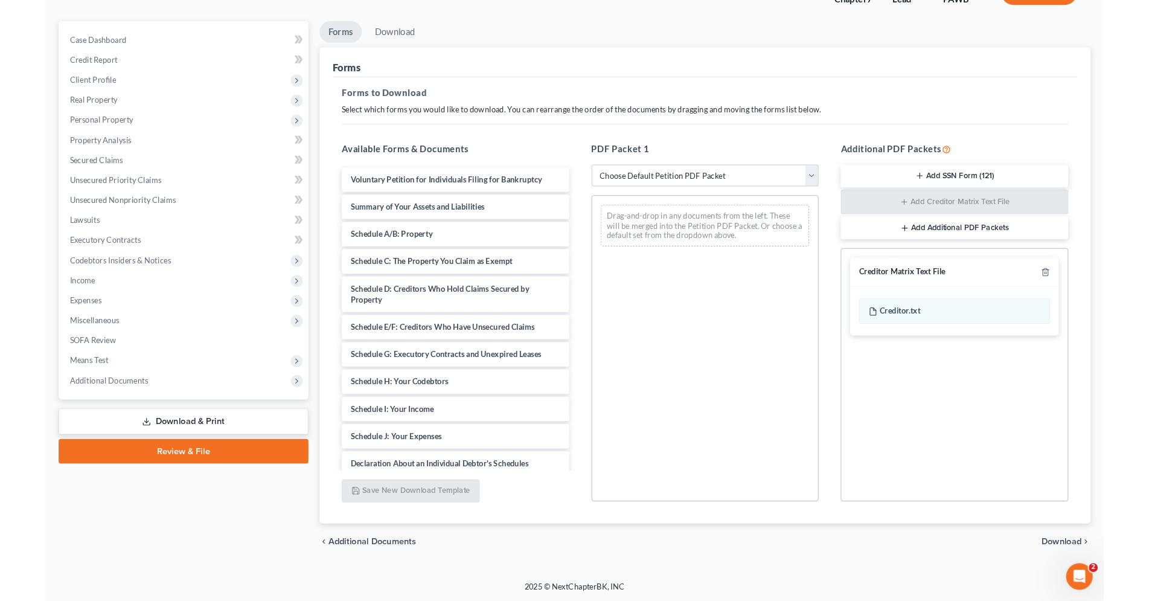
scroll to position [0, 0]
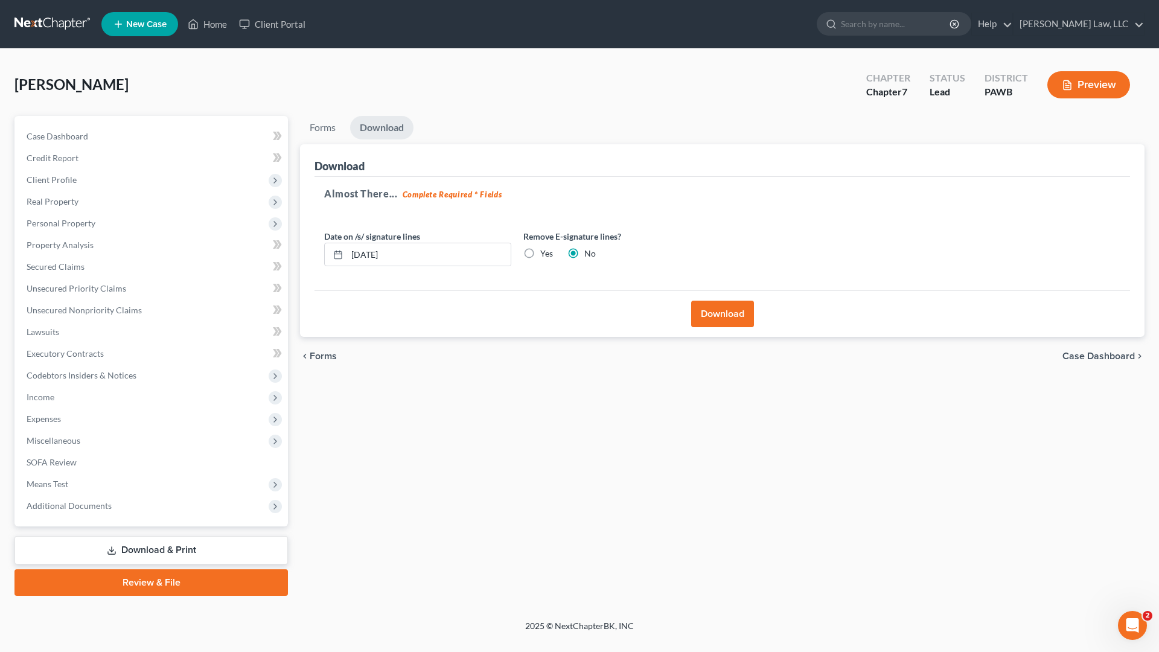
click at [721, 307] on button "Download" at bounding box center [722, 314] width 63 height 27
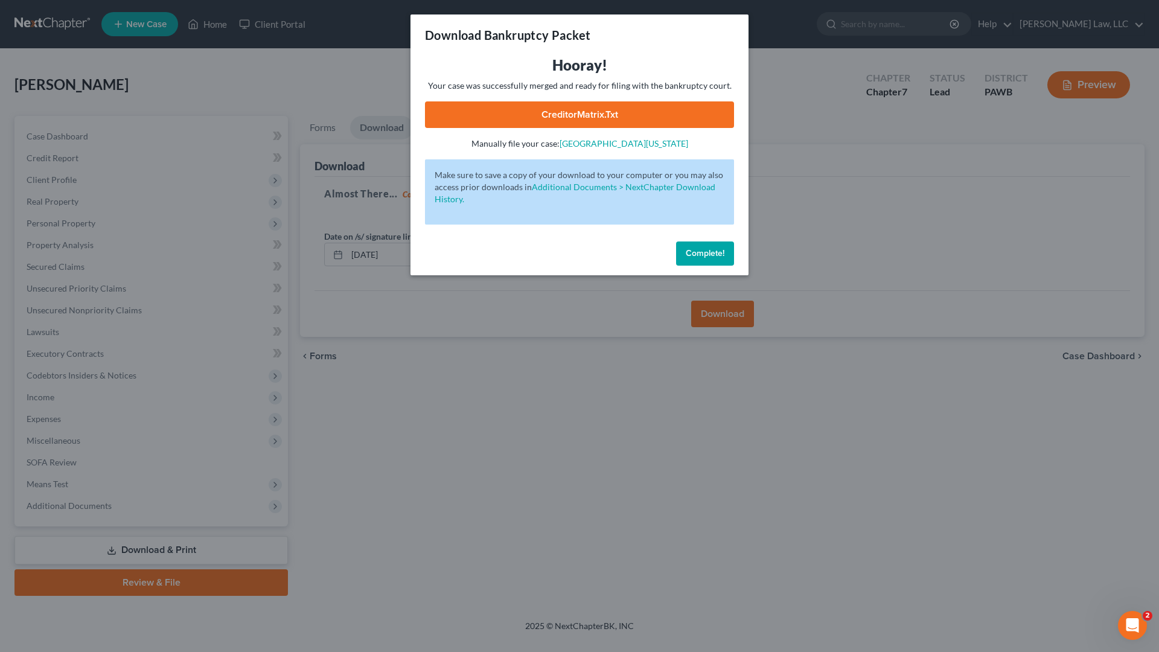
click at [601, 113] on link "CreditorMatrix.txt" at bounding box center [579, 114] width 309 height 27
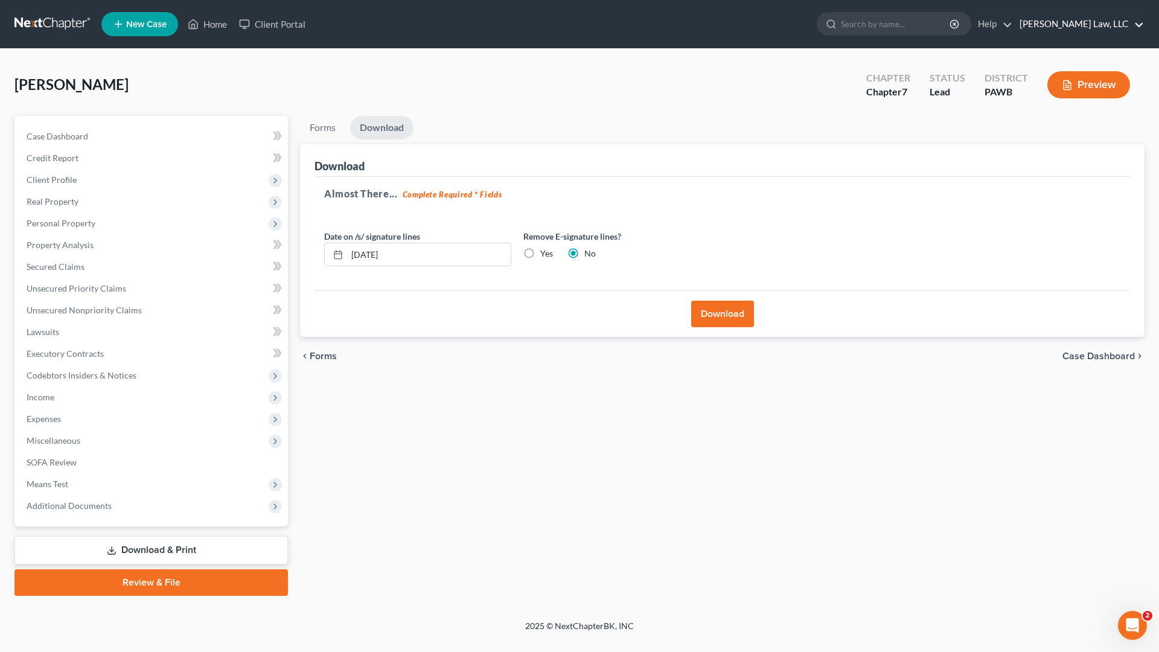
click at [1141, 24] on link "[PERSON_NAME] Law, LLC" at bounding box center [1079, 24] width 130 height 22
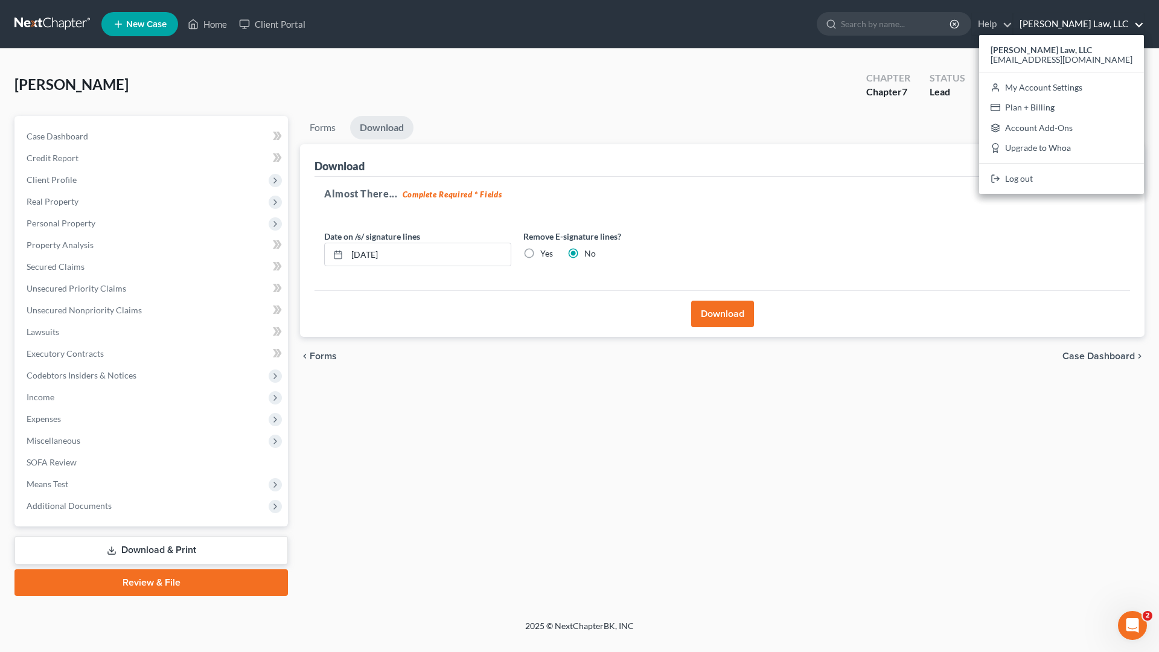
click at [1141, 24] on link "[PERSON_NAME] Law, LLC" at bounding box center [1079, 24] width 130 height 22
